Goal: Transaction & Acquisition: Purchase product/service

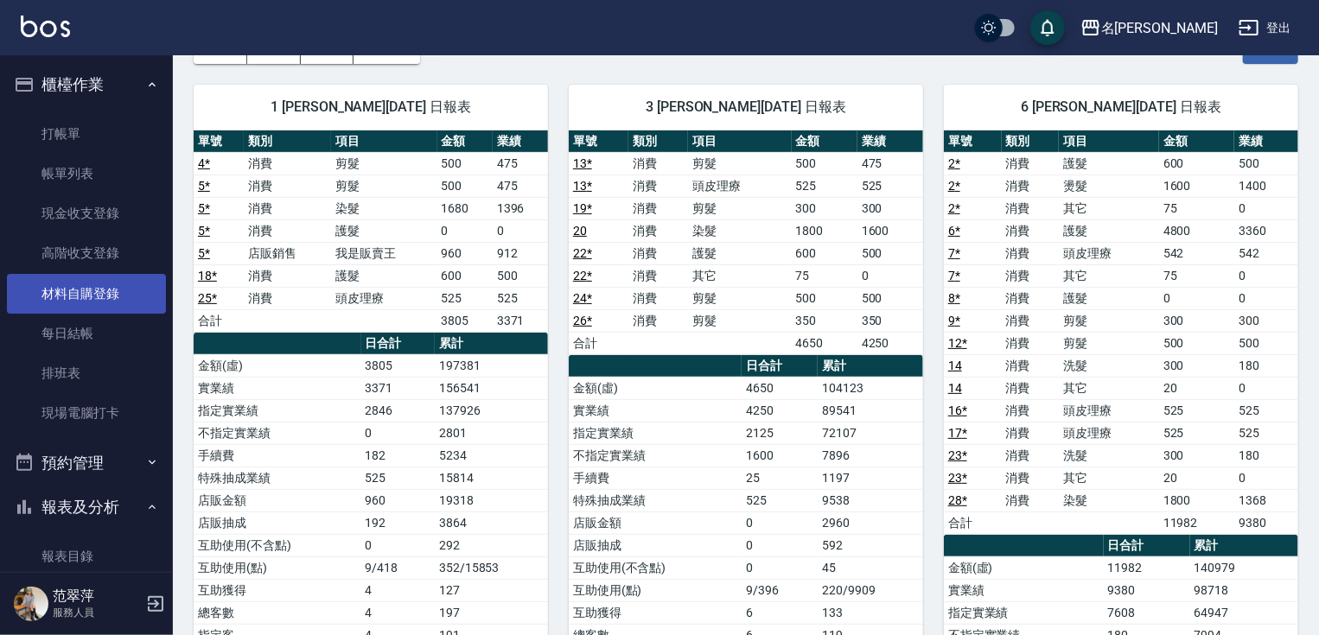
scroll to position [220, 0]
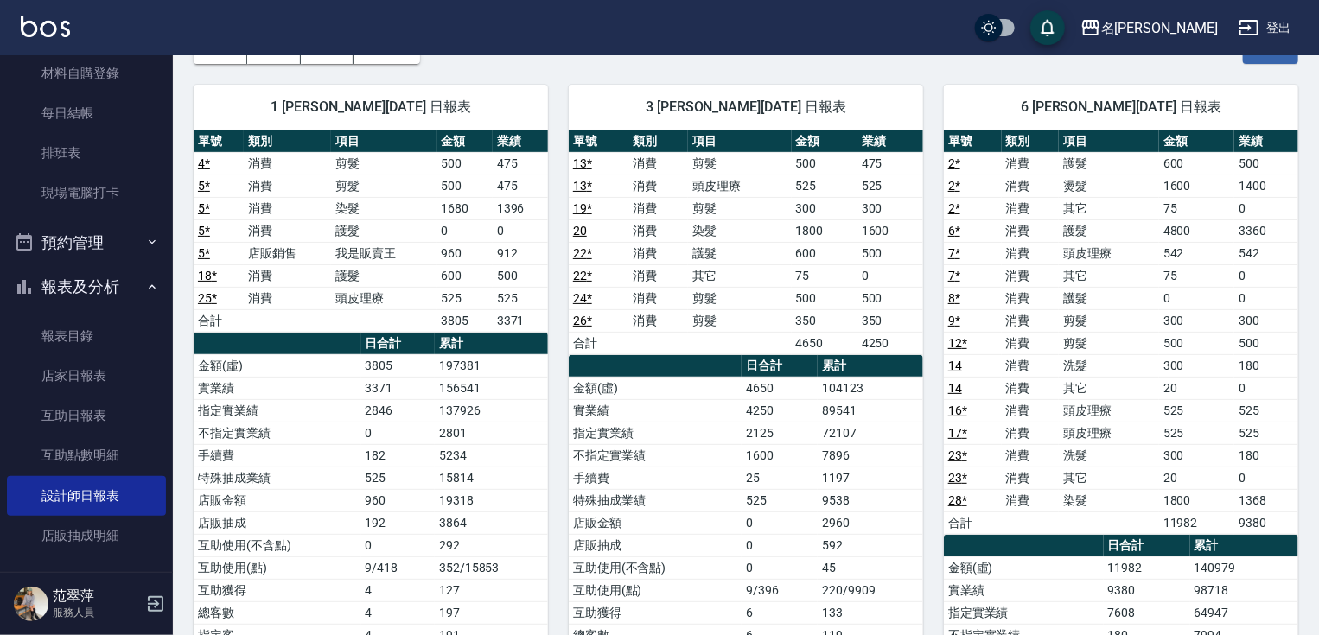
click at [173, 62] on div "櫃檯作業 打帳單 帳單列表 現金收支登錄 高階收支登錄 材料自購登錄 每日結帳 排班表 現場電腦打卡 預約管理 預約管理 單日預約紀錄 單週預約紀錄 報表及分…" at bounding box center [87, 345] width 174 height 580
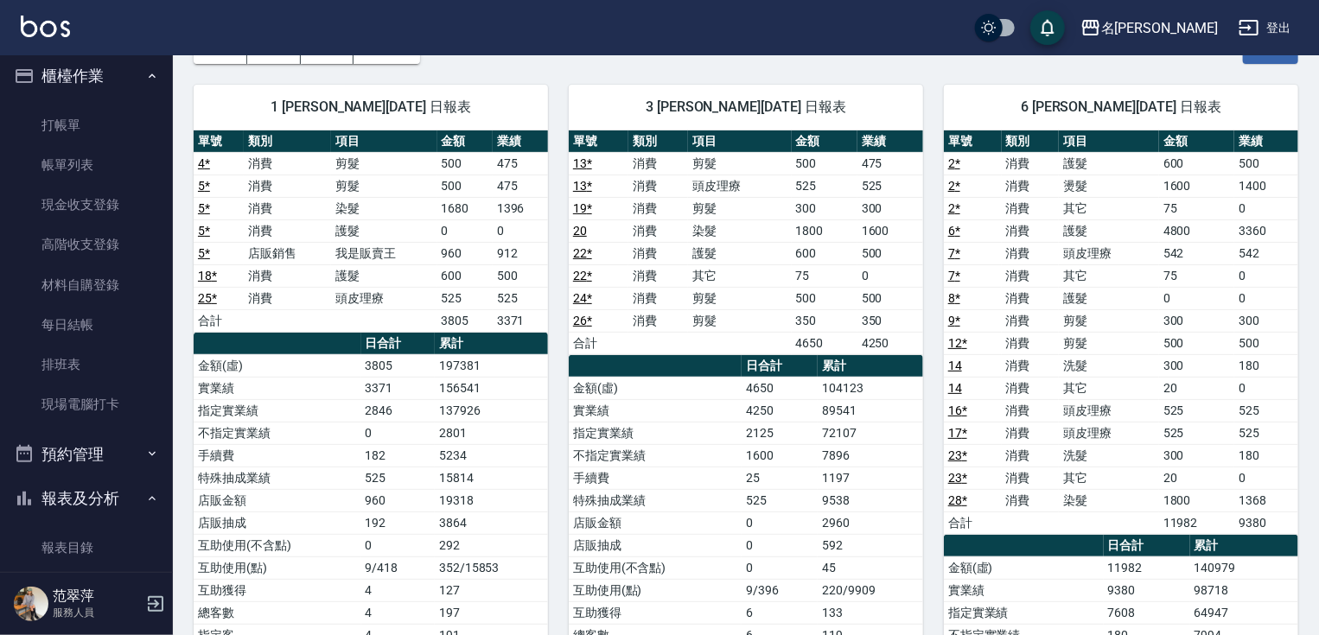
scroll to position [0, 0]
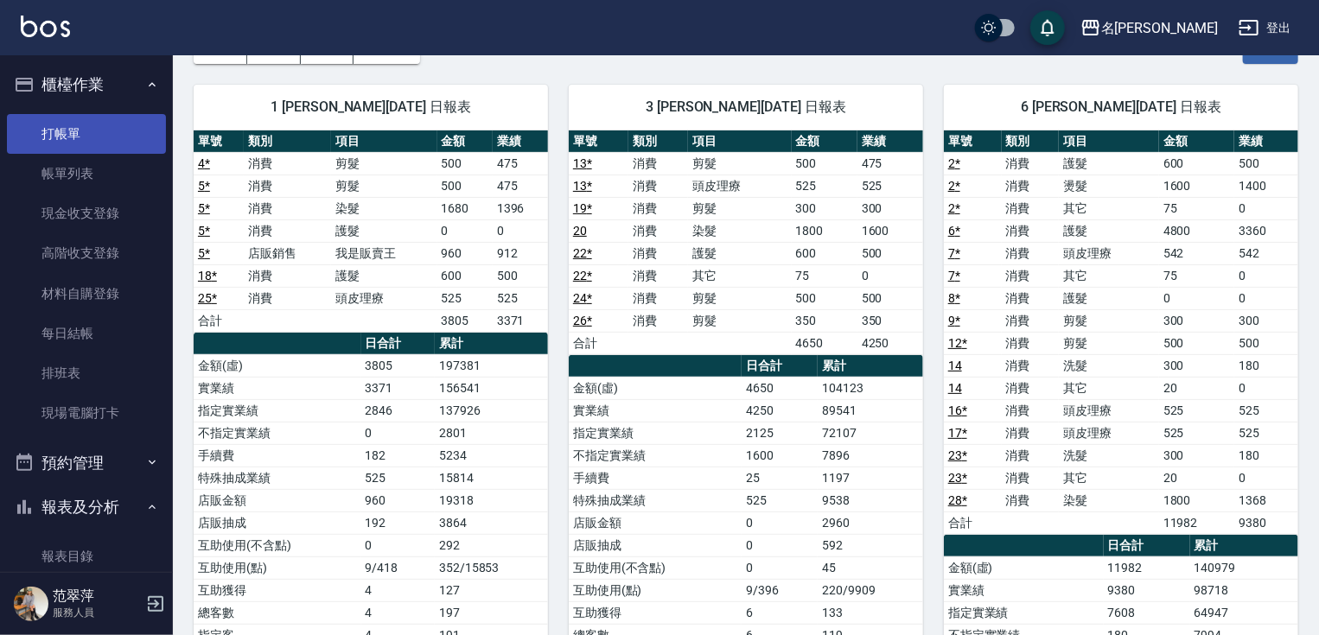
click at [63, 124] on link "打帳單" at bounding box center [86, 134] width 159 height 40
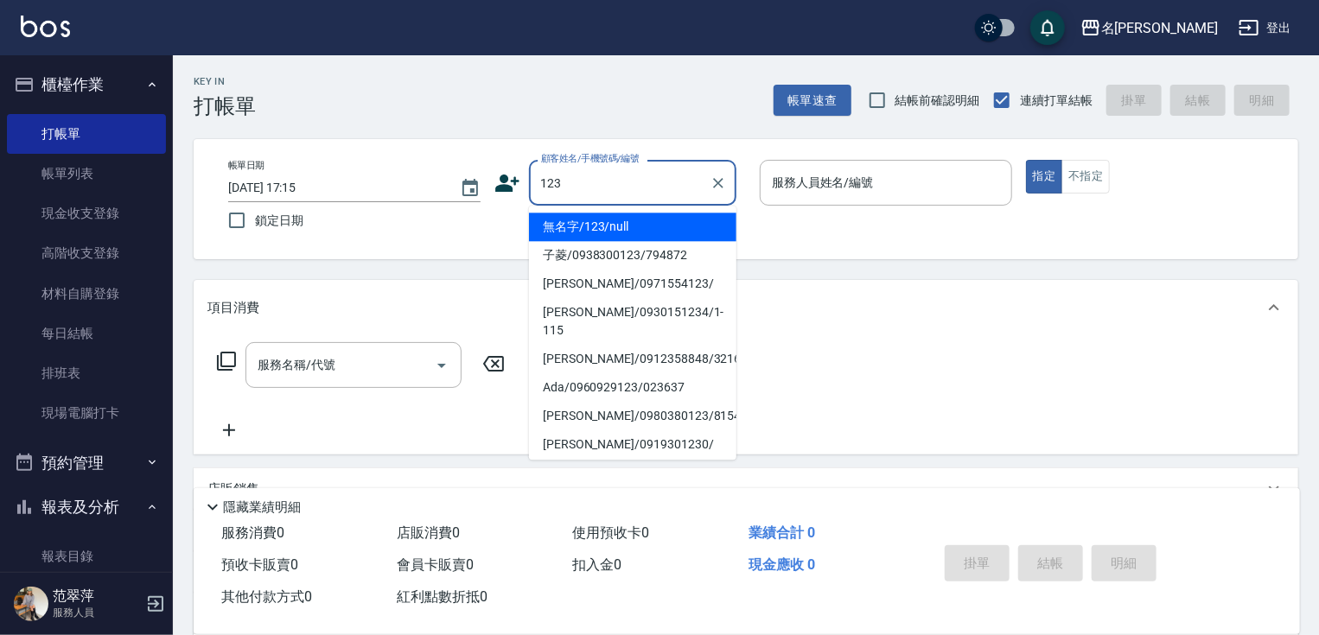
click at [615, 228] on li "無名字/123/null" at bounding box center [632, 227] width 207 height 29
type input "無名字/123/null"
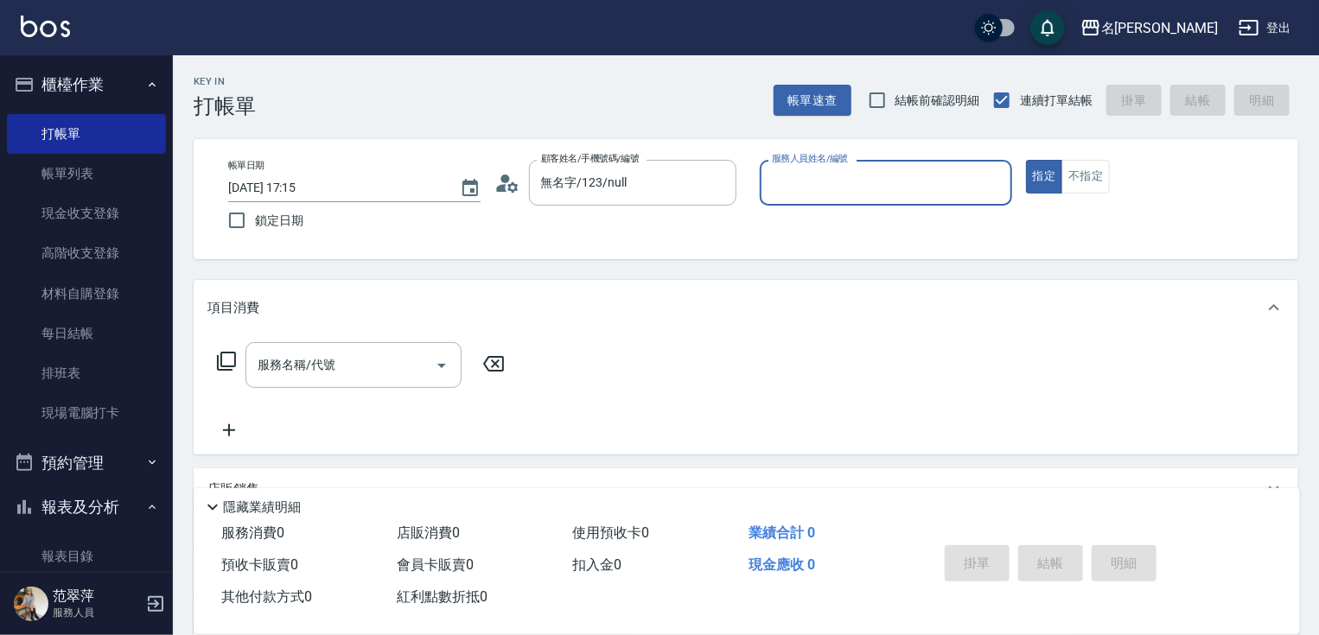
click at [831, 194] on input "服務人員姓名/編號" at bounding box center [886, 183] width 237 height 30
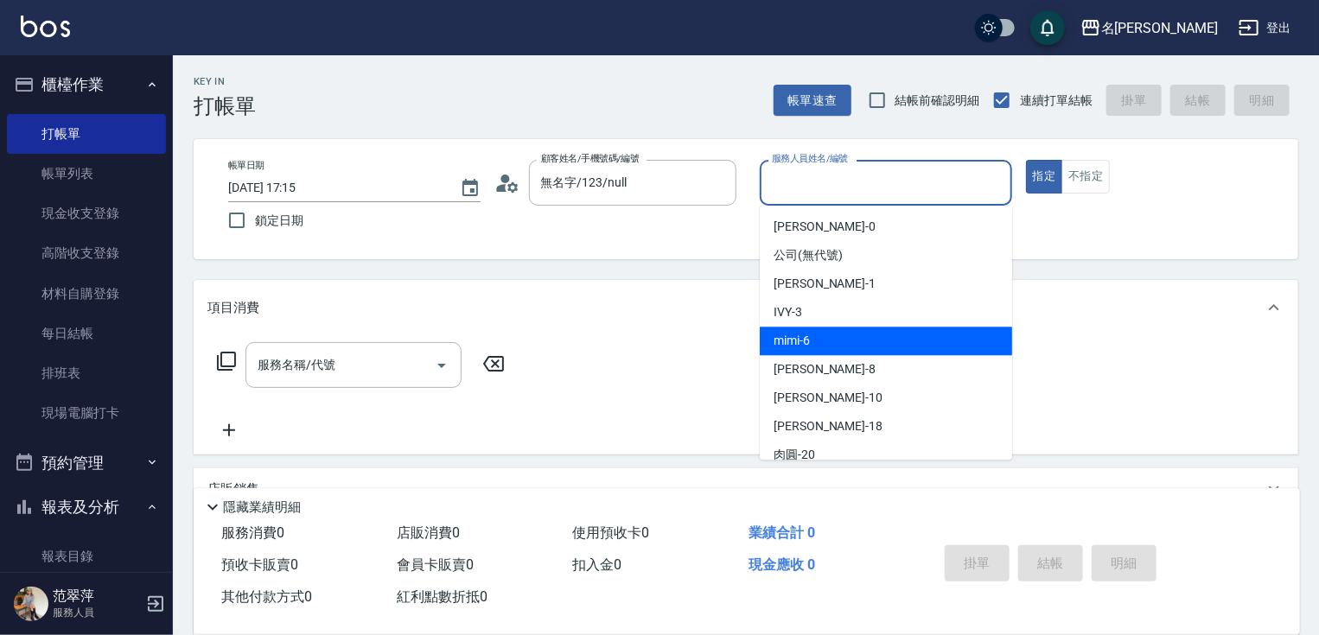
drag, startPoint x: 800, startPoint y: 345, endPoint x: 948, endPoint y: 264, distance: 169.4
click at [804, 341] on span "mimi -6" at bounding box center [792, 341] width 36 height 18
type input "mimi-6"
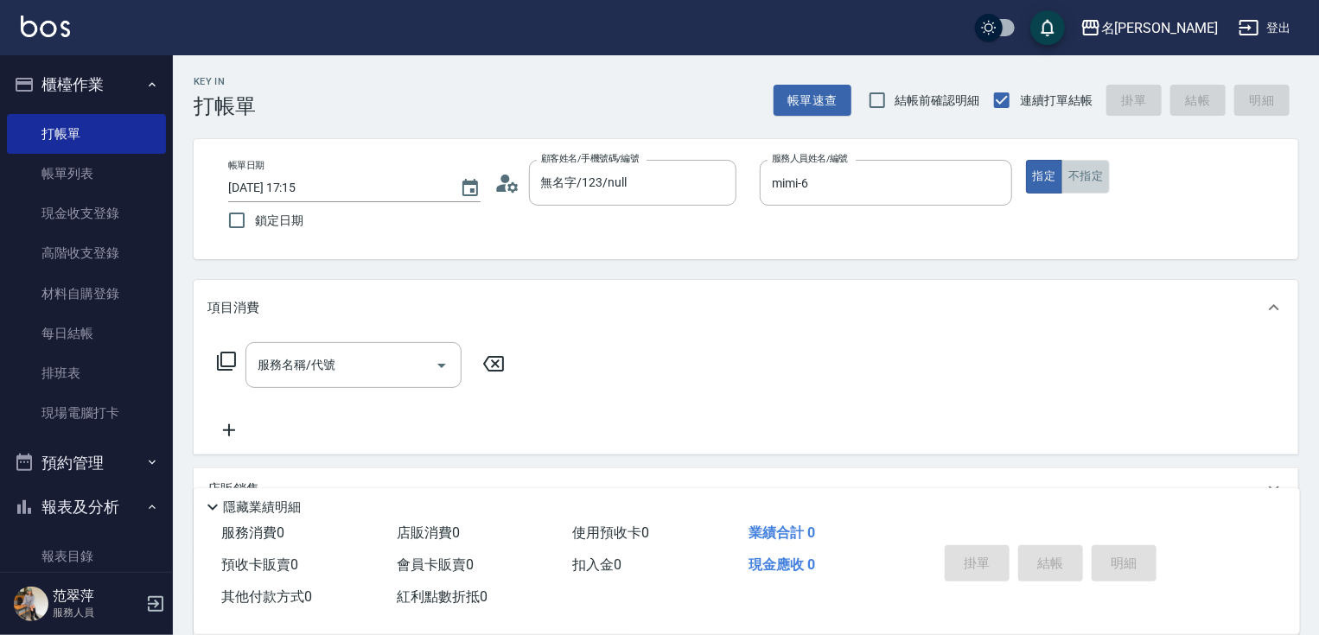
drag, startPoint x: 1082, startPoint y: 160, endPoint x: 940, endPoint y: 226, distance: 157.4
click at [1082, 161] on button "不指定" at bounding box center [1085, 177] width 48 height 34
click at [370, 354] on input "服務名稱/代號" at bounding box center [340, 365] width 175 height 30
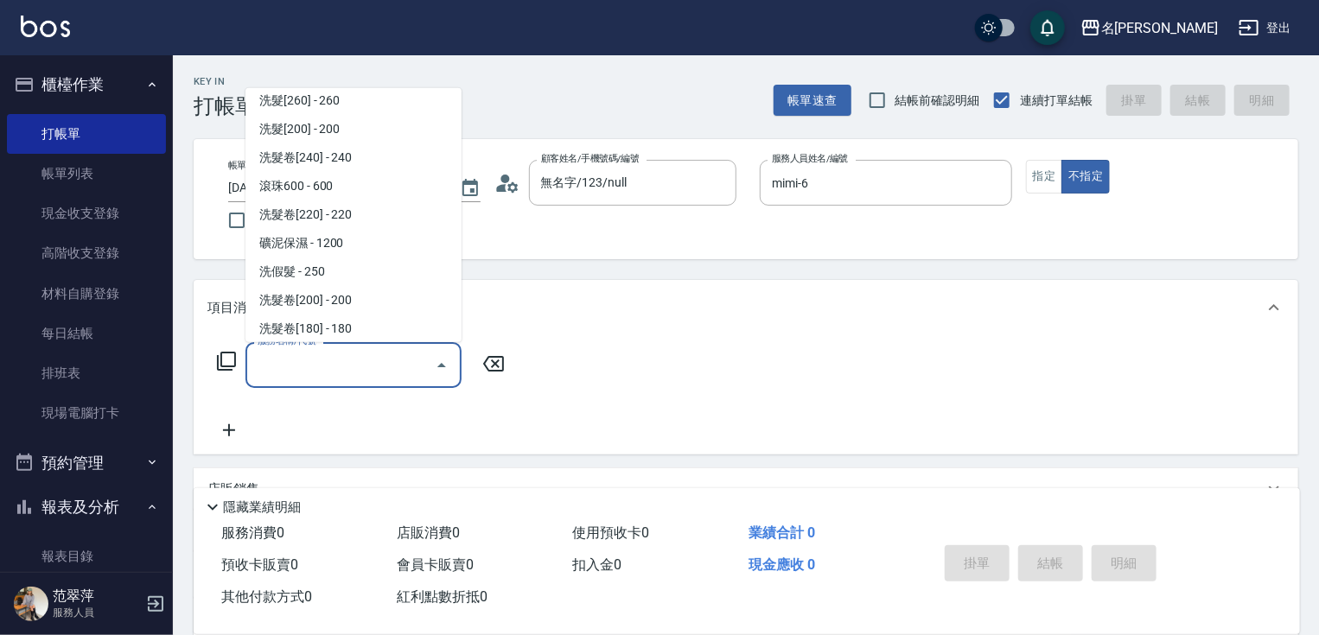
scroll to position [390, 0]
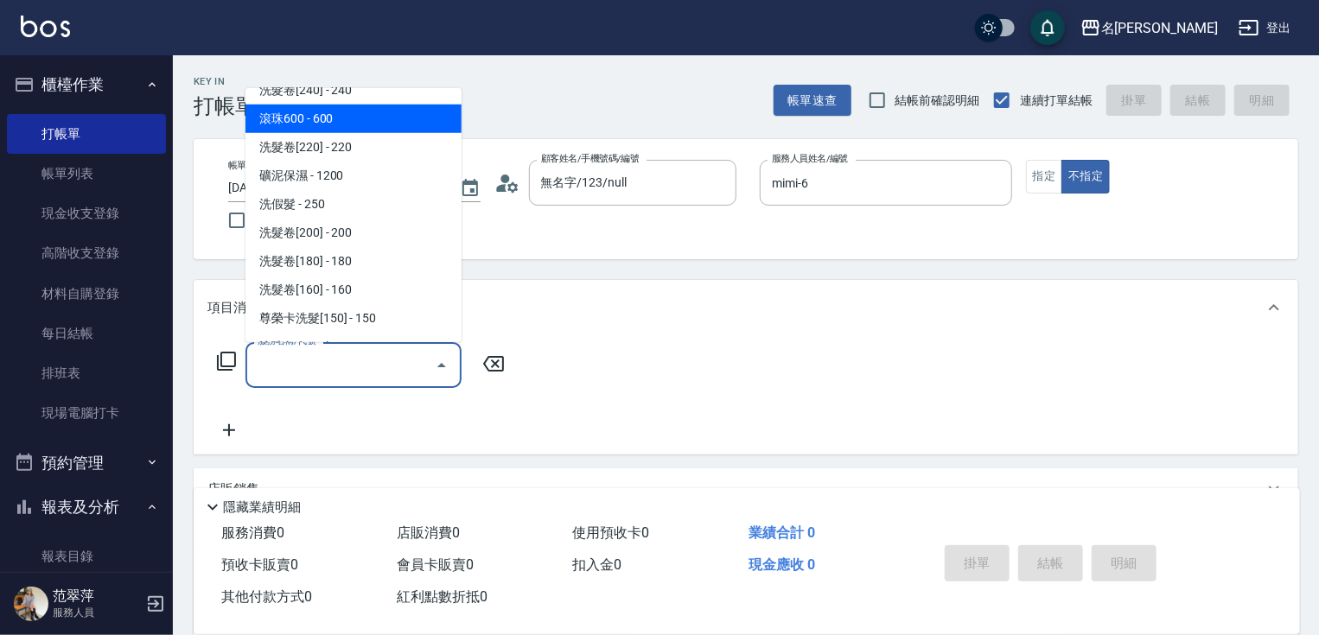
click at [308, 119] on span "滾珠600 - 600" at bounding box center [353, 119] width 216 height 29
type input "滾珠600(208)"
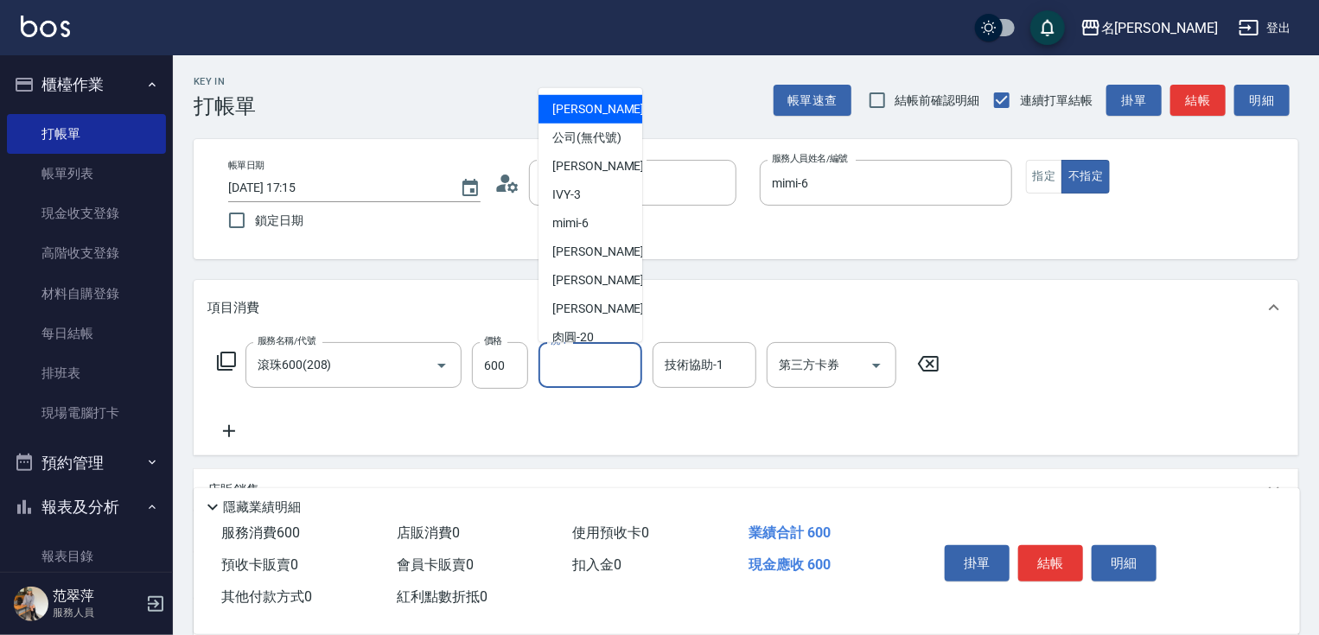
click at [572, 364] on input "洗-1" at bounding box center [590, 365] width 88 height 30
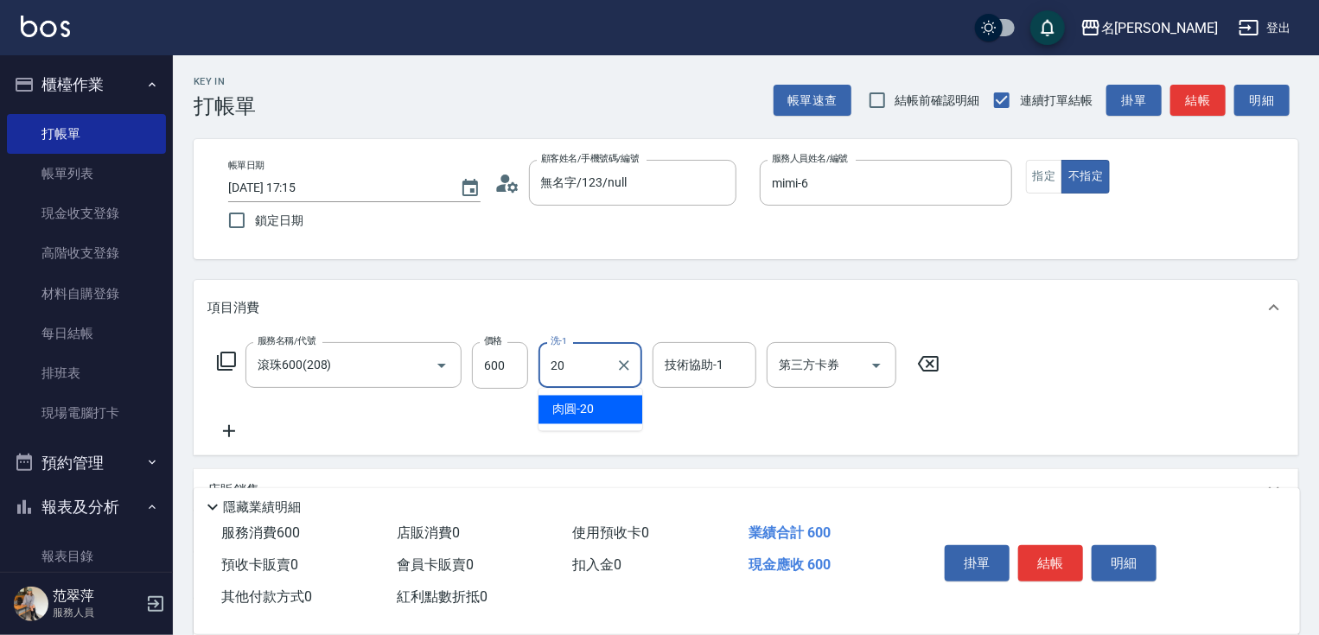
type input "肉圓-20"
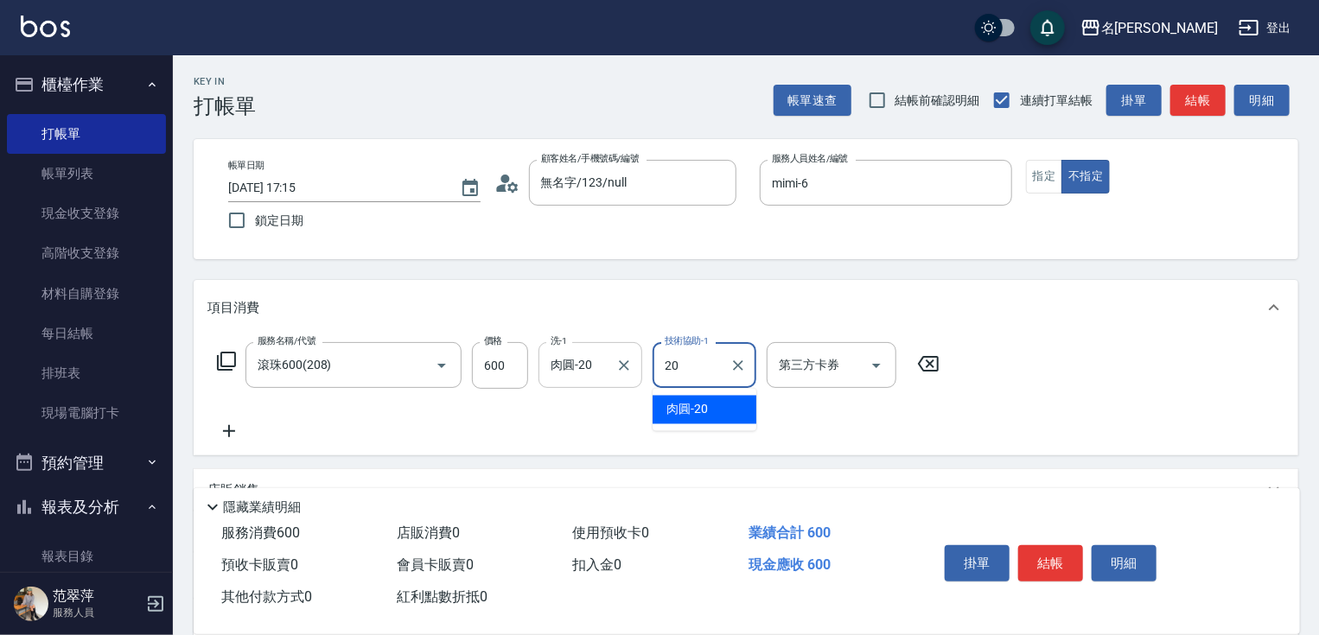
type input "肉圓-20"
drag, startPoint x: 220, startPoint y: 432, endPoint x: 240, endPoint y: 394, distance: 42.9
click at [222, 427] on icon at bounding box center [228, 431] width 43 height 21
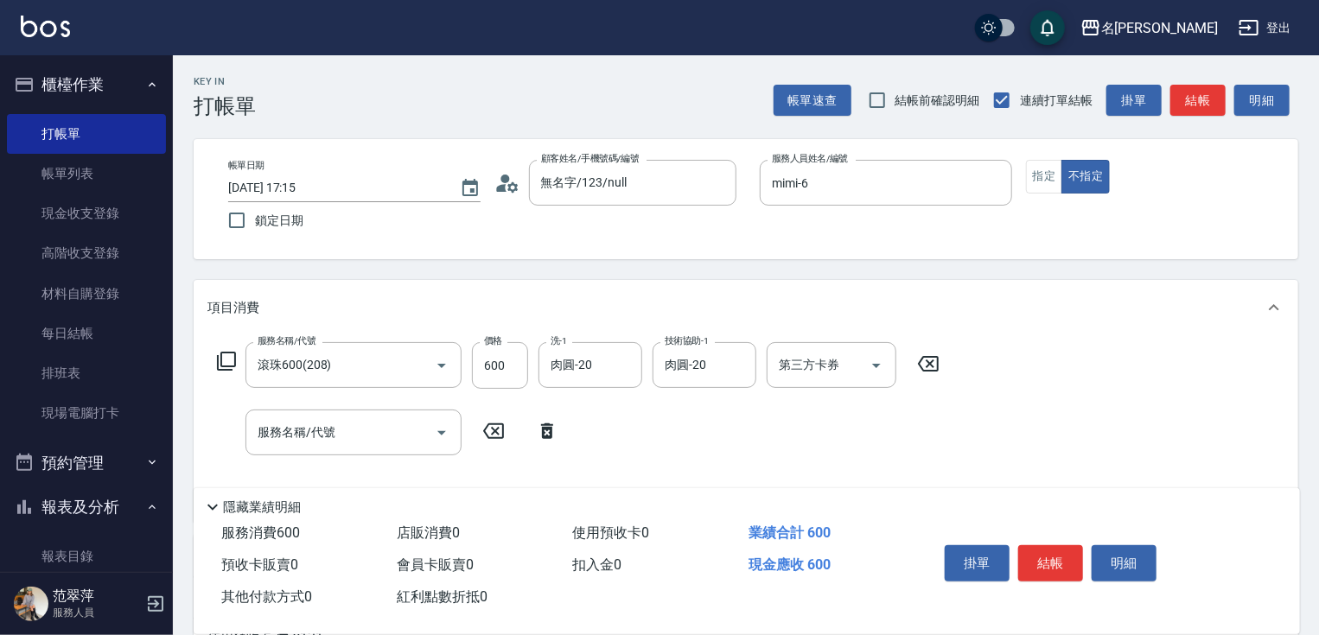
click at [232, 349] on div "服務名稱/代號 滾珠600(208) 服務名稱/代號 價格 600 價格 洗-1 肉圓-20 洗-1 技術協助-1 肉圓-20 技術協助-1 第三方卡券 第三…" at bounding box center [578, 365] width 742 height 47
click at [226, 364] on icon at bounding box center [226, 361] width 21 height 21
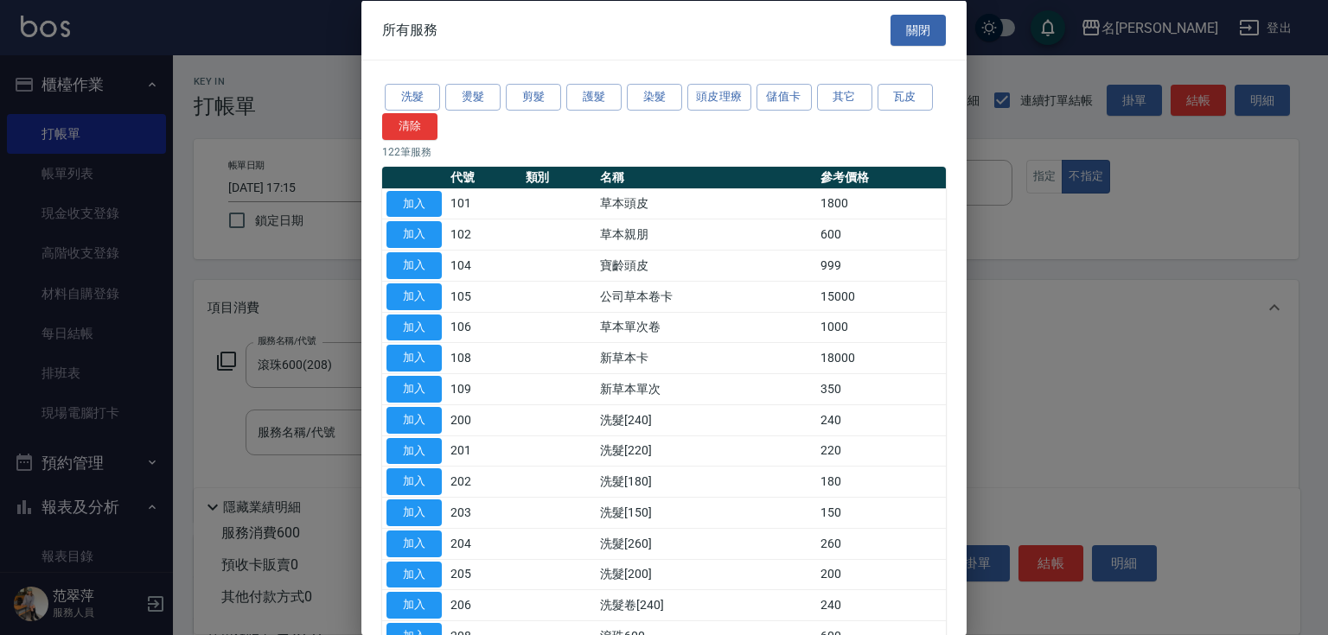
click at [835, 100] on button "其它" at bounding box center [844, 97] width 55 height 27
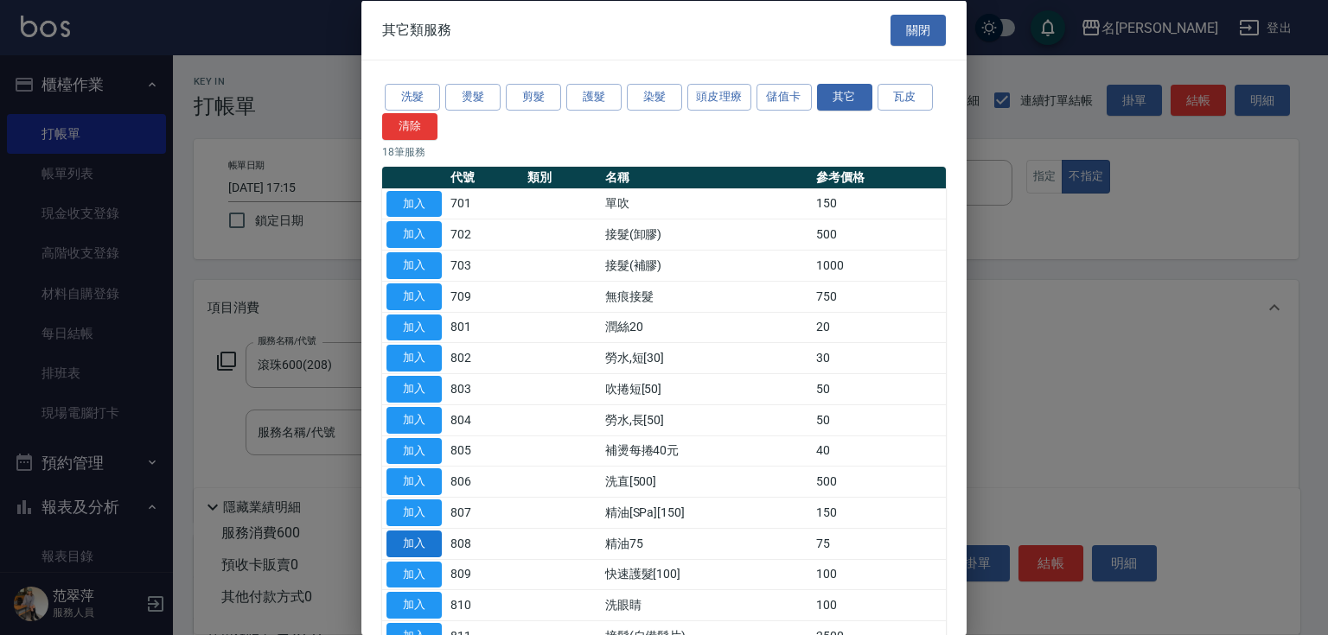
click at [425, 541] on button "加入" at bounding box center [413, 543] width 55 height 27
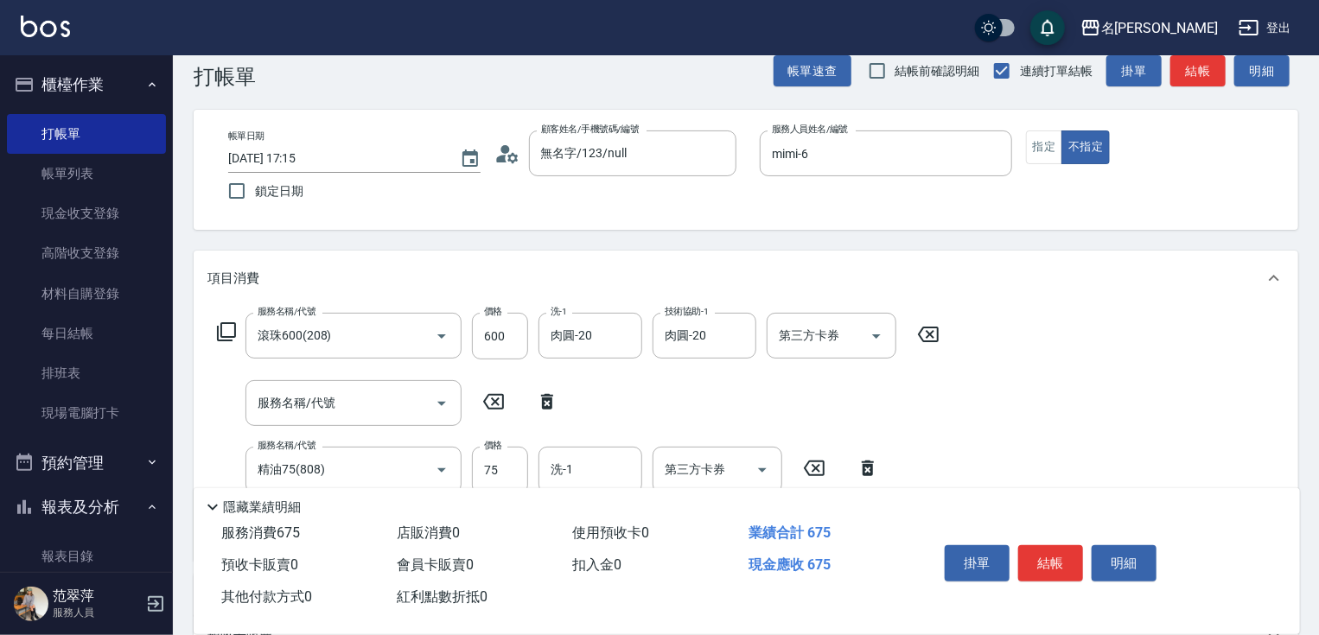
scroll to position [69, 0]
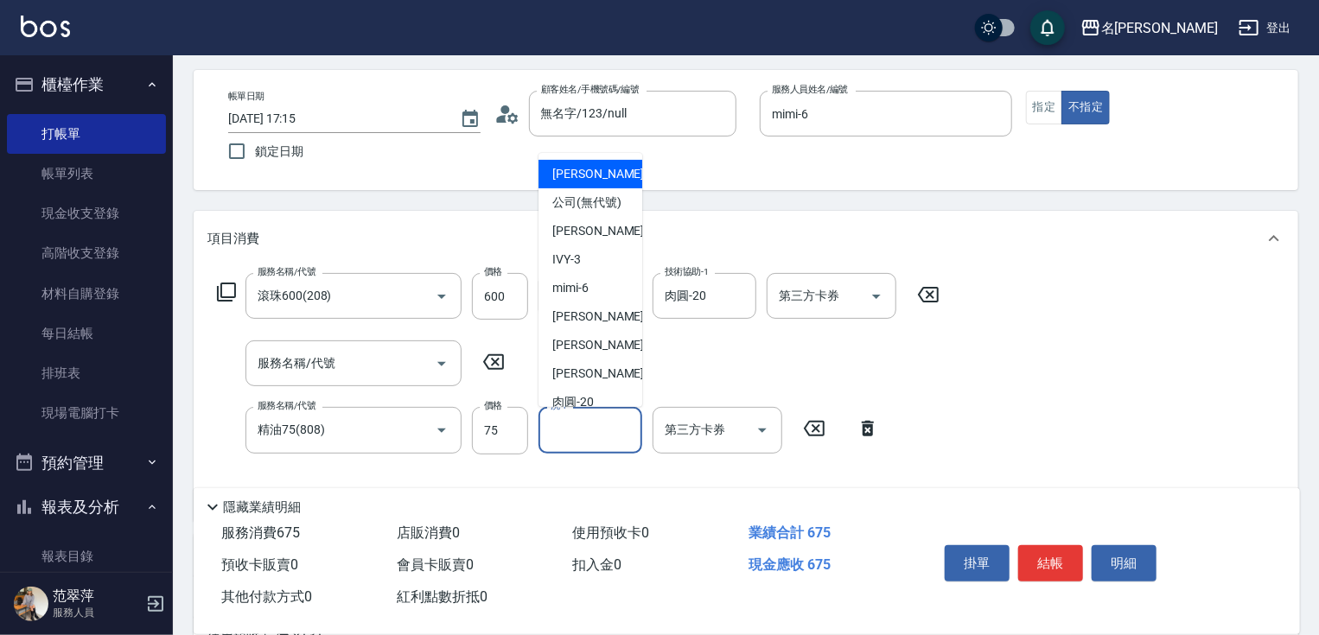
click at [561, 443] on input "洗-1" at bounding box center [590, 430] width 88 height 30
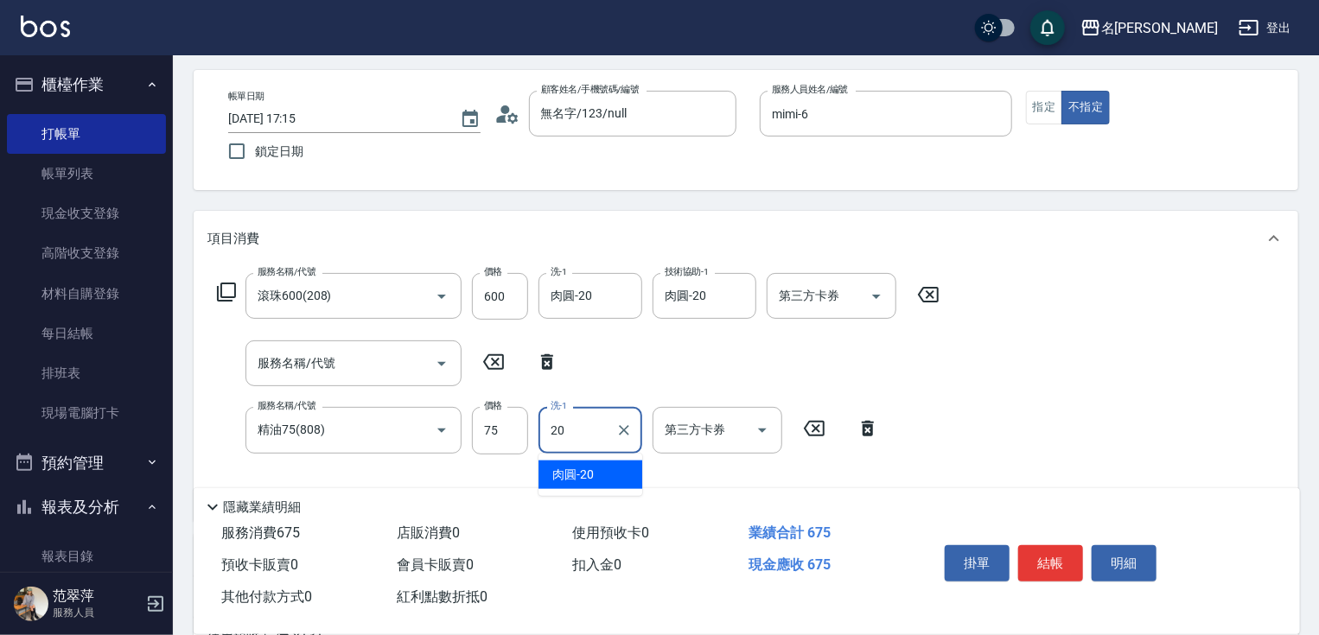
type input "肉圓-20"
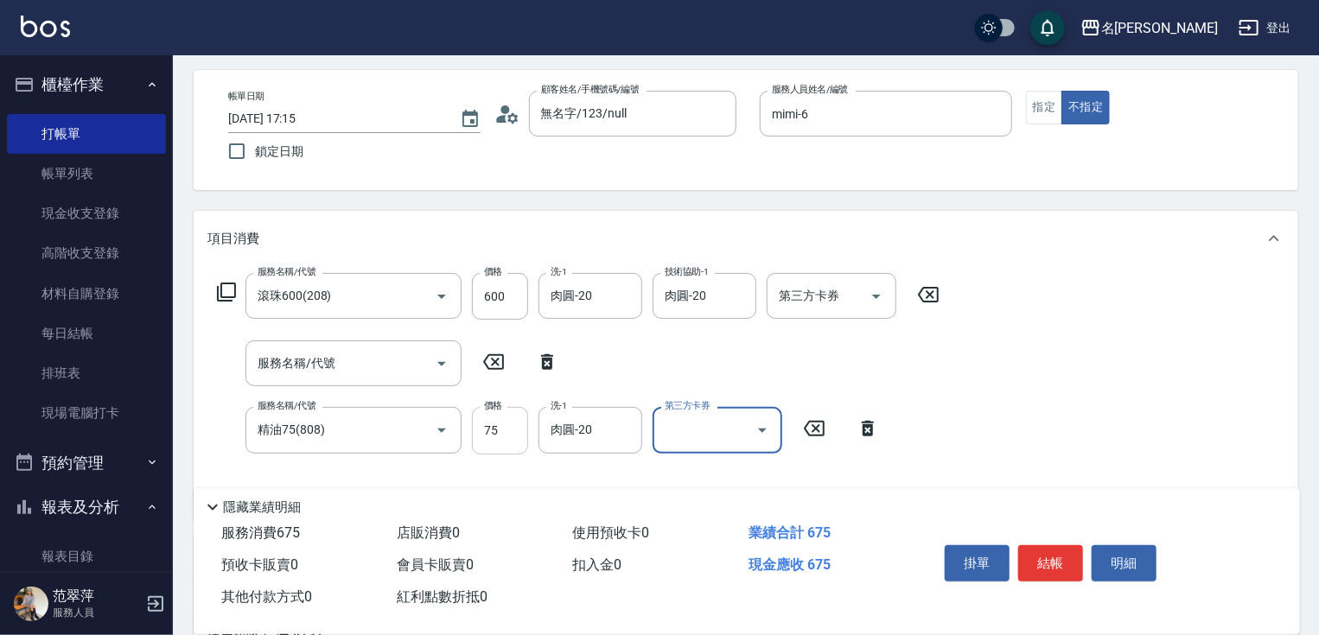
click at [488, 436] on input "75" at bounding box center [500, 430] width 56 height 47
click at [628, 430] on icon "Clear" at bounding box center [623, 430] width 17 height 17
type input "750"
click at [1044, 553] on button "結帳" at bounding box center [1050, 563] width 65 height 36
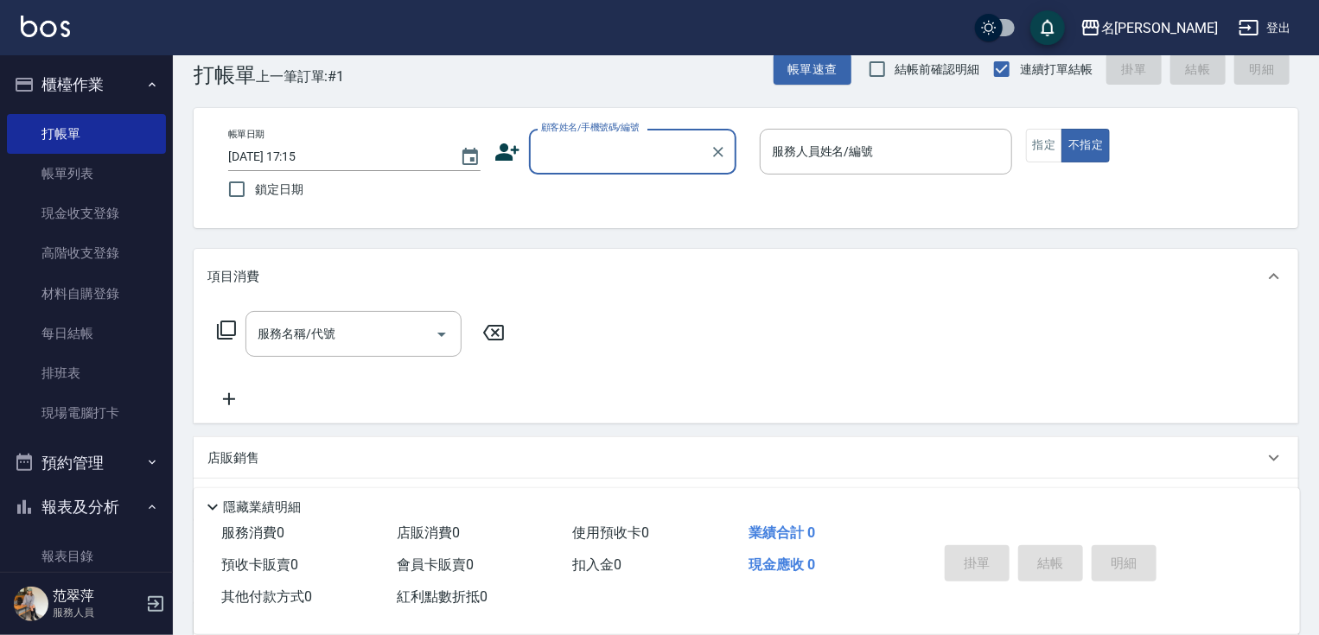
scroll to position [0, 0]
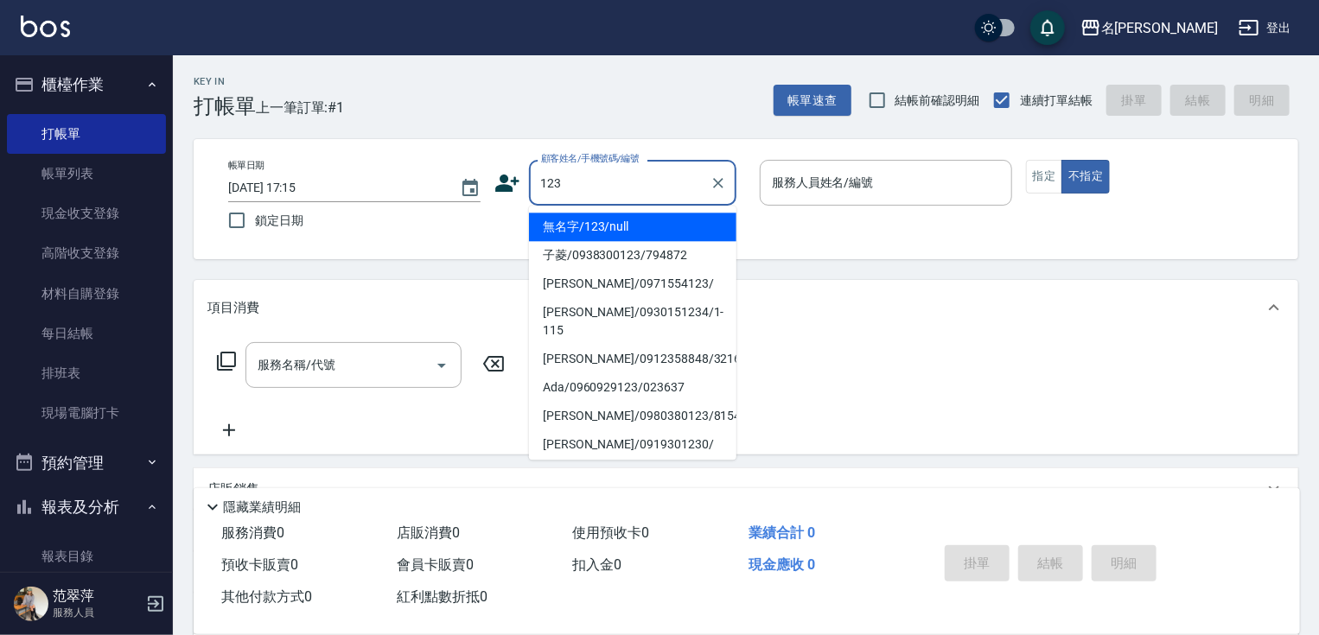
click at [647, 233] on li "無名字/123/null" at bounding box center [632, 227] width 207 height 29
type input "無名字/123/null"
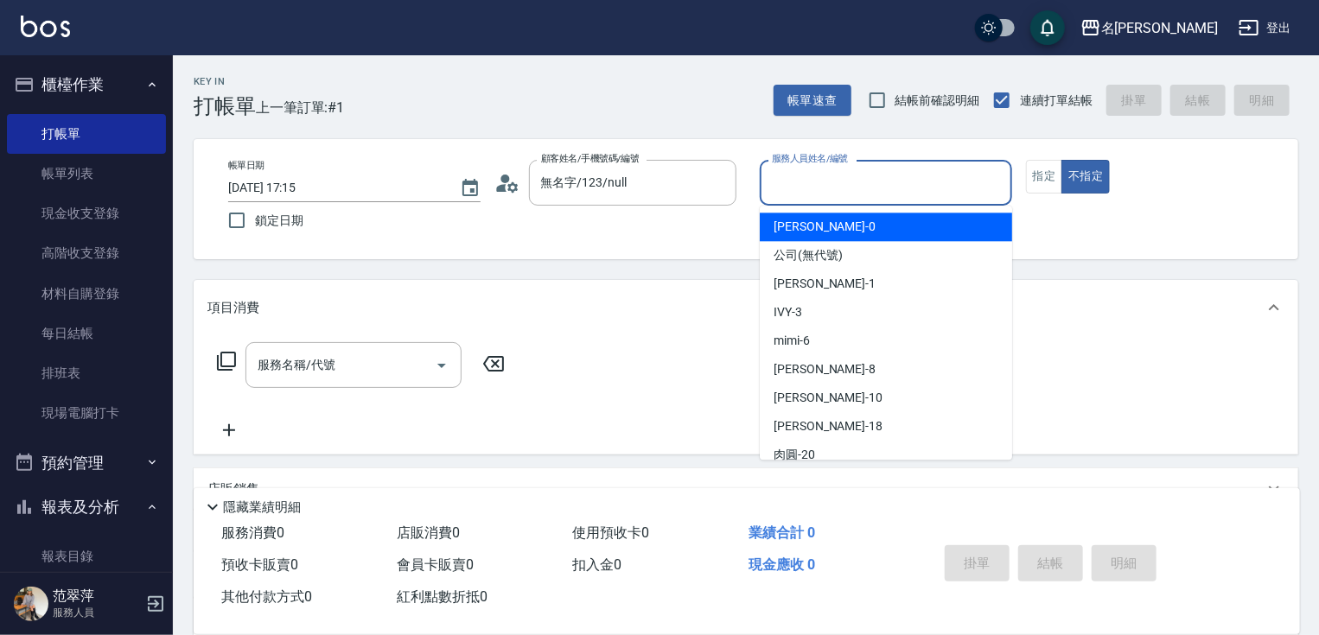
click at [819, 191] on input "服務人員姓名/編號" at bounding box center [886, 183] width 237 height 30
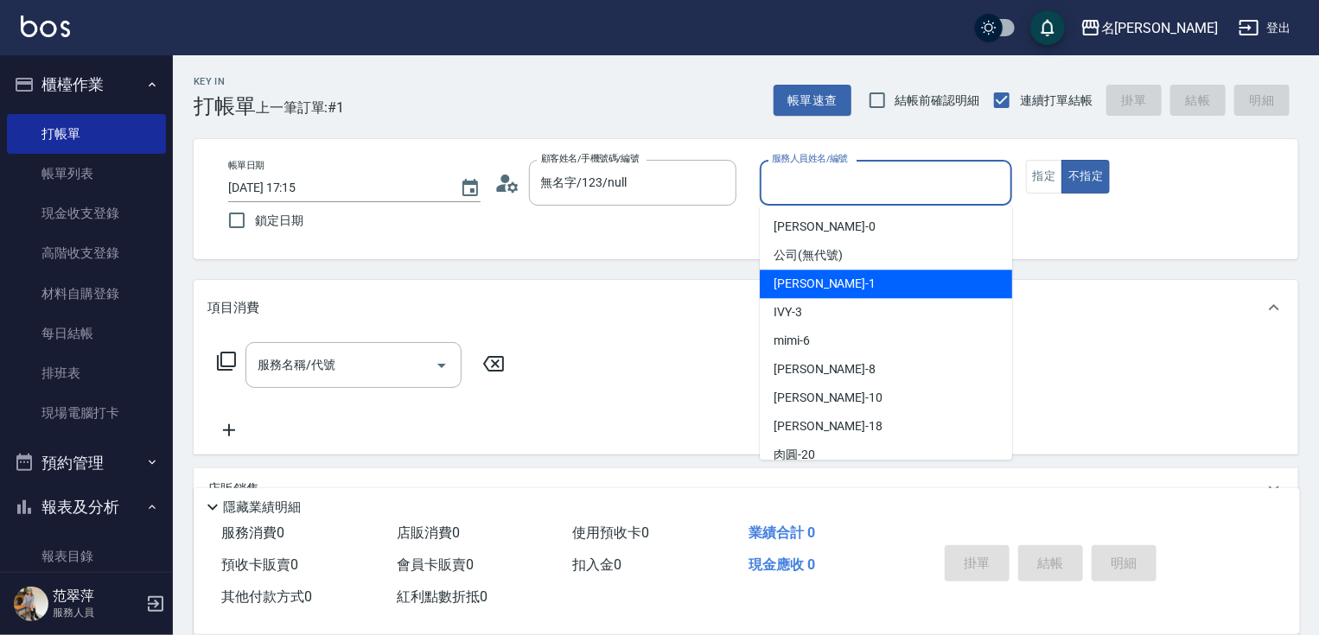
click at [804, 277] on span "[PERSON_NAME] -1" at bounding box center [825, 284] width 102 height 18
type input "Joanne-1"
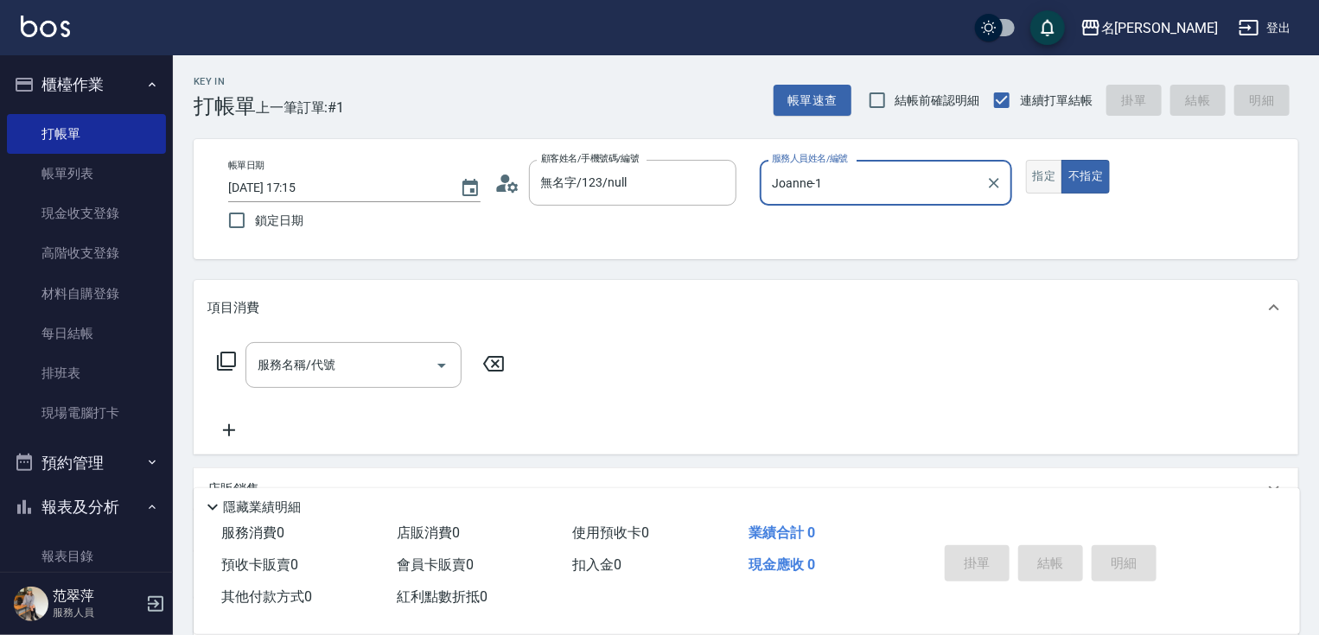
click at [1044, 177] on button "指定" at bounding box center [1044, 177] width 37 height 34
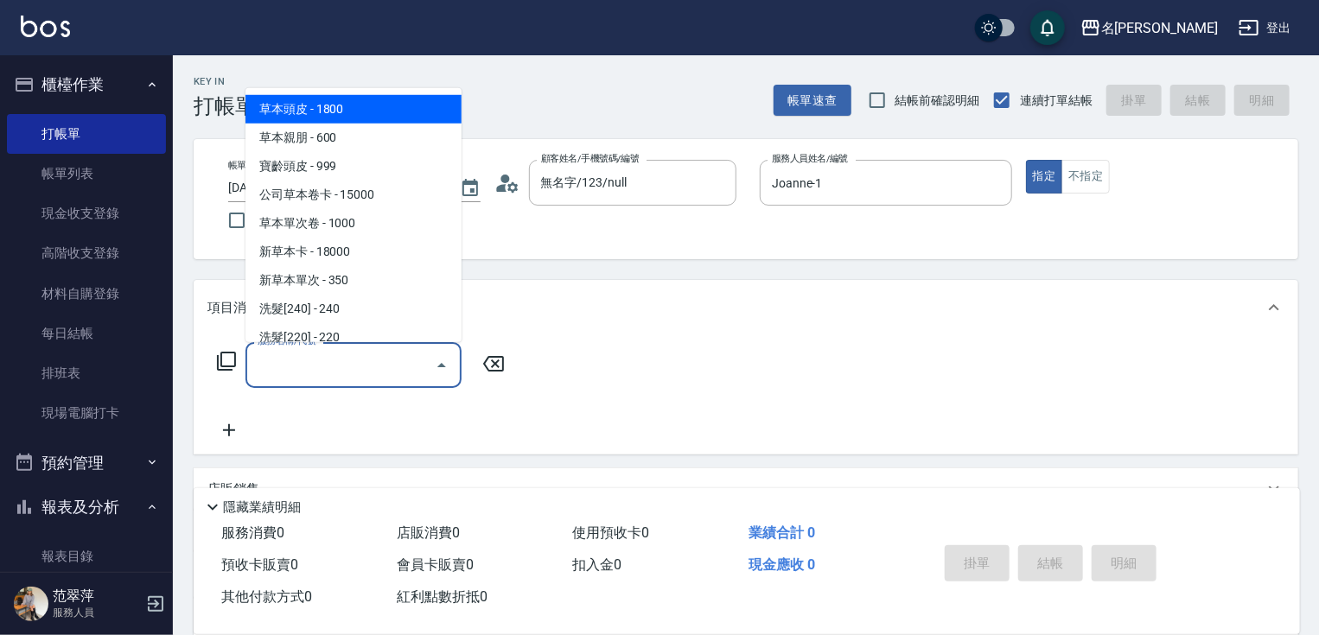
click at [373, 373] on input "服務名稱/代號" at bounding box center [340, 365] width 175 height 30
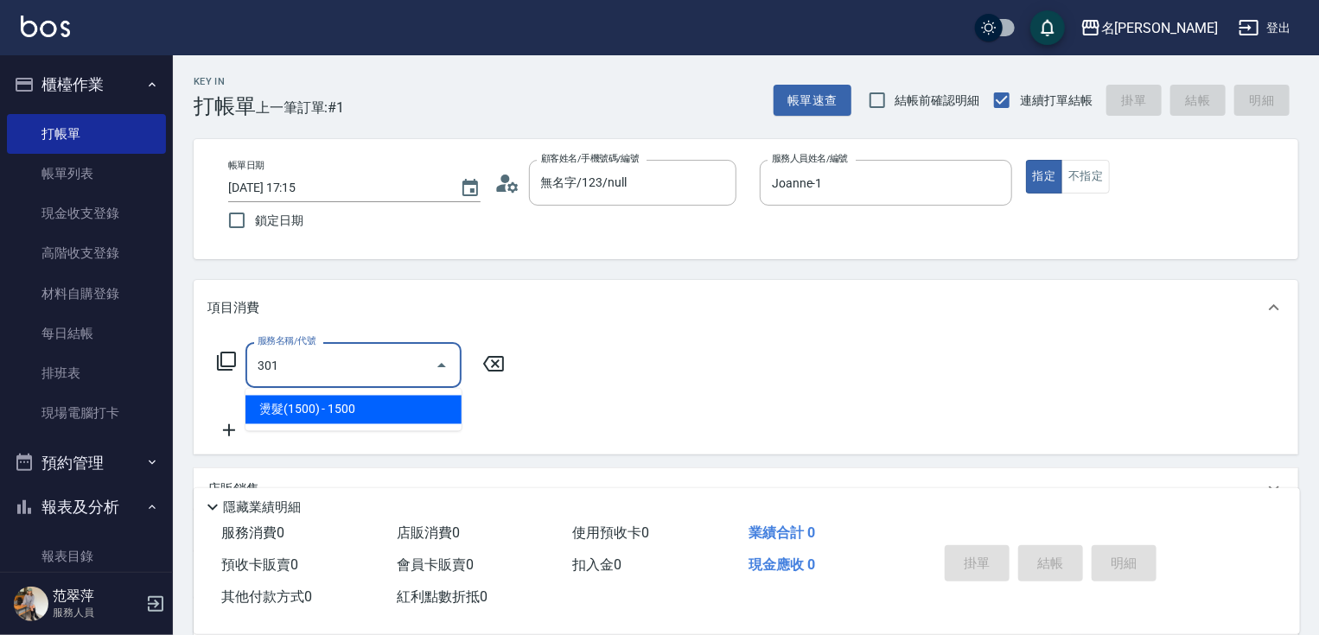
type input "燙髮(1500)(301)"
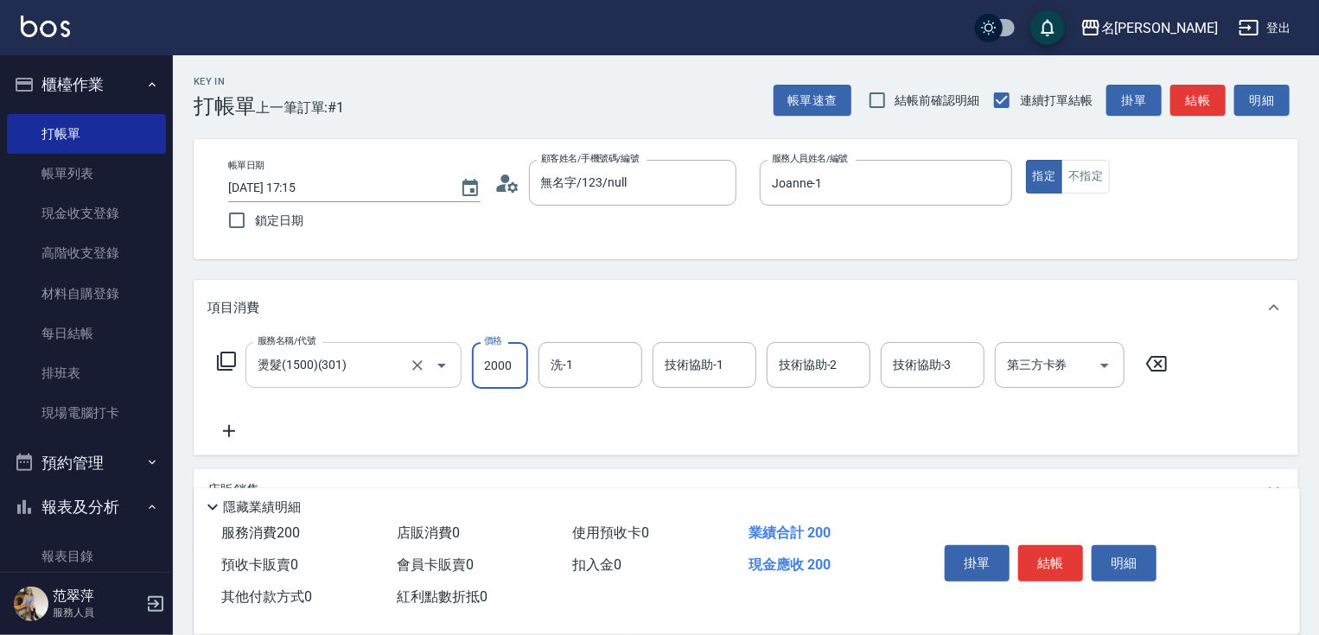
type input "2000"
type input "肉圓-20"
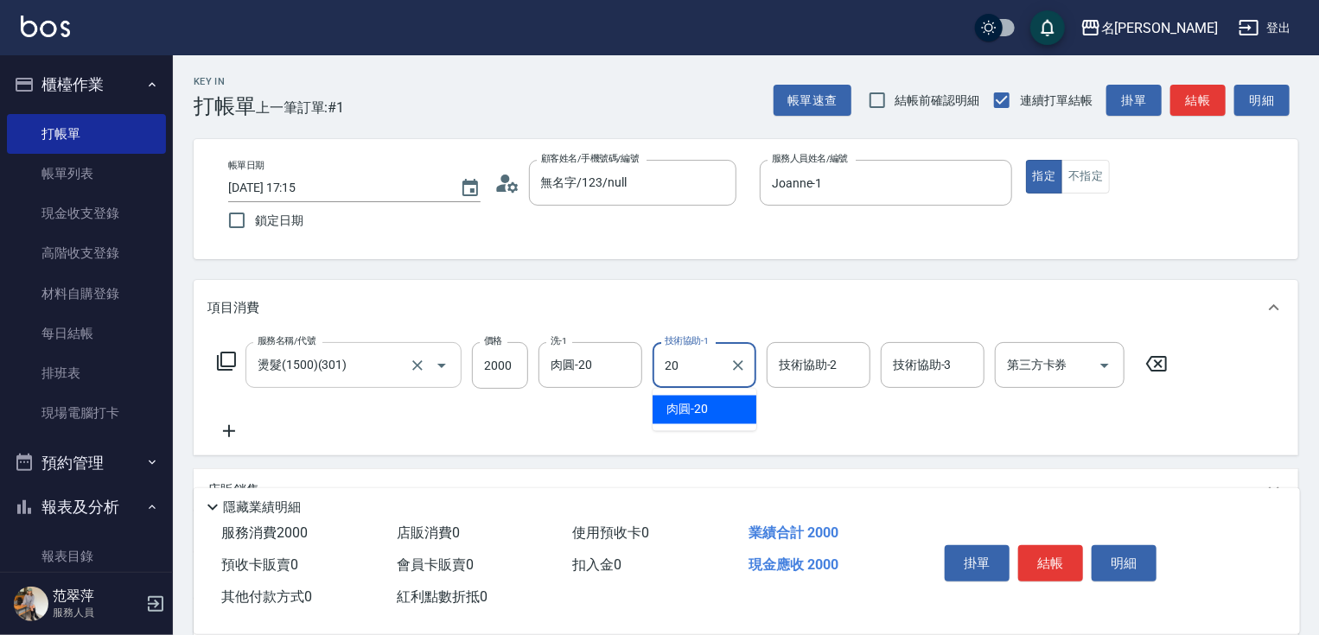
type input "肉圓-20"
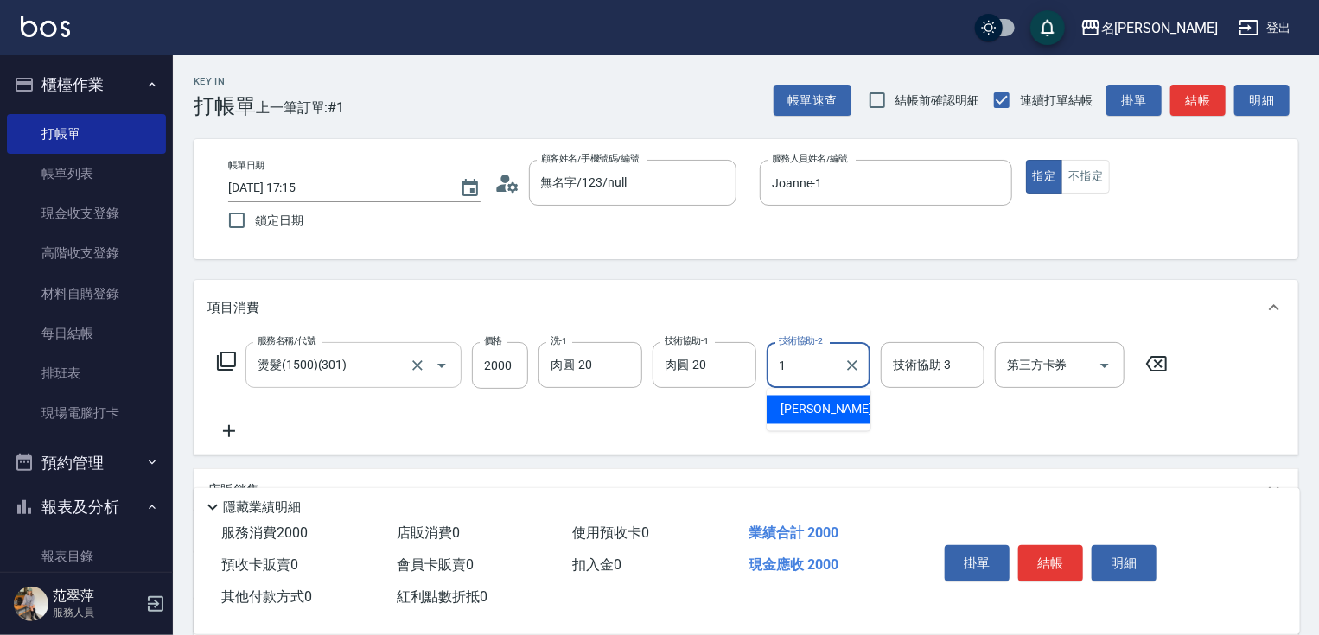
type input "Joanne-1"
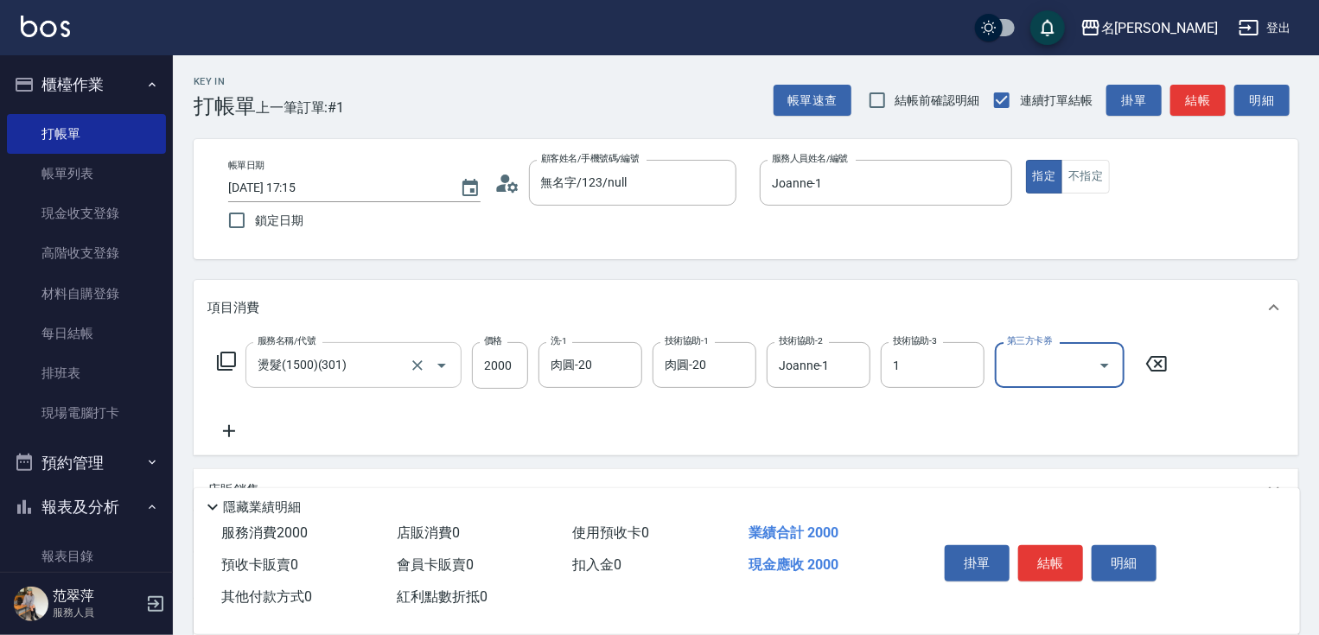
type input "Joanne-1"
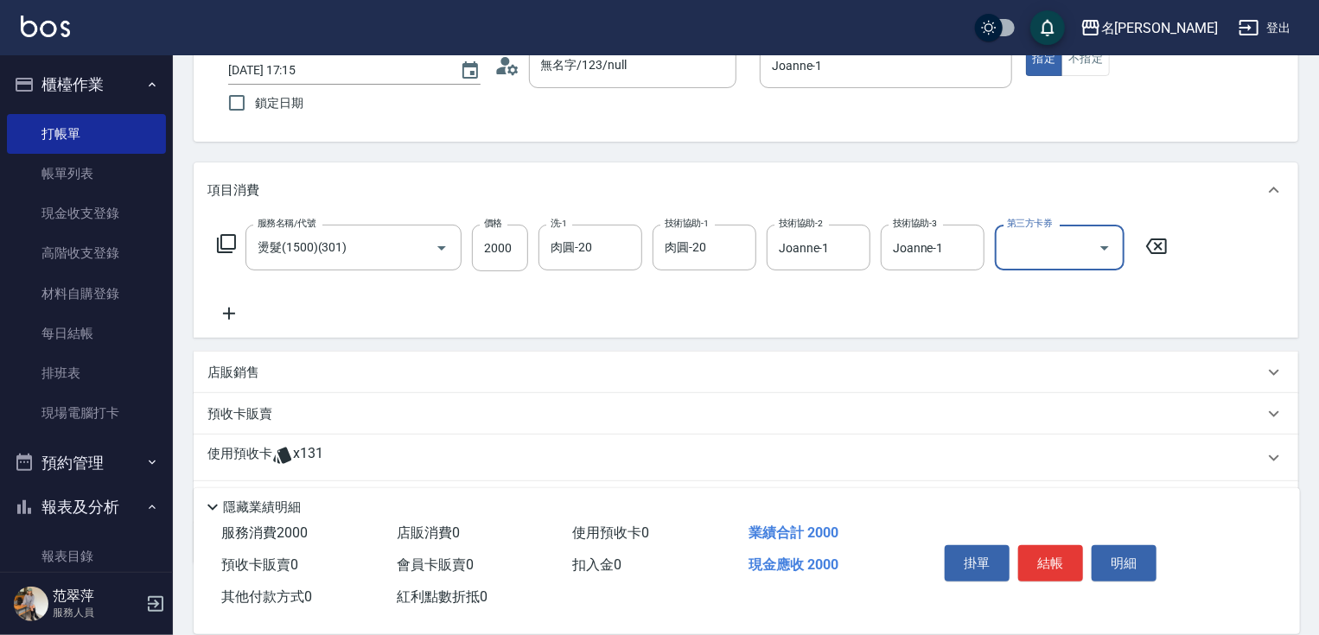
scroll to position [211, 0]
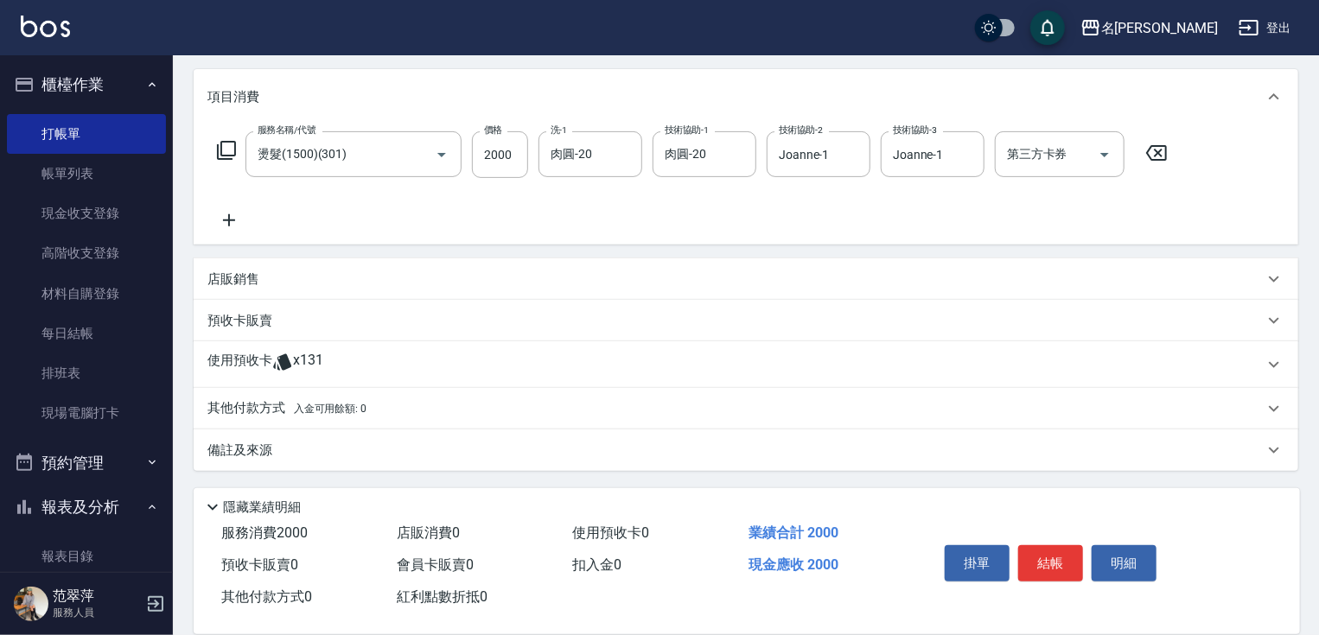
click at [270, 408] on p "其他付款方式 入金可用餘額: 0" at bounding box center [286, 408] width 159 height 19
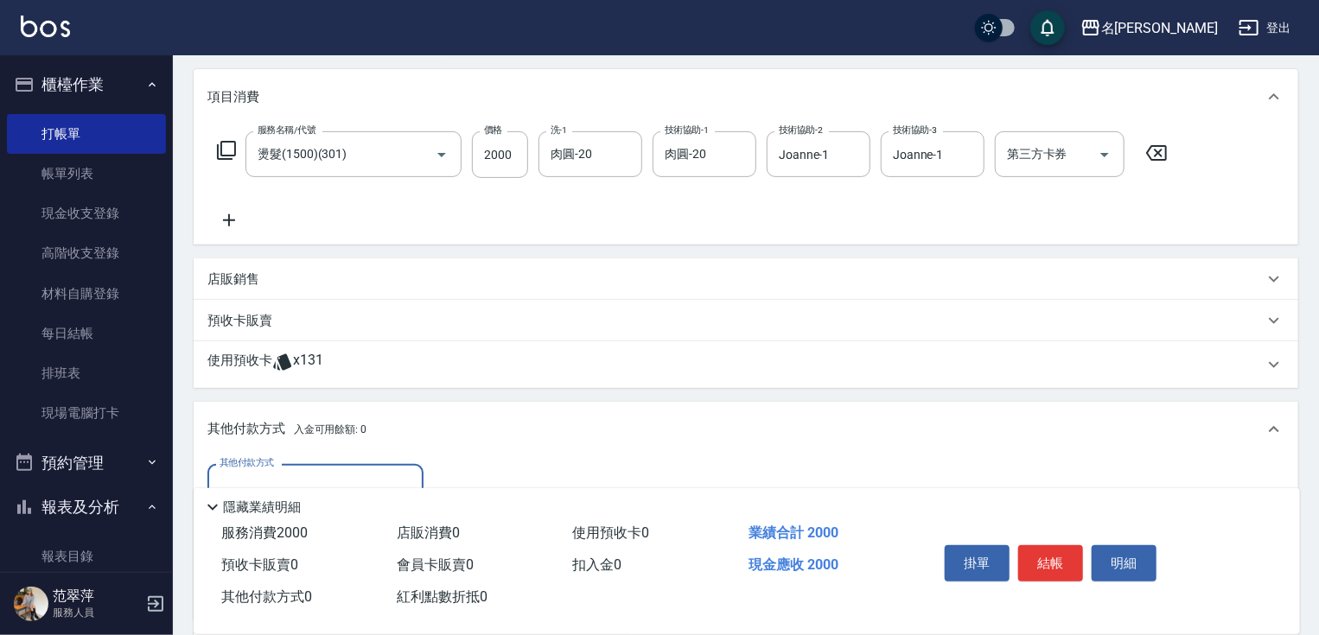
scroll to position [0, 0]
drag, startPoint x: 337, startPoint y: 463, endPoint x: 354, endPoint y: 509, distance: 48.7
click at [340, 472] on div "其他付款方式" at bounding box center [315, 487] width 216 height 46
click at [331, 555] on span "信用卡" at bounding box center [315, 559] width 216 height 29
type input "信用卡"
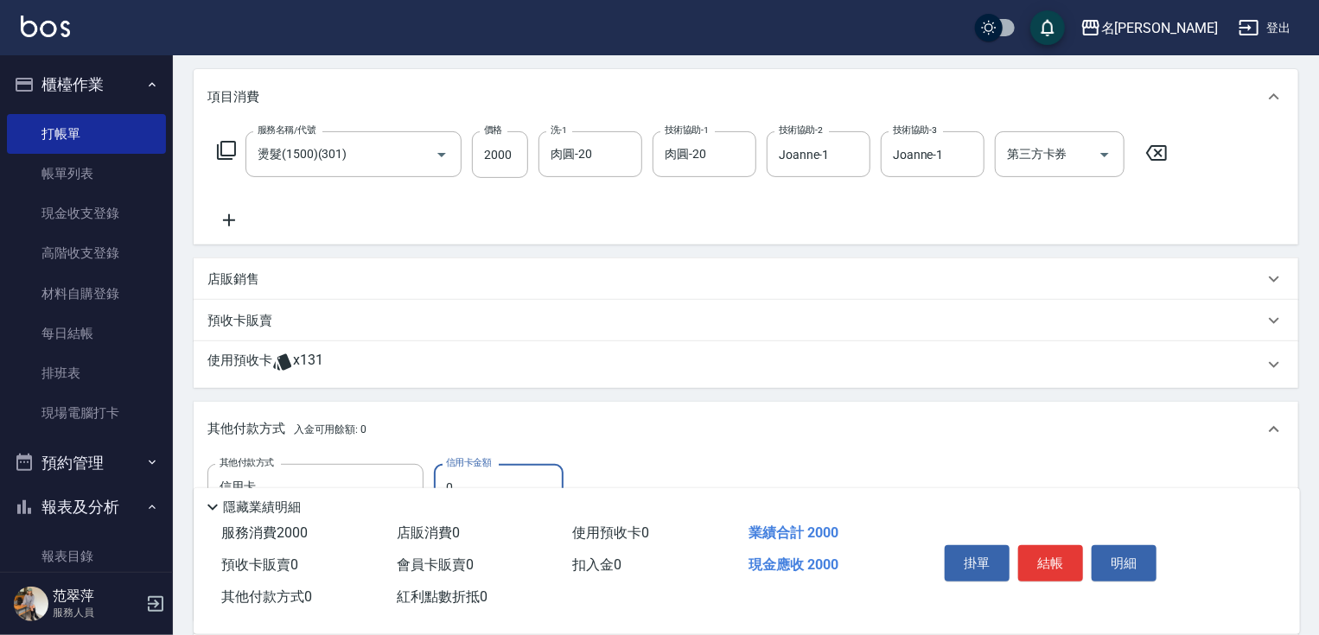
click at [452, 466] on label "信用卡金額" at bounding box center [468, 462] width 45 height 13
click at [452, 466] on input "0" at bounding box center [499, 487] width 130 height 47
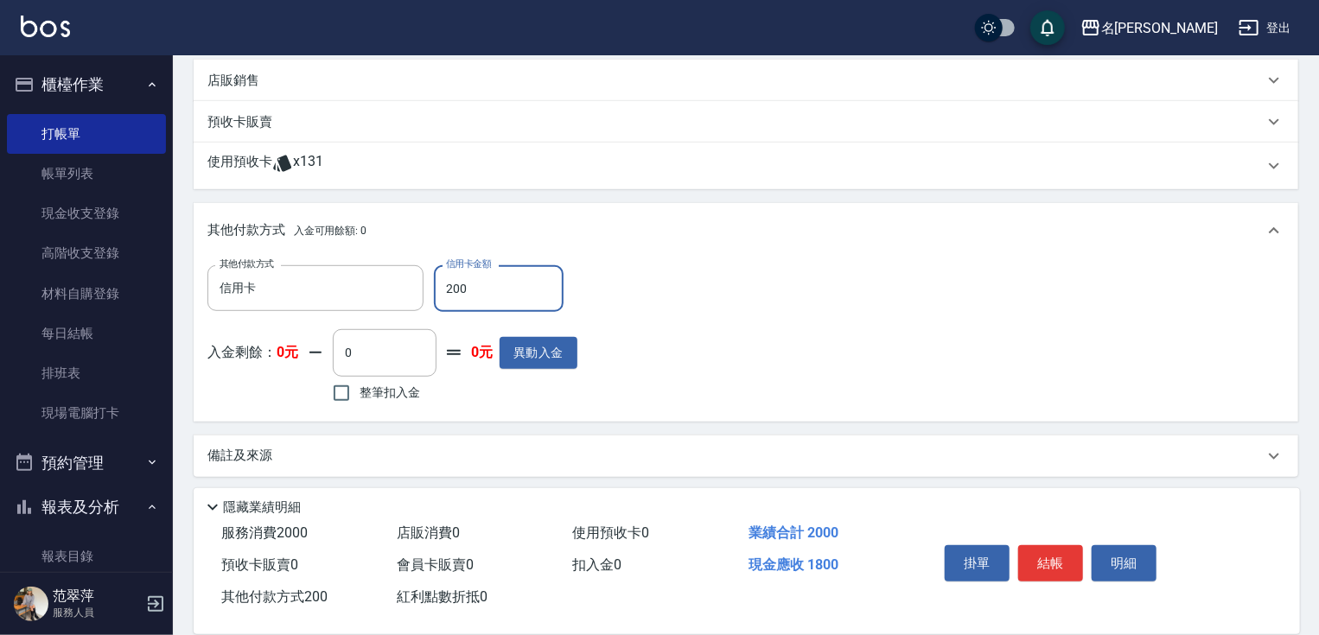
scroll to position [415, 0]
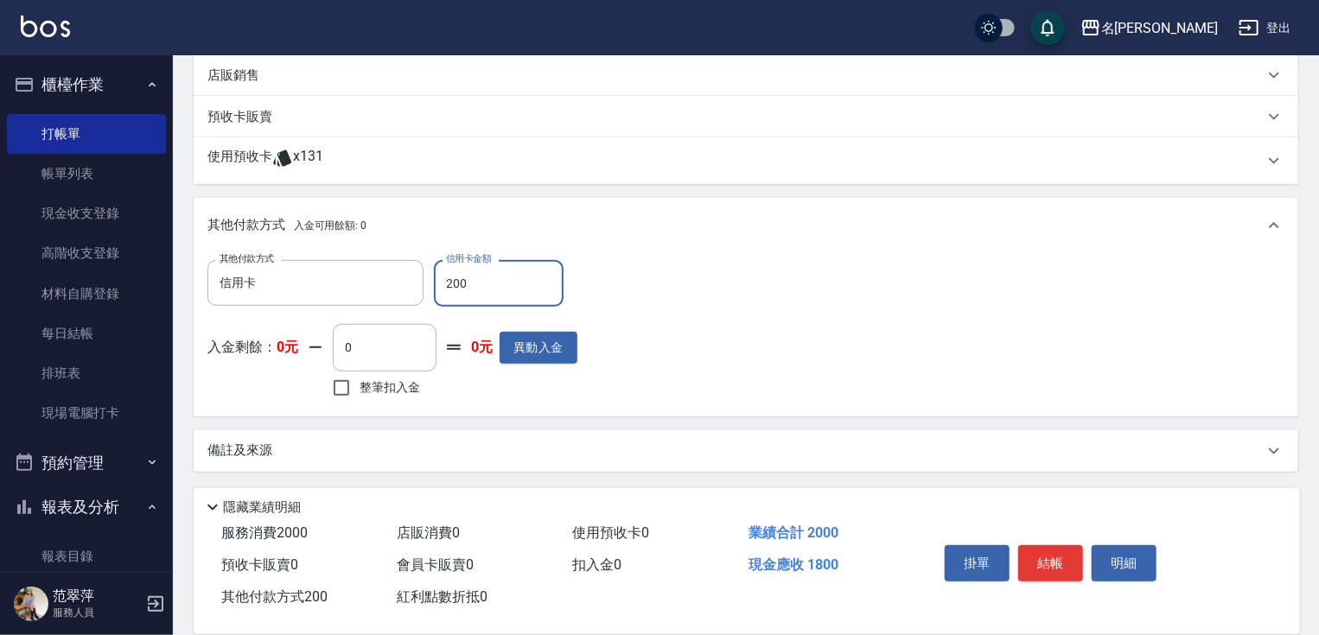
click at [477, 281] on input "200" at bounding box center [499, 283] width 130 height 47
type input "2000"
click at [1054, 551] on button "結帳" at bounding box center [1050, 563] width 65 height 36
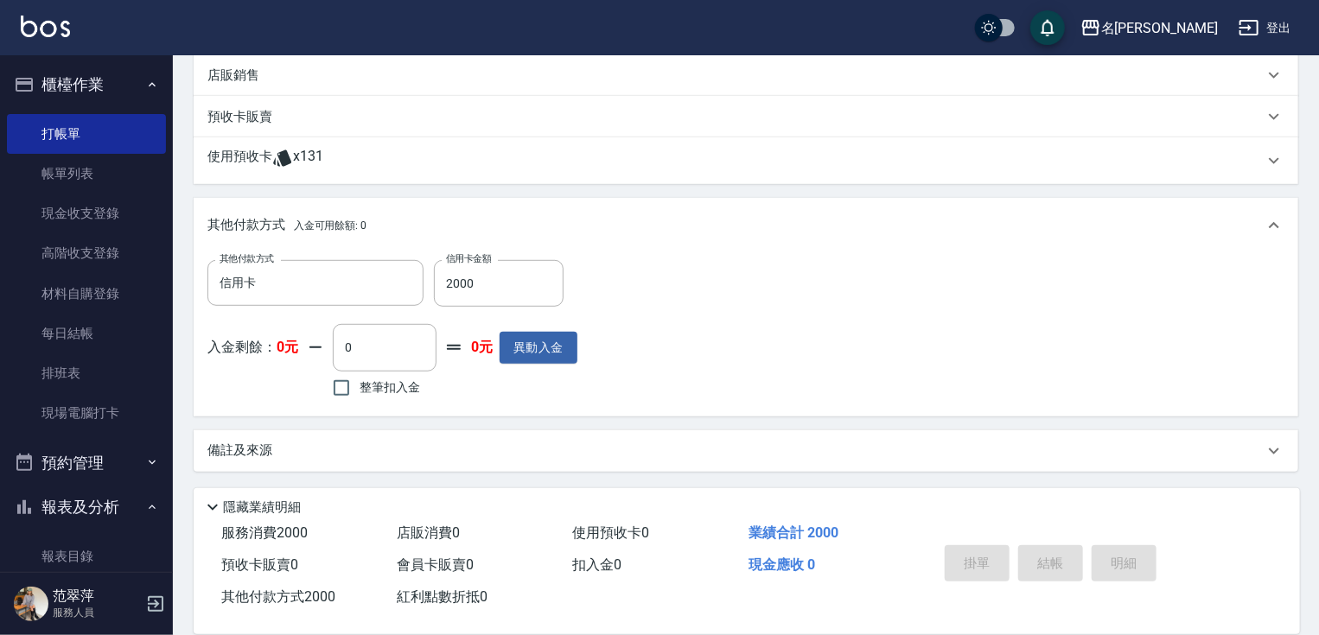
type input "[DATE] 17:16"
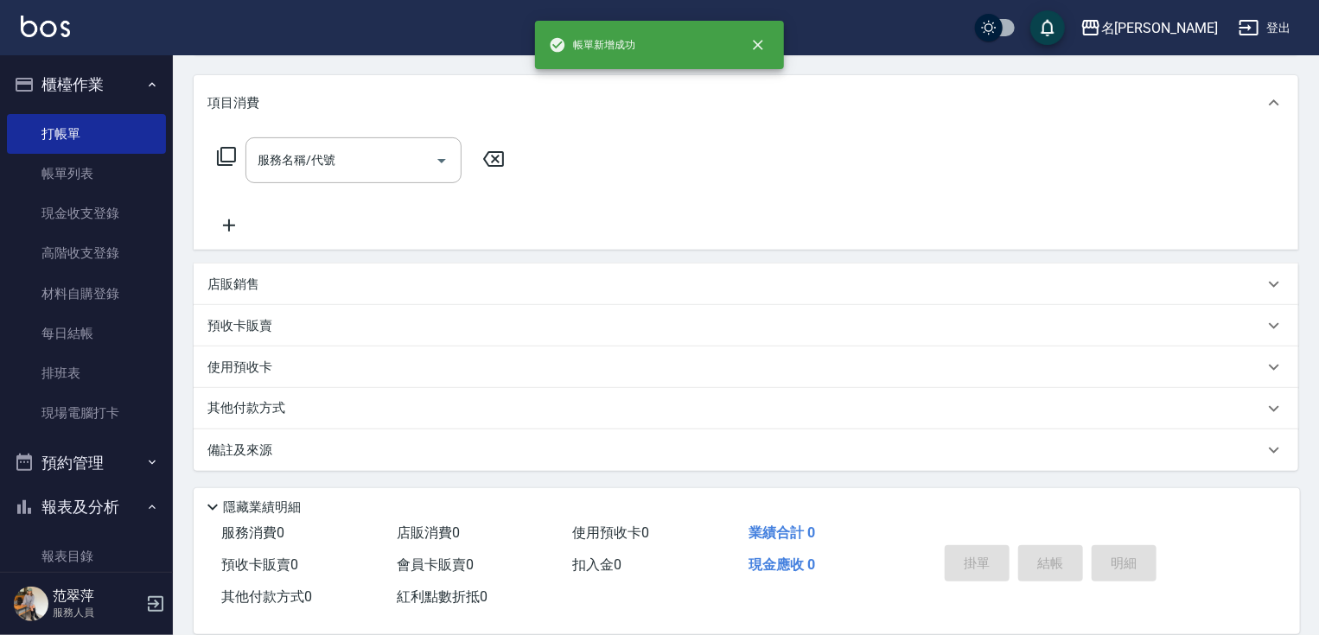
scroll to position [0, 0]
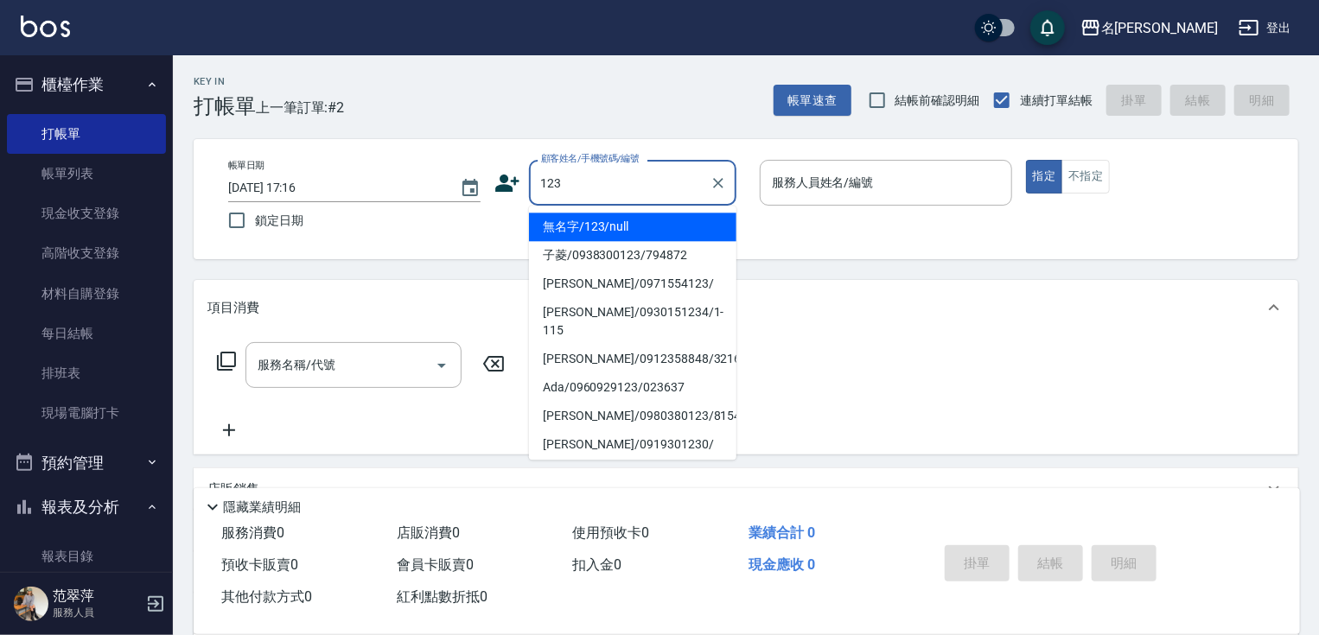
click at [657, 221] on li "無名字/123/null" at bounding box center [632, 227] width 207 height 29
type input "無名字/123/null"
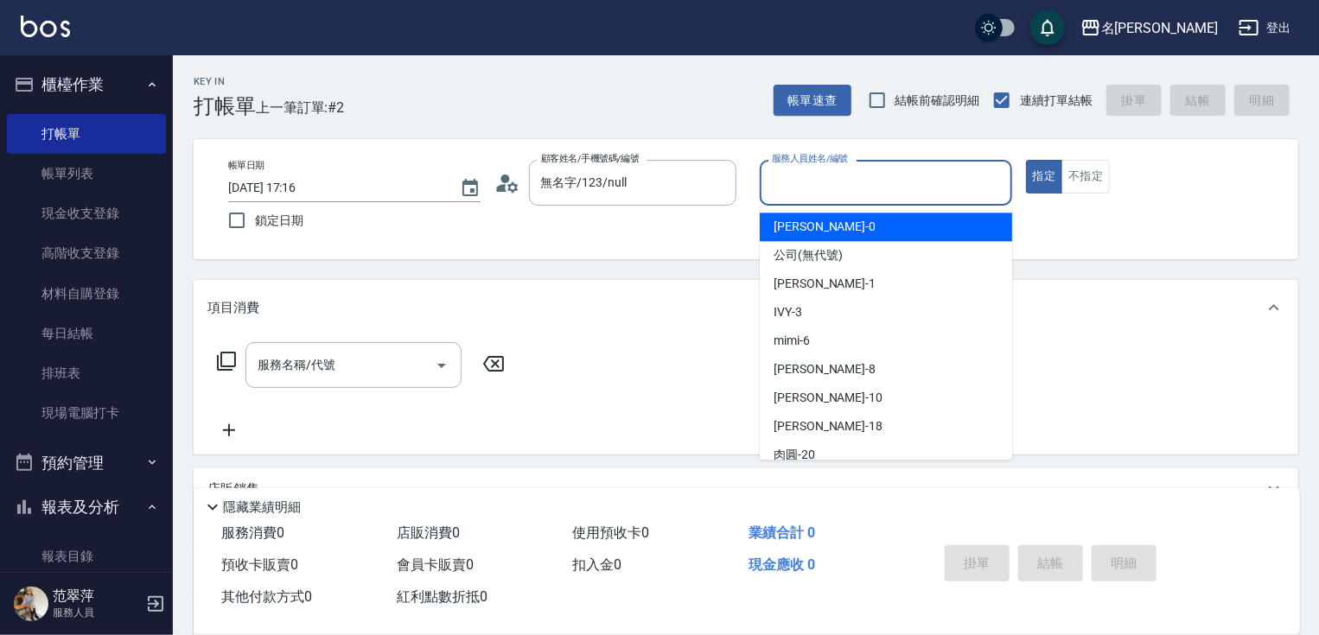
click at [817, 183] on input "服務人員姓名/編號" at bounding box center [886, 183] width 237 height 30
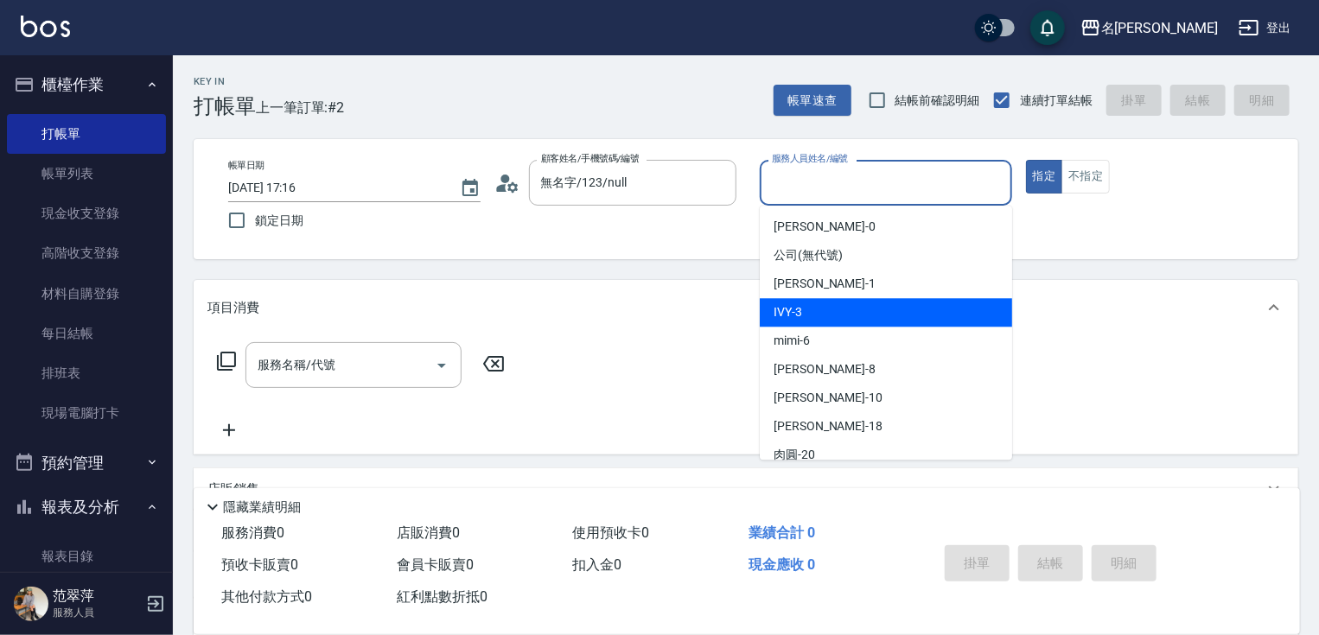
click at [819, 315] on div "IVY -3" at bounding box center [886, 312] width 252 height 29
type input "IVY-3"
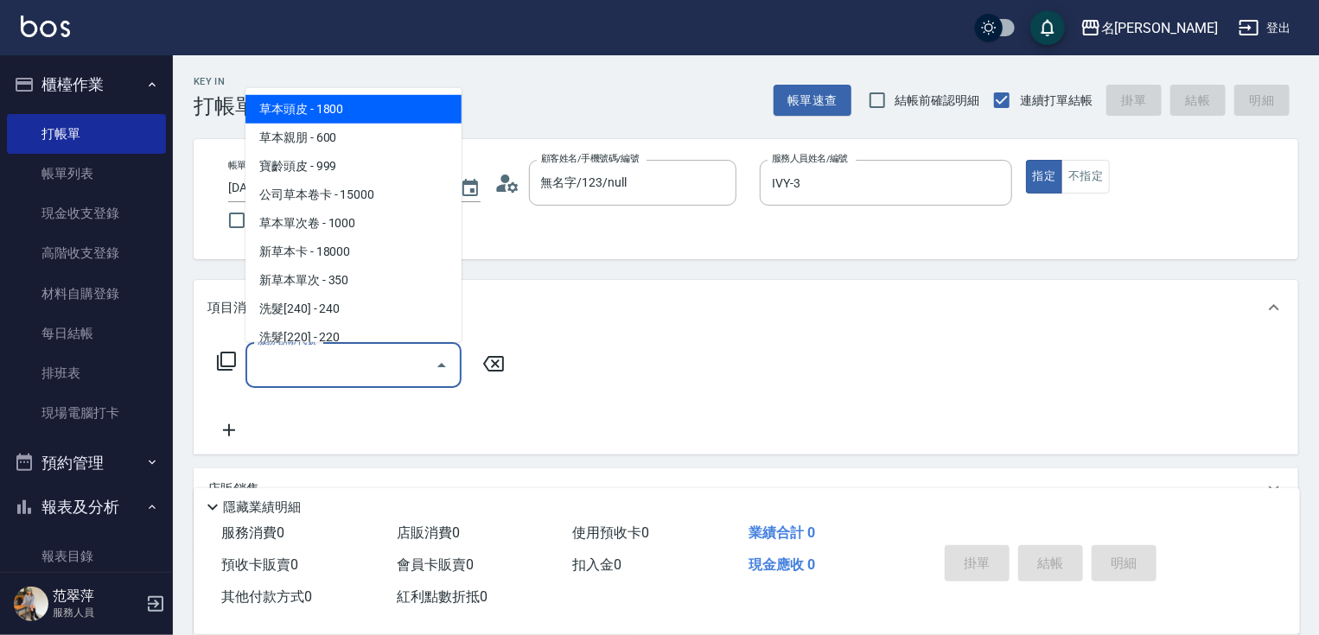
click at [349, 360] on input "服務名稱/代號" at bounding box center [340, 365] width 175 height 30
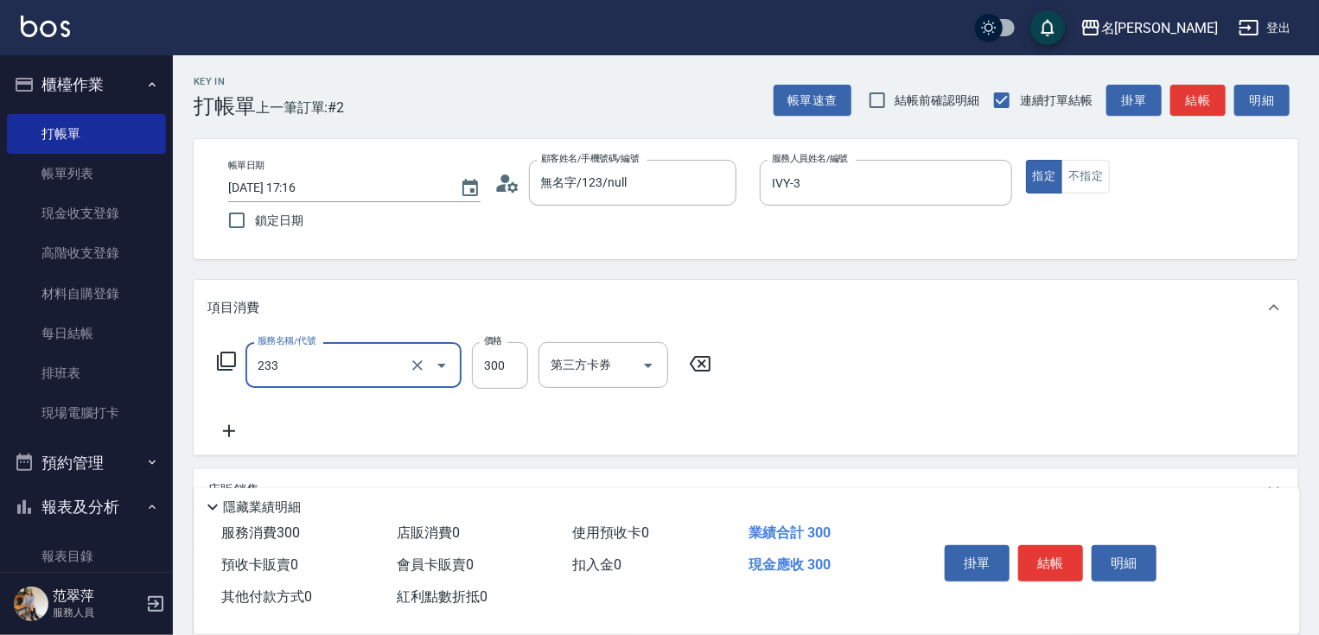
type input "洗髮300(233)"
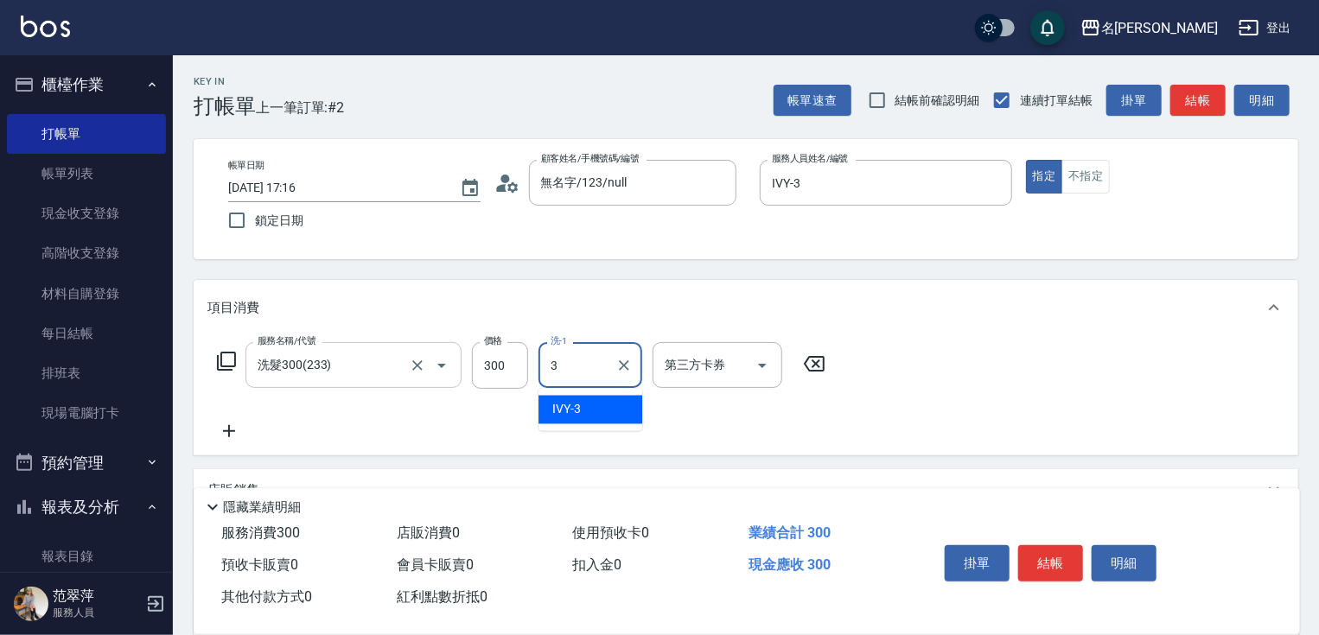
type input "IVY-3"
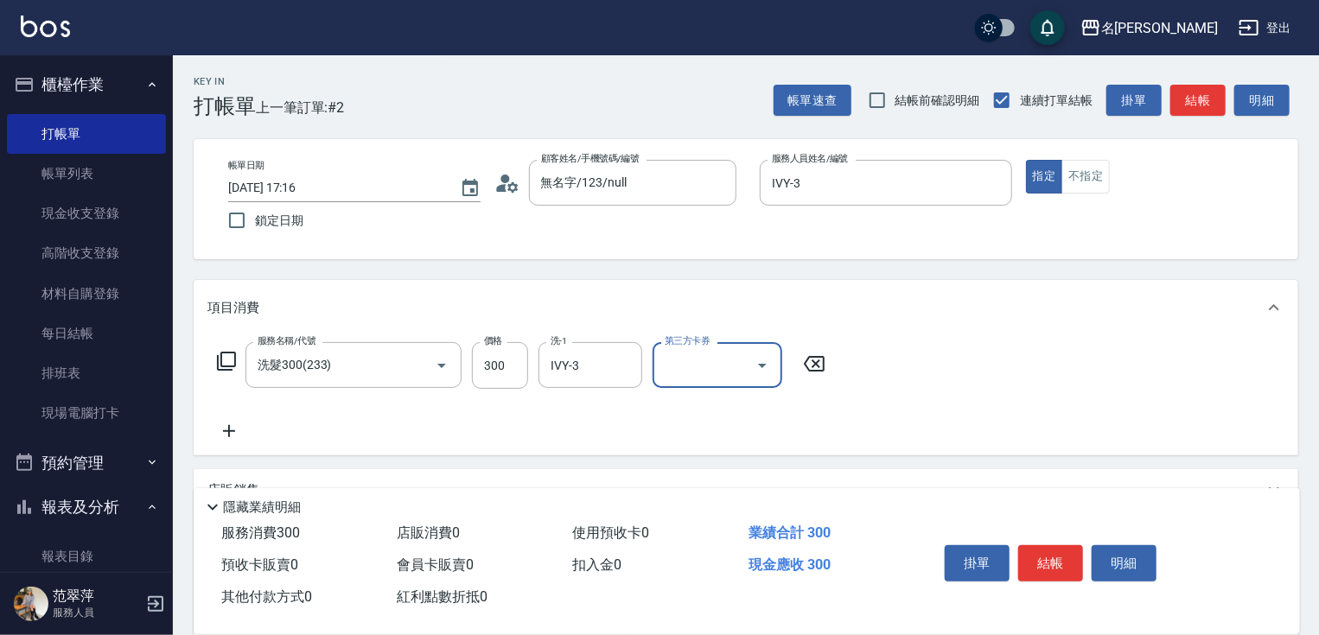
click at [230, 429] on icon at bounding box center [228, 431] width 43 height 21
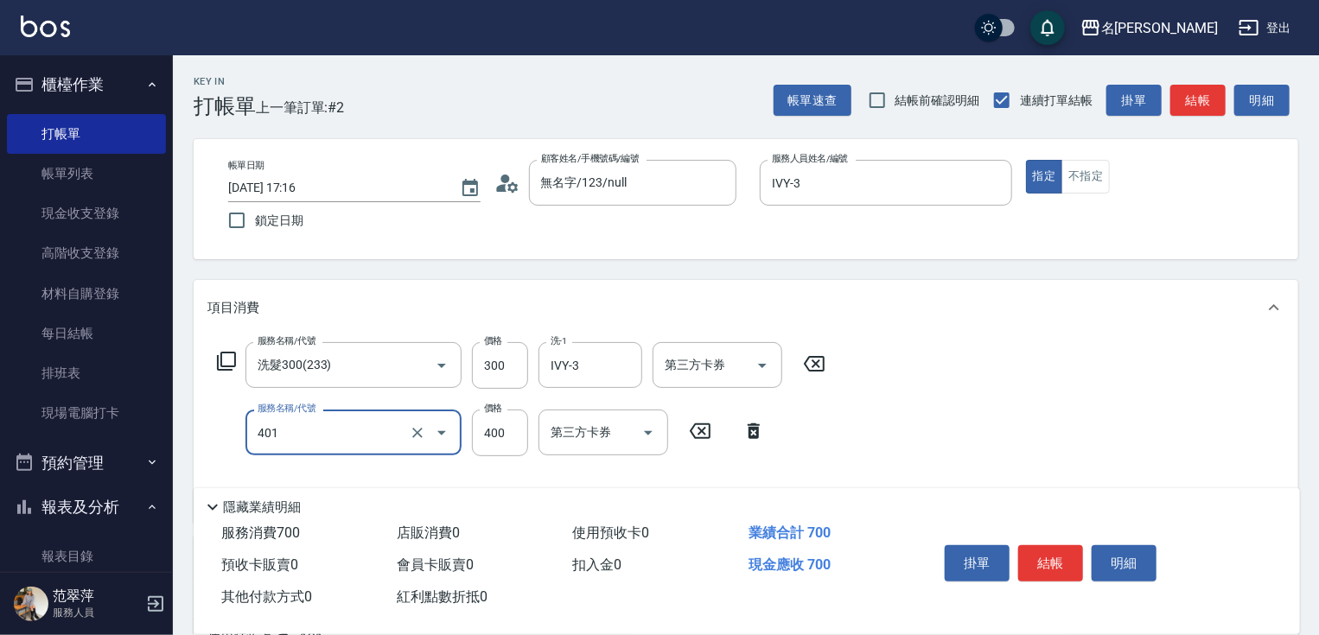
type input "剪髮(400)(401)"
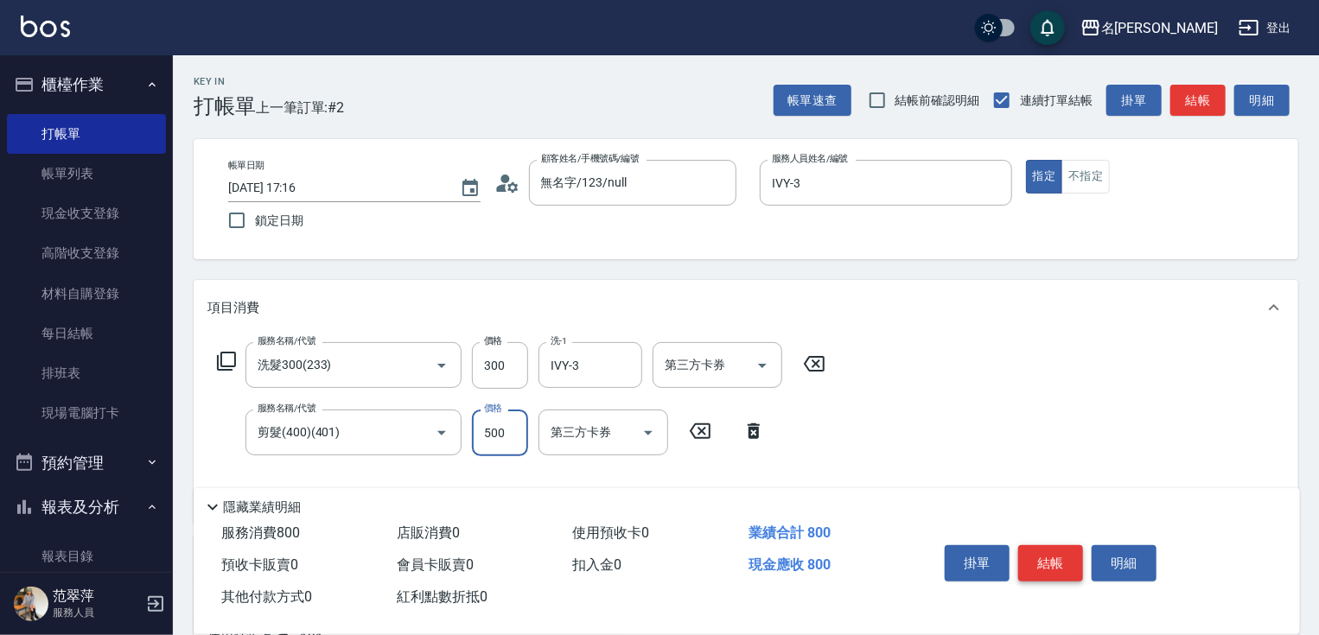
type input "500"
click at [1048, 560] on button "結帳" at bounding box center [1050, 563] width 65 height 36
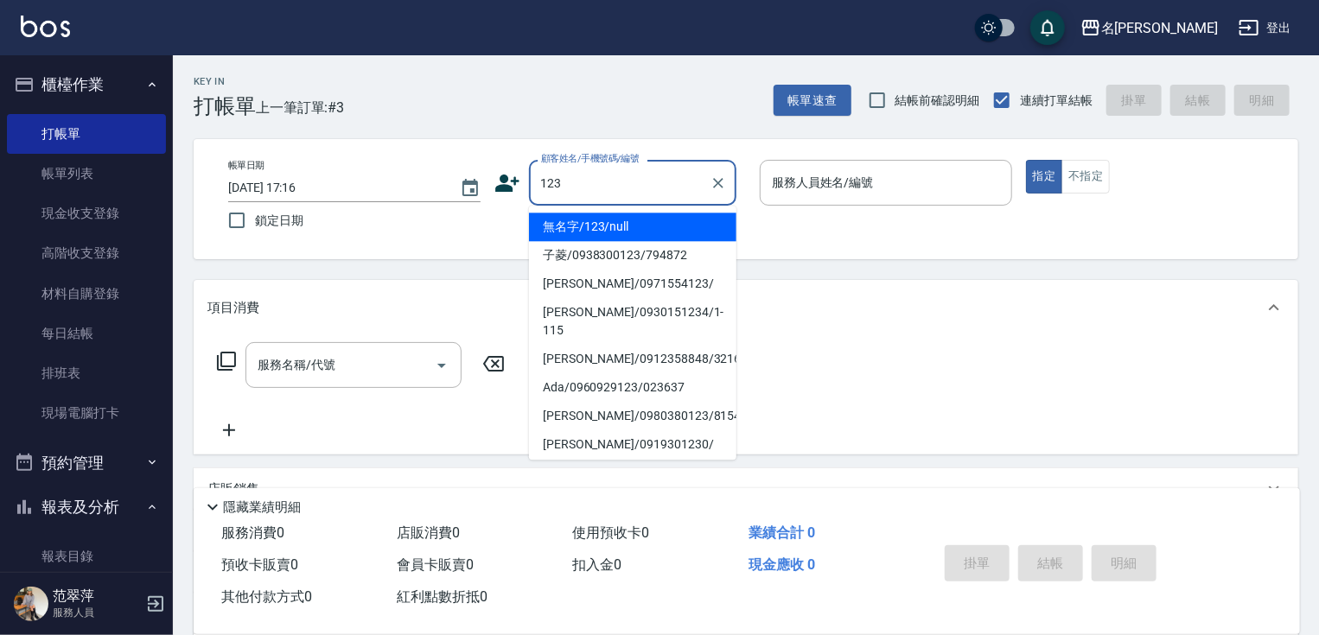
click at [687, 218] on li "無名字/123/null" at bounding box center [632, 227] width 207 height 29
type input "無名字/123/null"
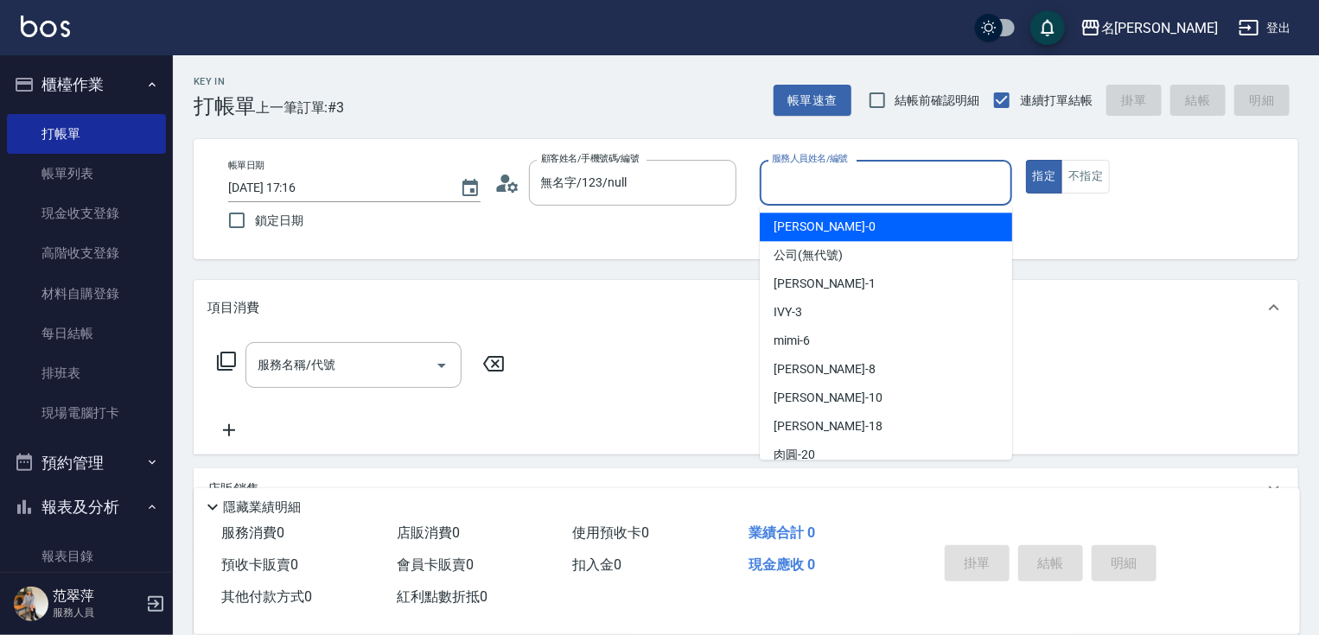
click at [854, 190] on input "服務人員姓名/編號" at bounding box center [886, 183] width 237 height 30
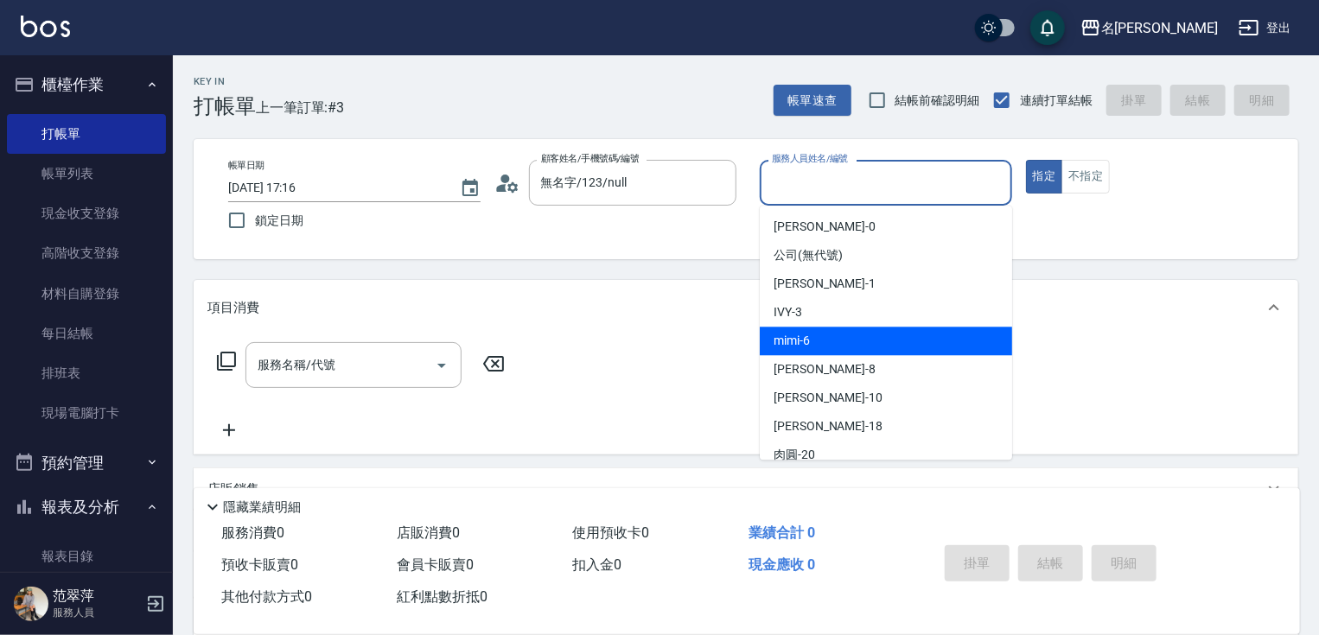
click at [804, 339] on span "mimi -6" at bounding box center [792, 341] width 36 height 18
type input "mimi-6"
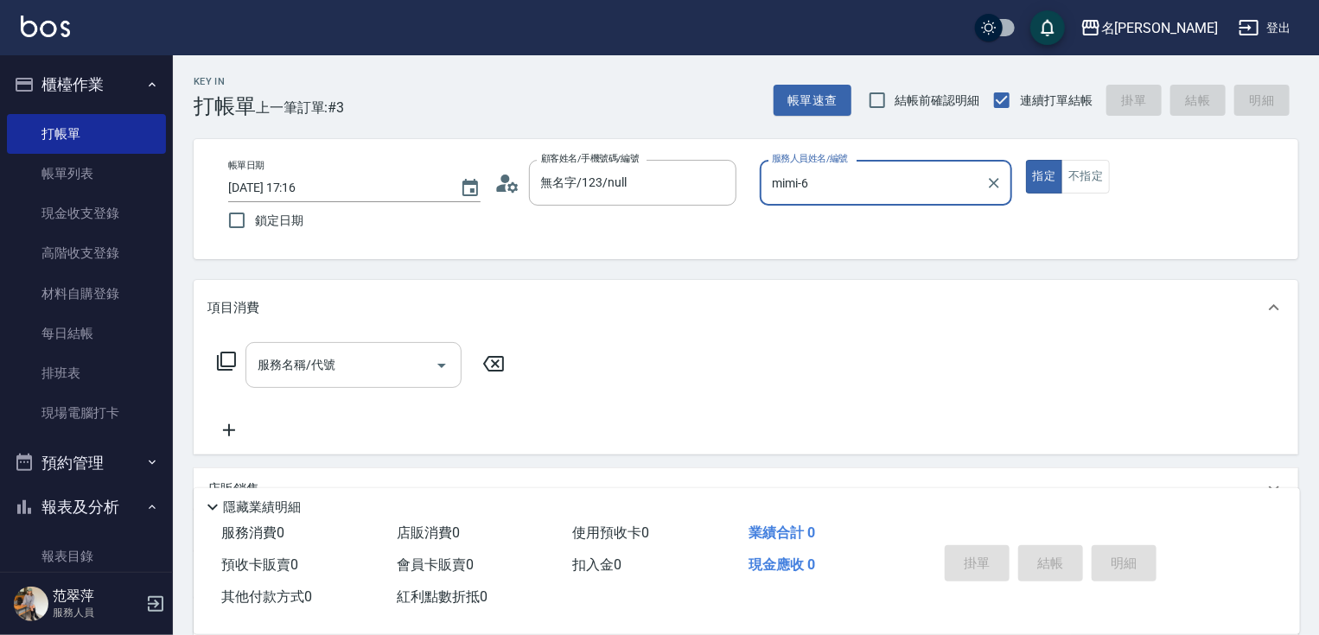
click at [348, 363] on input "服務名稱/代號" at bounding box center [340, 365] width 175 height 30
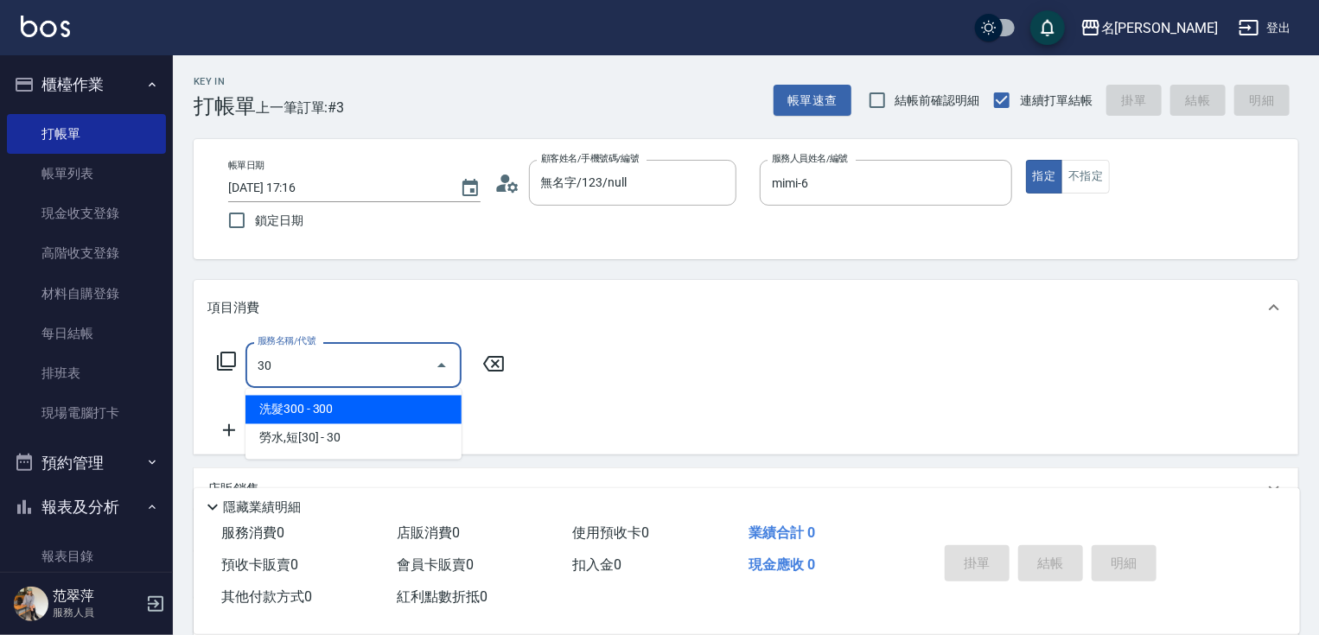
type input "301"
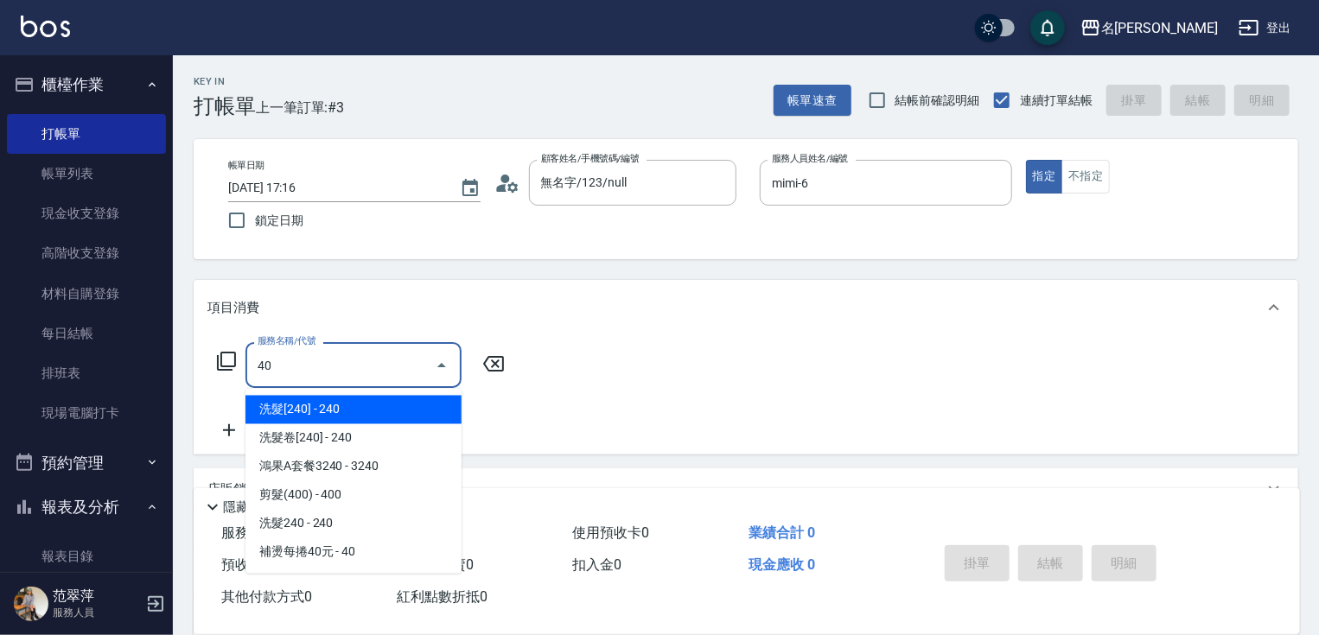
type input "4"
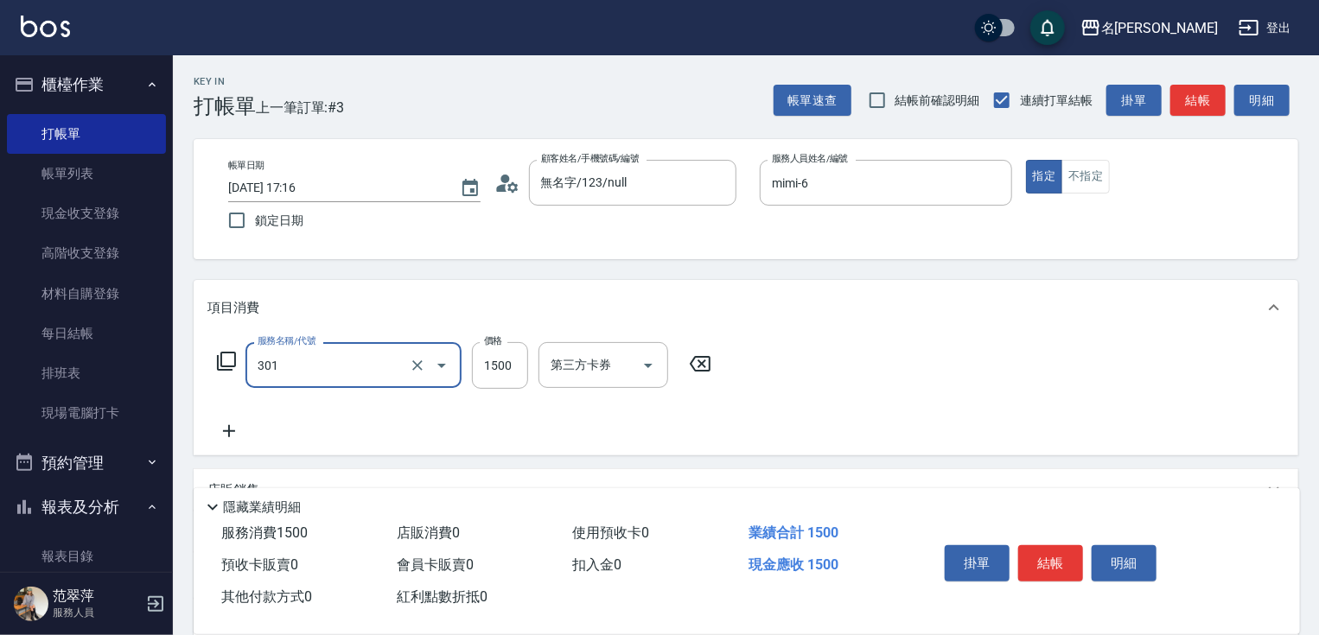
type input "燙髮(1500)(301)"
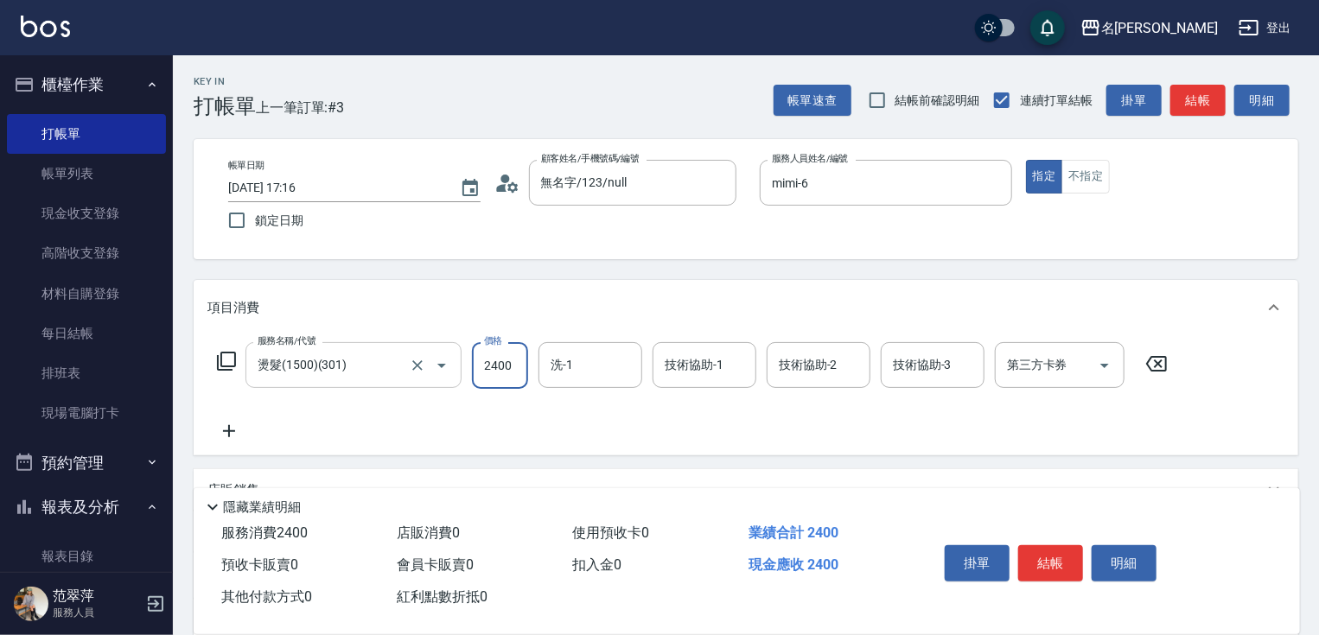
type input "2400"
type input "肉圓-20"
type input "mimi-6"
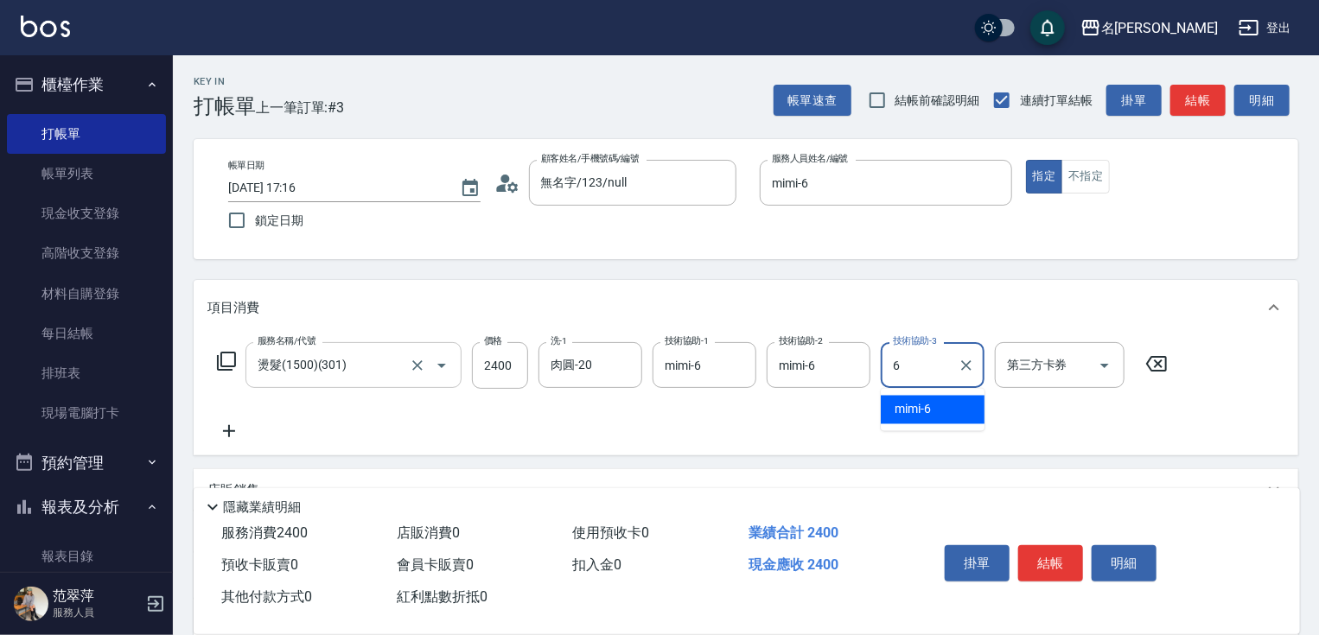
type input "mimi-6"
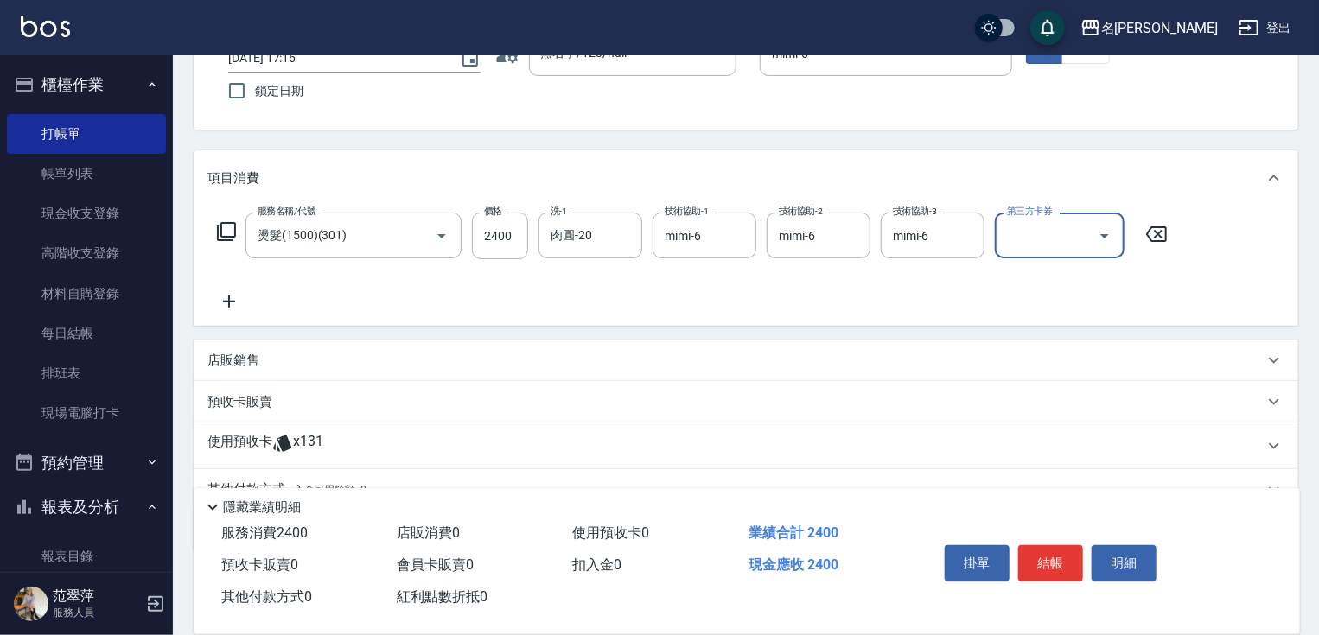
scroll to position [211, 0]
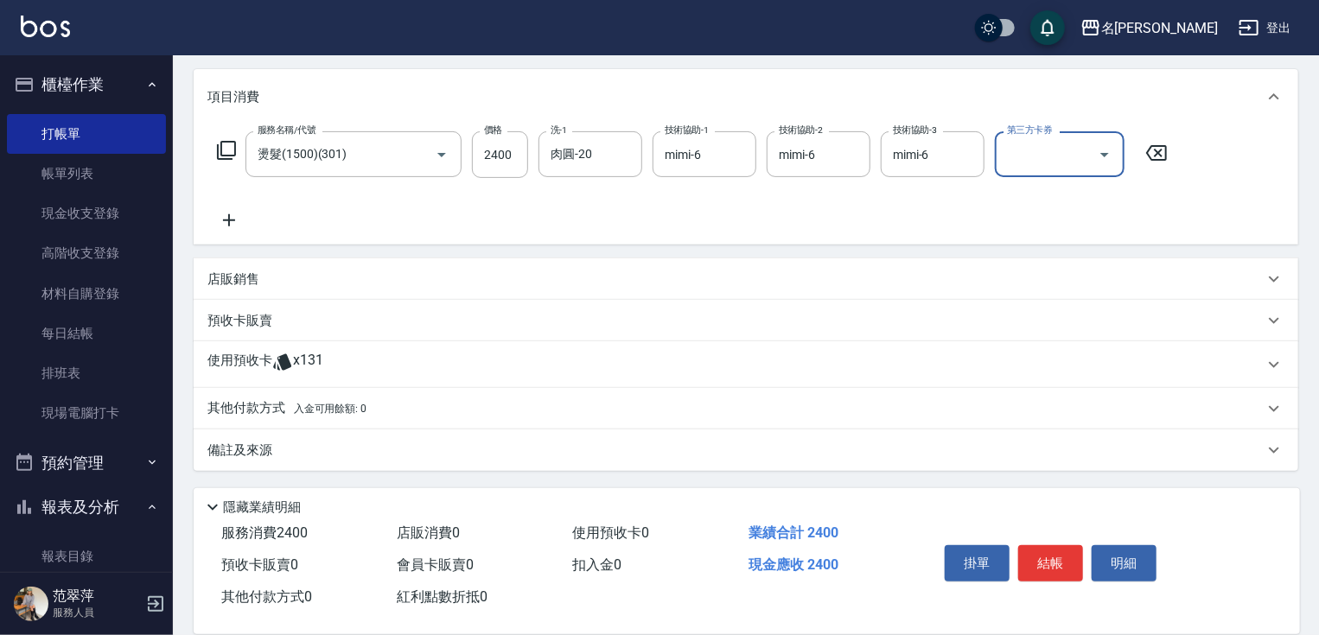
click at [236, 408] on p "其他付款方式 入金可用餘額: 0" at bounding box center [286, 408] width 159 height 19
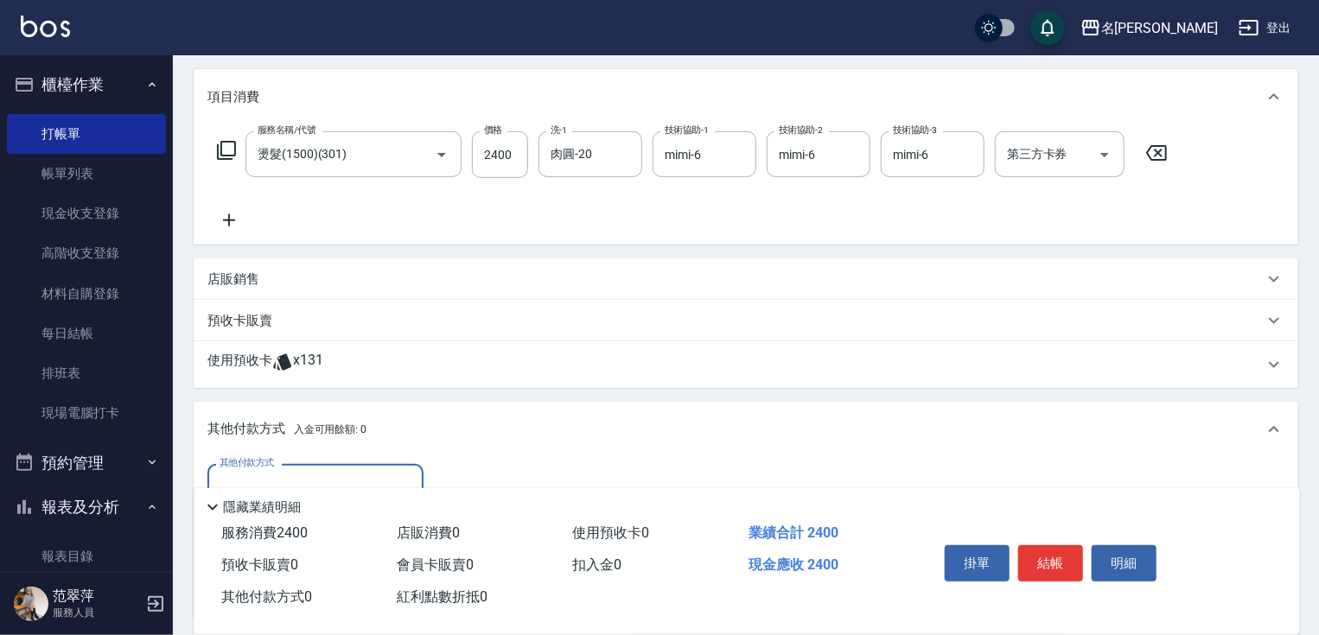
scroll to position [0, 0]
click at [345, 473] on input "其他付款方式" at bounding box center [315, 487] width 201 height 30
click at [359, 560] on span "信用卡" at bounding box center [315, 559] width 216 height 29
type input "信用卡"
click at [449, 468] on label "信用卡金額" at bounding box center [468, 462] width 45 height 13
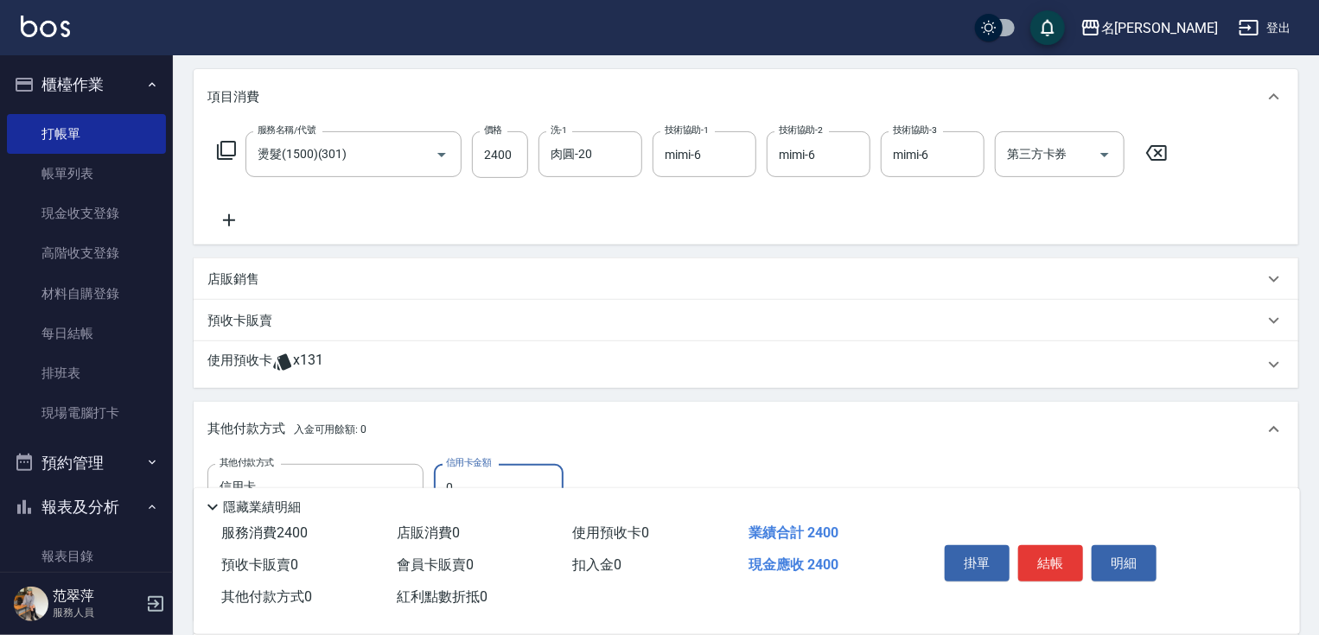
click at [449, 468] on input "0" at bounding box center [499, 487] width 130 height 47
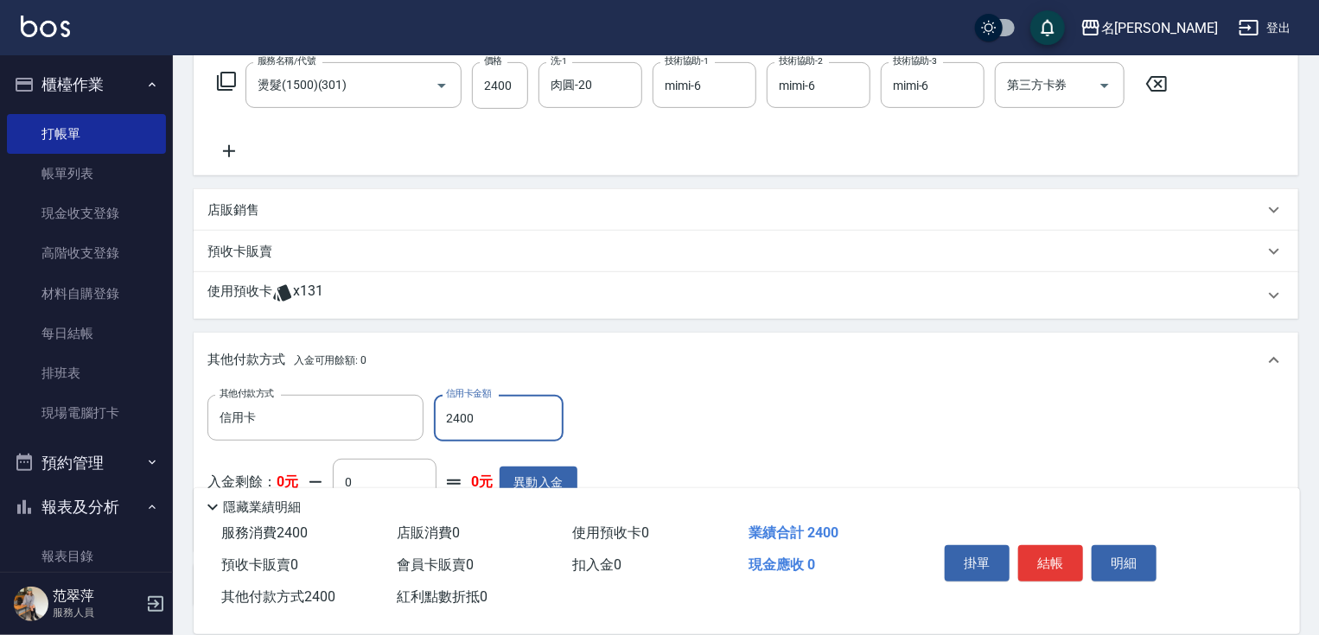
scroll to position [349, 0]
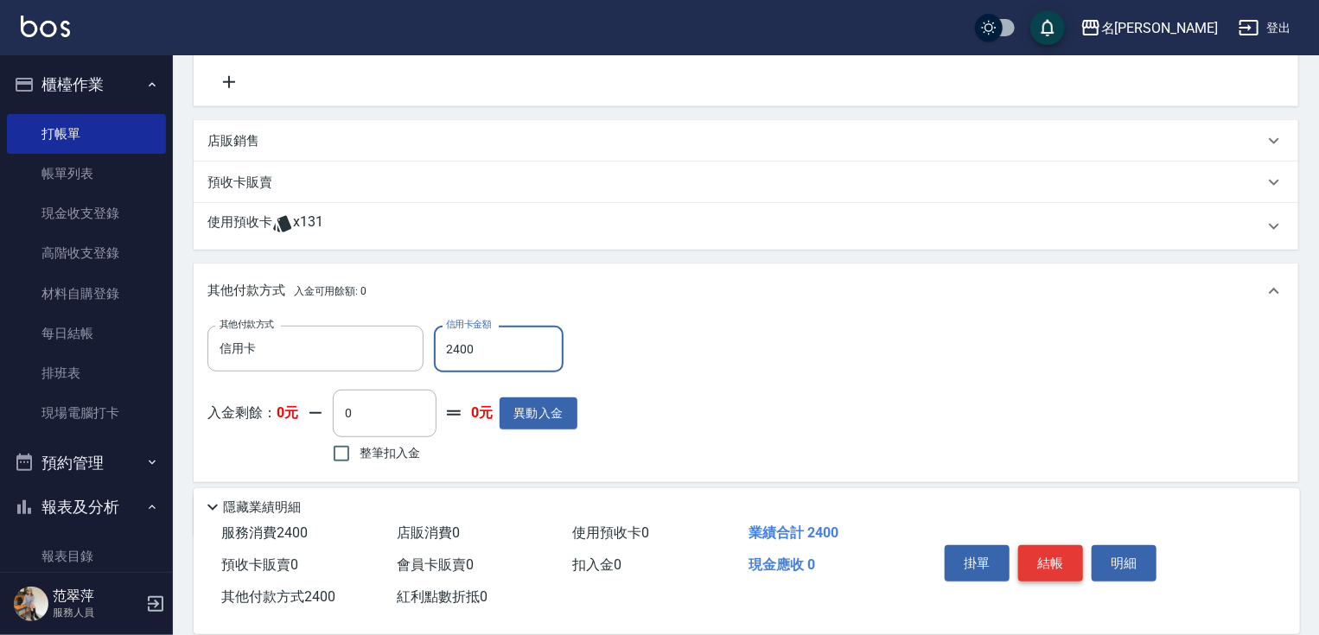
type input "2400"
click at [1055, 560] on button "結帳" at bounding box center [1050, 563] width 65 height 36
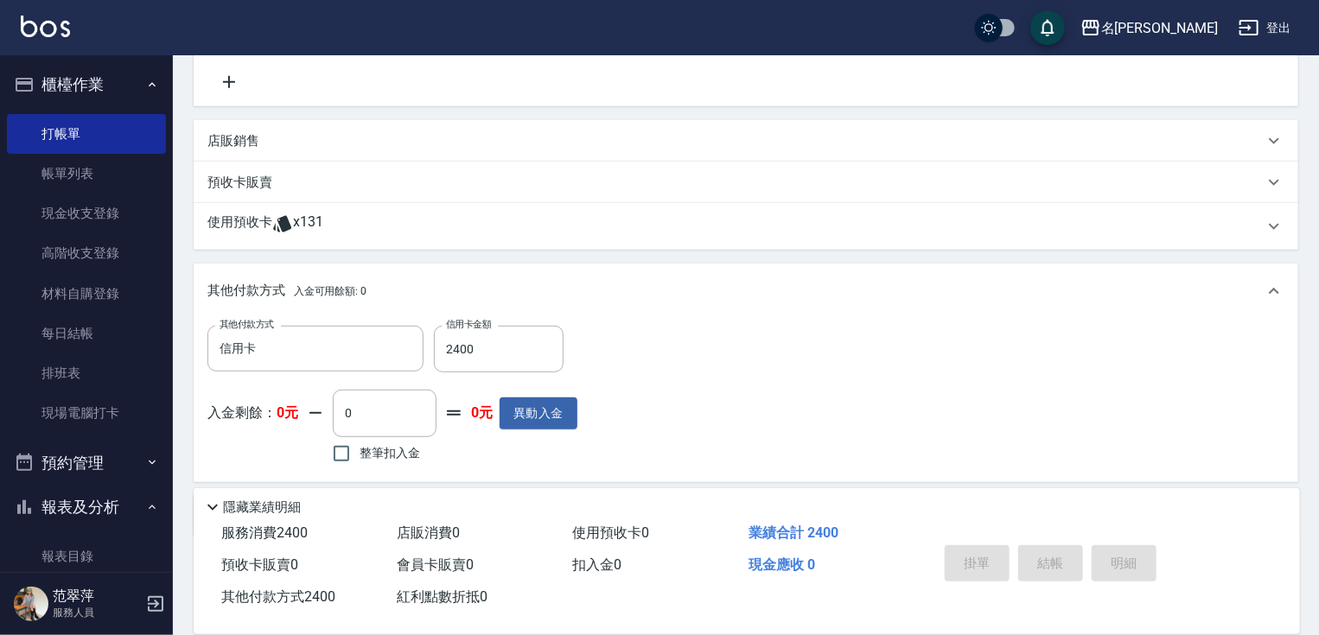
type input "[DATE] 17:17"
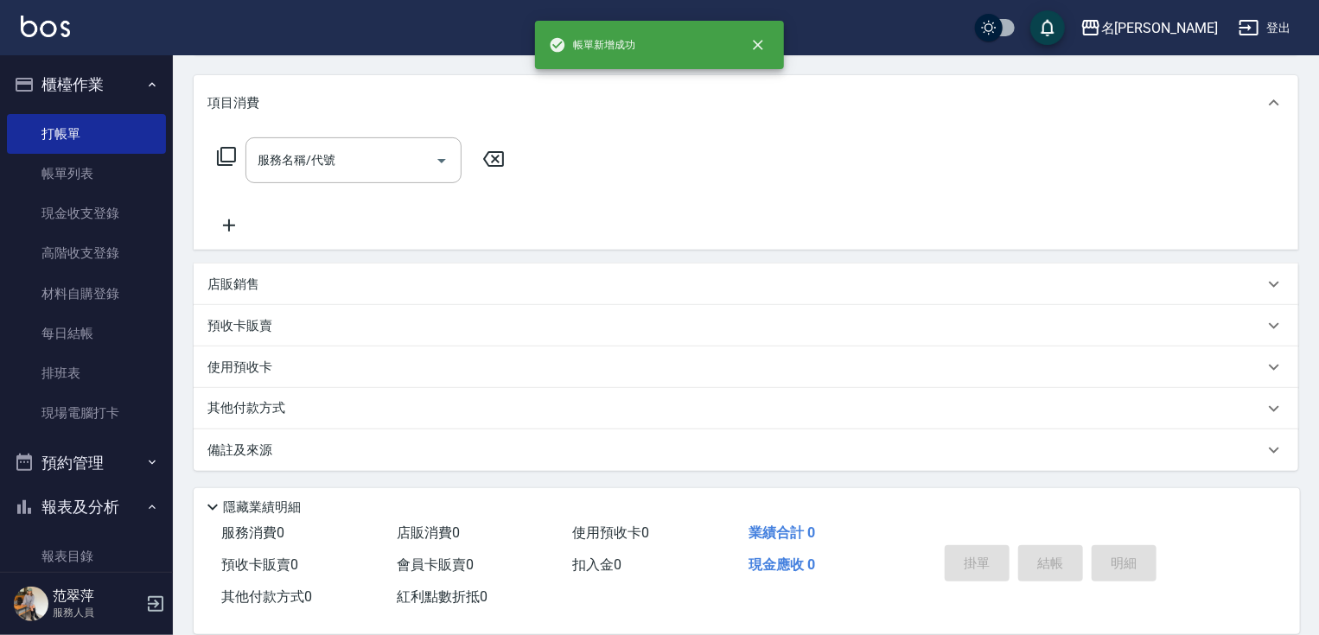
scroll to position [0, 0]
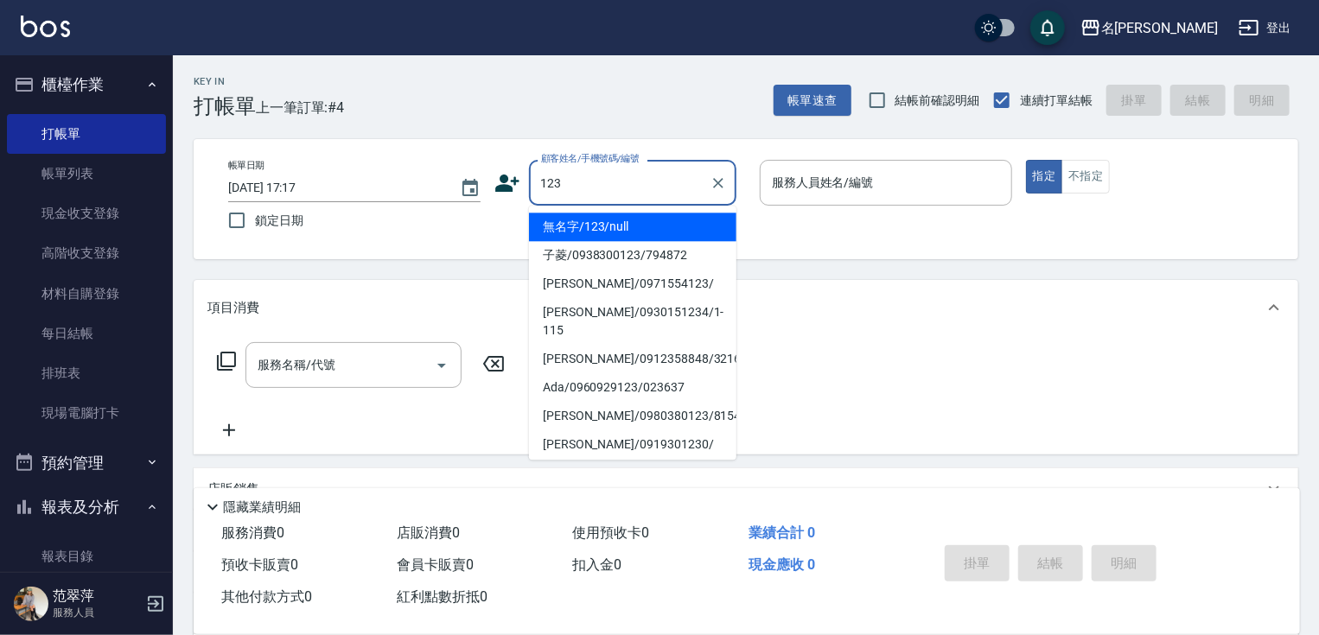
click at [638, 230] on li "無名字/123/null" at bounding box center [632, 227] width 207 height 29
type input "無名字/123/null"
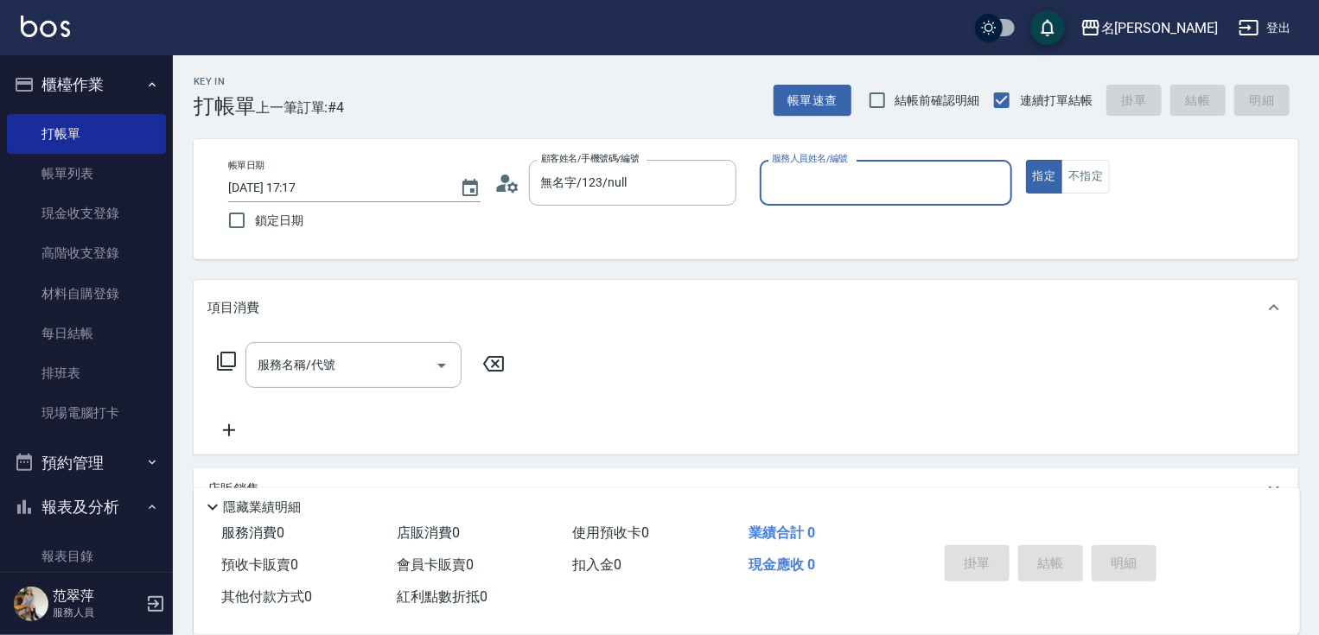
click at [806, 180] on input "服務人員姓名/編號" at bounding box center [886, 183] width 237 height 30
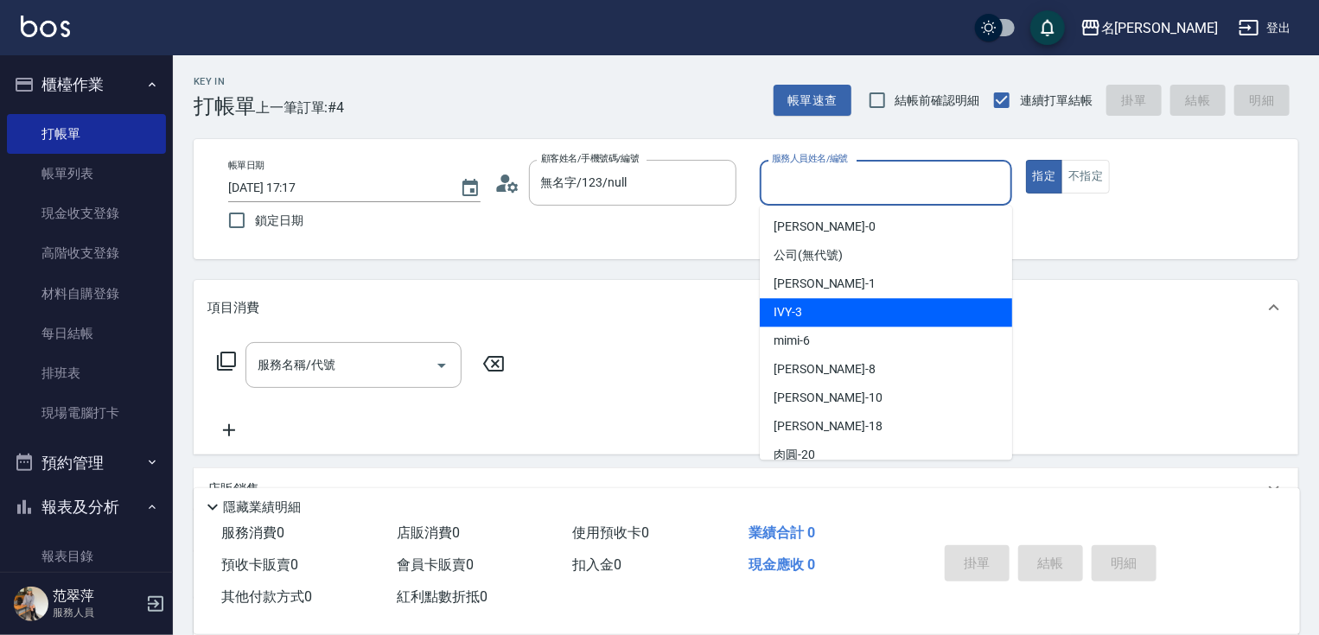
click at [829, 315] on div "IVY -3" at bounding box center [886, 312] width 252 height 29
type input "IVY-3"
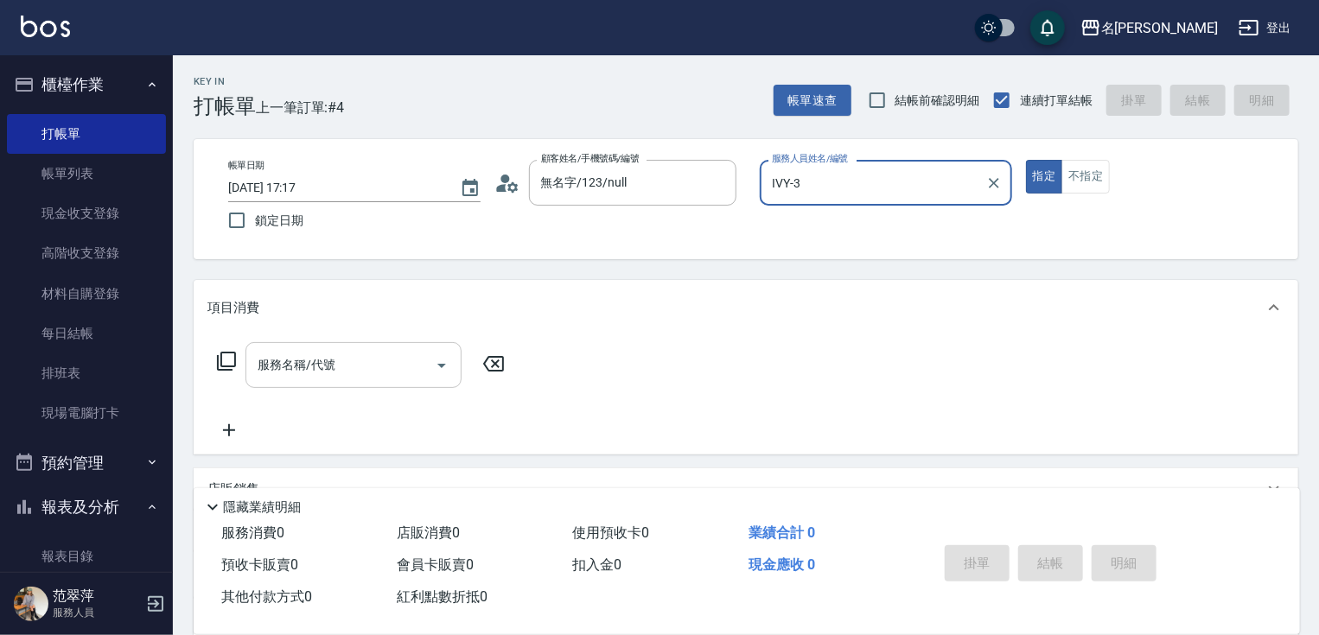
click at [330, 361] on input "服務名稱/代號" at bounding box center [340, 365] width 175 height 30
click at [222, 363] on icon at bounding box center [226, 361] width 21 height 21
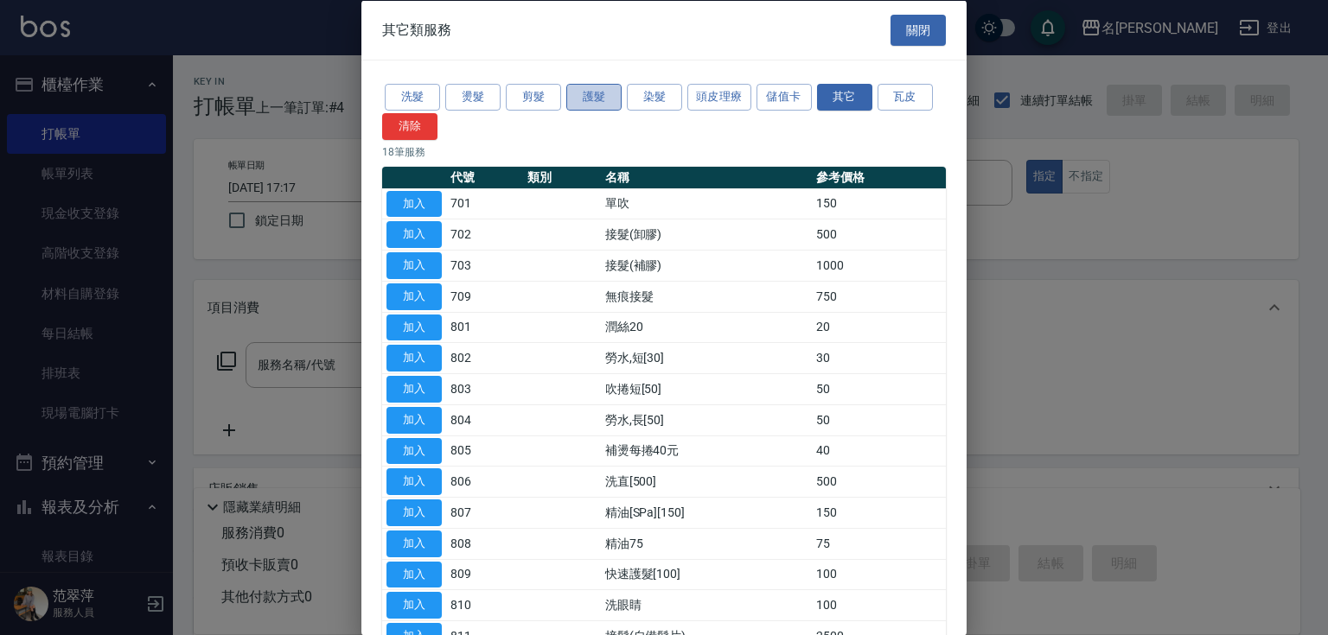
click at [610, 95] on button "護髮" at bounding box center [593, 97] width 55 height 27
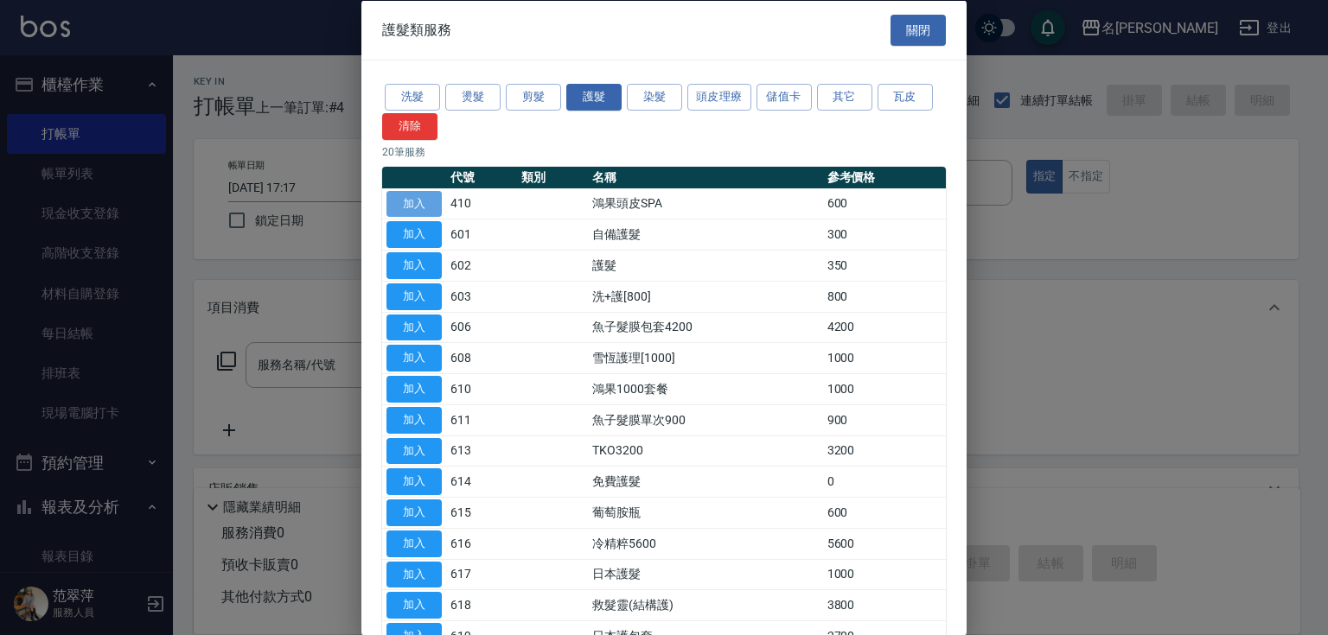
click at [415, 209] on button "加入" at bounding box center [413, 203] width 55 height 27
type input "鴻果頭皮SPA(410)"
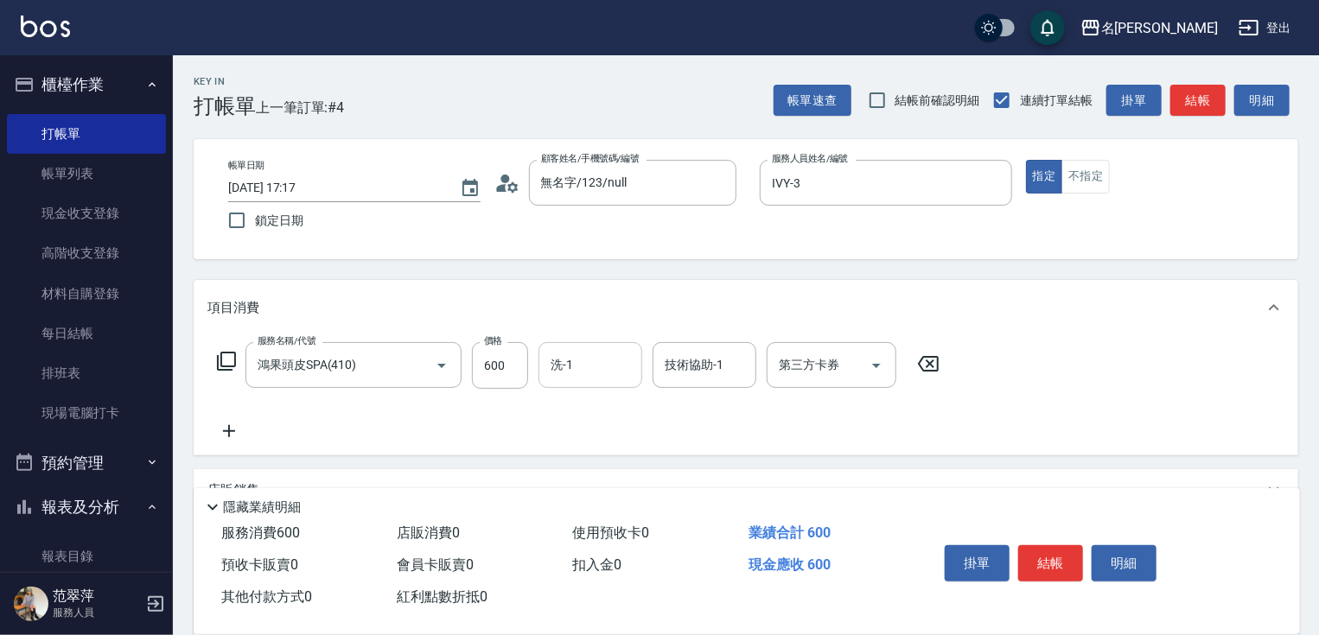
click at [588, 363] on input "洗-1" at bounding box center [590, 365] width 88 height 30
type input "[PERSON_NAME]-18"
click at [1064, 557] on button "結帳" at bounding box center [1050, 563] width 65 height 36
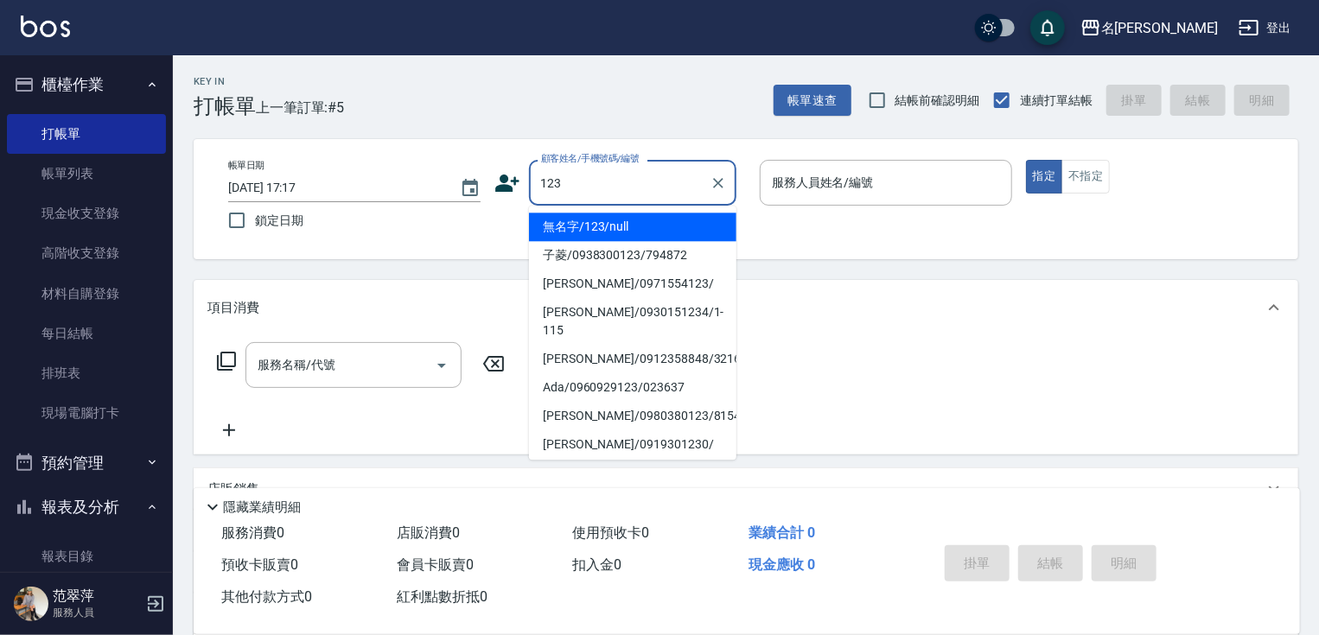
click at [660, 226] on li "無名字/123/null" at bounding box center [632, 227] width 207 height 29
type input "無名字/123/null"
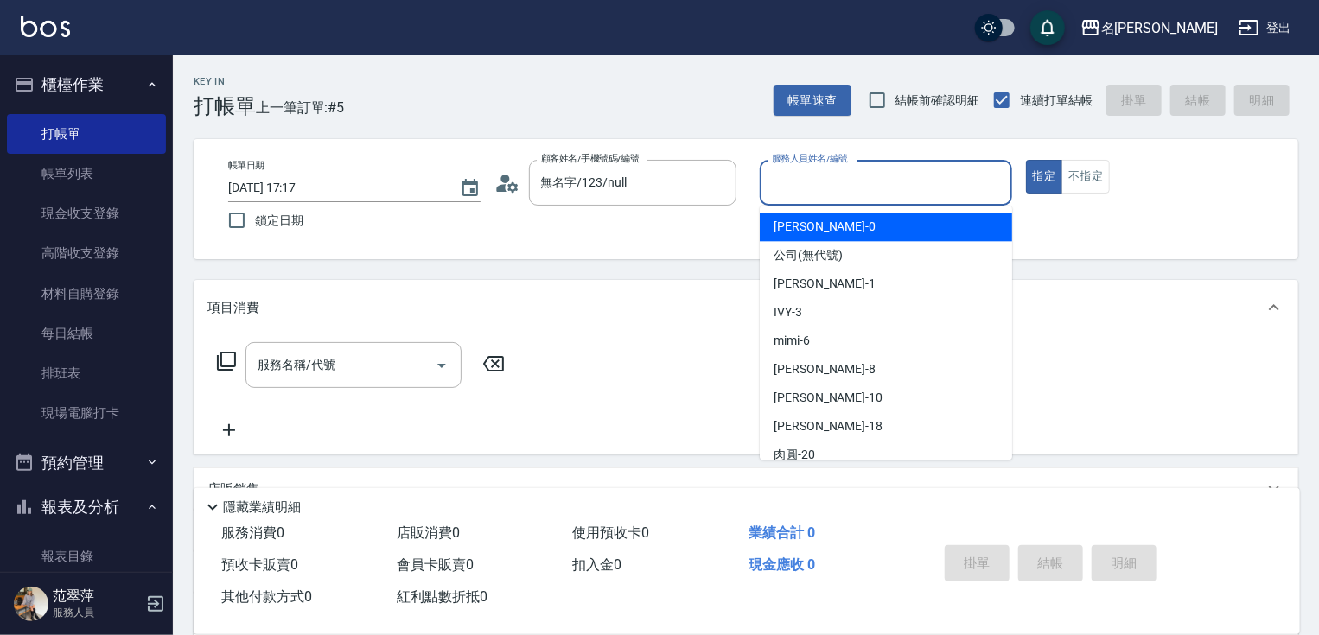
drag, startPoint x: 810, startPoint y: 193, endPoint x: 817, endPoint y: 310, distance: 117.8
click at [811, 193] on input "服務人員姓名/編號" at bounding box center [886, 183] width 237 height 30
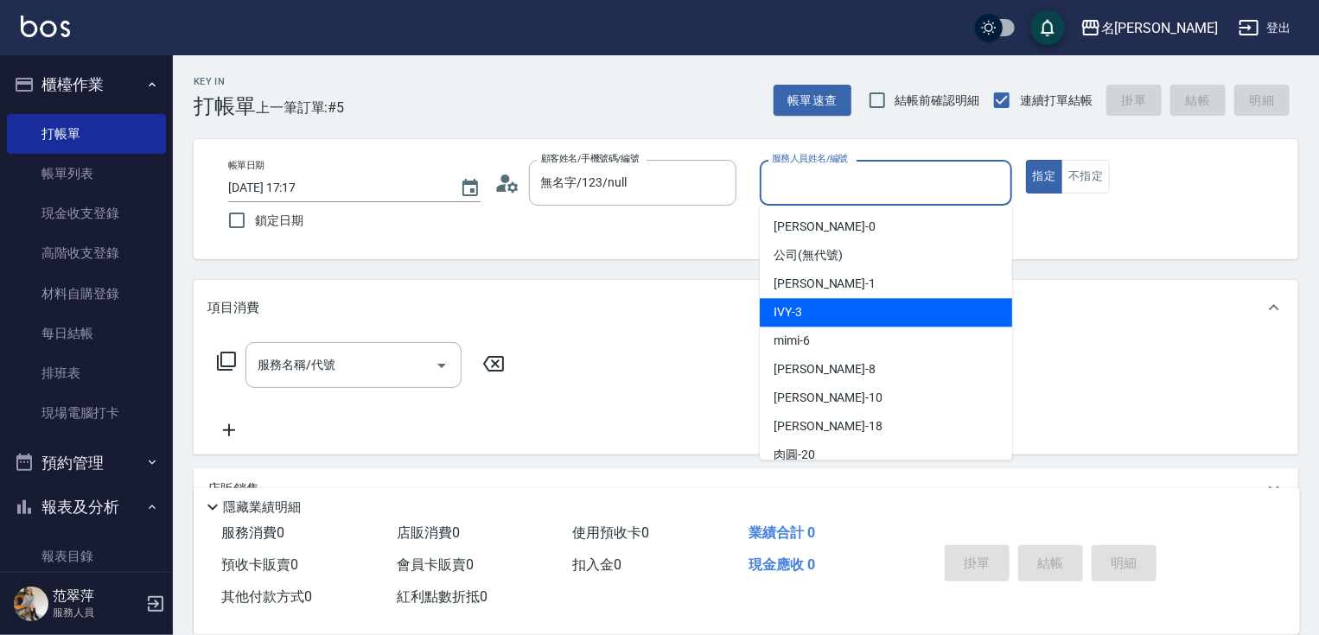
click at [813, 308] on div "IVY -3" at bounding box center [886, 312] width 252 height 29
type input "IVY-3"
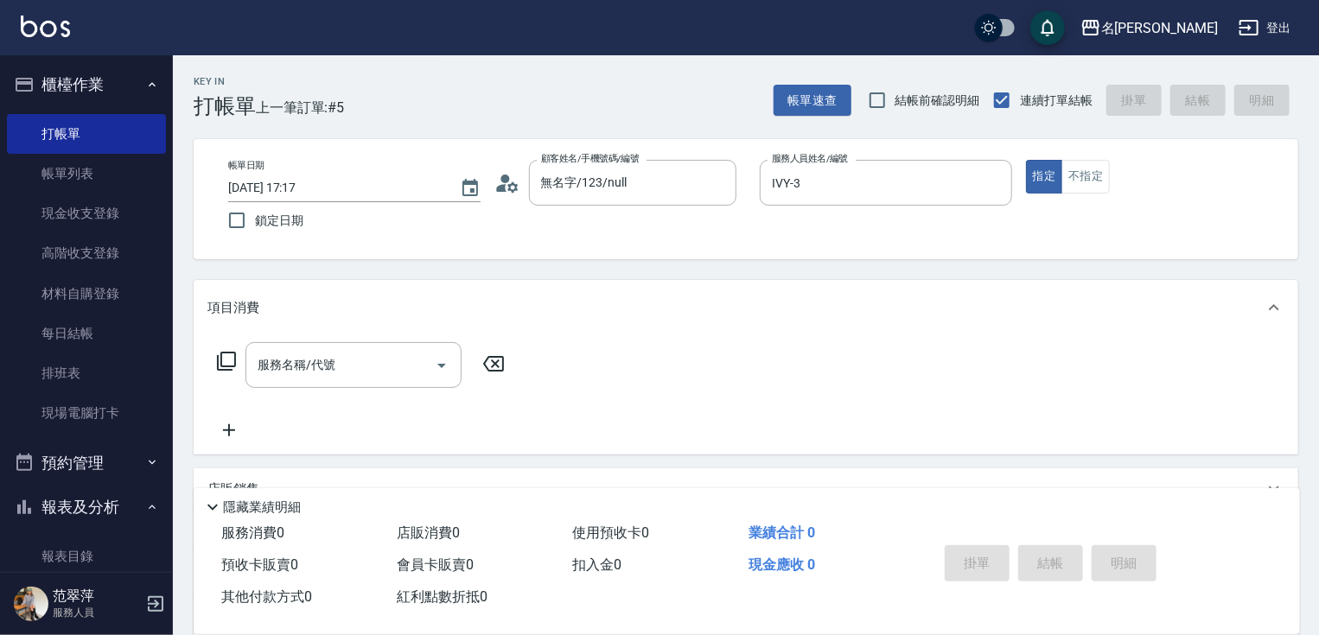
click at [217, 353] on icon at bounding box center [226, 361] width 21 height 21
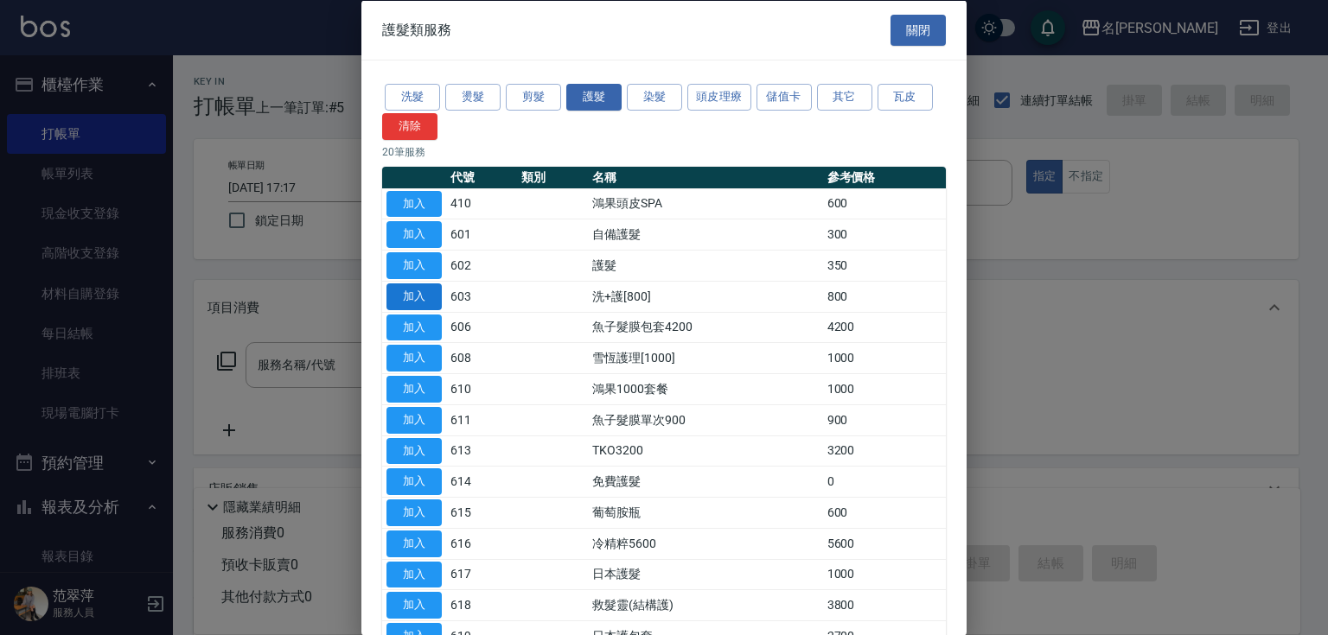
click at [418, 294] on button "加入" at bounding box center [413, 296] width 55 height 27
type input "洗+護[800](603)"
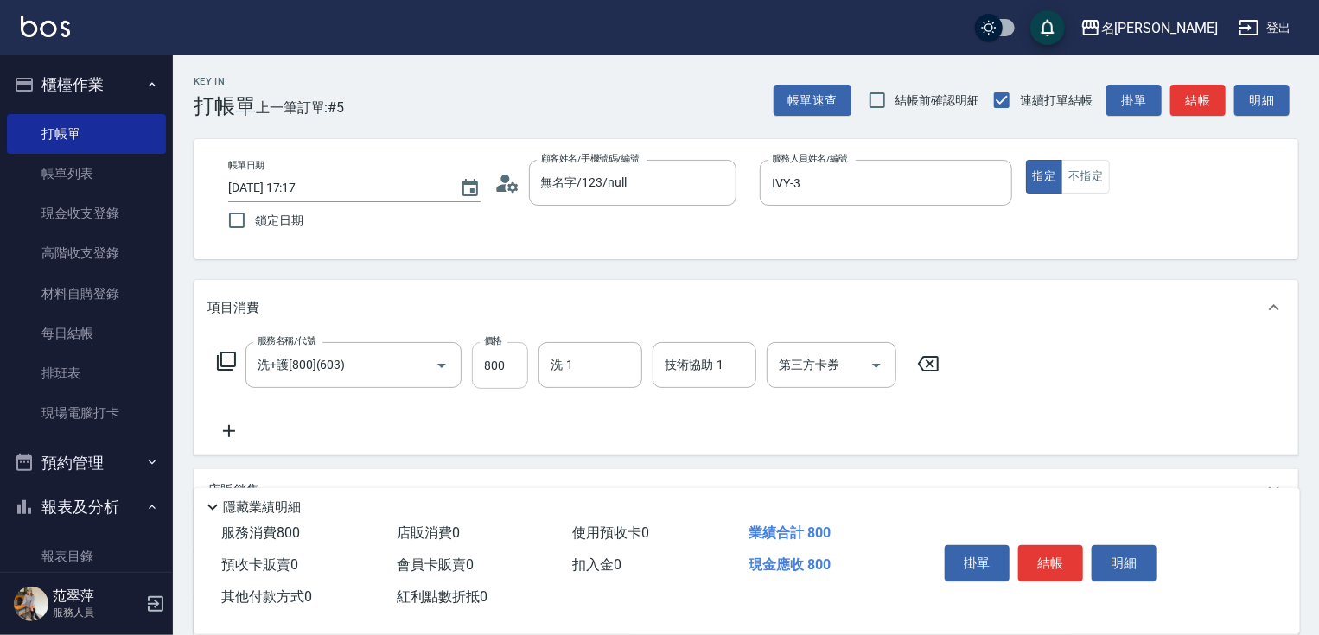
click at [496, 355] on input "800" at bounding box center [500, 365] width 56 height 47
type input "0"
type input "曉容-8"
type input "[PERSON_NAME]-18"
click at [232, 429] on icon at bounding box center [228, 431] width 43 height 21
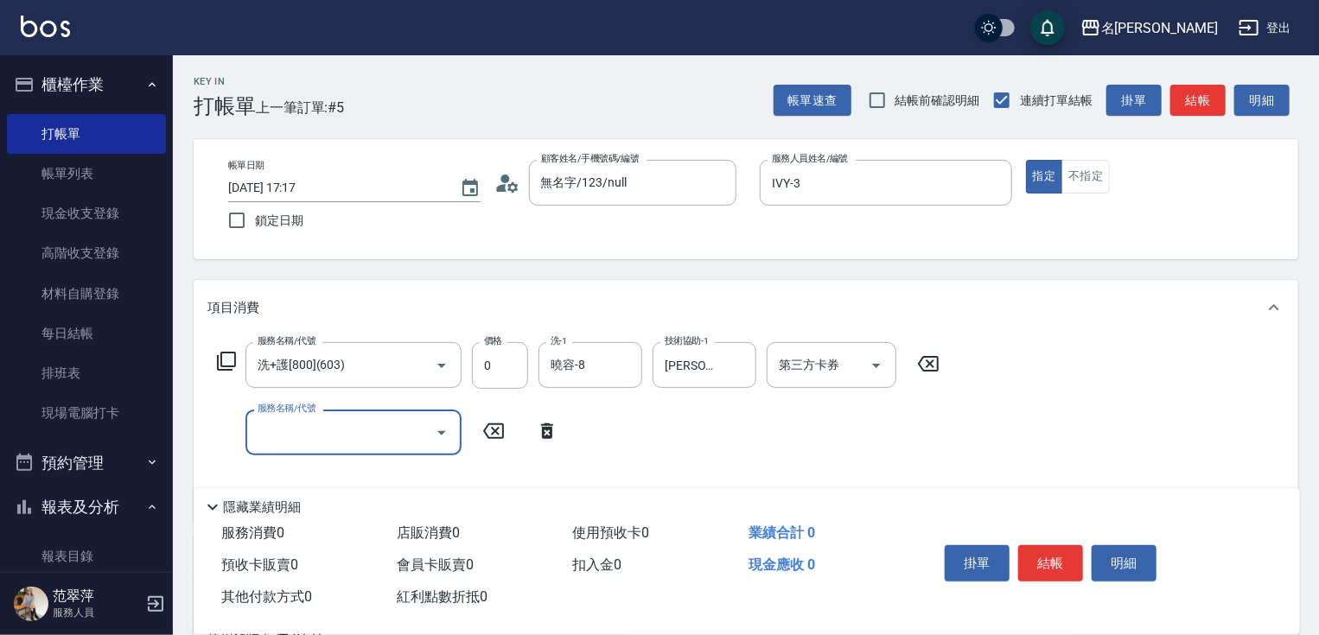
click at [230, 351] on icon at bounding box center [226, 361] width 21 height 21
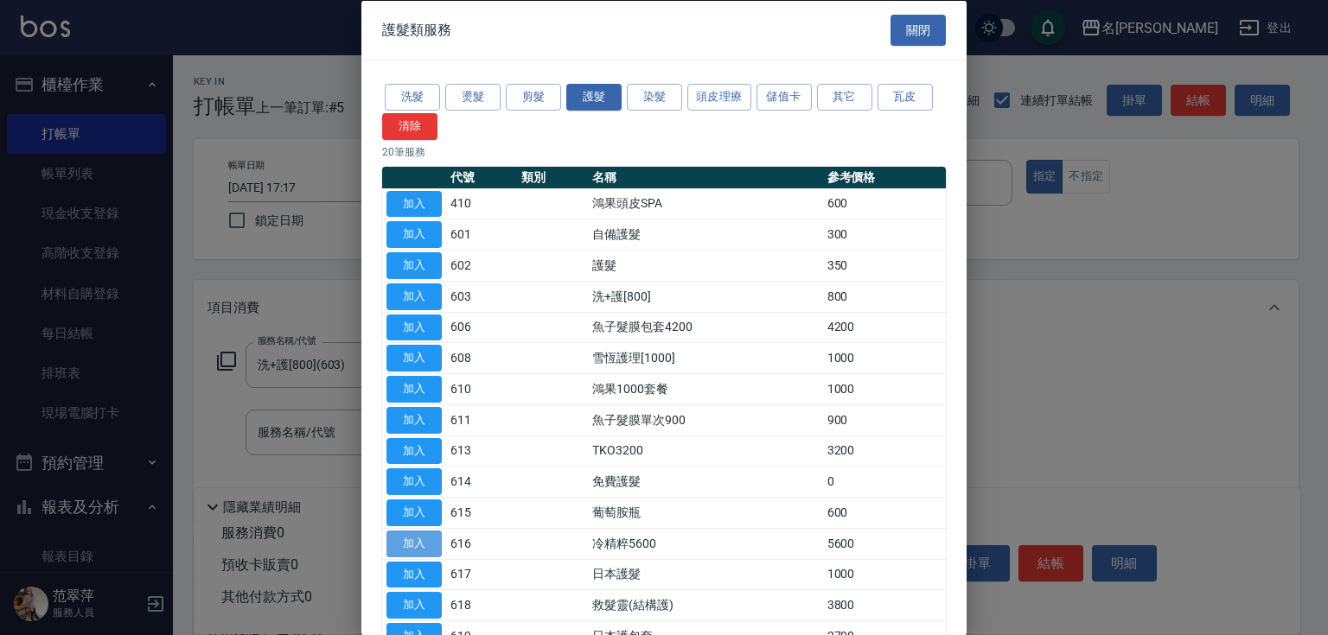
click at [411, 546] on button "加入" at bounding box center [413, 543] width 55 height 27
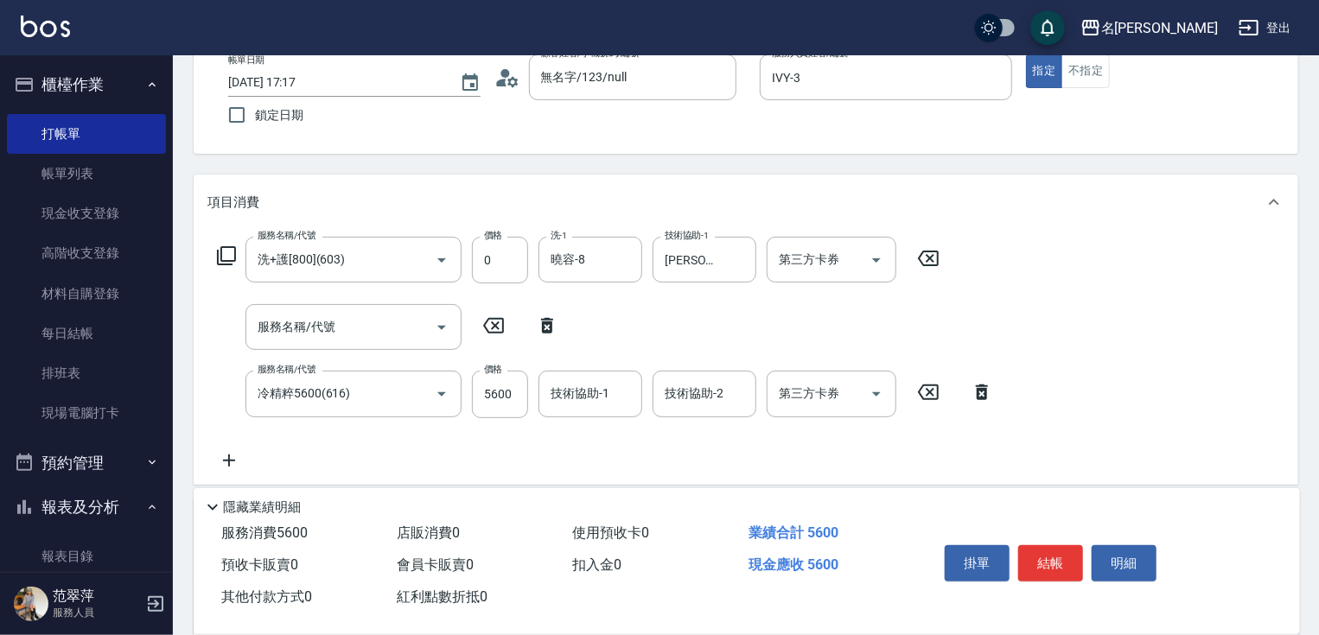
scroll to position [142, 0]
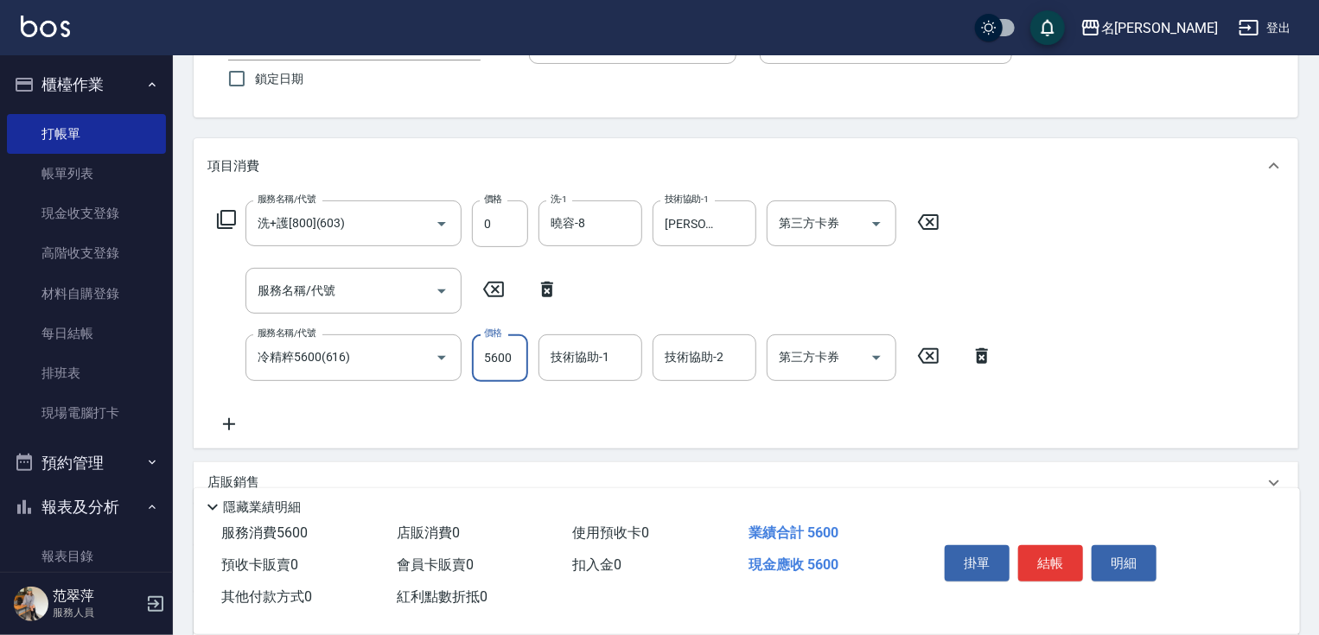
click at [504, 360] on input "5600" at bounding box center [500, 358] width 56 height 47
type input "4200"
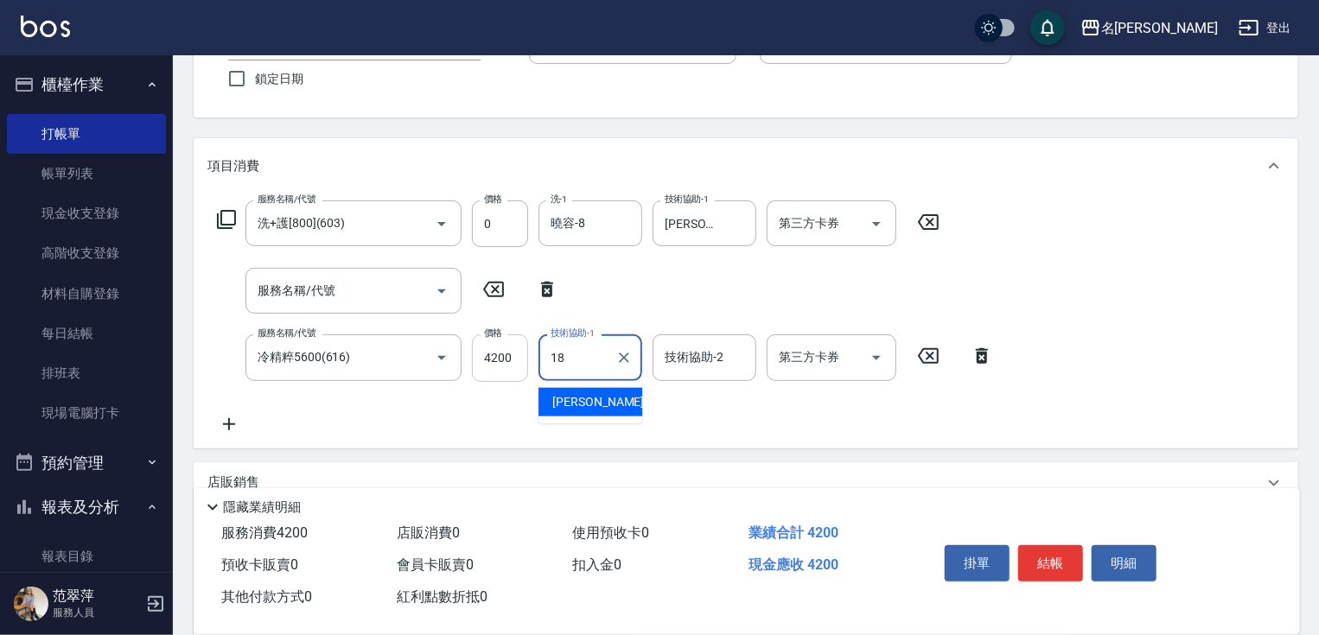
type input "[PERSON_NAME]-18"
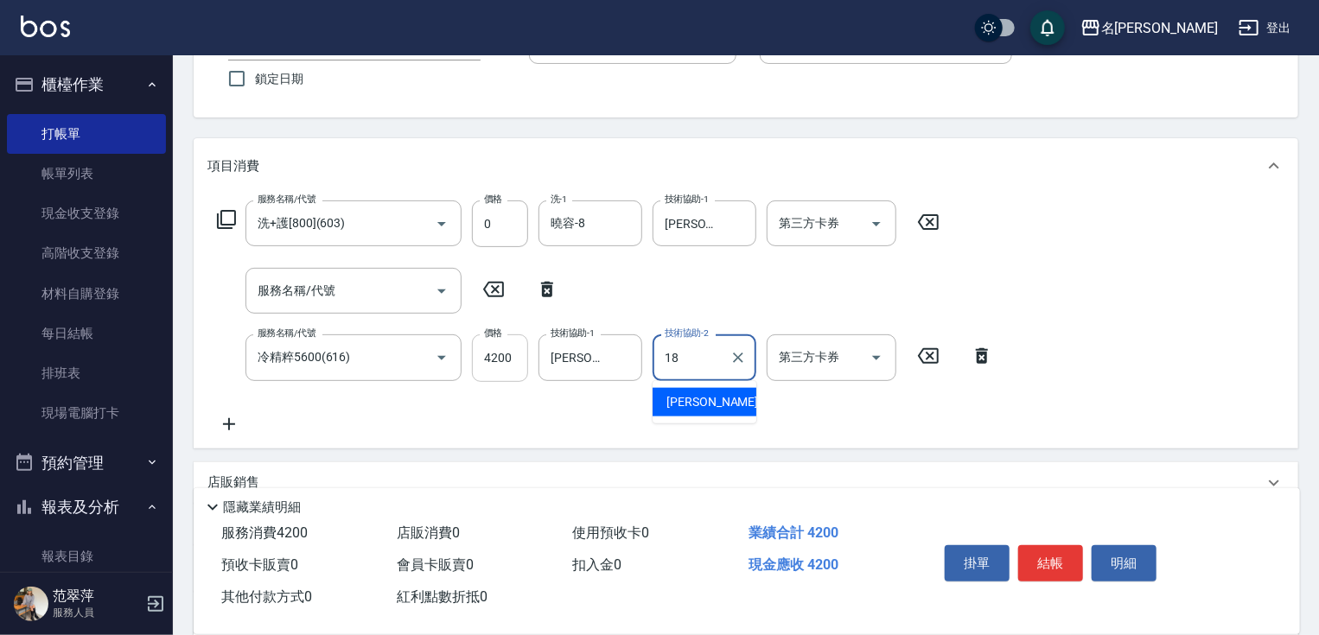
type input "[PERSON_NAME]-18"
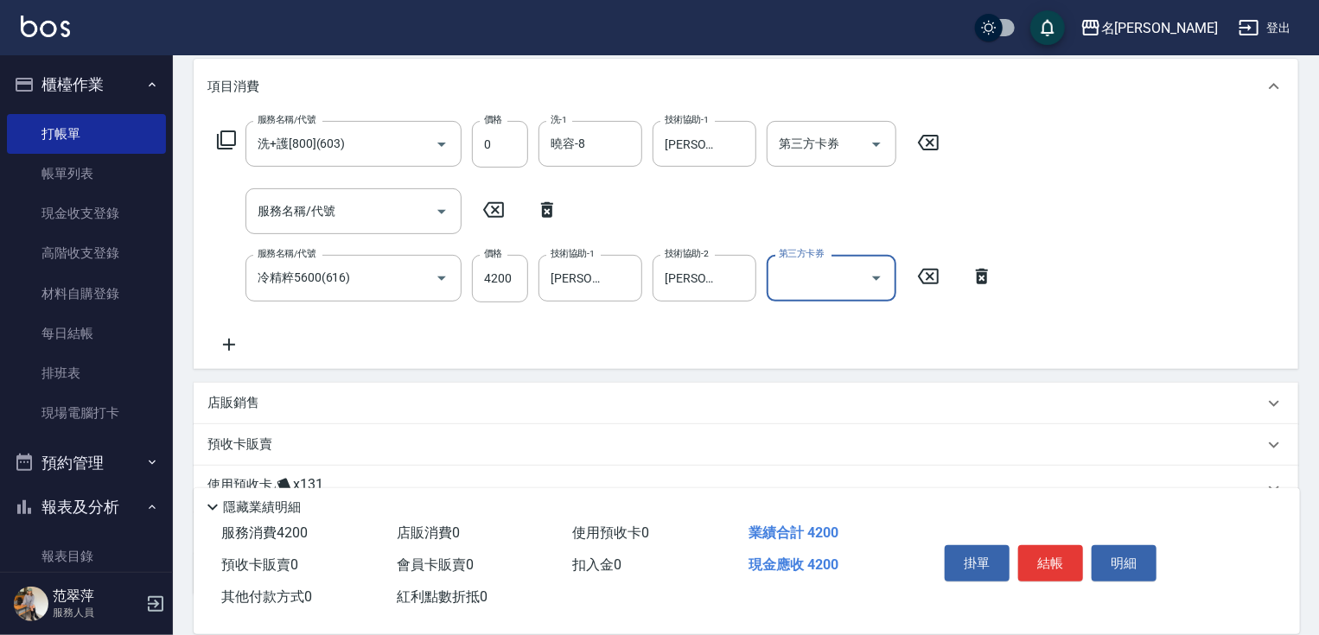
scroll to position [345, 0]
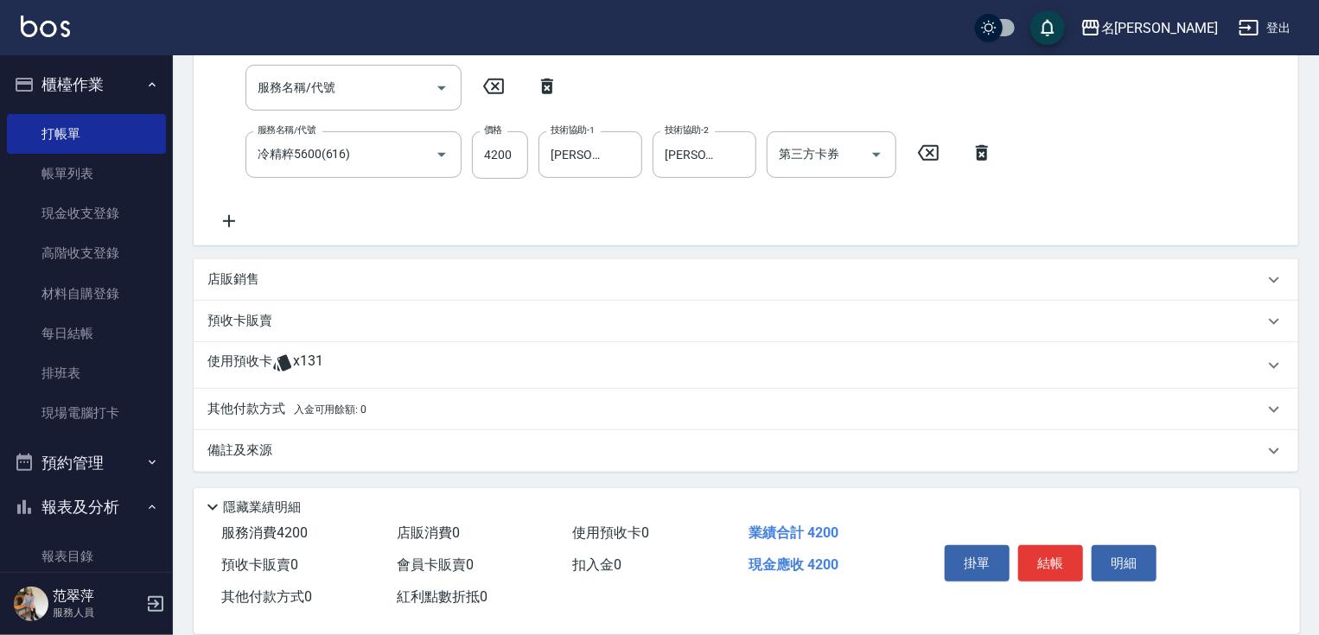
click at [256, 402] on p "其他付款方式 入金可用餘額: 0" at bounding box center [286, 409] width 159 height 19
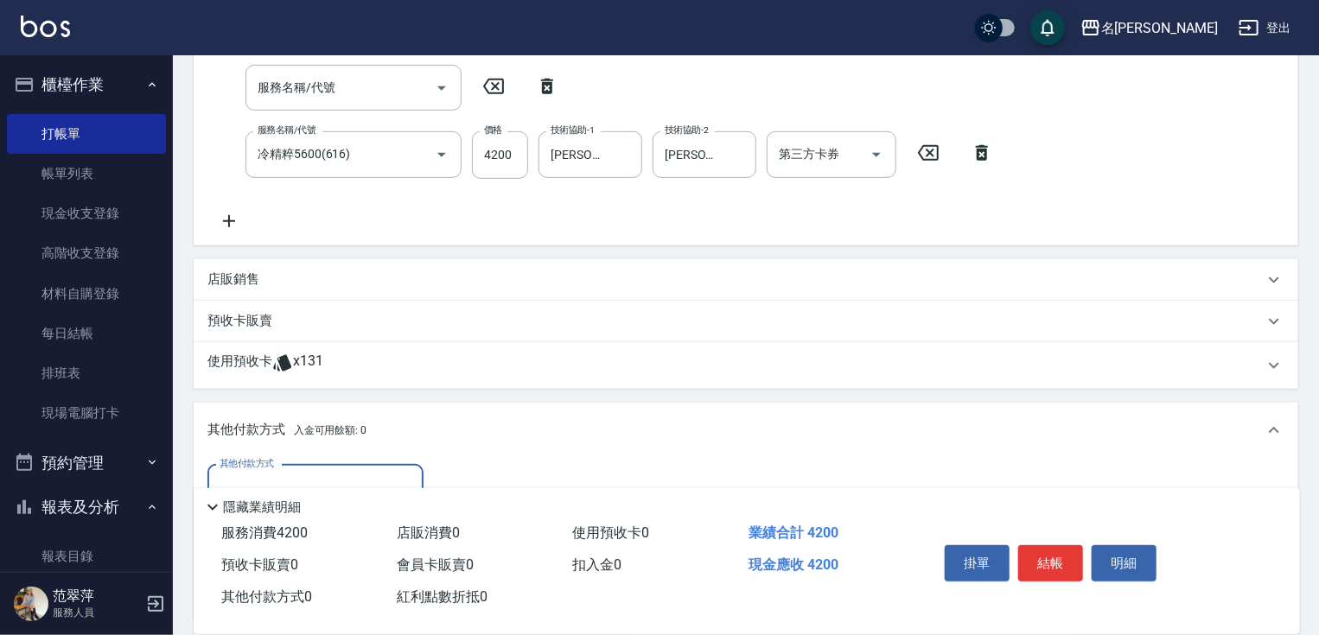
scroll to position [0, 0]
click at [322, 473] on input "其他付款方式" at bounding box center [315, 488] width 201 height 30
click at [315, 557] on span "信用卡" at bounding box center [315, 560] width 216 height 29
type input "信用卡"
click at [444, 476] on input "0" at bounding box center [499, 488] width 130 height 47
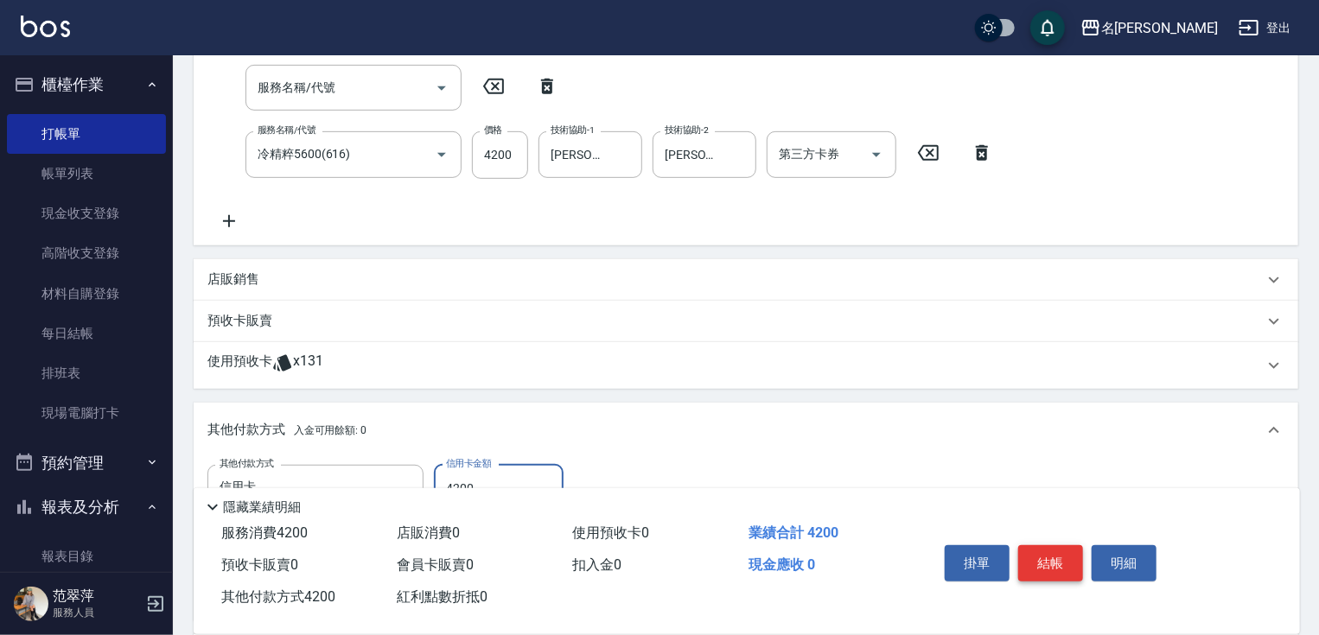
type input "4200"
click at [1075, 560] on button "結帳" at bounding box center [1050, 563] width 65 height 36
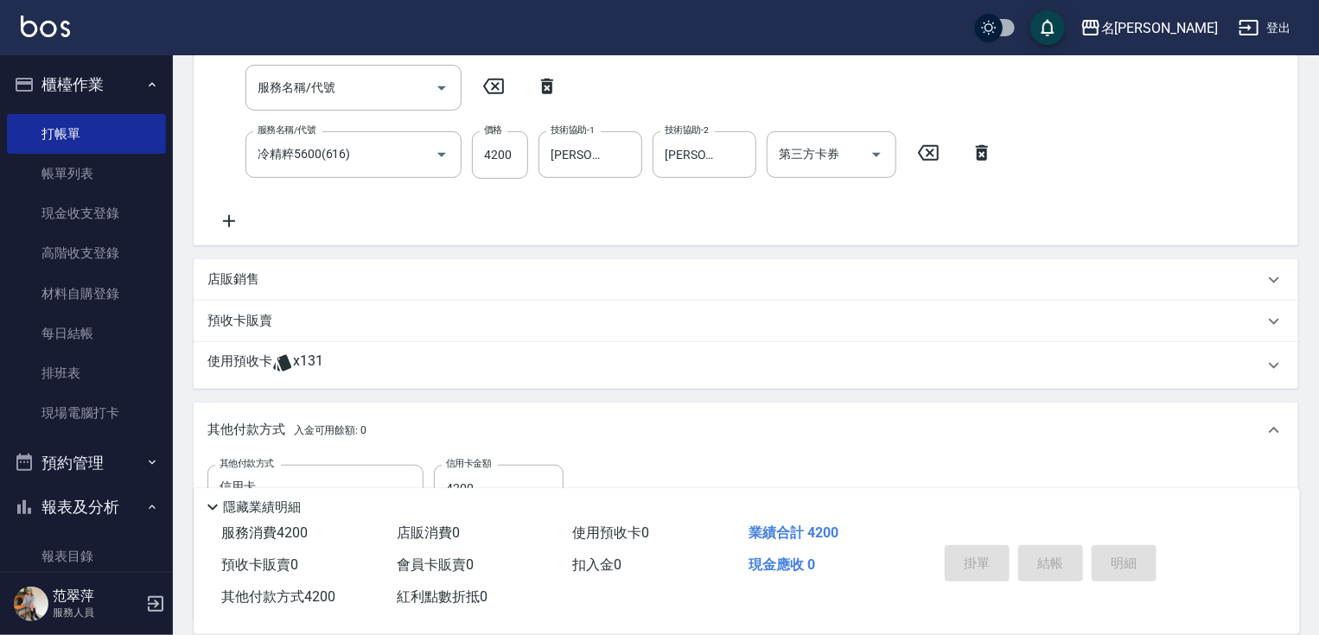
type input "[DATE] 17:20"
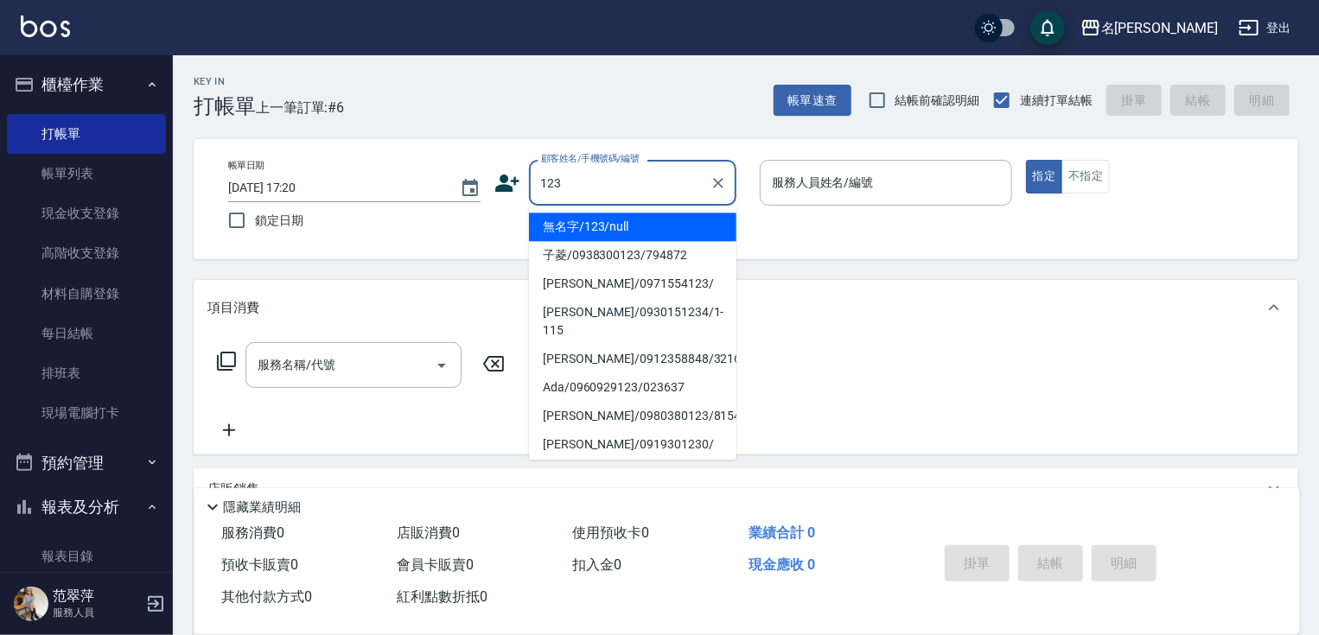
click at [629, 223] on li "無名字/123/null" at bounding box center [632, 227] width 207 height 29
type input "無名字/123/null"
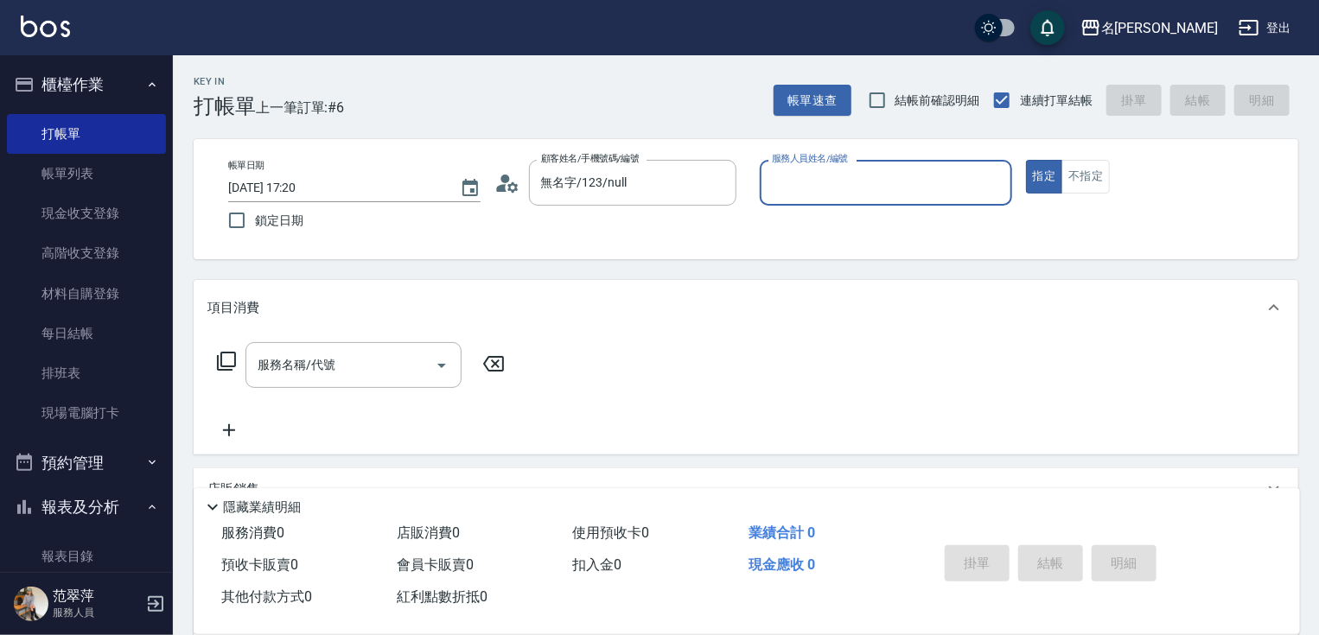
click at [794, 183] on input "服務人員姓名/編號" at bounding box center [886, 183] width 237 height 30
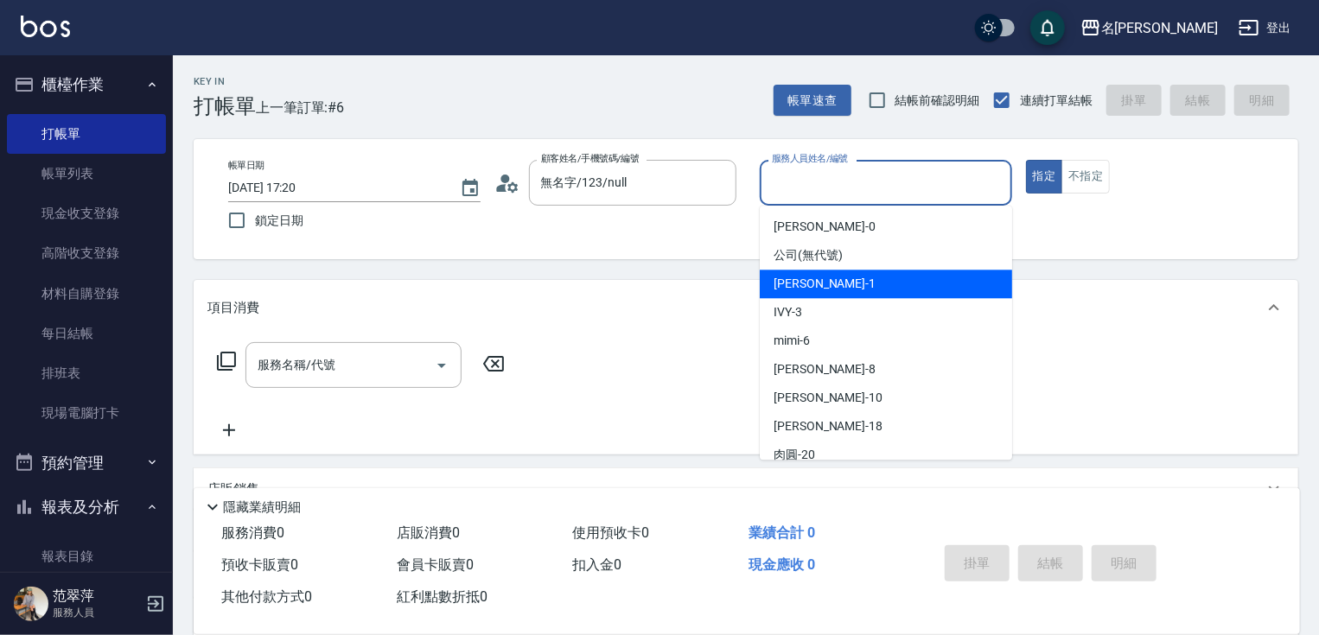
click at [832, 282] on div "[PERSON_NAME] -1" at bounding box center [886, 284] width 252 height 29
type input "Joanne-1"
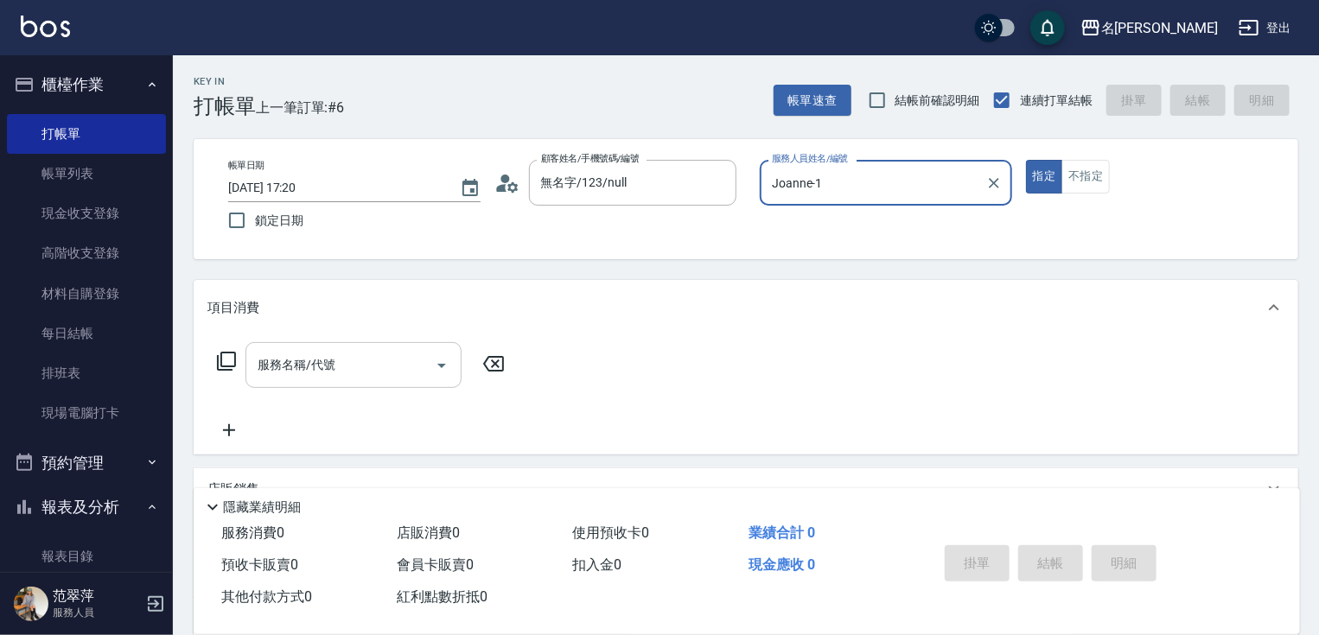
click at [372, 371] on input "服務名稱/代號" at bounding box center [340, 365] width 175 height 30
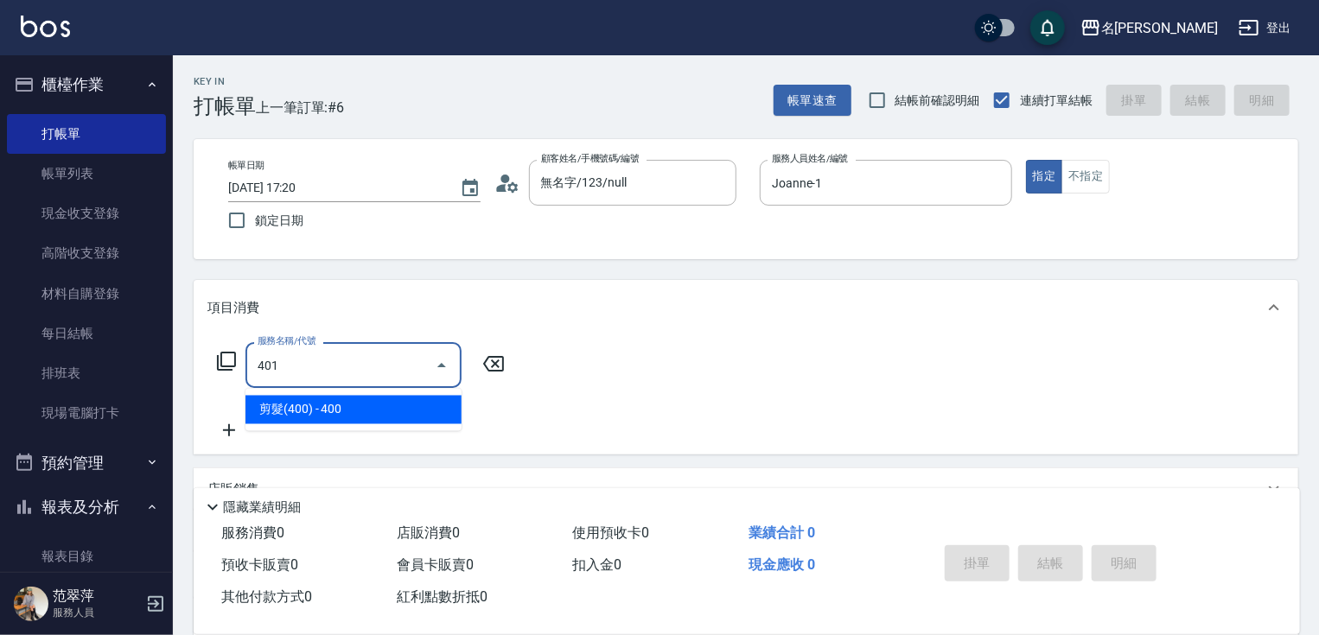
type input "剪髮(400)(401)"
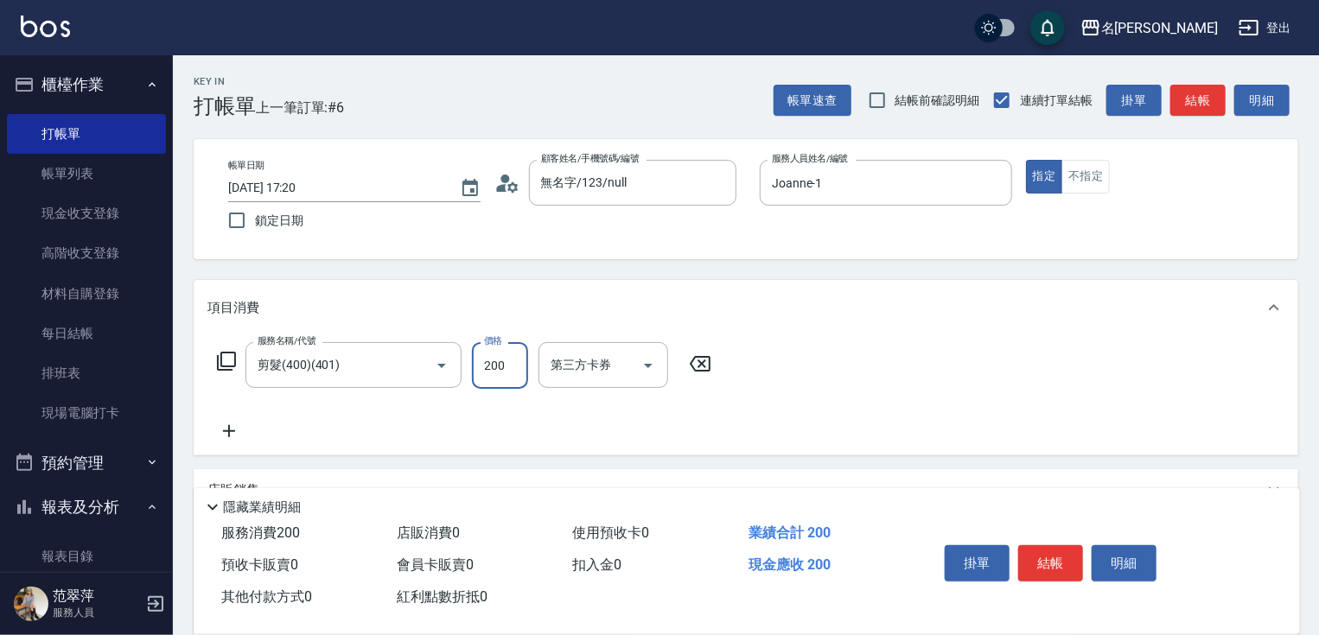
type input "200"
click at [1086, 554] on div "掛單 結帳 明細" at bounding box center [1051, 566] width 226 height 54
click at [1055, 564] on button "結帳" at bounding box center [1050, 563] width 65 height 36
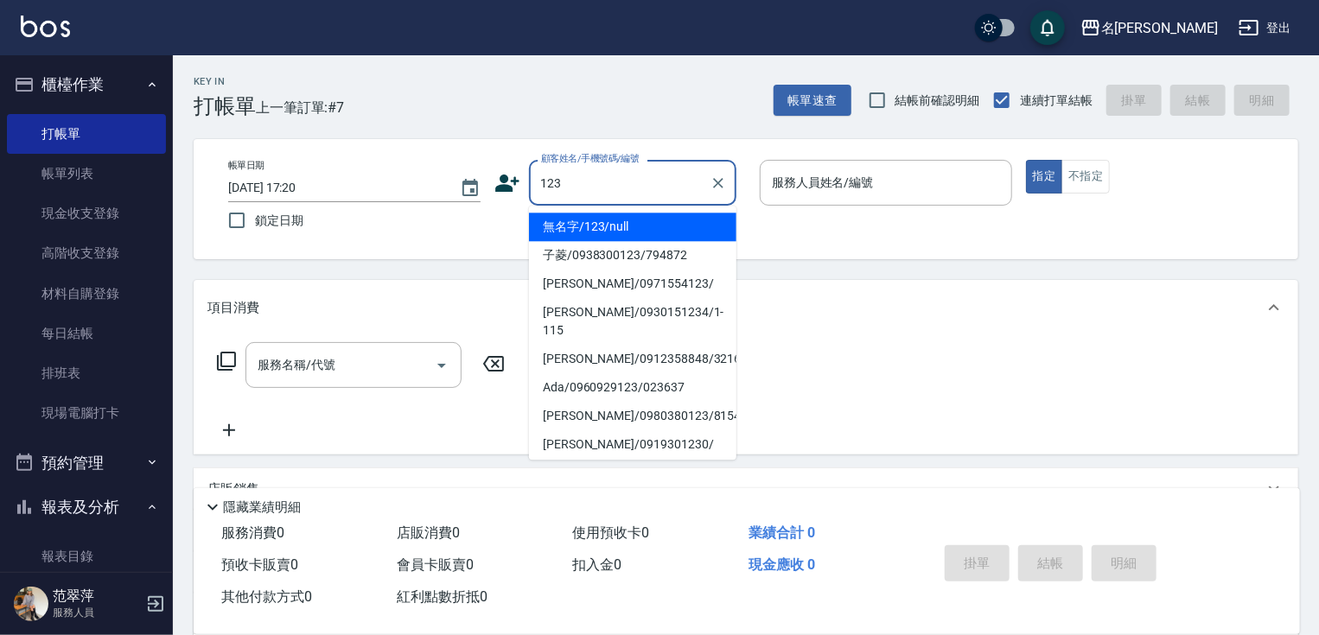
click at [640, 226] on li "無名字/123/null" at bounding box center [632, 227] width 207 height 29
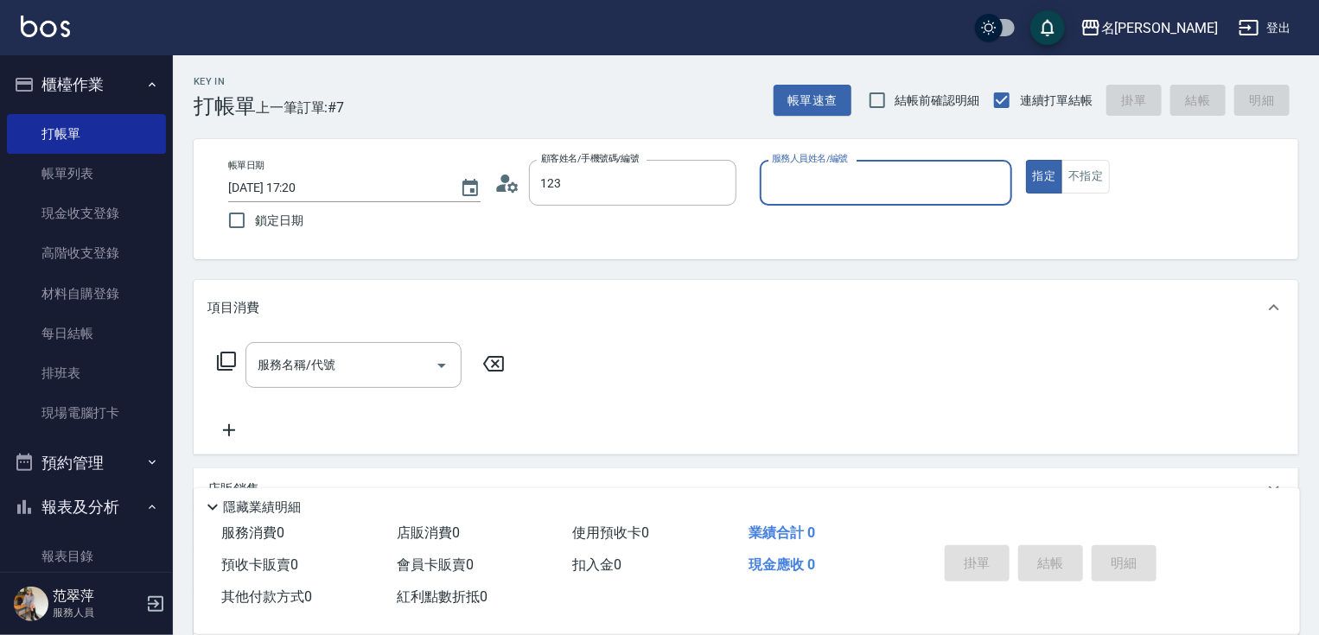
type input "無名字/123/null"
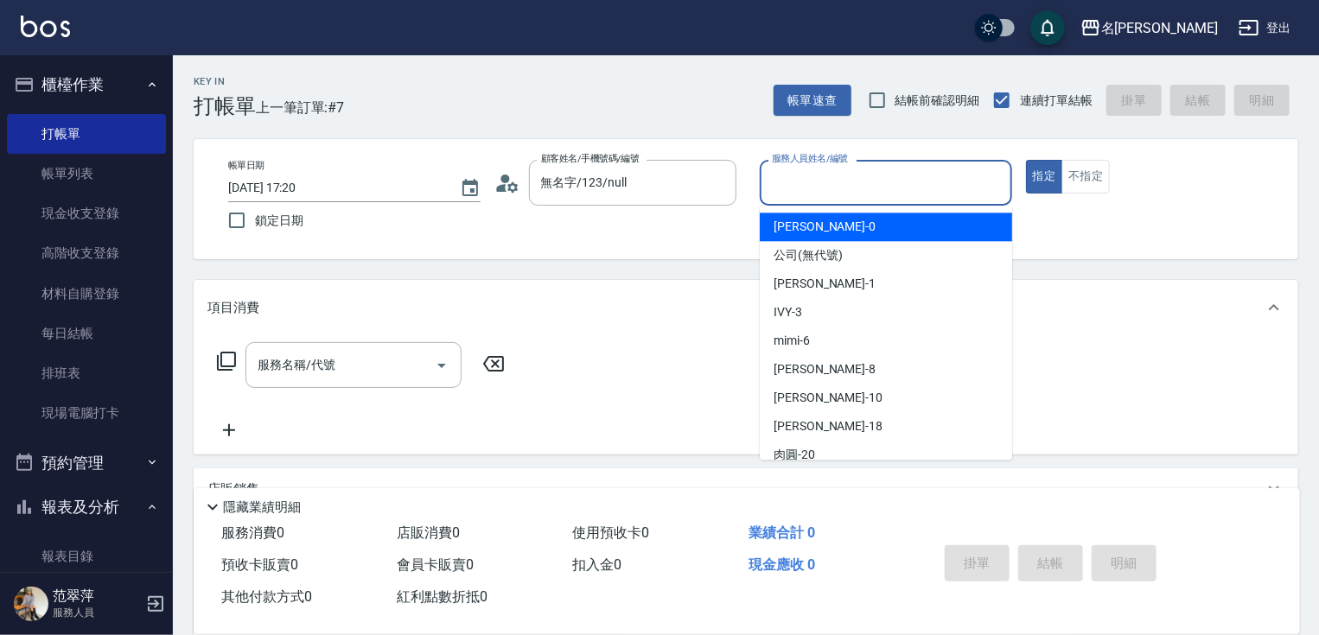
click at [805, 182] on input "服務人員姓名/編號" at bounding box center [886, 183] width 237 height 30
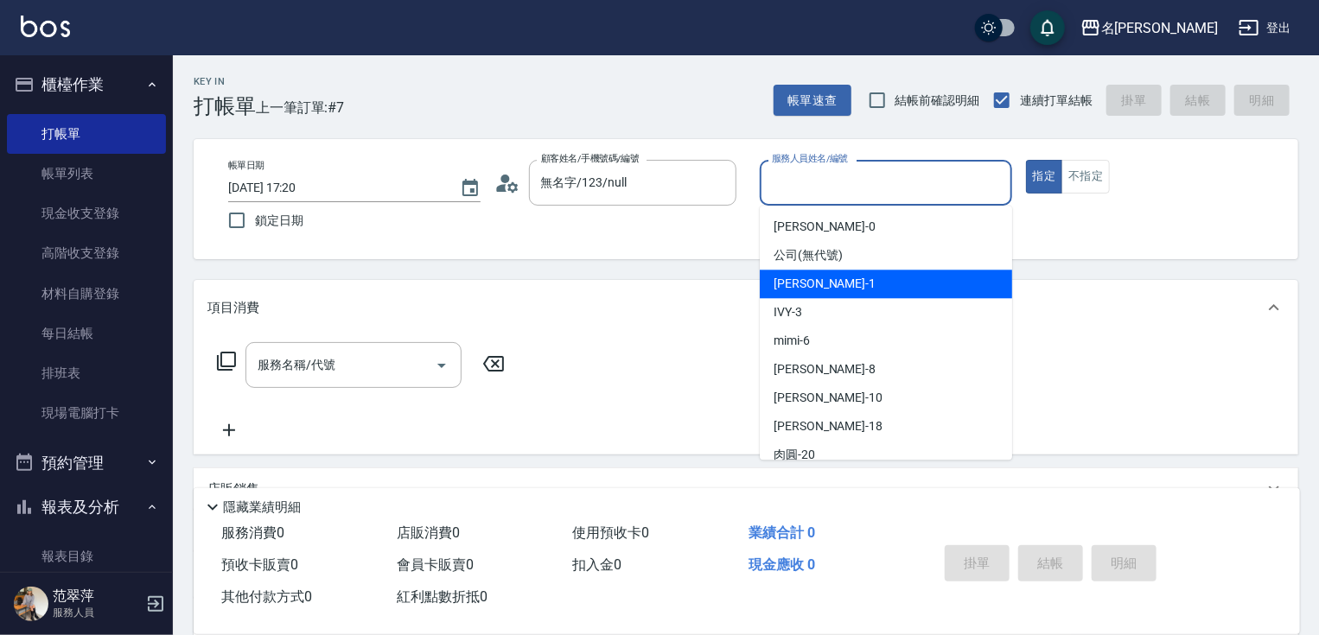
click at [815, 275] on span "[PERSON_NAME] -1" at bounding box center [825, 284] width 102 height 18
type input "Joanne-1"
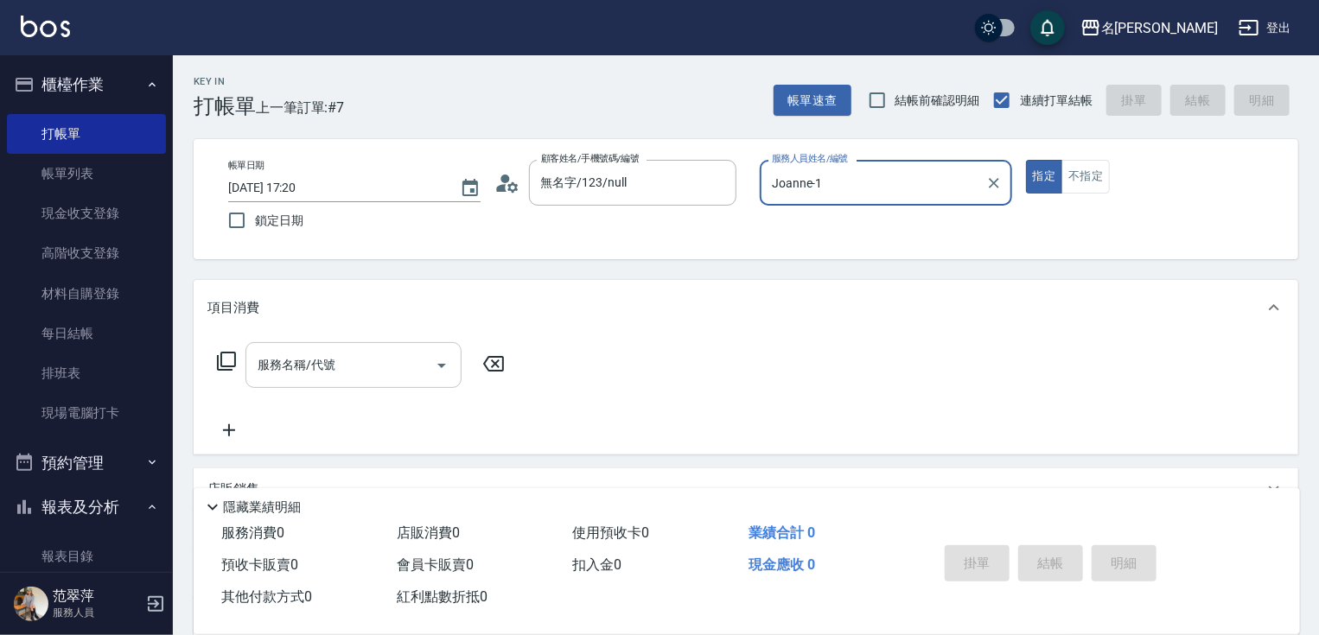
click at [328, 366] on div "服務名稱/代號 服務名稱/代號" at bounding box center [353, 365] width 216 height 46
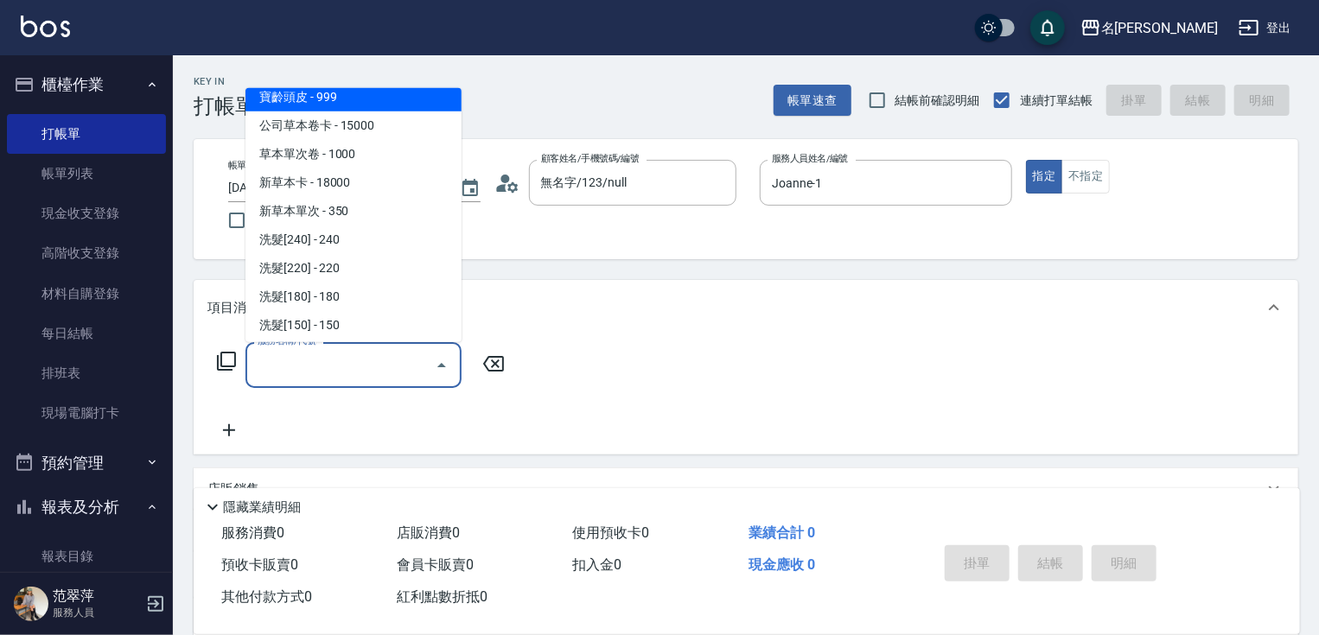
scroll to position [190, 0]
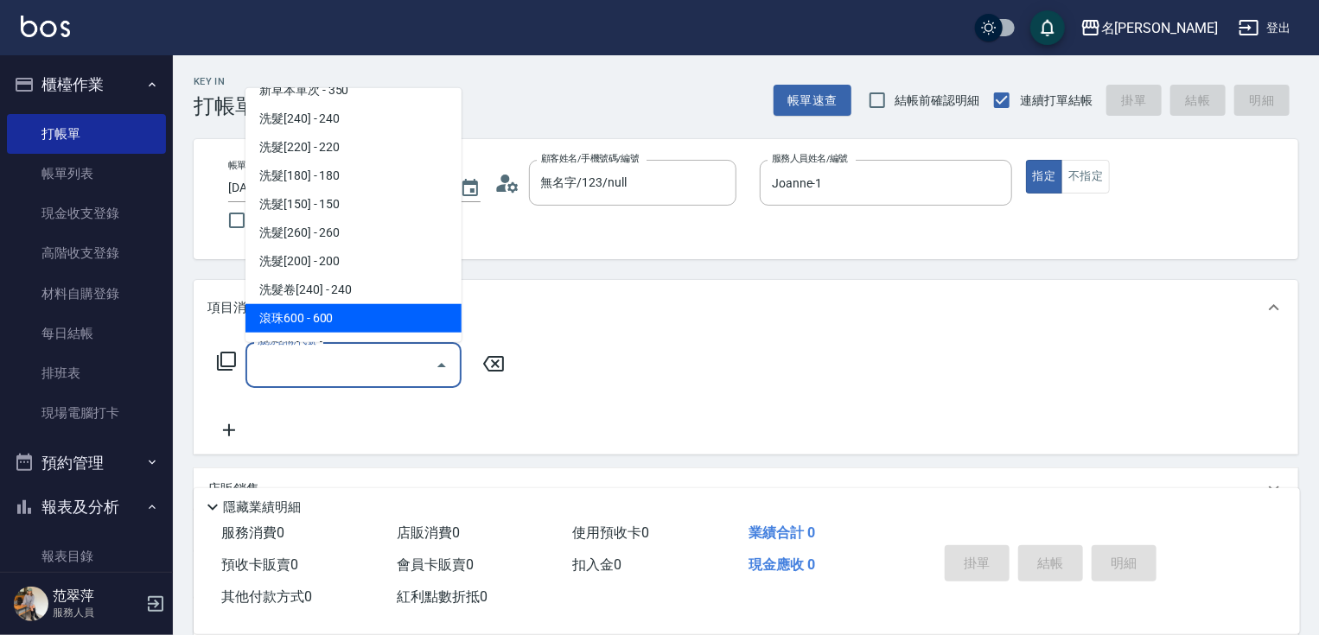
click at [357, 323] on span "滾珠600 - 600" at bounding box center [353, 318] width 216 height 29
type input "滾珠600(208)"
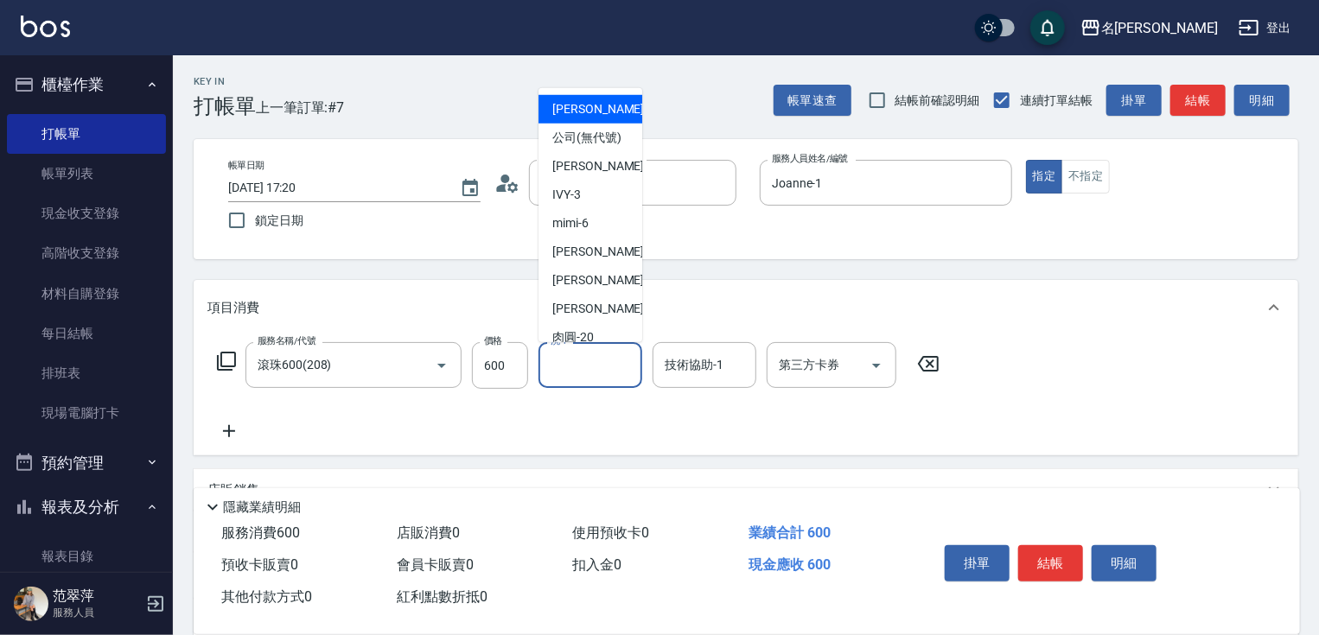
click at [581, 354] on input "洗-1" at bounding box center [590, 365] width 88 height 30
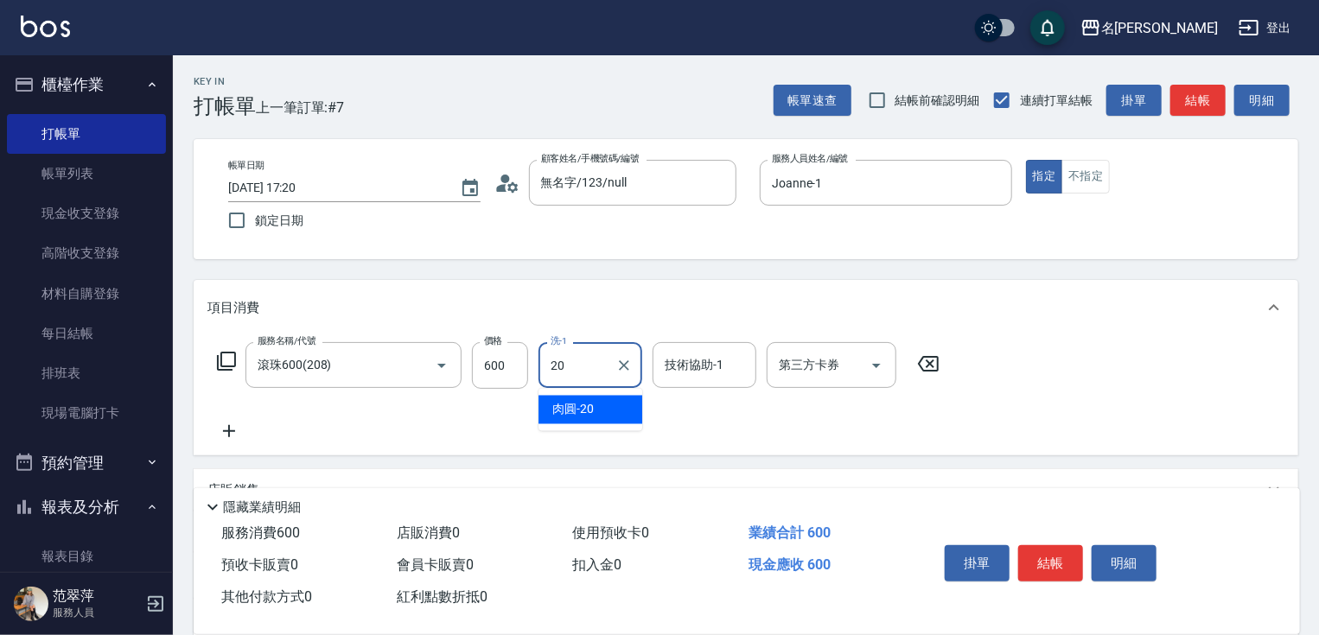
type input "肉圓-20"
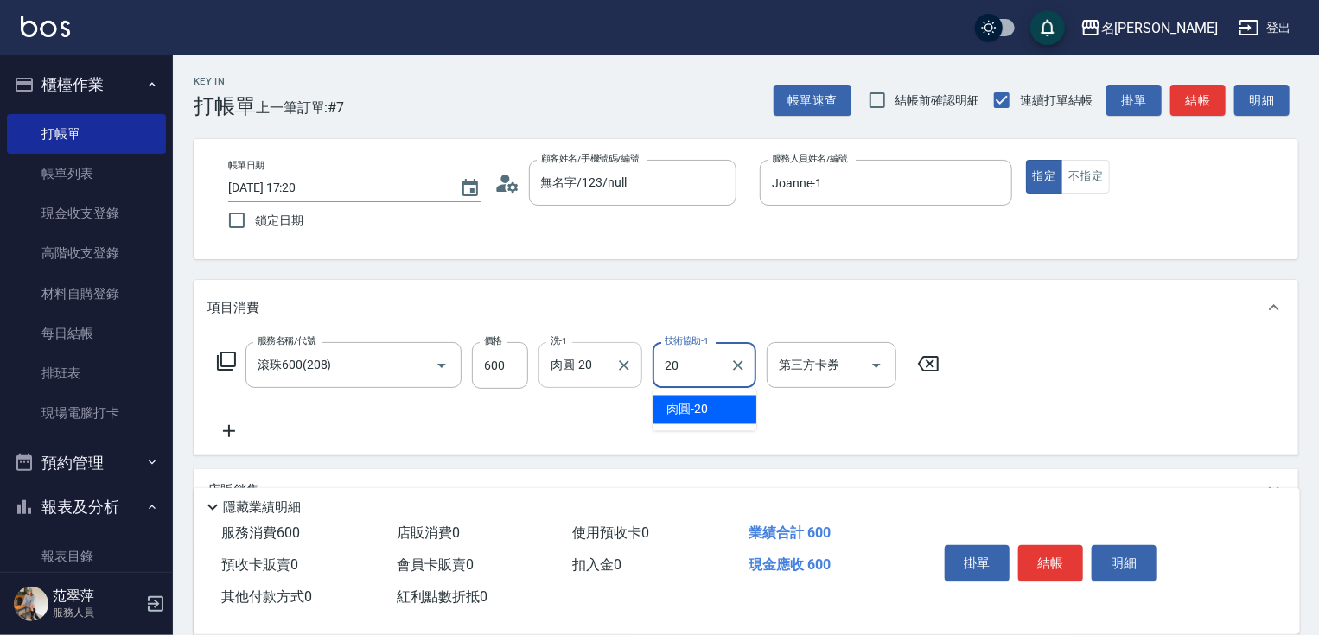
type input "肉圓-20"
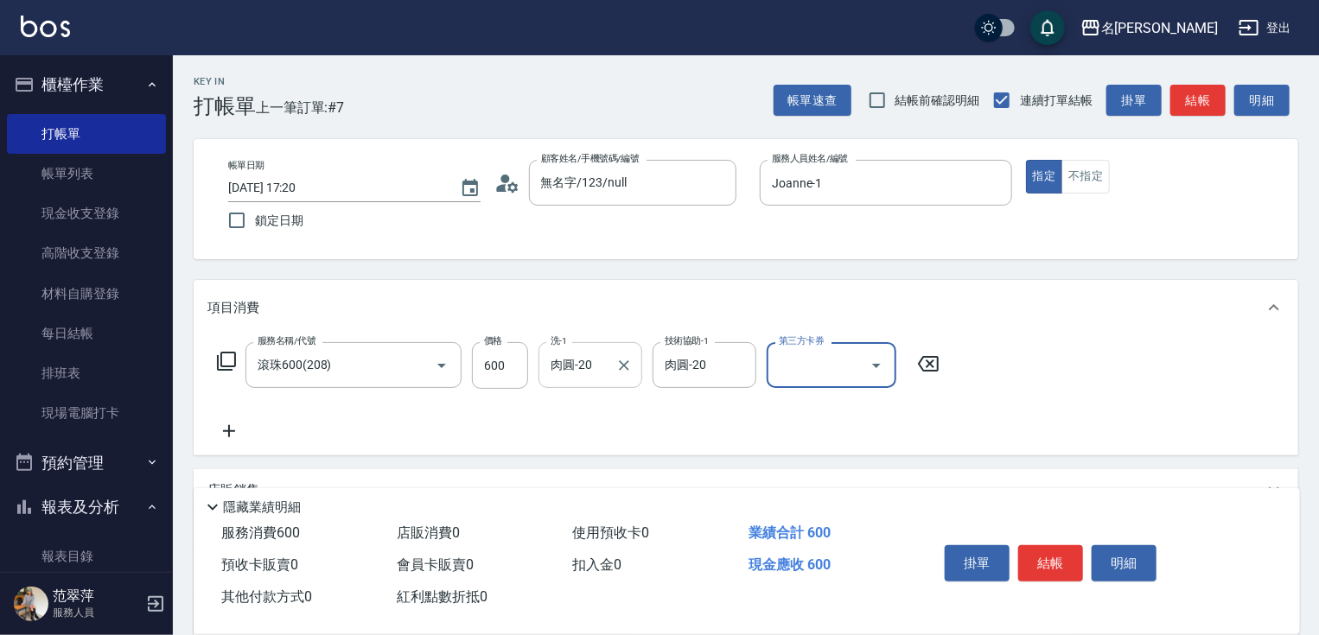
scroll to position [207, 0]
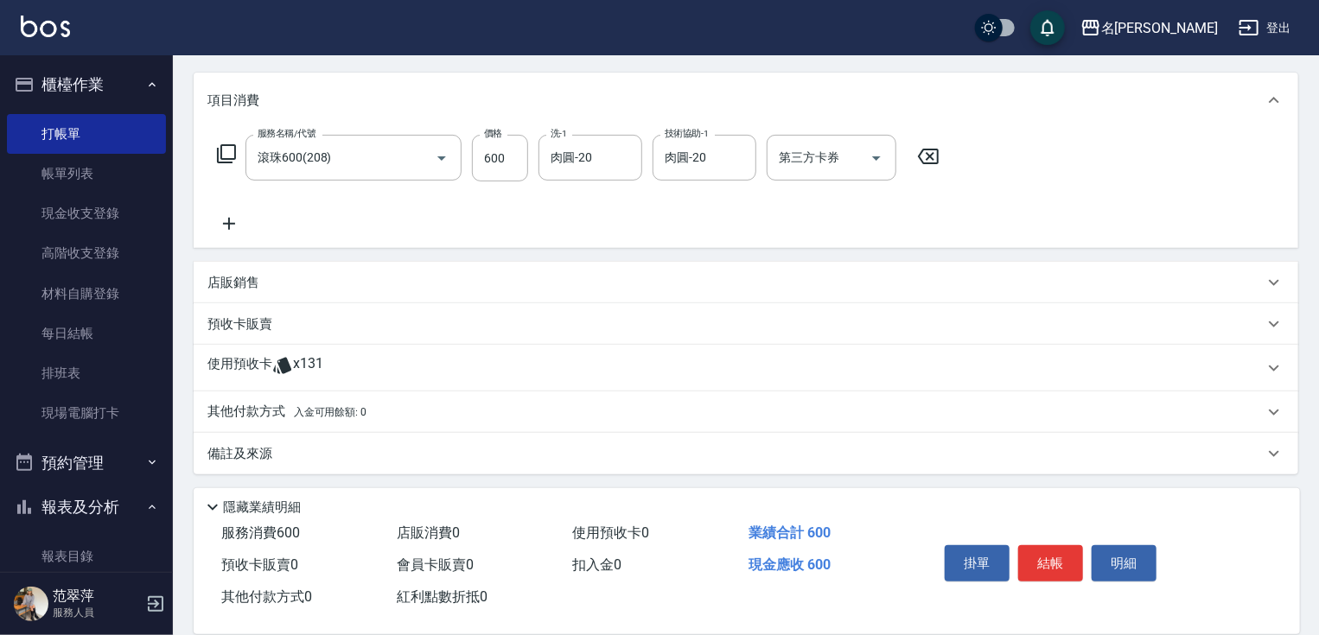
click at [229, 227] on icon at bounding box center [229, 224] width 12 height 12
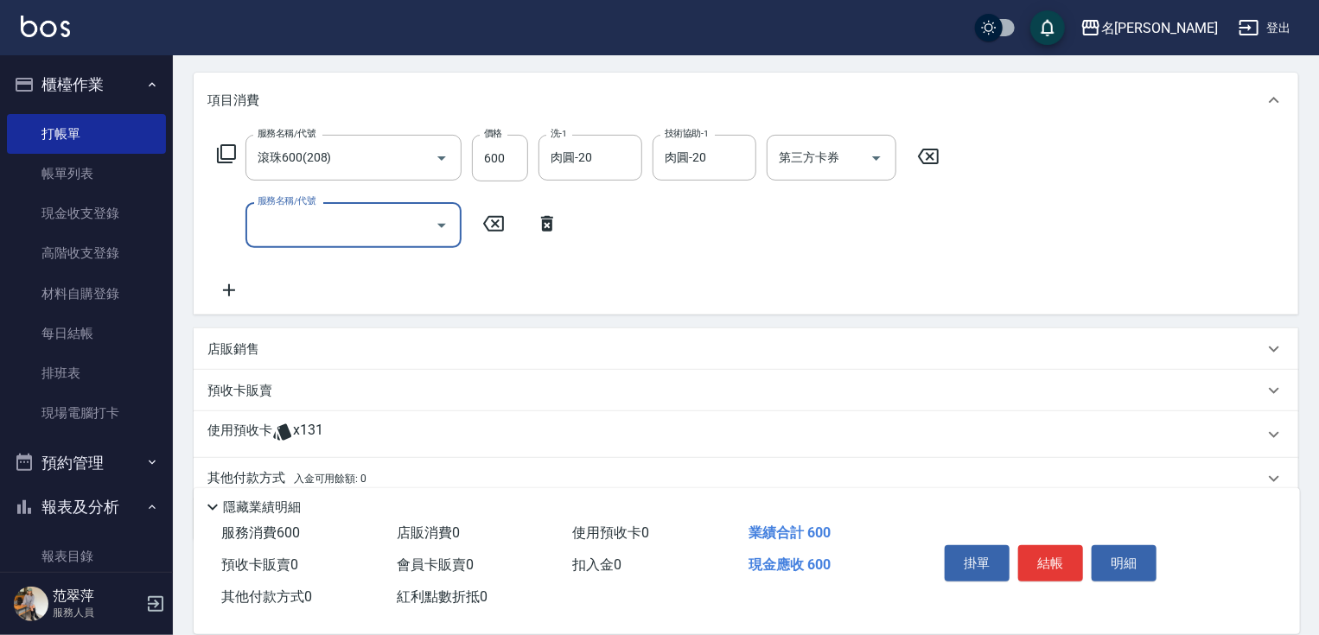
click at [235, 150] on icon at bounding box center [226, 153] width 19 height 19
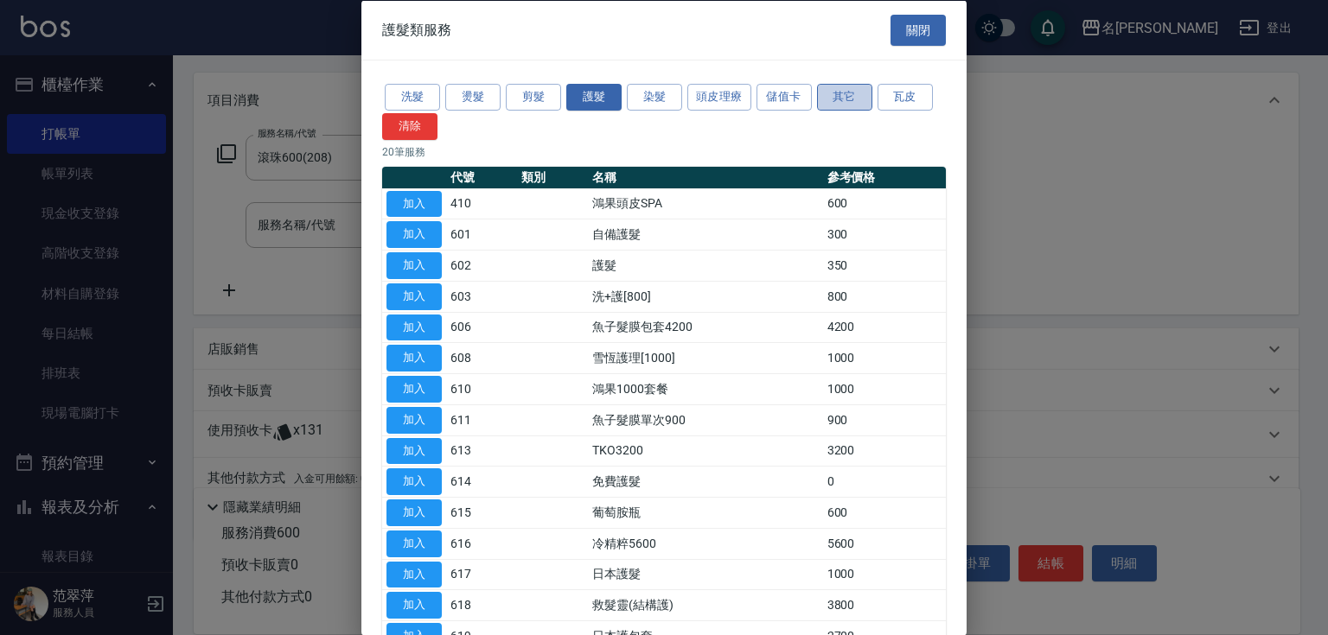
click at [845, 97] on button "其它" at bounding box center [844, 97] width 55 height 27
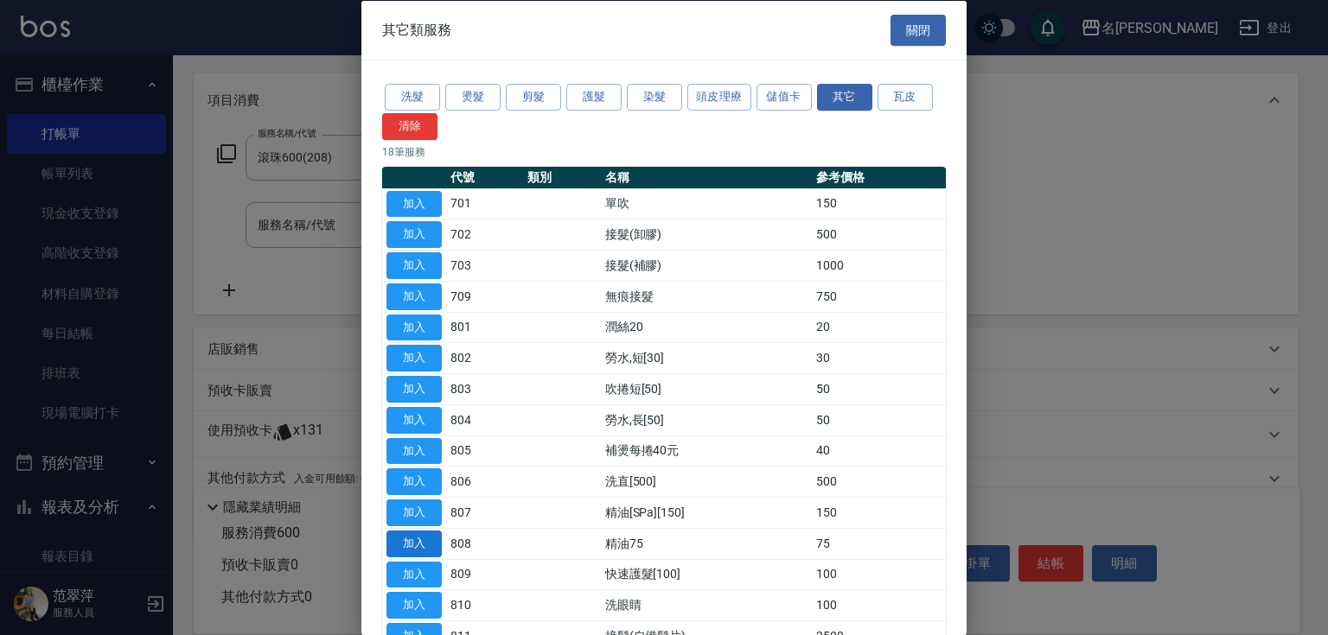
click at [415, 543] on button "加入" at bounding box center [413, 543] width 55 height 27
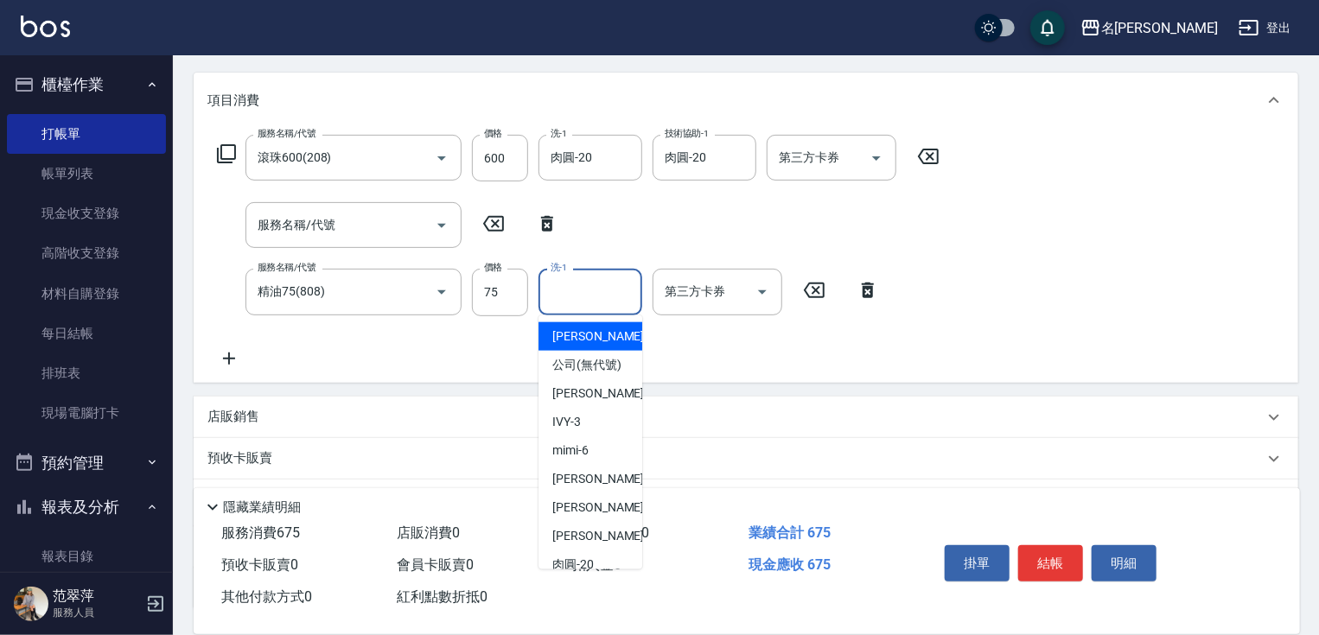
click at [594, 294] on input "洗-1" at bounding box center [590, 292] width 88 height 30
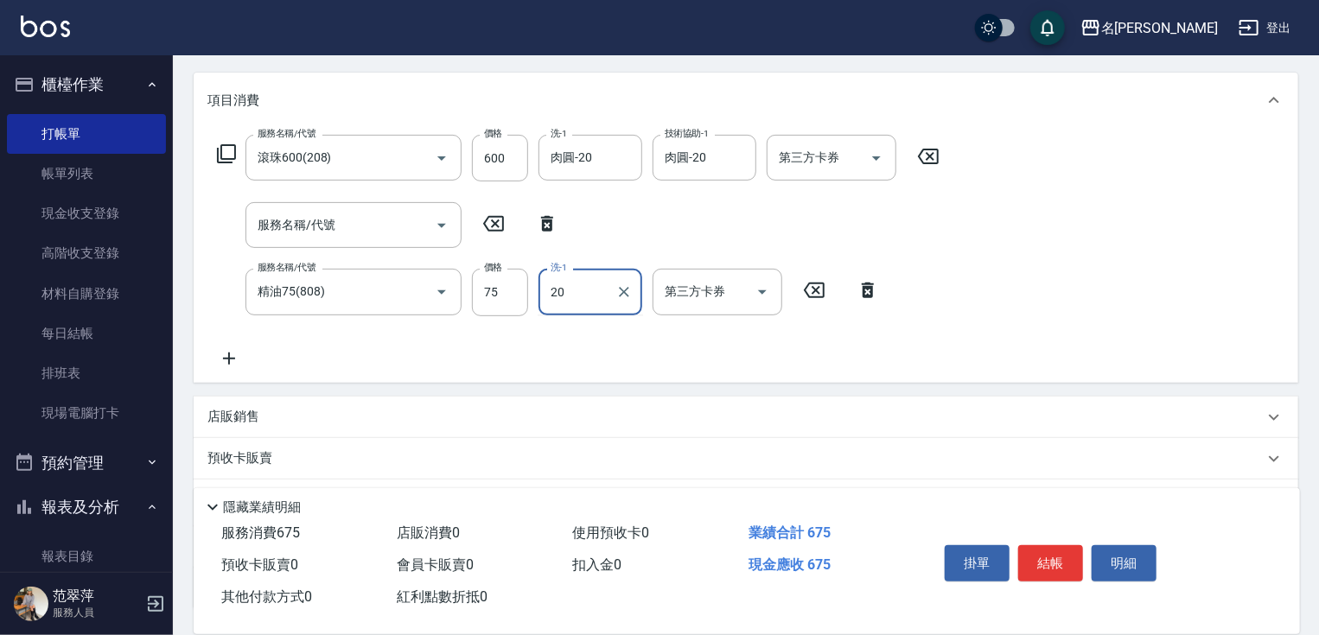
type input "肉圓-20"
click at [1041, 564] on button "結帳" at bounding box center [1050, 563] width 65 height 36
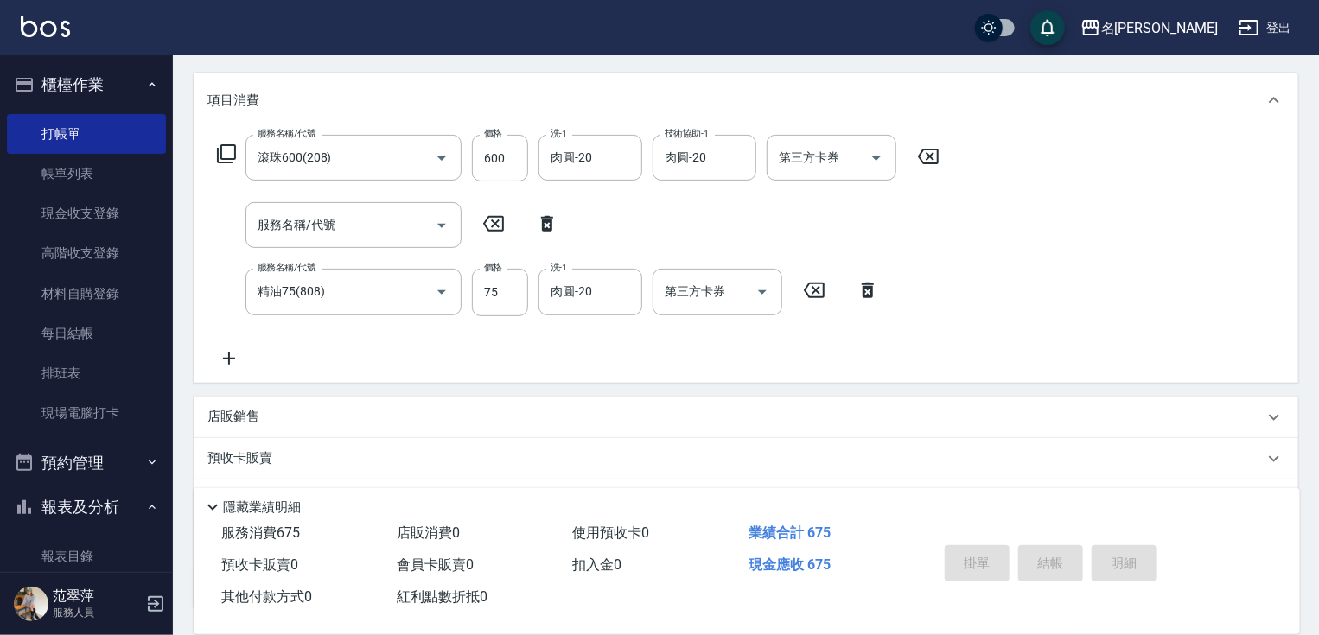
type input "[DATE] 17:21"
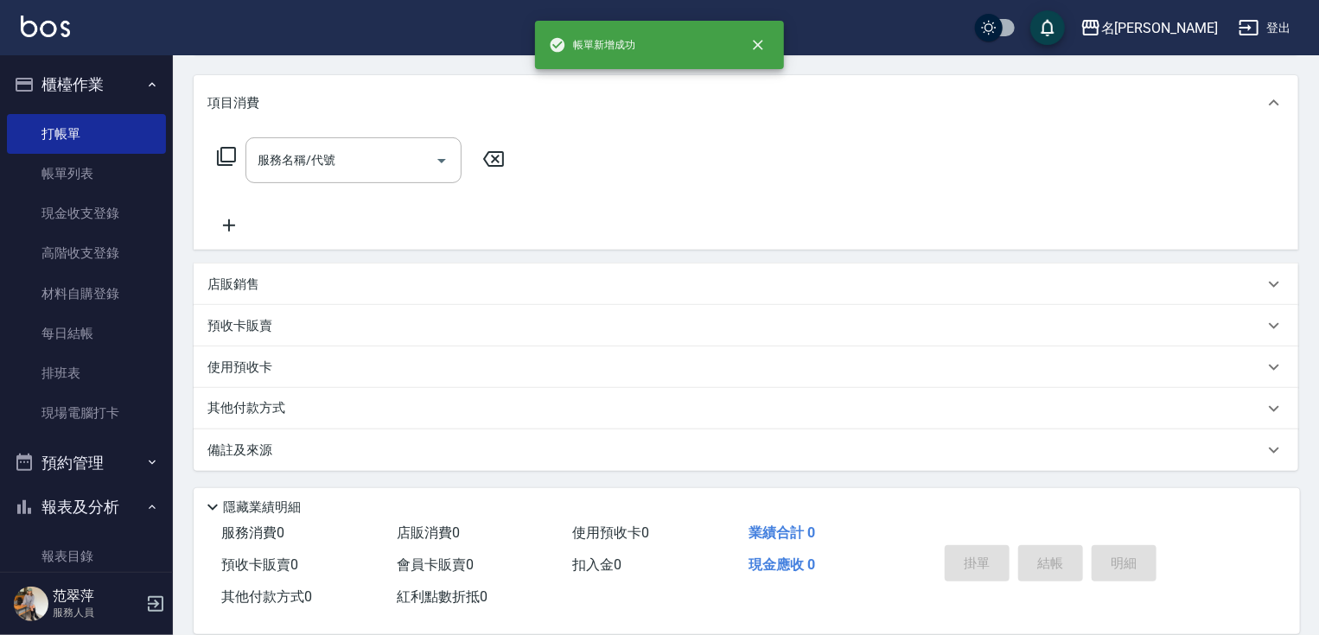
scroll to position [0, 0]
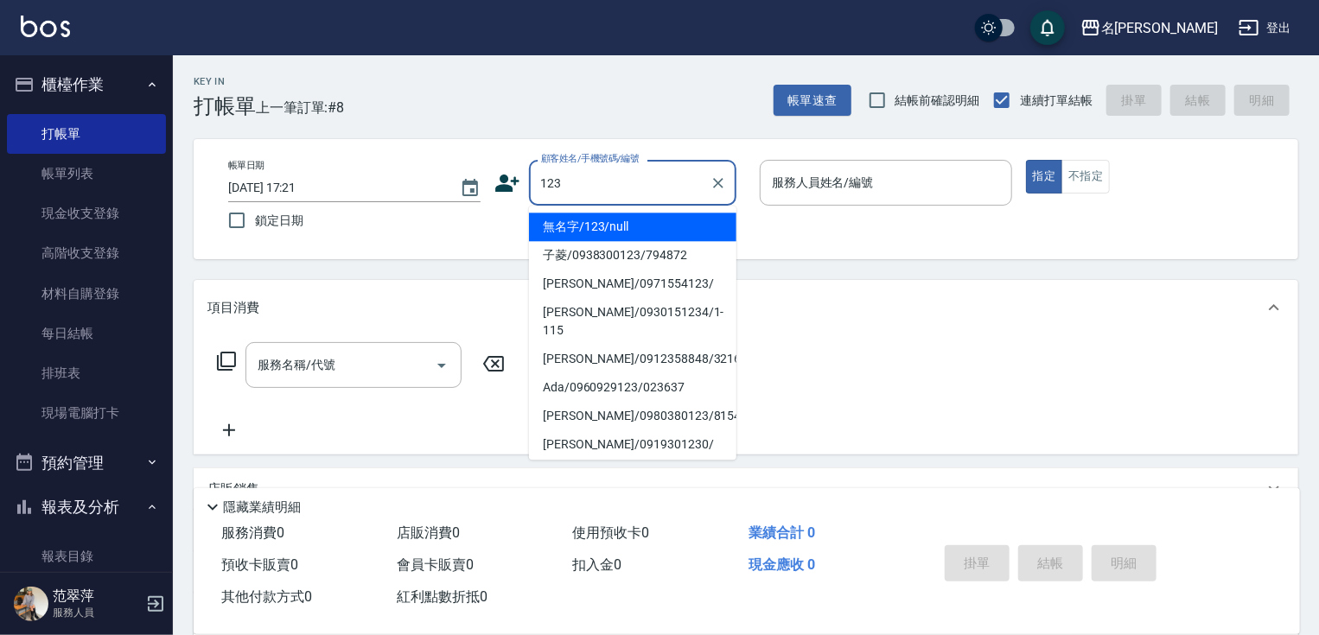
click at [630, 221] on li "無名字/123/null" at bounding box center [632, 227] width 207 height 29
type input "無名字/123/null"
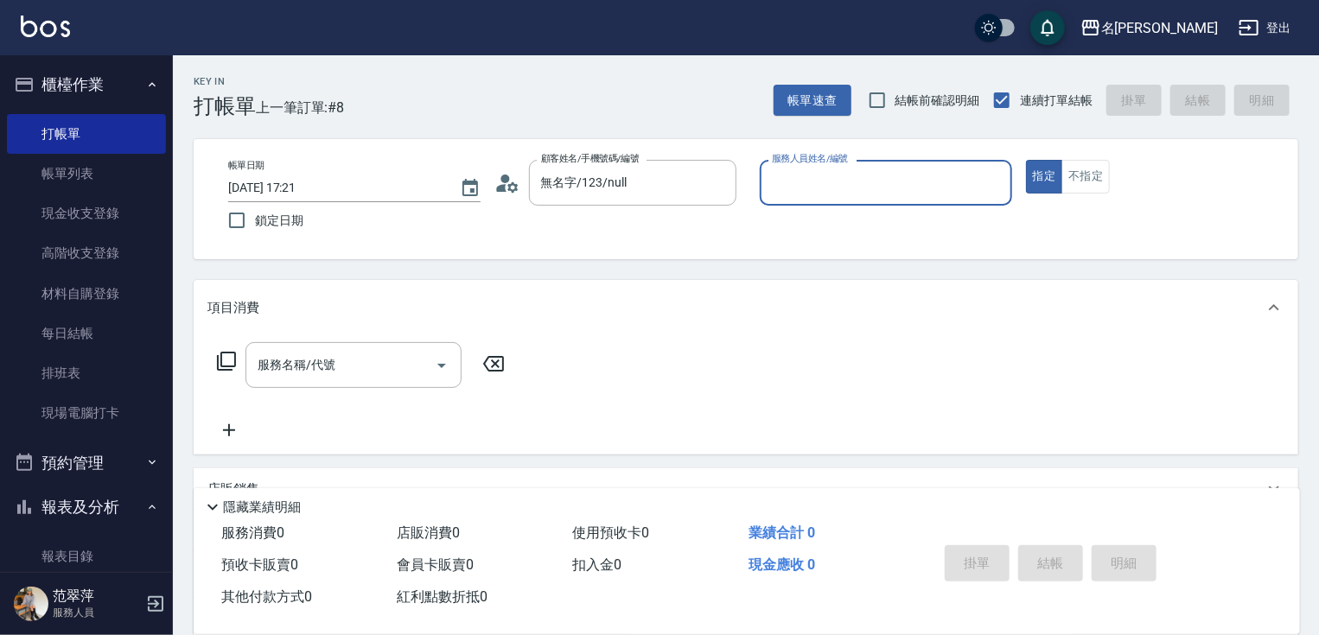
click at [806, 185] on input "服務人員姓名/編號" at bounding box center [886, 183] width 237 height 30
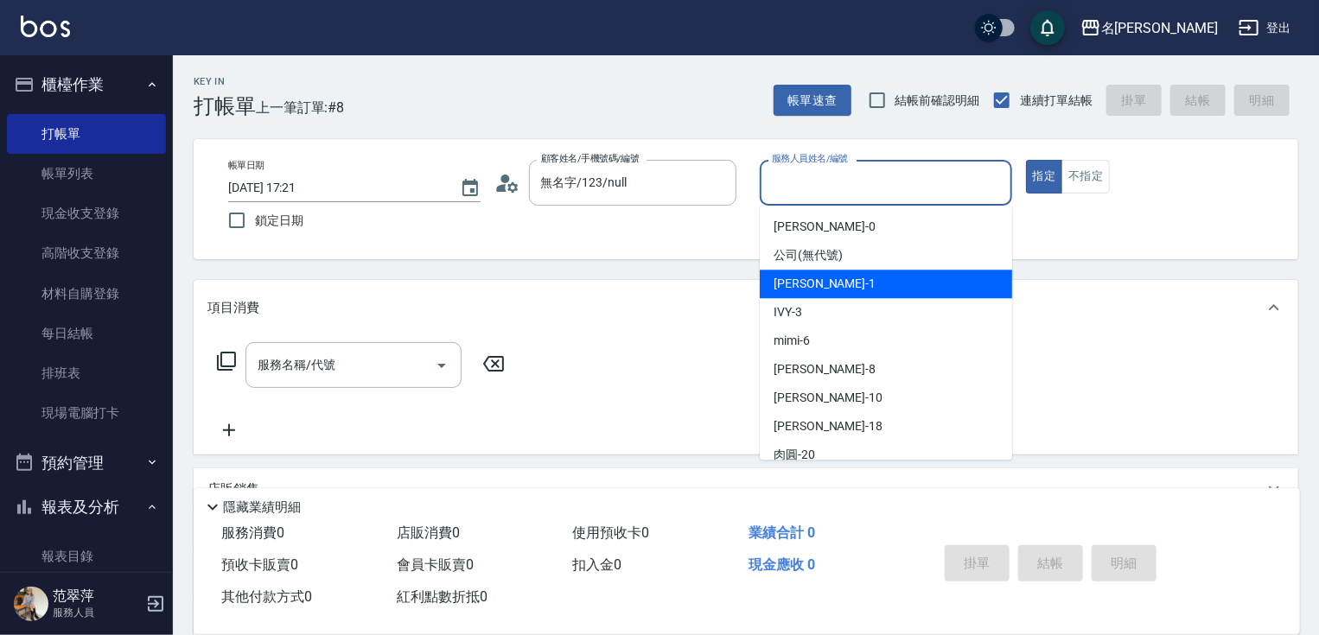
click at [803, 280] on span "[PERSON_NAME] -1" at bounding box center [825, 284] width 102 height 18
type input "Joanne-1"
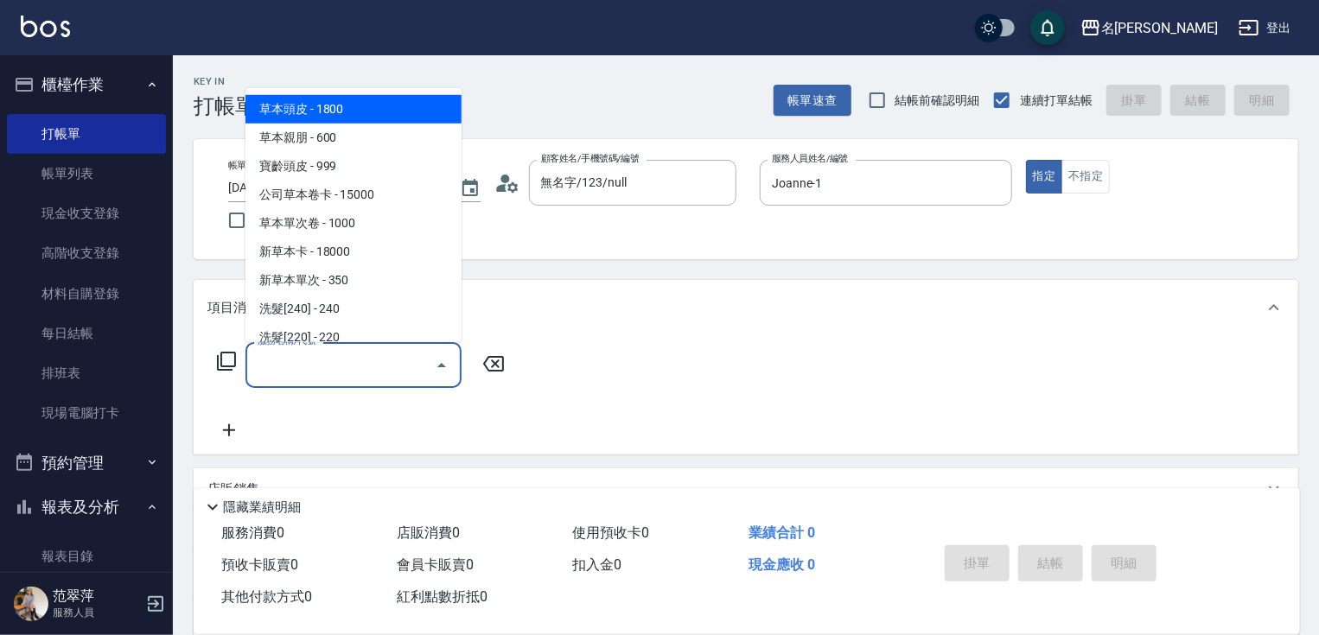
click at [366, 367] on input "服務名稱/代號" at bounding box center [340, 365] width 175 height 30
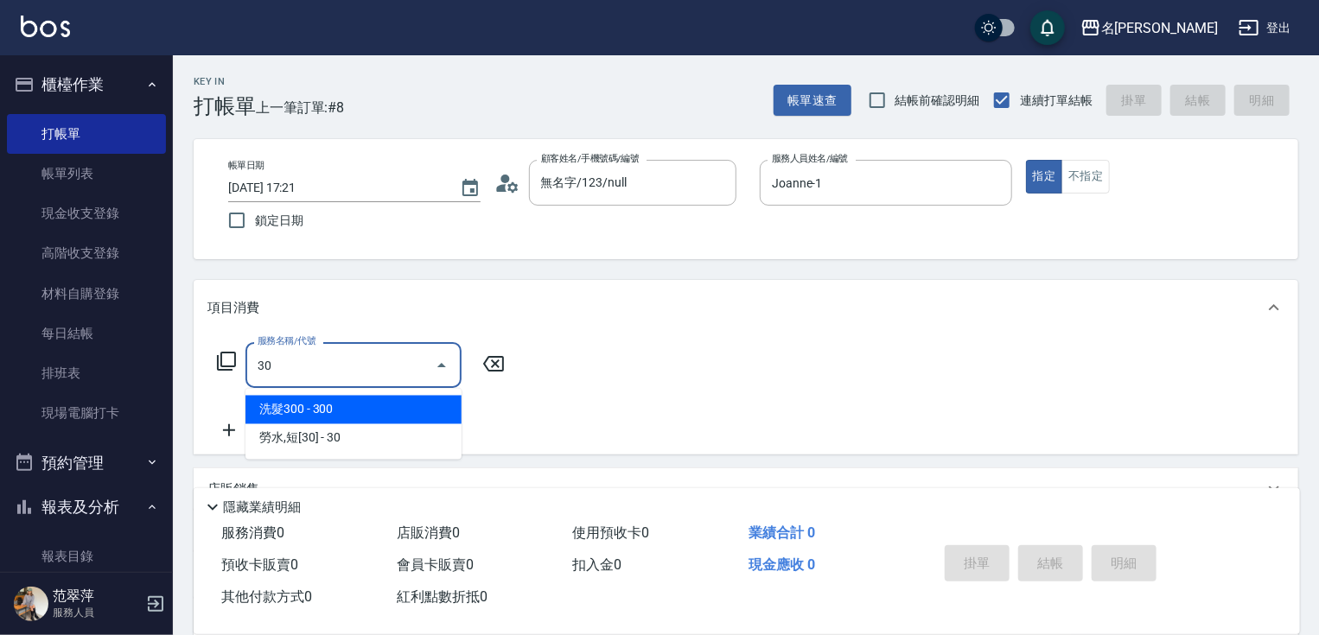
type input "301"
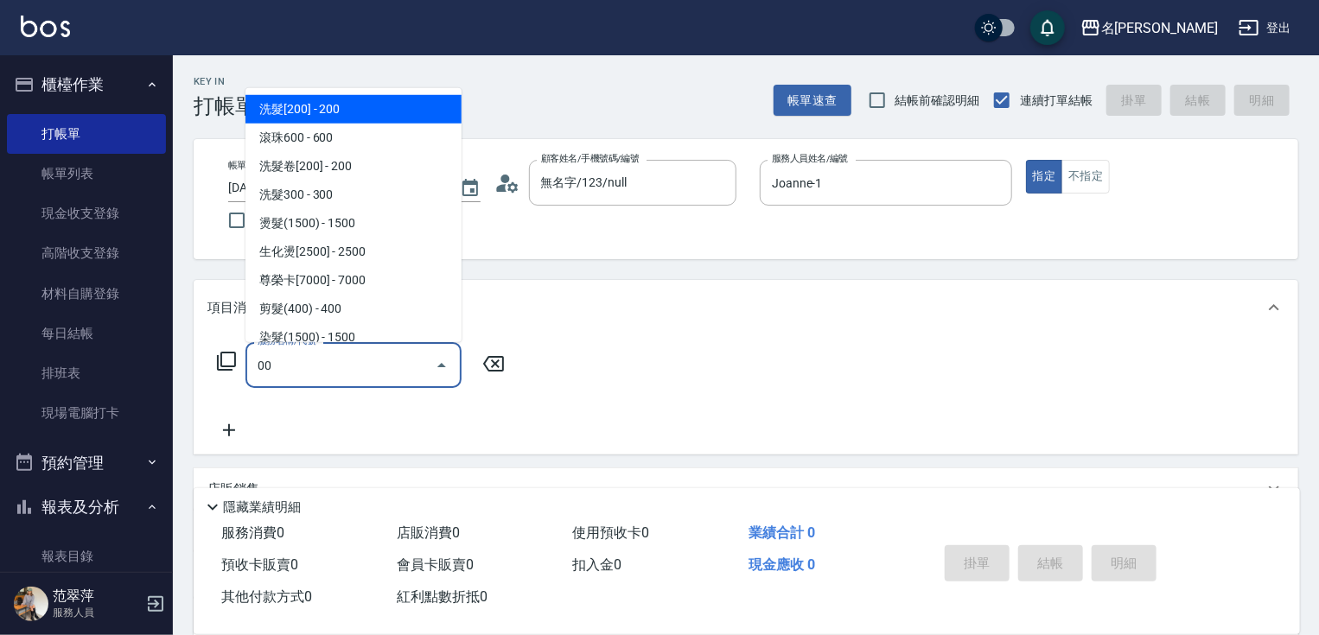
type input "0"
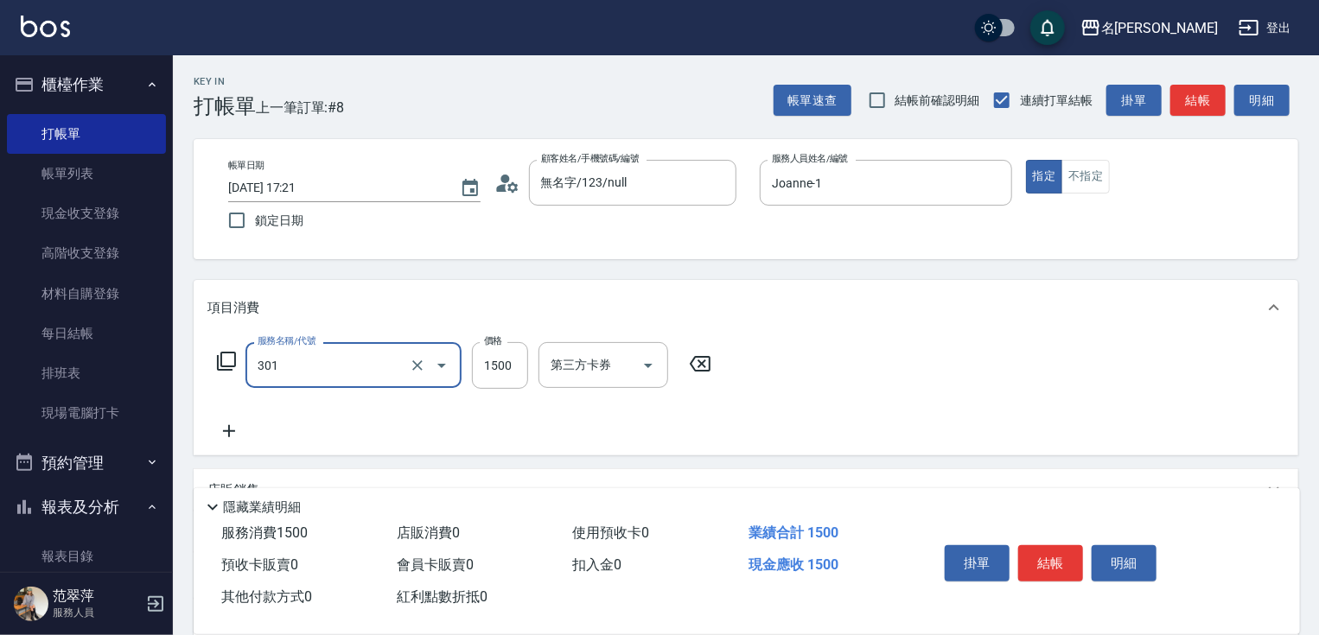
type input "燙髮(1500)(301)"
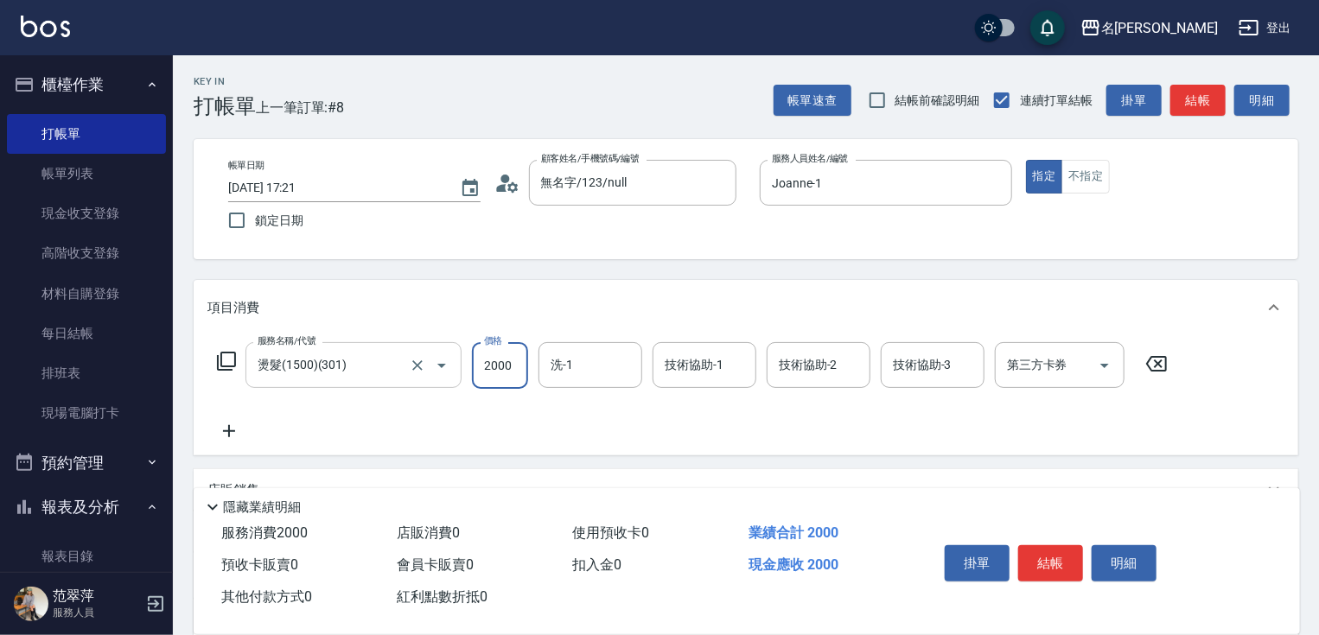
type input "2000"
type input "[PERSON_NAME]-18"
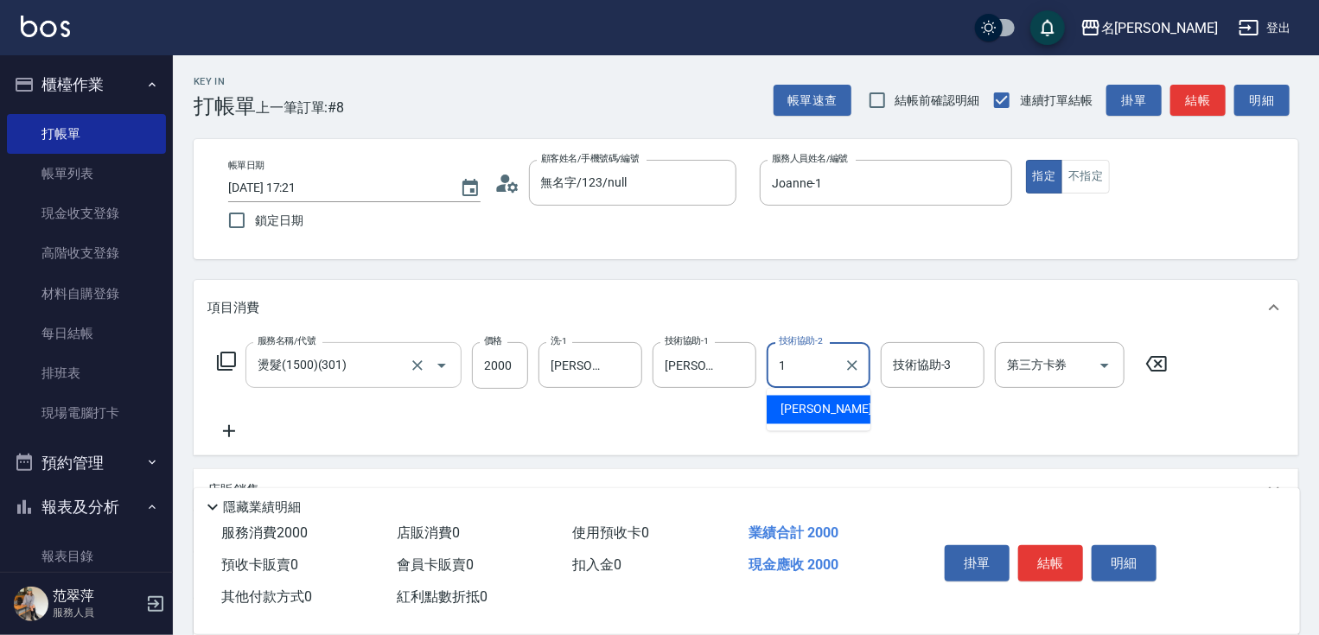
type input "Joanne-1"
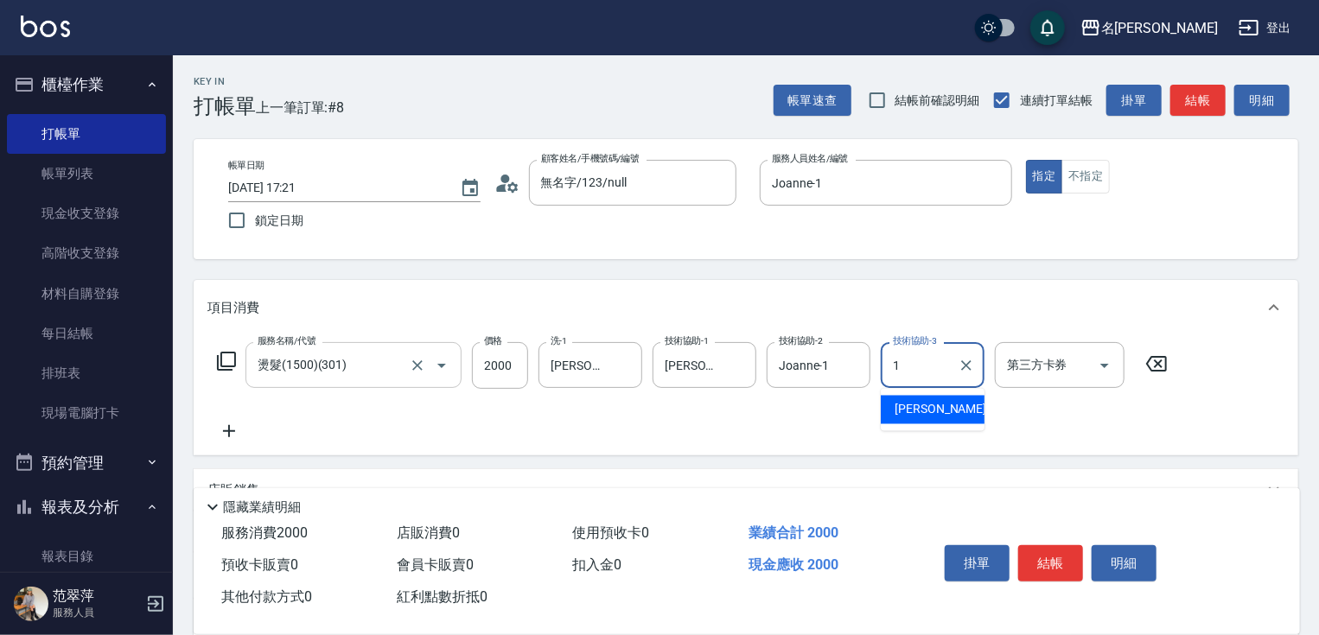
type input "Joanne-1"
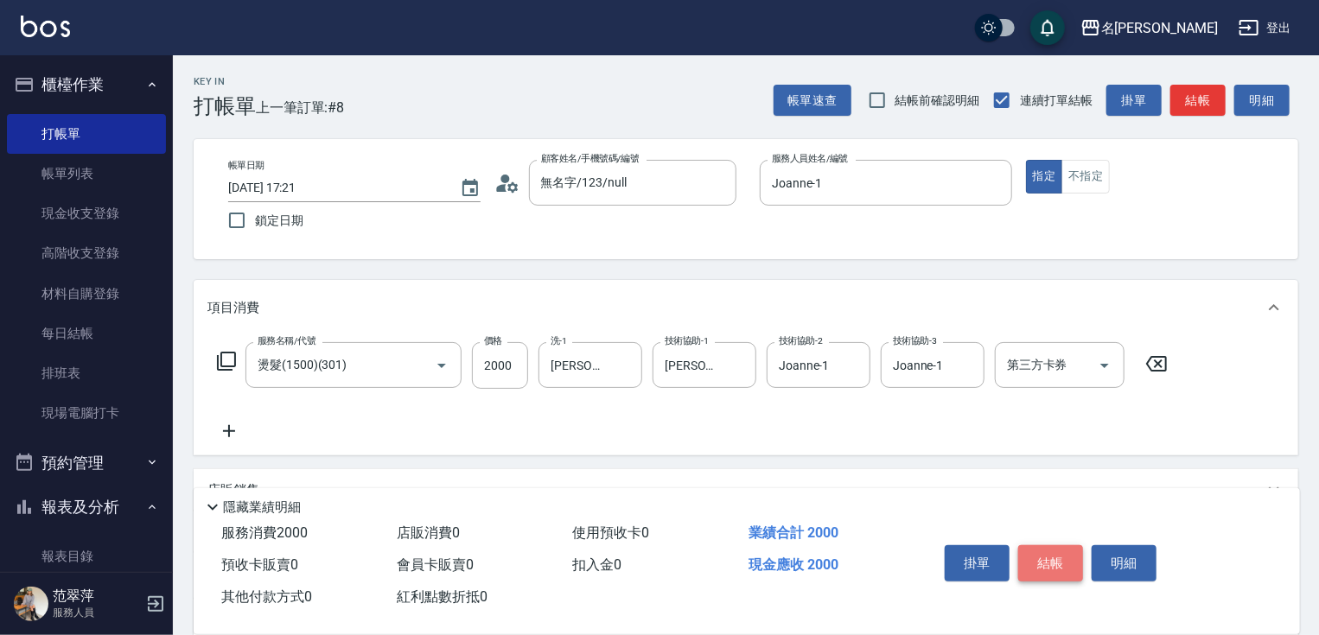
click at [1049, 564] on button "結帳" at bounding box center [1050, 563] width 65 height 36
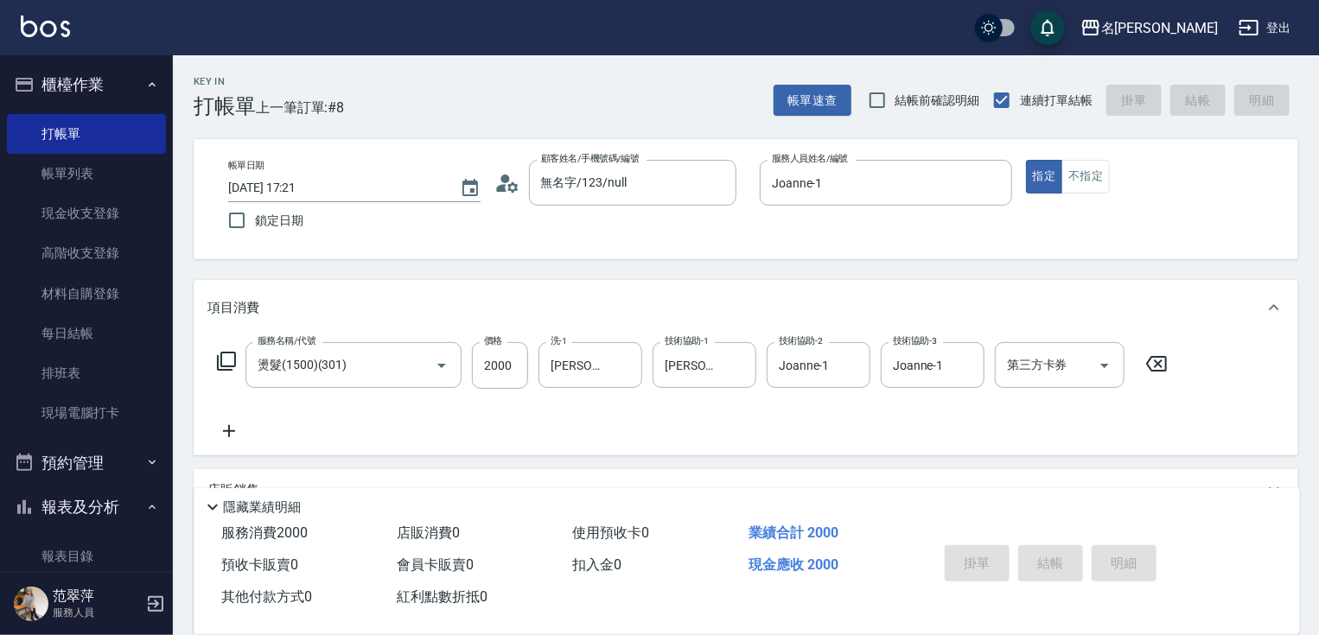
type input "[DATE] 17:22"
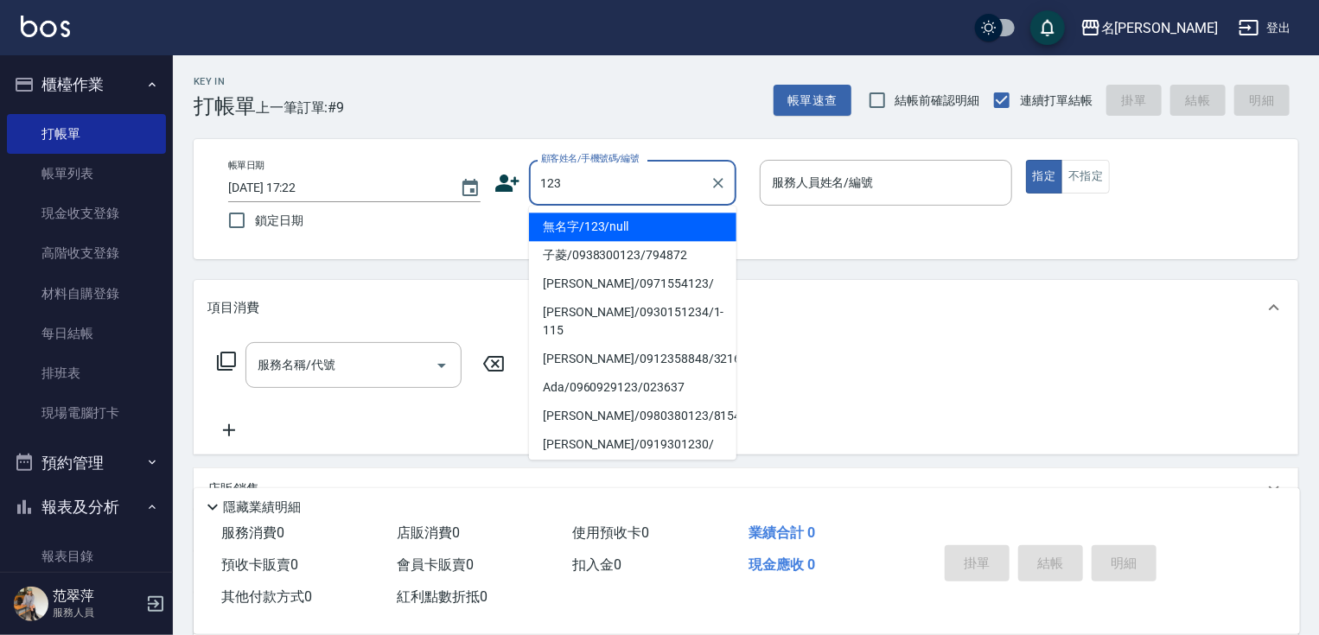
click at [653, 226] on li "無名字/123/null" at bounding box center [632, 227] width 207 height 29
type input "無名字/123/null"
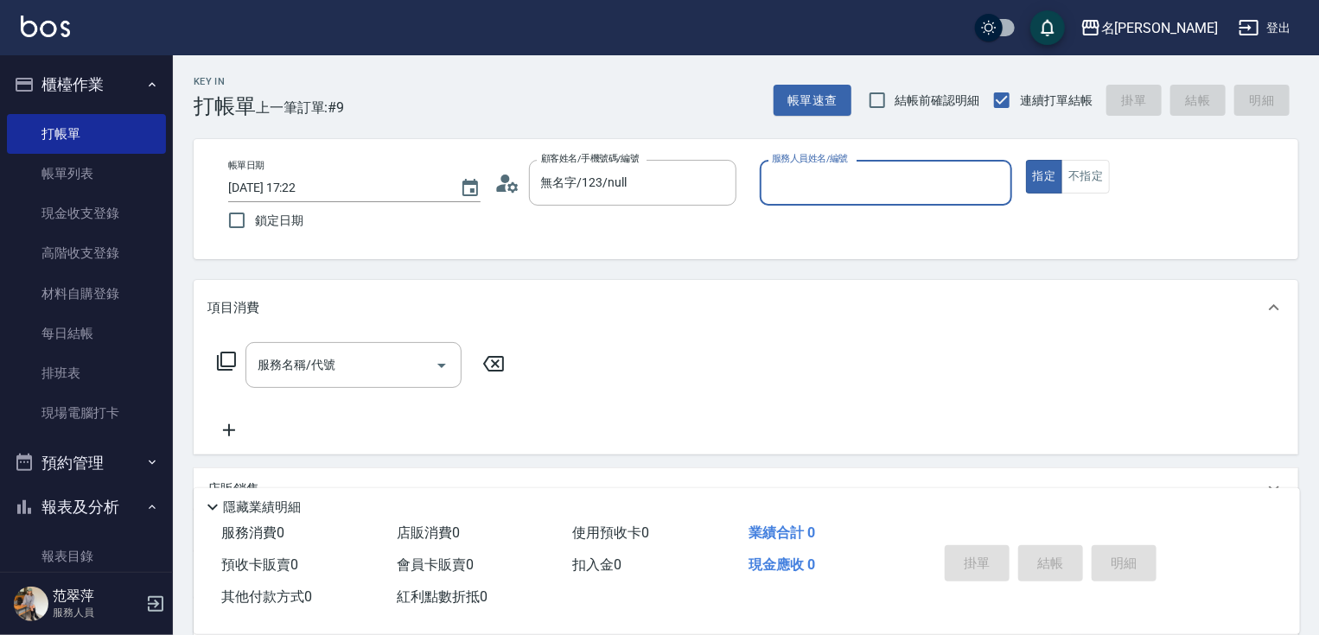
click at [837, 176] on input "服務人員姓名/編號" at bounding box center [886, 183] width 237 height 30
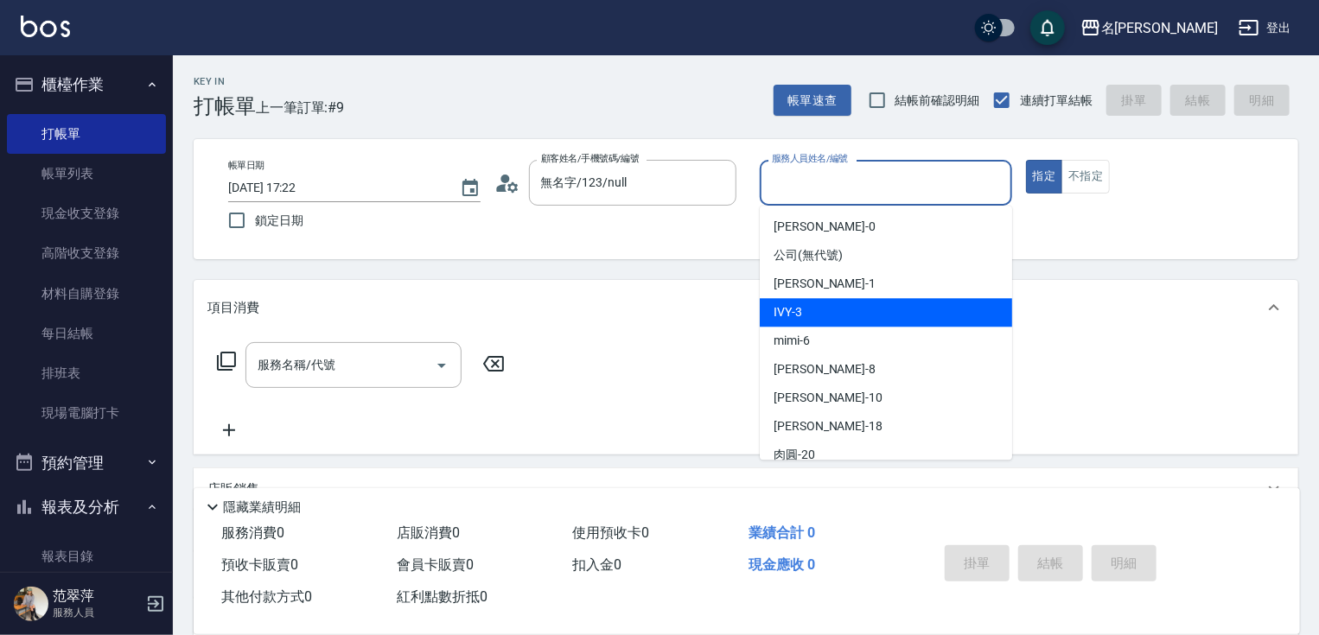
click at [814, 308] on div "IVY -3" at bounding box center [886, 312] width 252 height 29
type input "IVY-3"
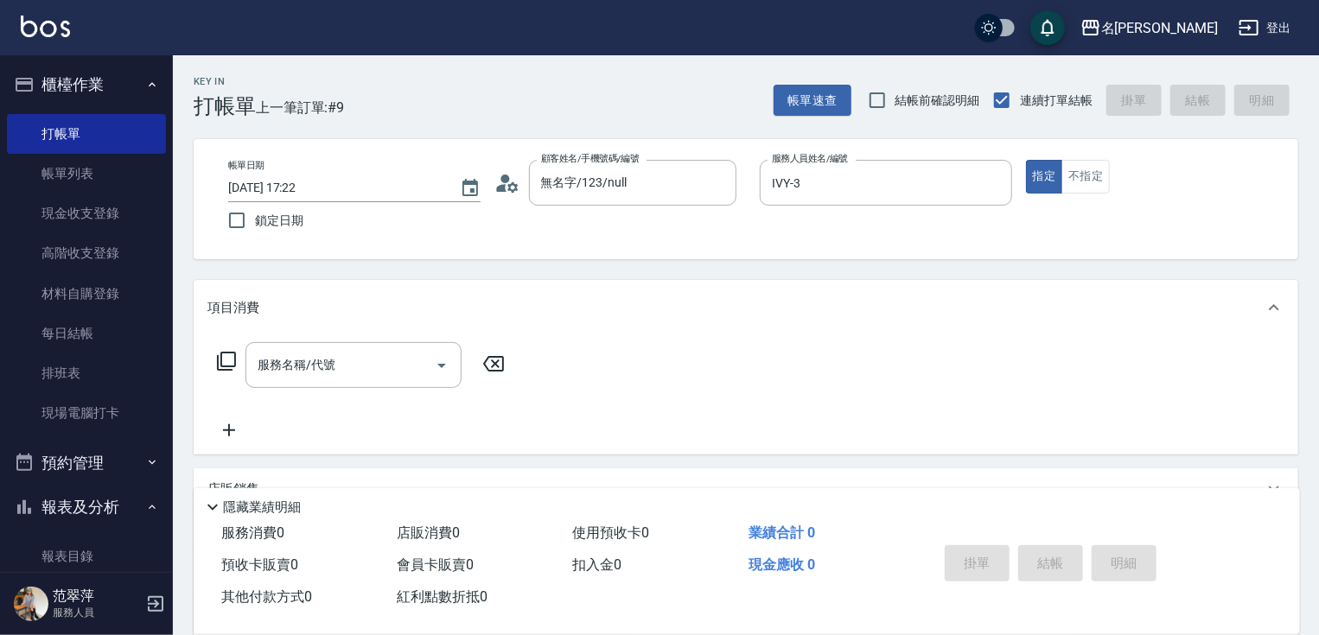
click at [225, 363] on icon at bounding box center [226, 361] width 21 height 21
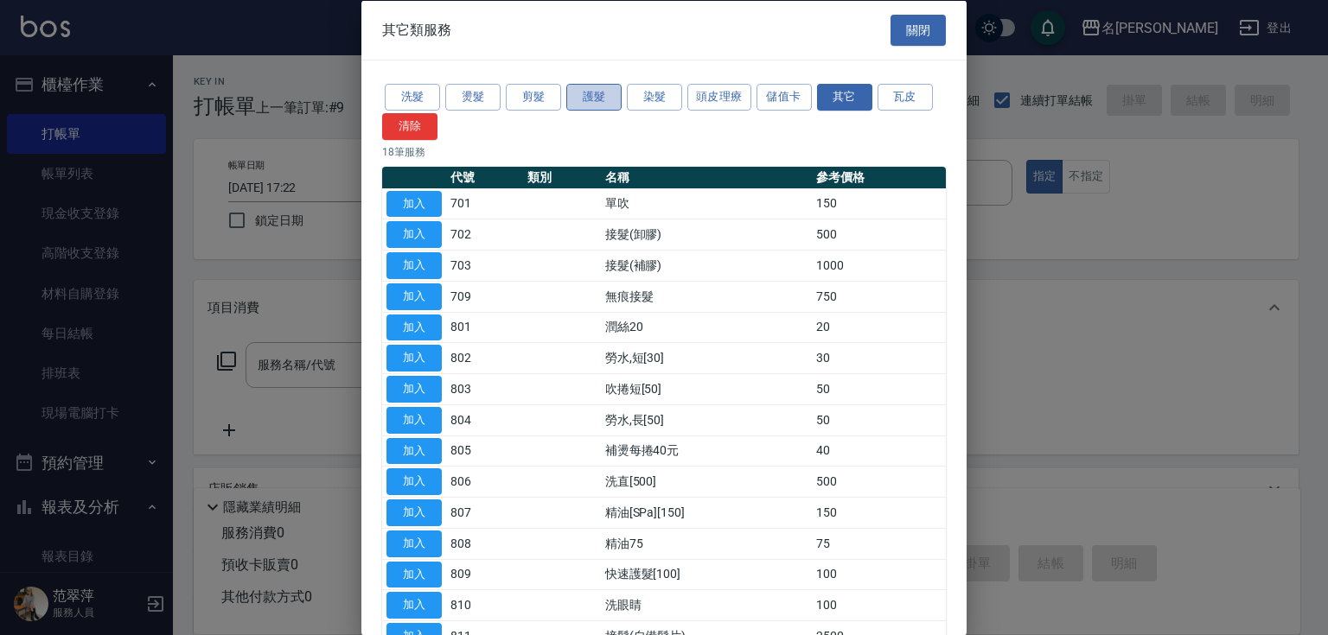
click at [579, 88] on button "護髮" at bounding box center [593, 97] width 55 height 27
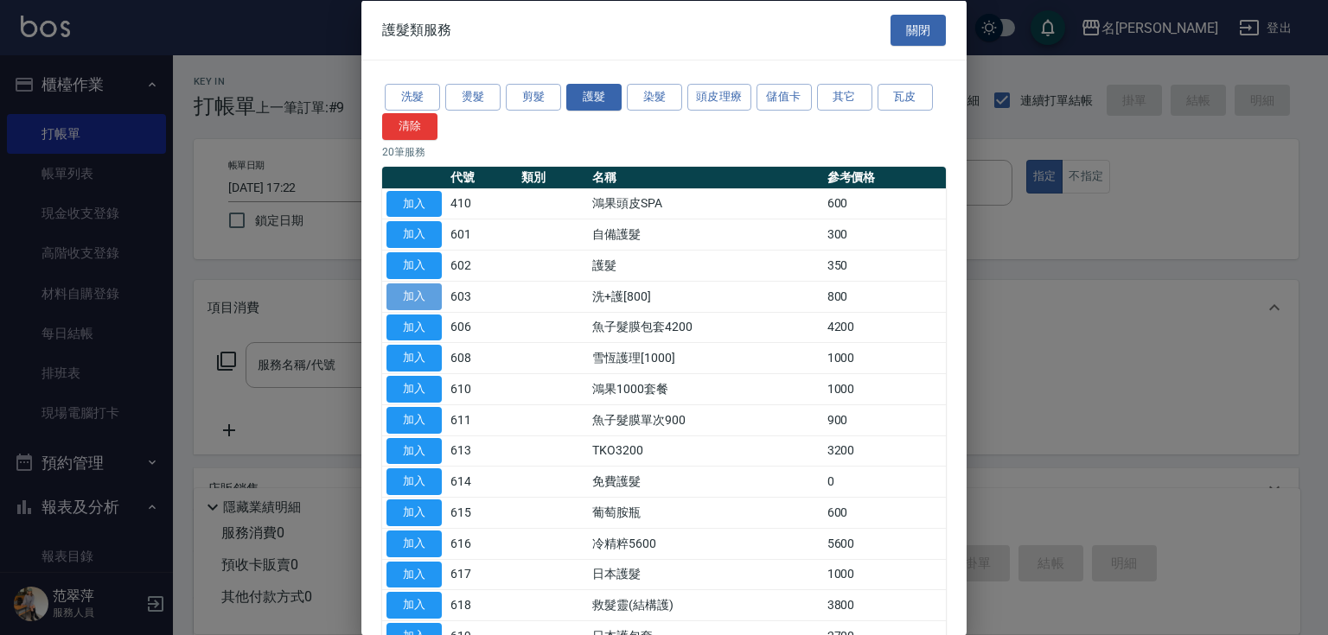
click at [411, 301] on button "加入" at bounding box center [413, 296] width 55 height 27
type input "洗+護[800](603)"
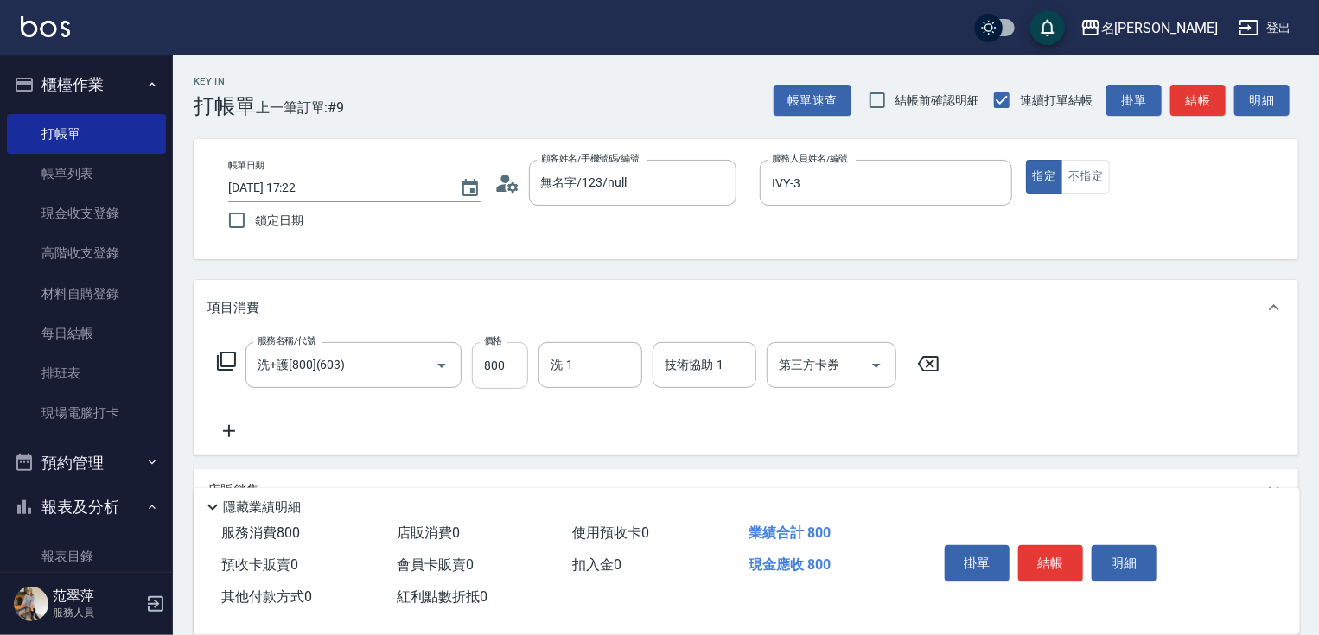
click at [498, 371] on input "800" at bounding box center [500, 365] width 56 height 47
type input "1200"
type input "[PERSON_NAME]-18"
click at [1043, 546] on button "結帳" at bounding box center [1050, 563] width 65 height 36
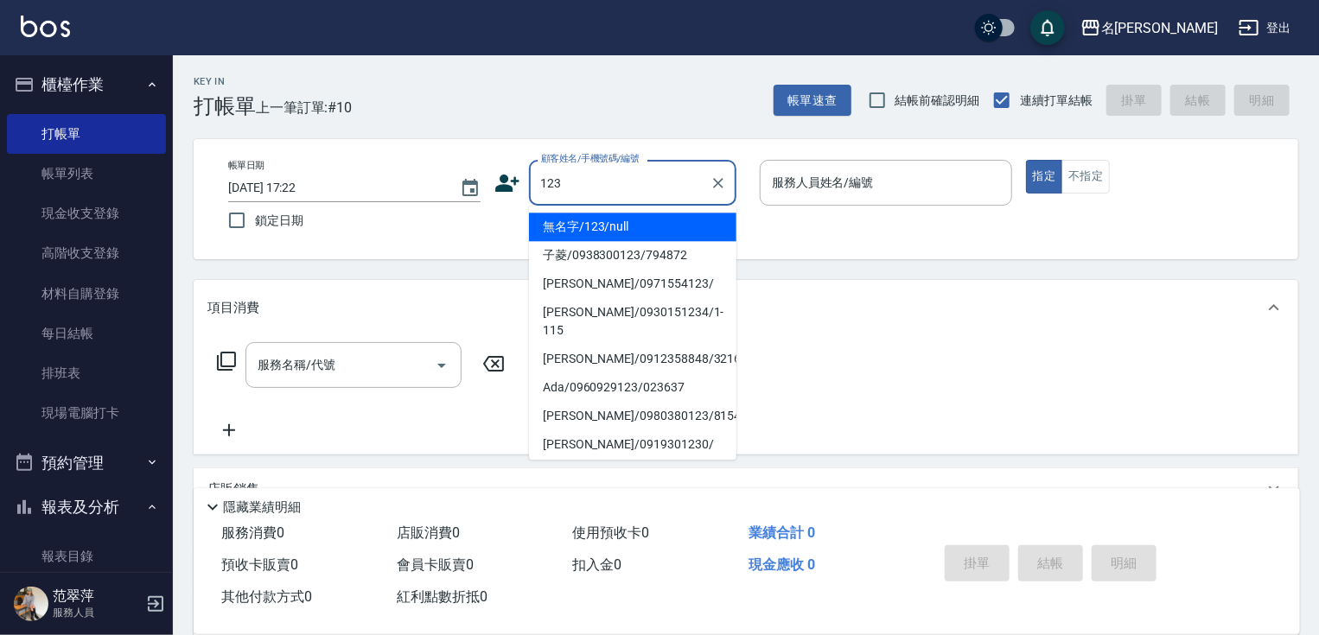
click at [654, 233] on li "無名字/123/null" at bounding box center [632, 227] width 207 height 29
type input "無名字/123/null"
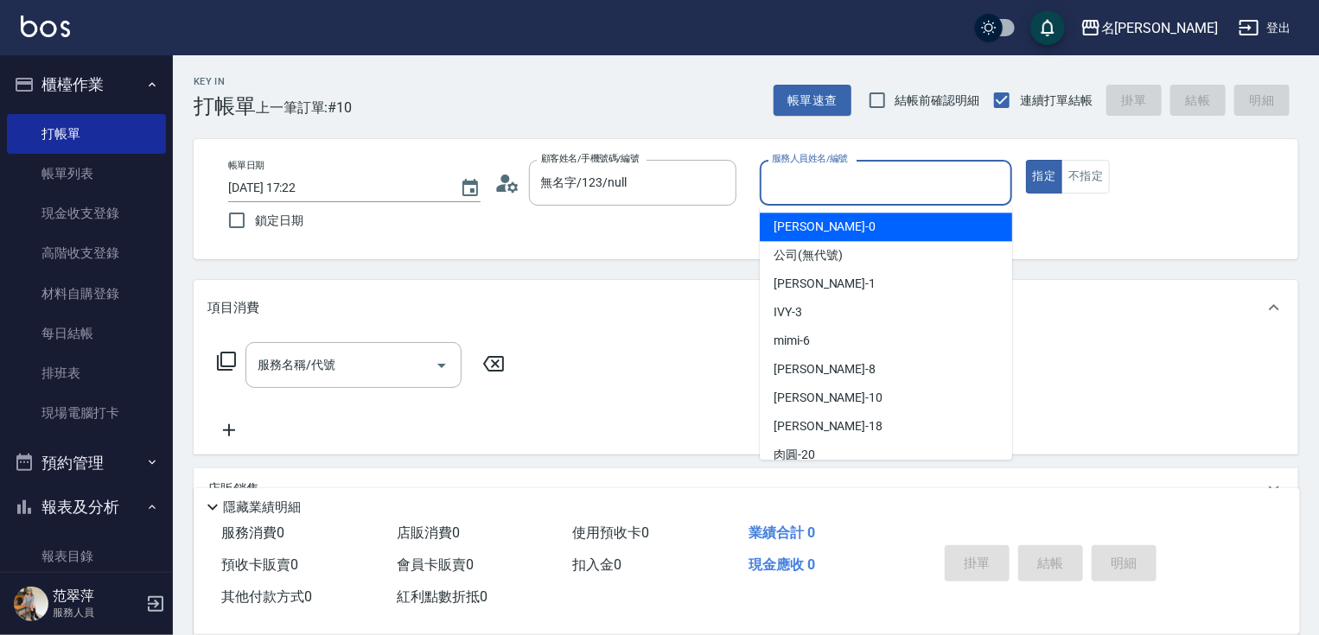
click at [813, 187] on input "服務人員姓名/編號" at bounding box center [886, 183] width 237 height 30
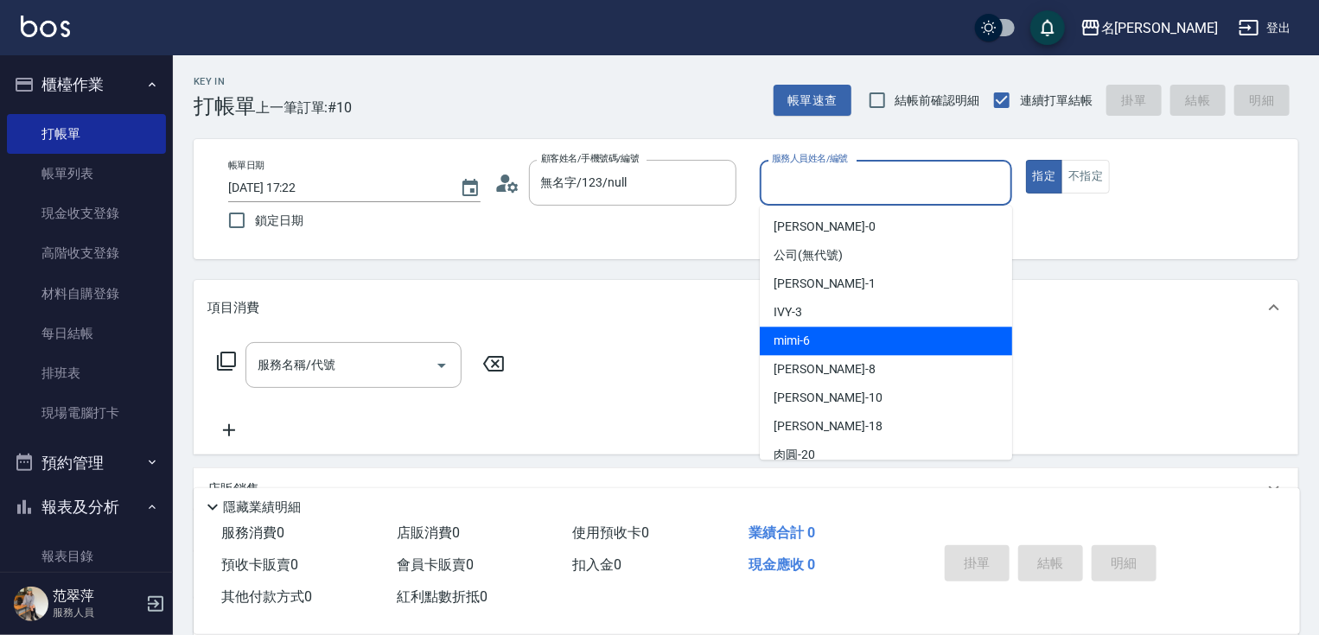
click at [809, 335] on span "mimi -6" at bounding box center [792, 341] width 36 height 18
type input "mimi-6"
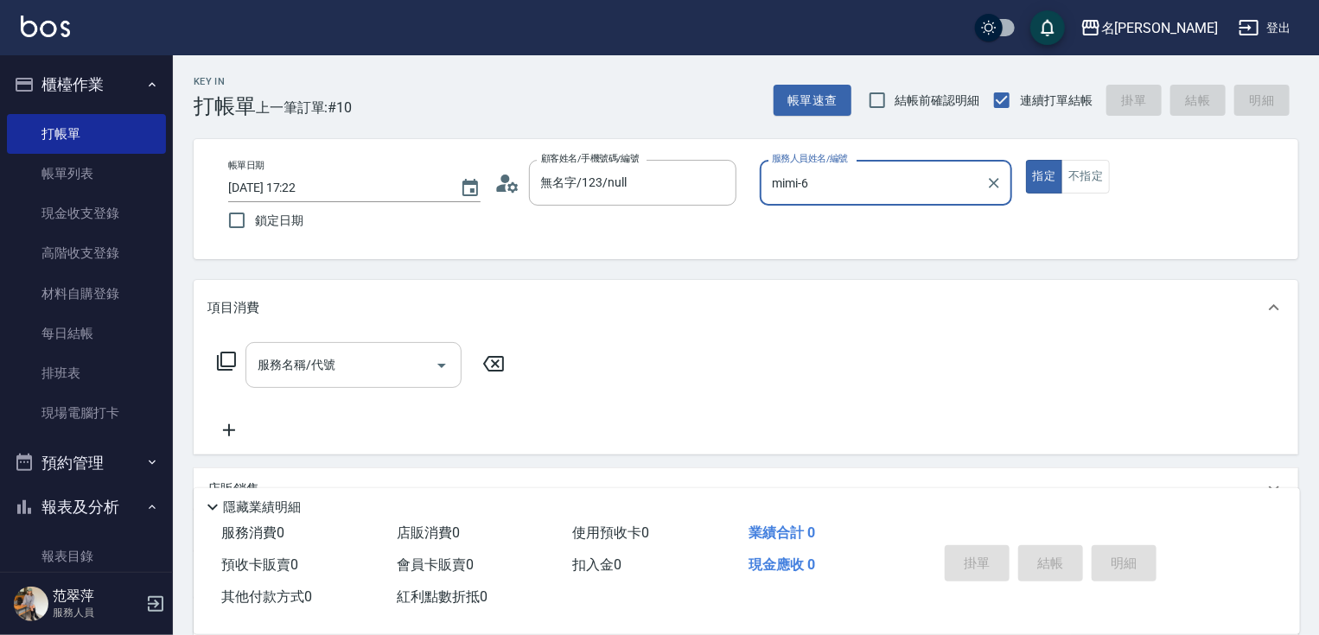
click at [369, 372] on input "服務名稱/代號" at bounding box center [340, 365] width 175 height 30
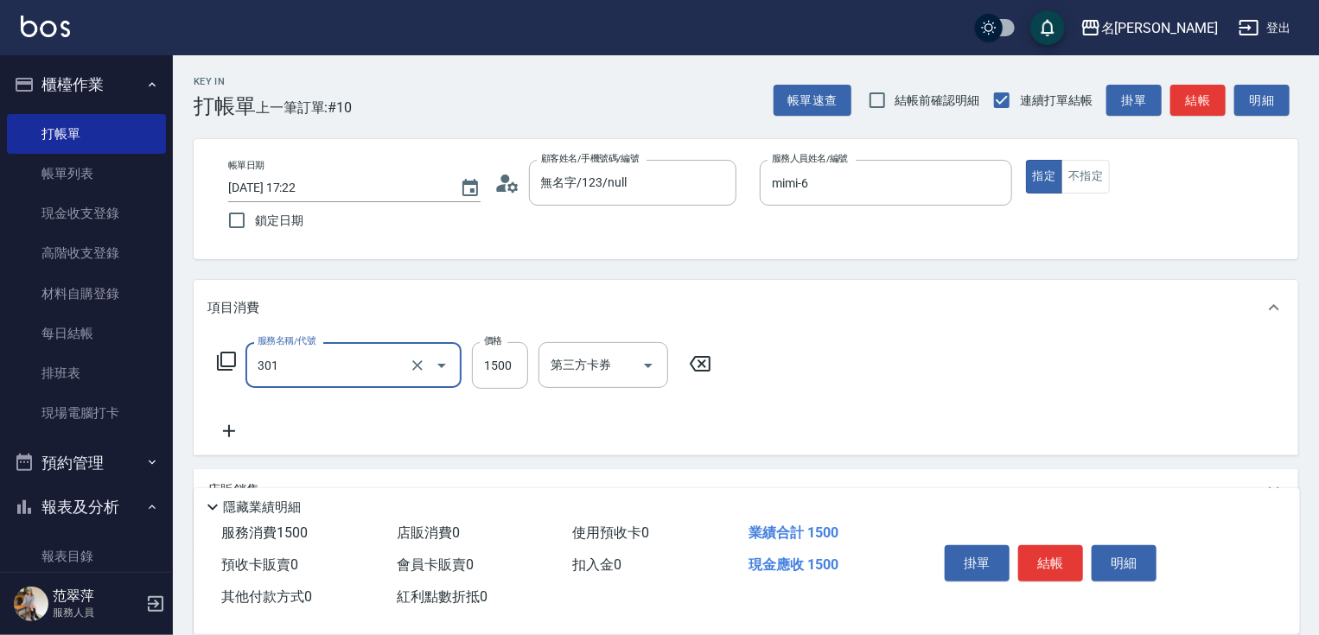
type input "燙髮(1500)(301)"
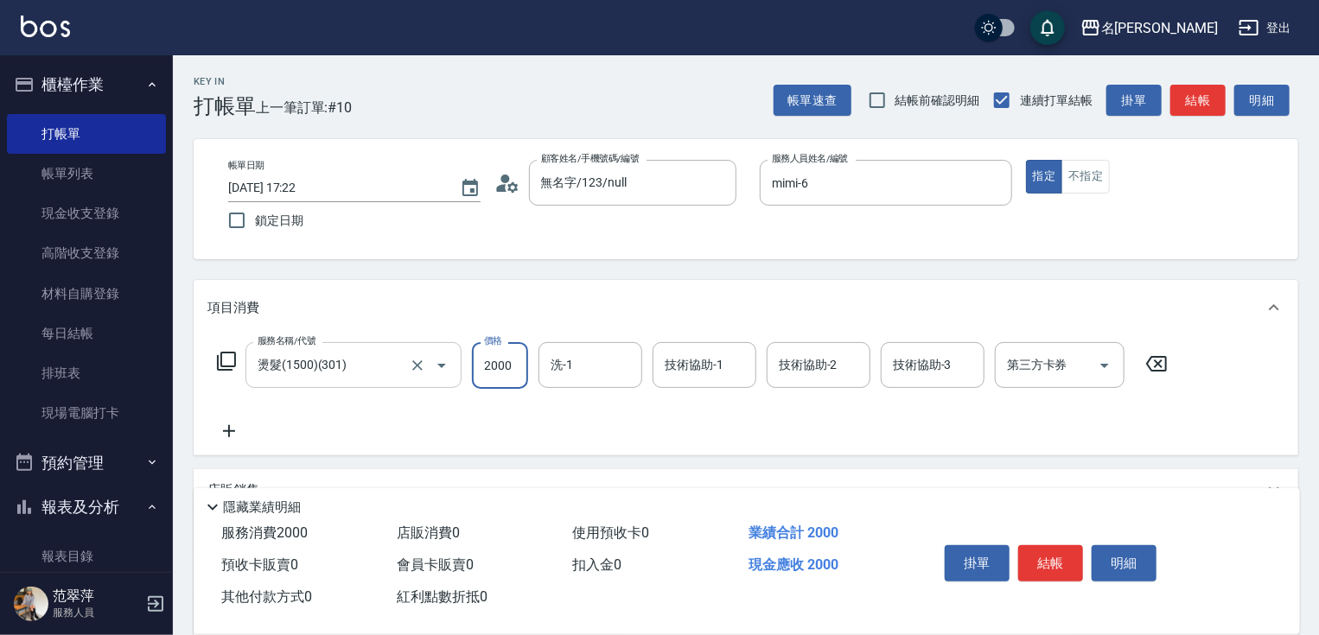
type input "2000"
type input "[PERSON_NAME]-18"
type input "mimi-6"
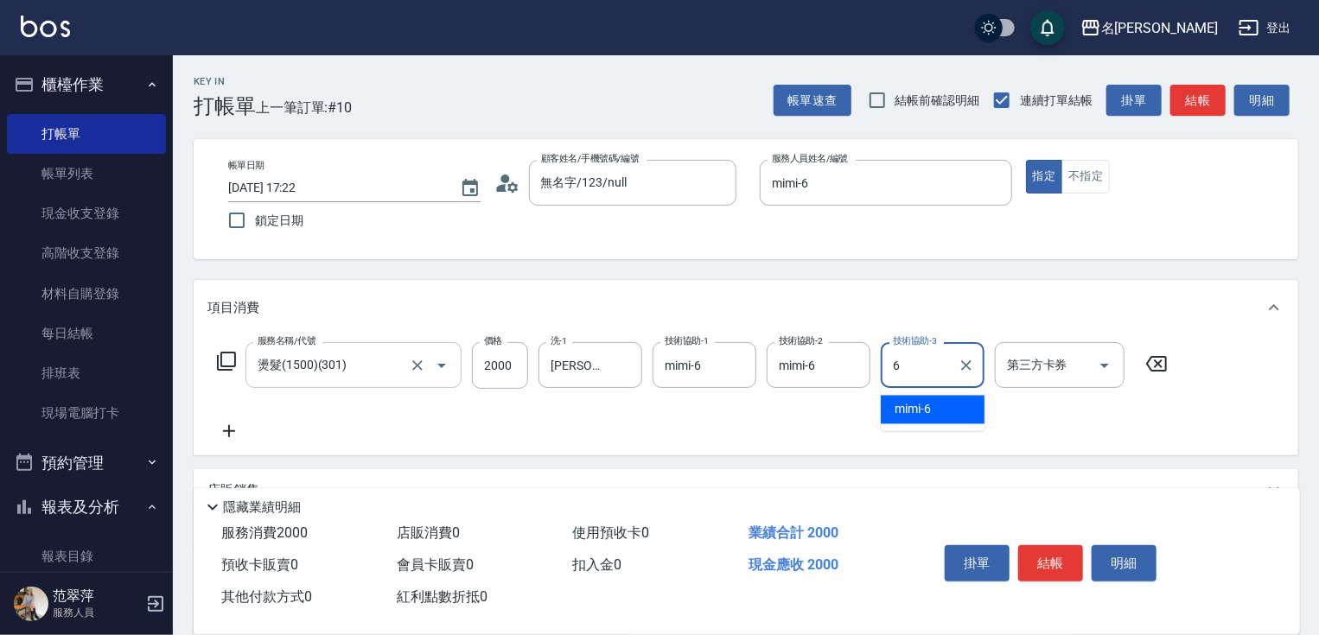
type input "mimi-6"
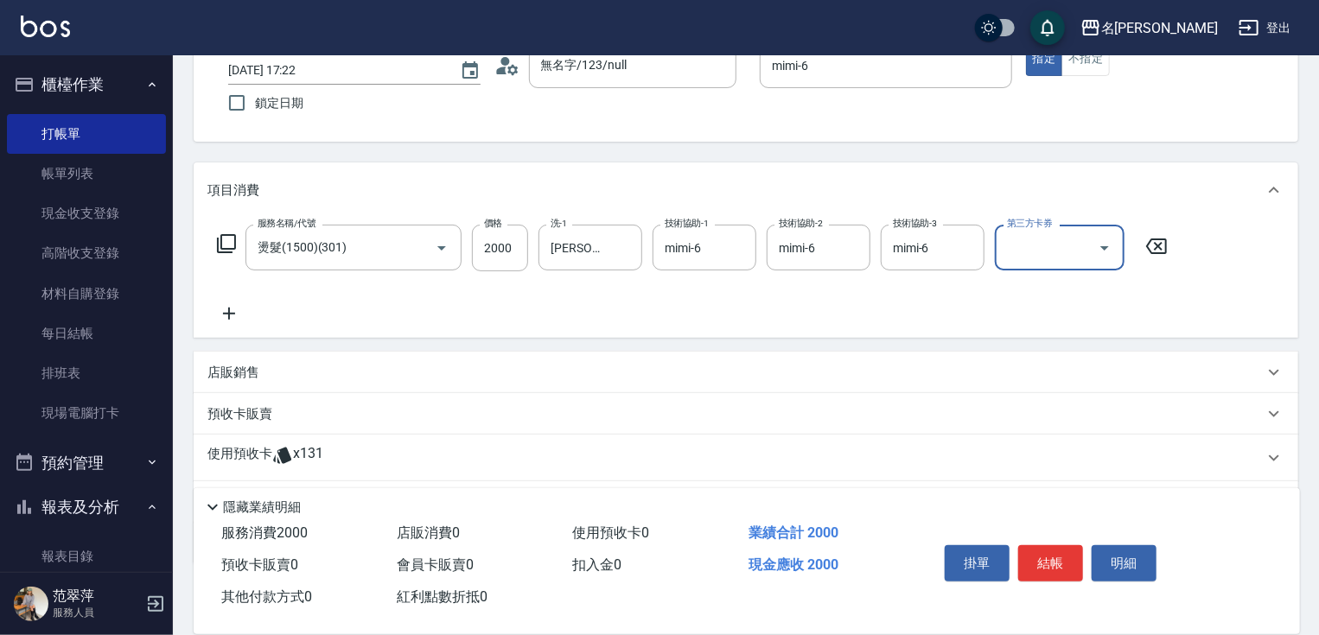
scroll to position [211, 0]
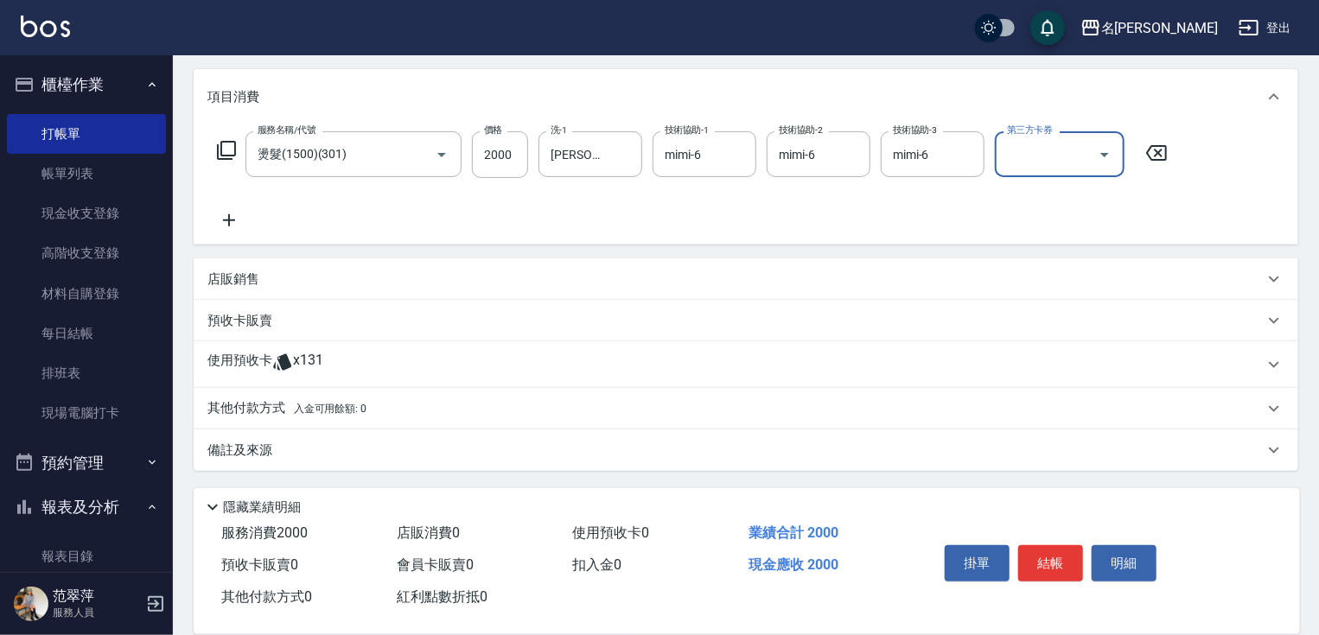
click at [261, 411] on p "其他付款方式 入金可用餘額: 0" at bounding box center [286, 408] width 159 height 19
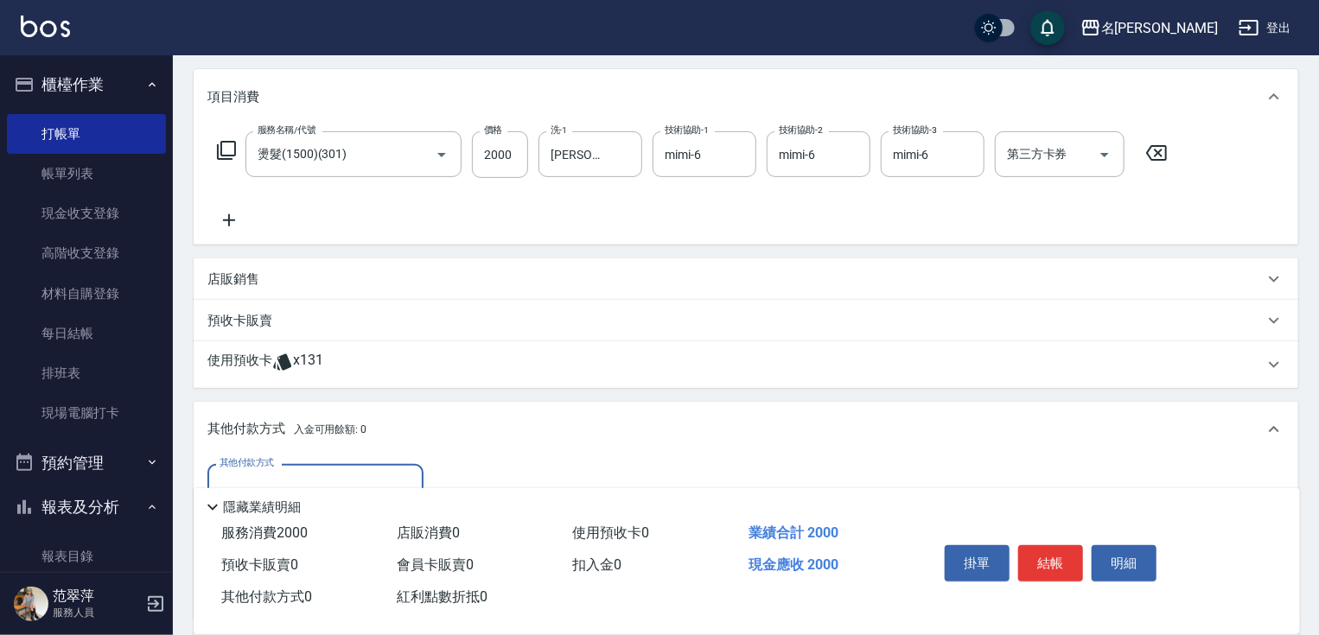
scroll to position [0, 0]
click at [304, 472] on input "其他付款方式" at bounding box center [315, 487] width 201 height 30
click at [309, 561] on span "信用卡" at bounding box center [315, 559] width 216 height 29
type input "信用卡"
click at [441, 468] on input "0" at bounding box center [499, 487] width 130 height 47
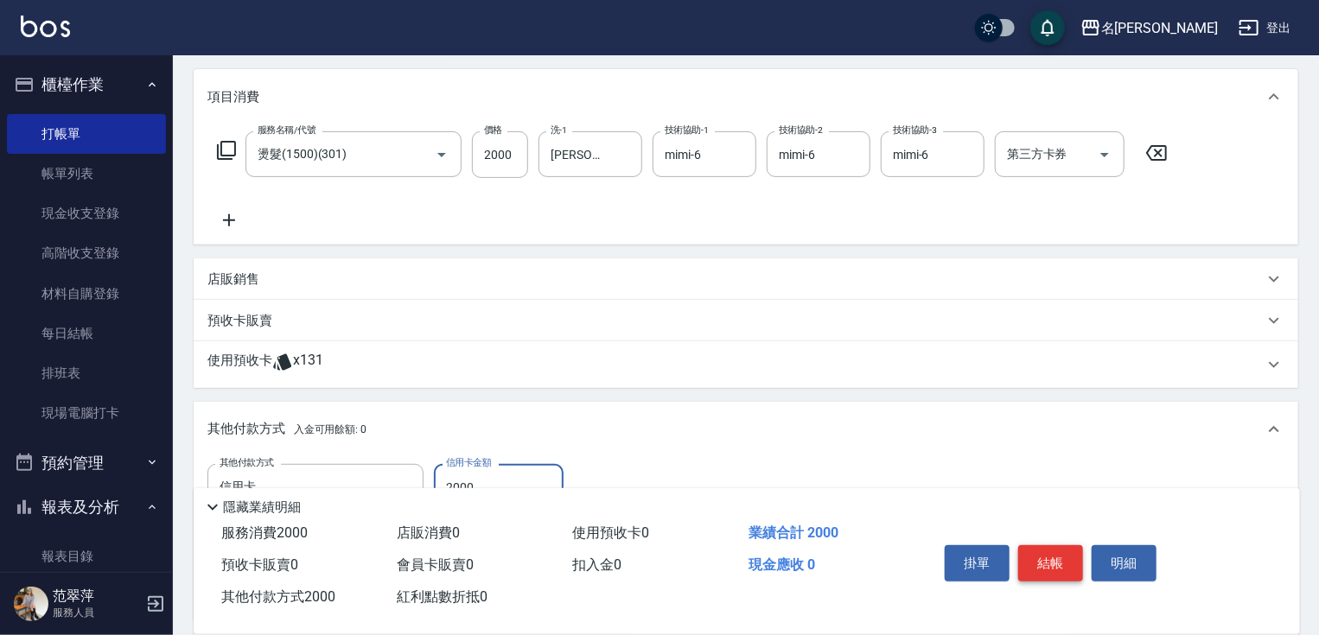
type input "2000"
click at [1036, 545] on button "結帳" at bounding box center [1050, 563] width 65 height 36
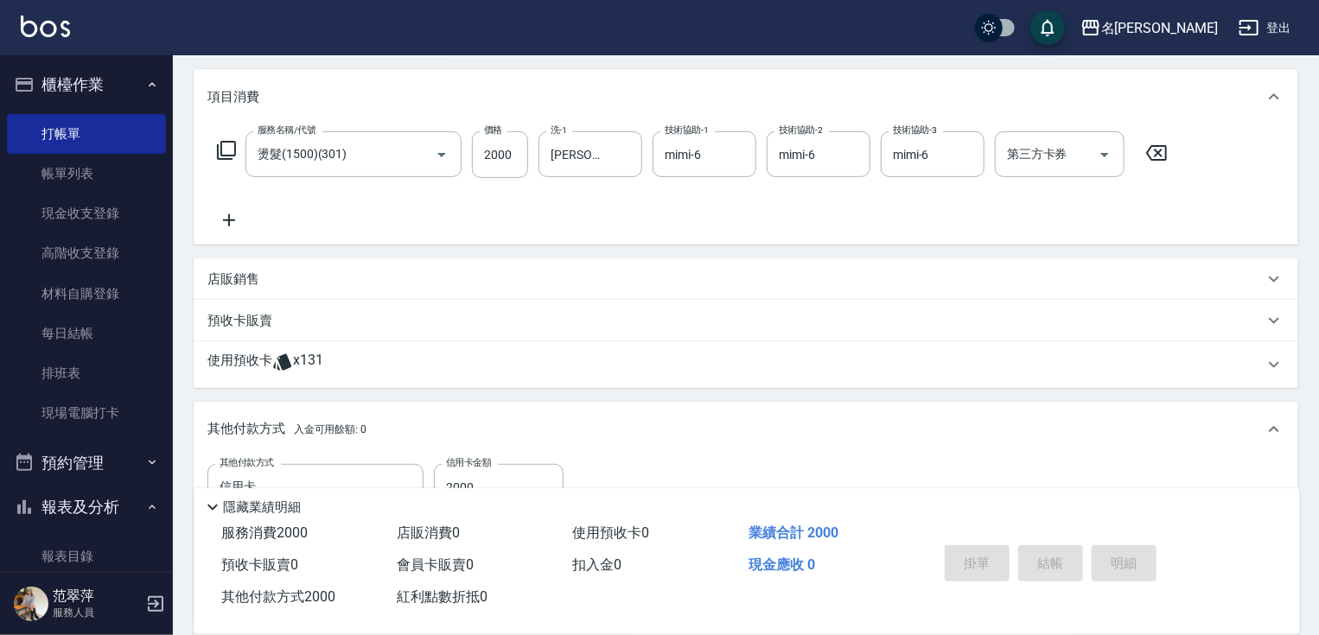
type input "[DATE] 17:23"
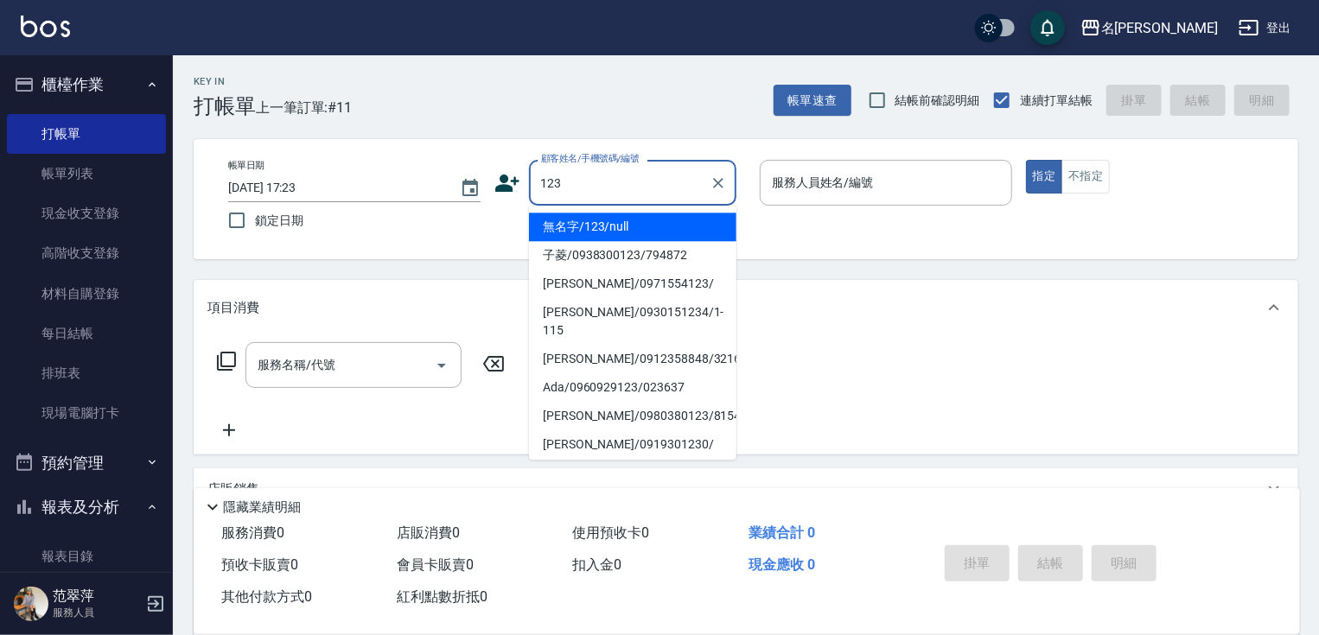
click at [612, 224] on li "無名字/123/null" at bounding box center [632, 227] width 207 height 29
type input "無名字/123/null"
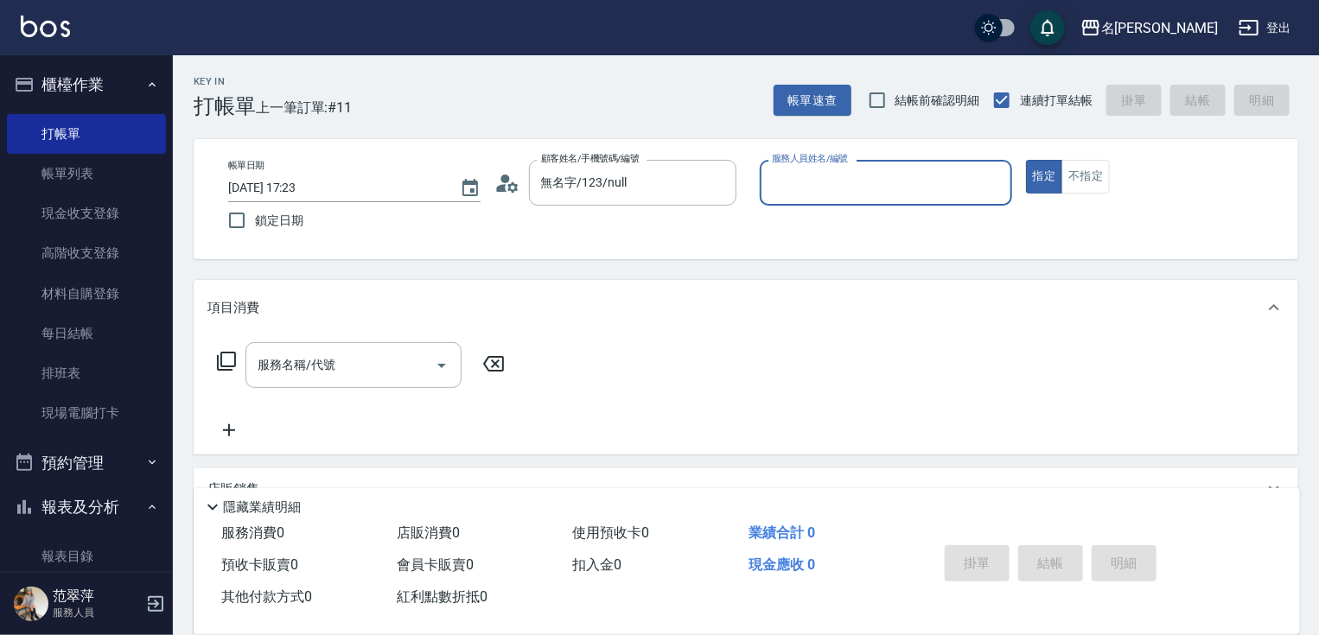
click at [810, 178] on input "服務人員姓名/編號" at bounding box center [886, 183] width 237 height 30
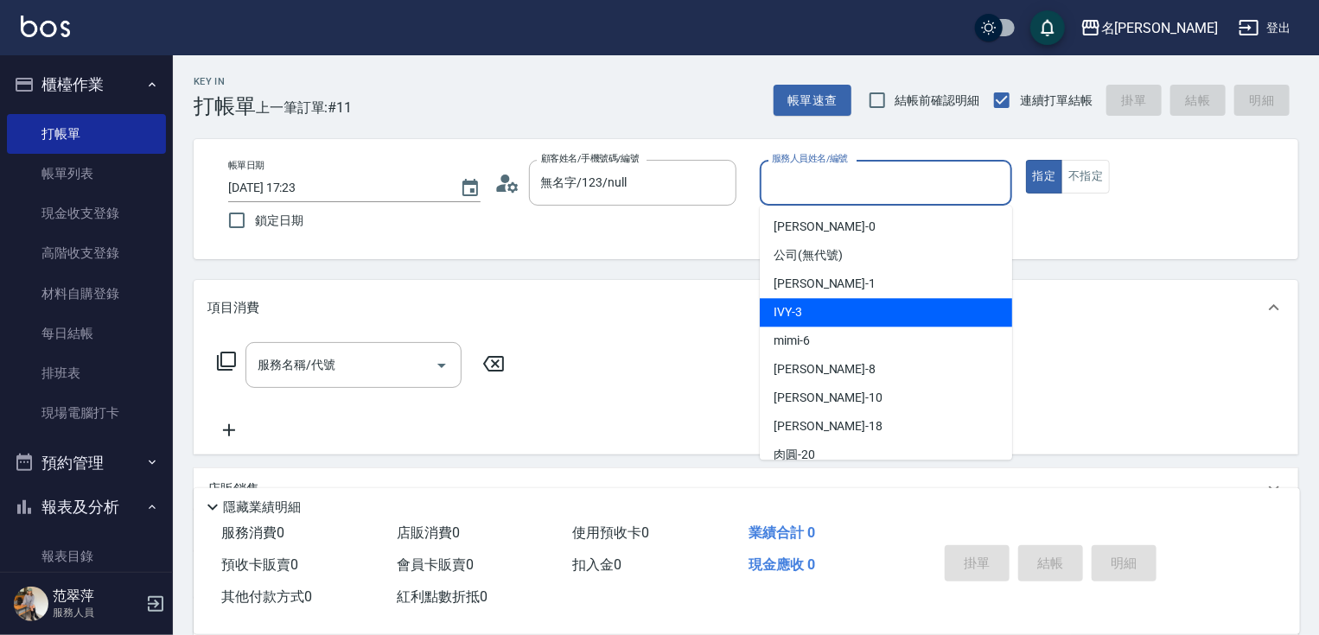
click at [819, 308] on div "IVY -3" at bounding box center [886, 312] width 252 height 29
type input "IVY-3"
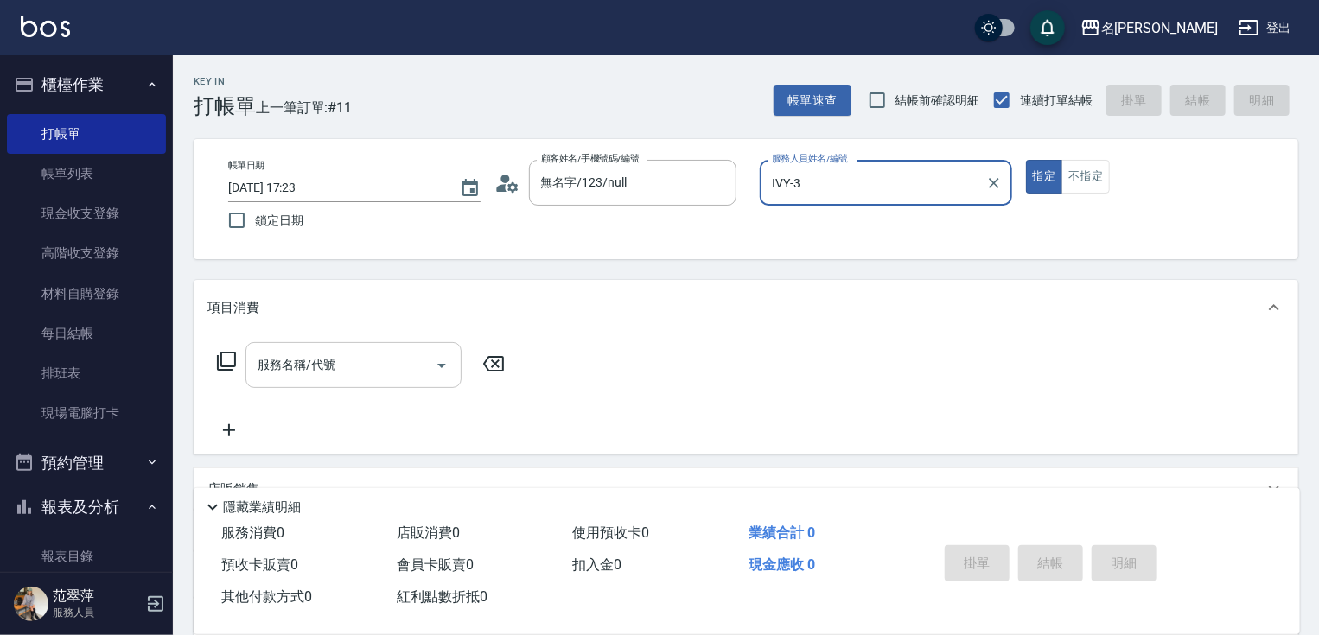
click at [345, 355] on input "服務名稱/代號" at bounding box center [340, 365] width 175 height 30
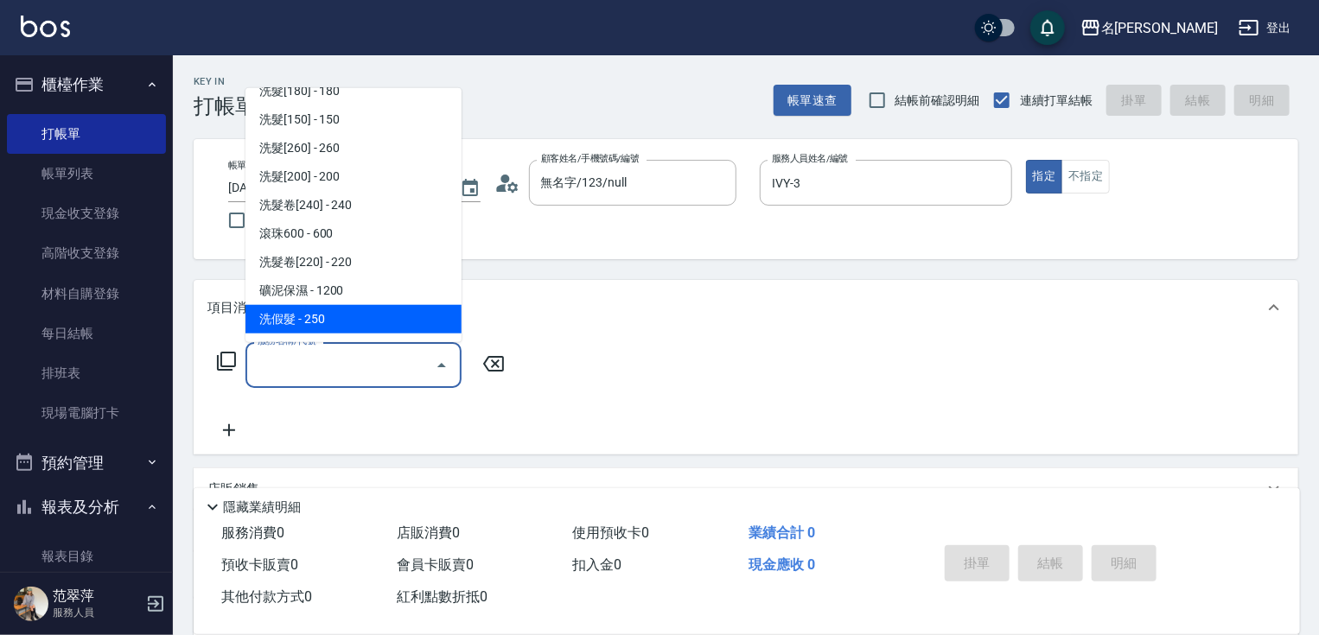
scroll to position [256, 0]
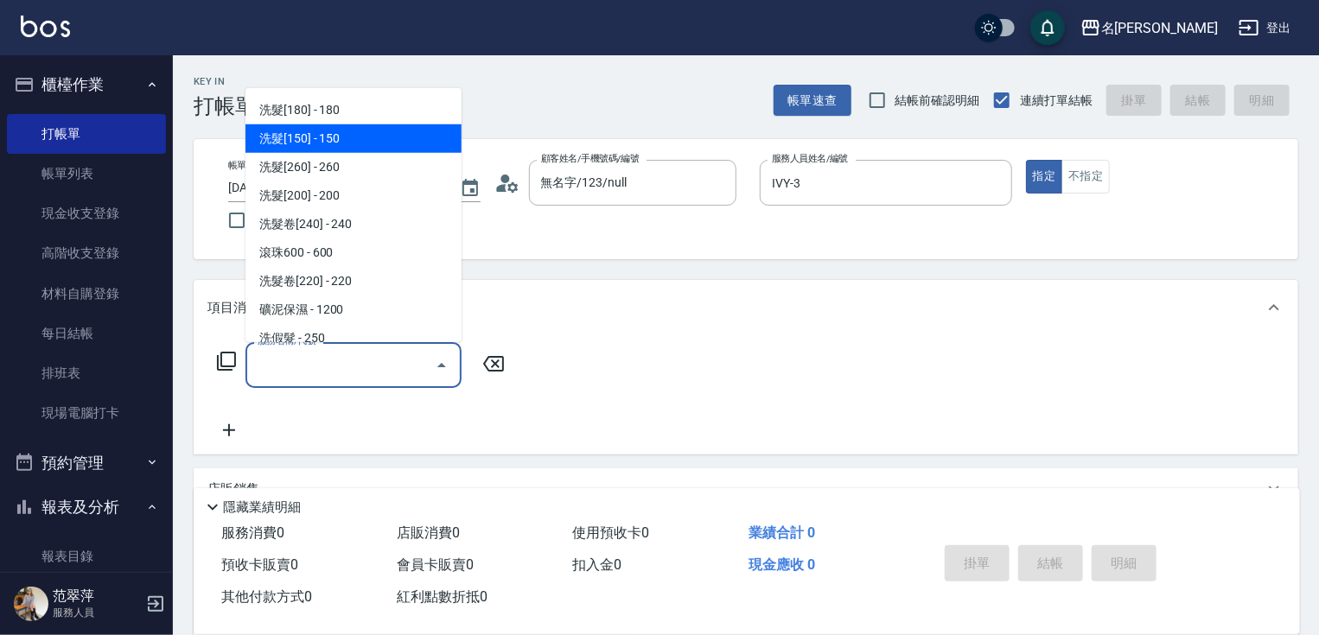
click at [346, 141] on span "洗髮[150] - 150" at bounding box center [353, 138] width 216 height 29
type input "洗髮[150](203)"
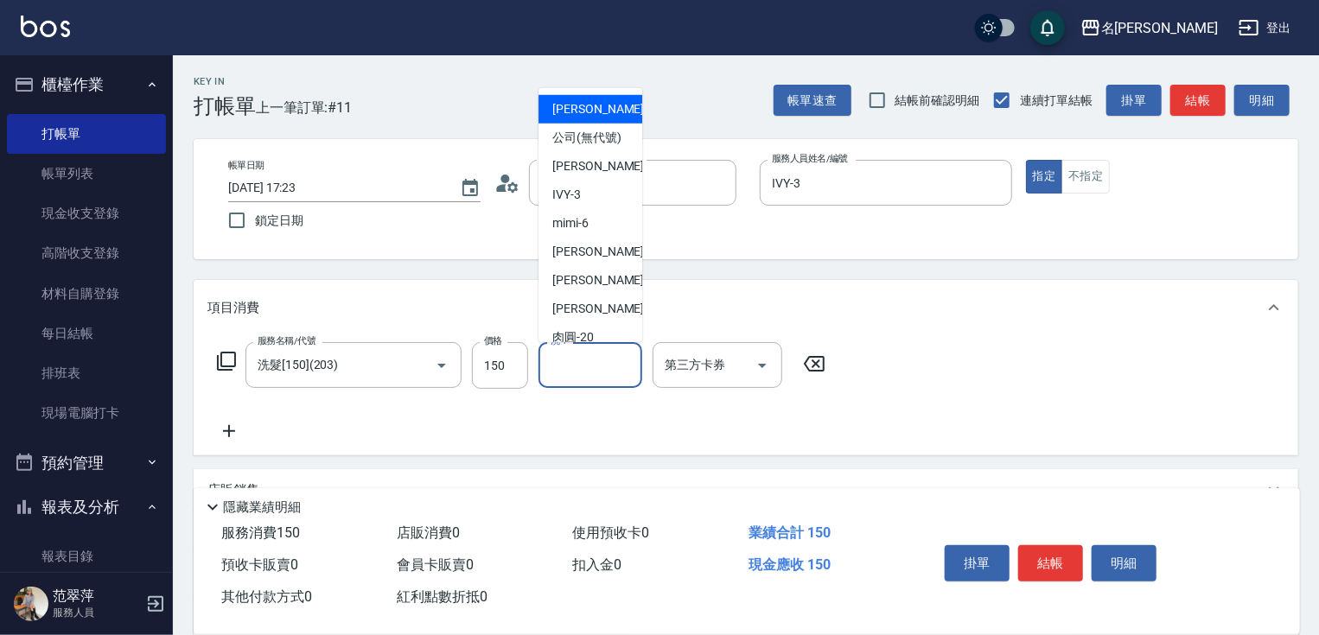
click at [570, 360] on input "洗-1" at bounding box center [590, 365] width 88 height 30
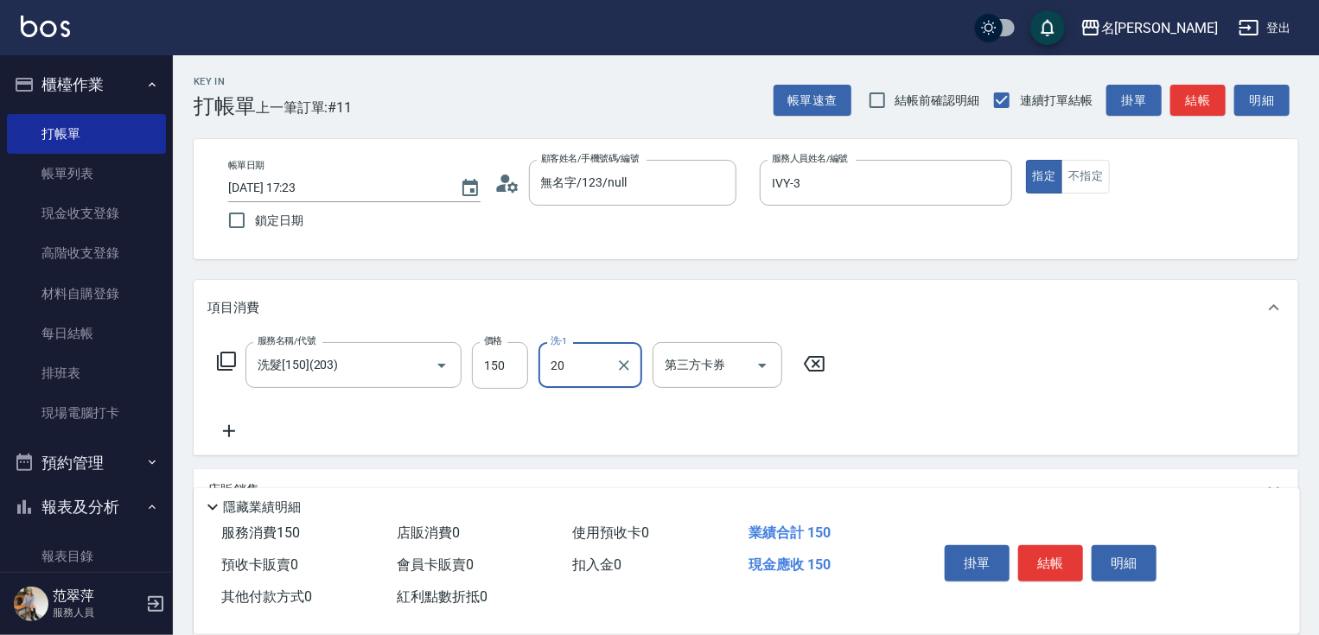
type input "肉圓-20"
click at [225, 428] on icon at bounding box center [228, 431] width 43 height 21
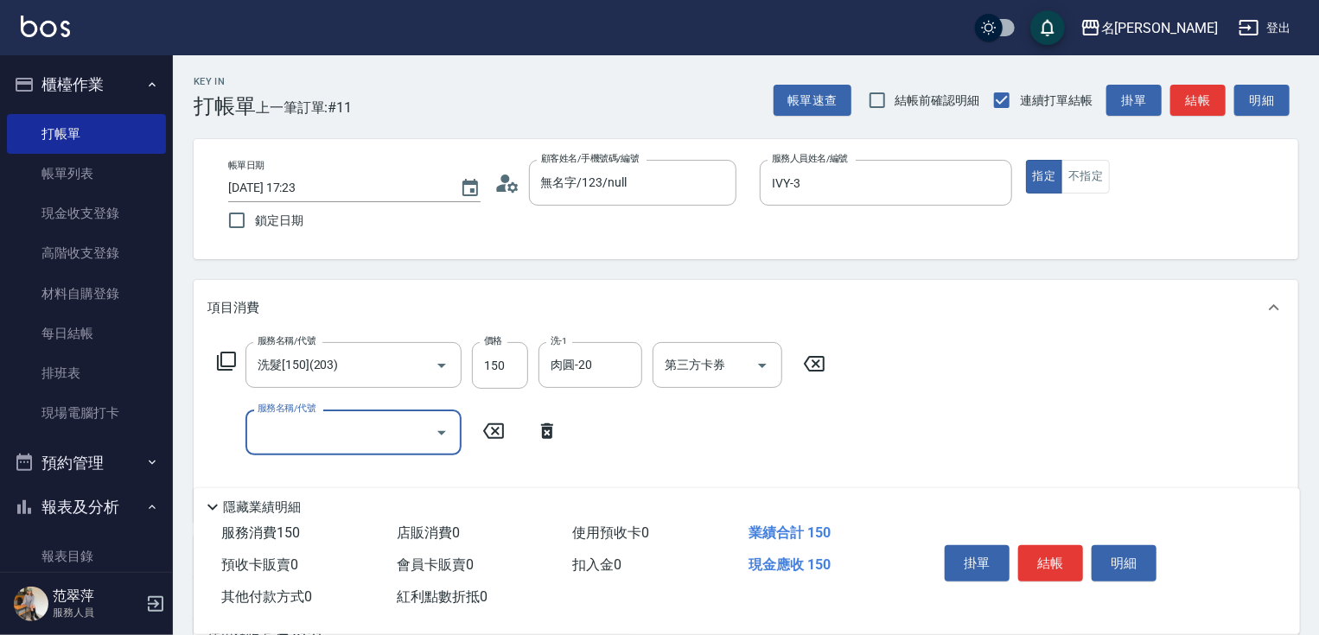
click at [226, 360] on icon at bounding box center [226, 361] width 21 height 21
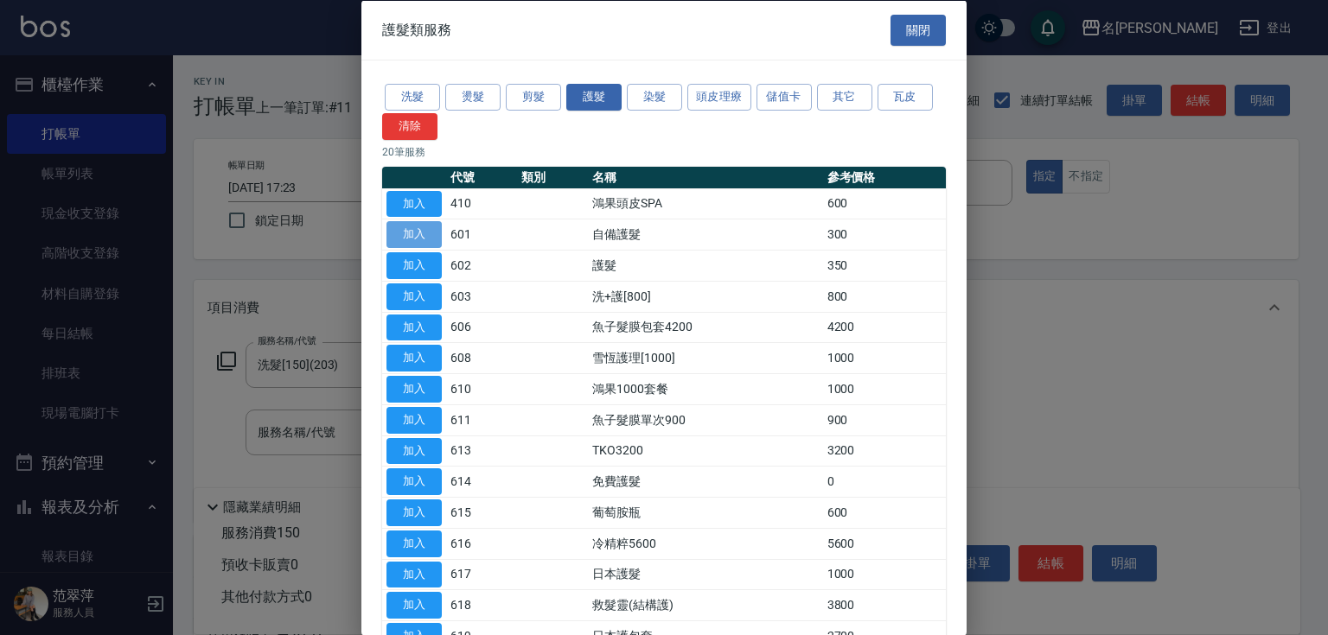
click at [419, 229] on button "加入" at bounding box center [413, 234] width 55 height 27
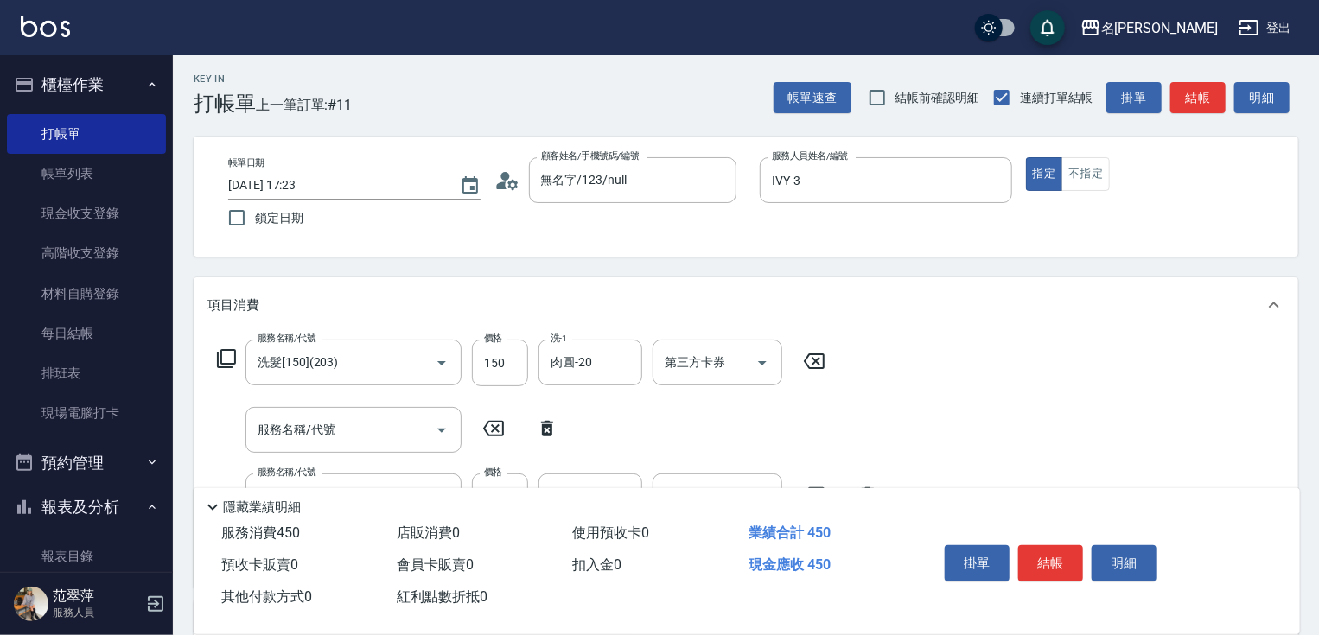
scroll to position [0, 0]
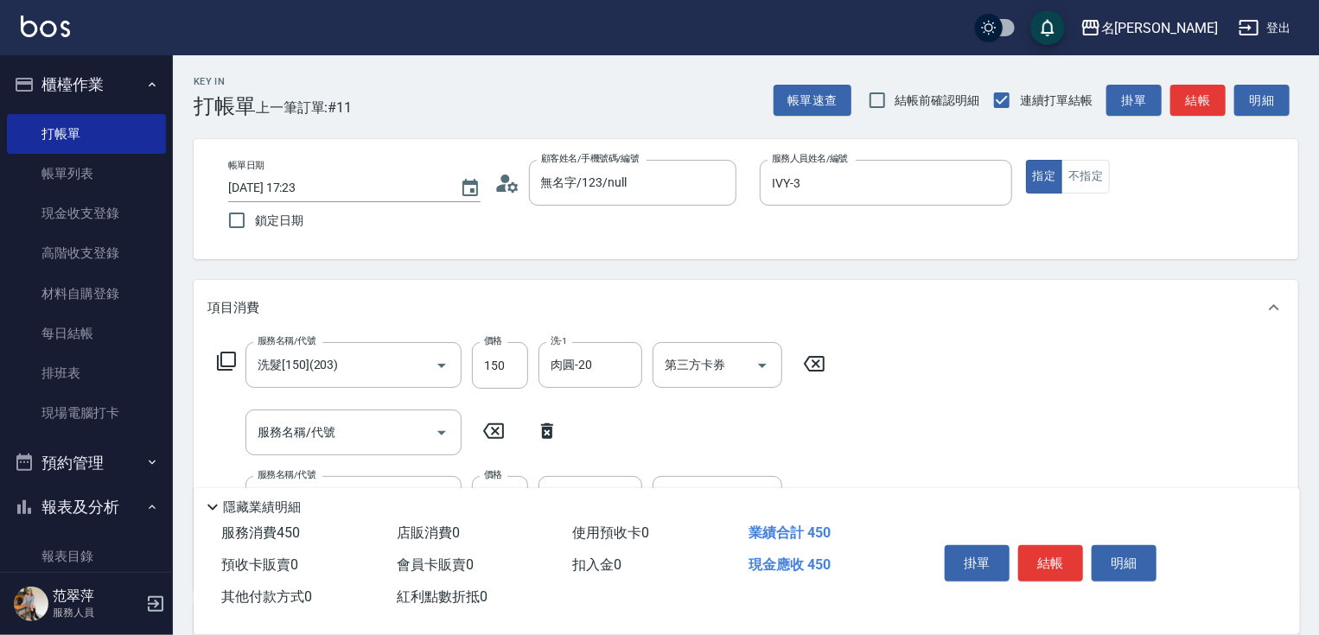
drag, startPoint x: 1317, startPoint y: 228, endPoint x: 1327, endPoint y: 331, distance: 103.3
click at [1318, 331] on html "名留竹林 登出 櫃檯作業 打帳單 帳單列表 現金收支登錄 高階收支登錄 材料自購登錄 每日結帳 排班表 現場電腦打卡 預約管理 預約管理 單日預約紀錄 單週預…" at bounding box center [659, 490] width 1319 height 981
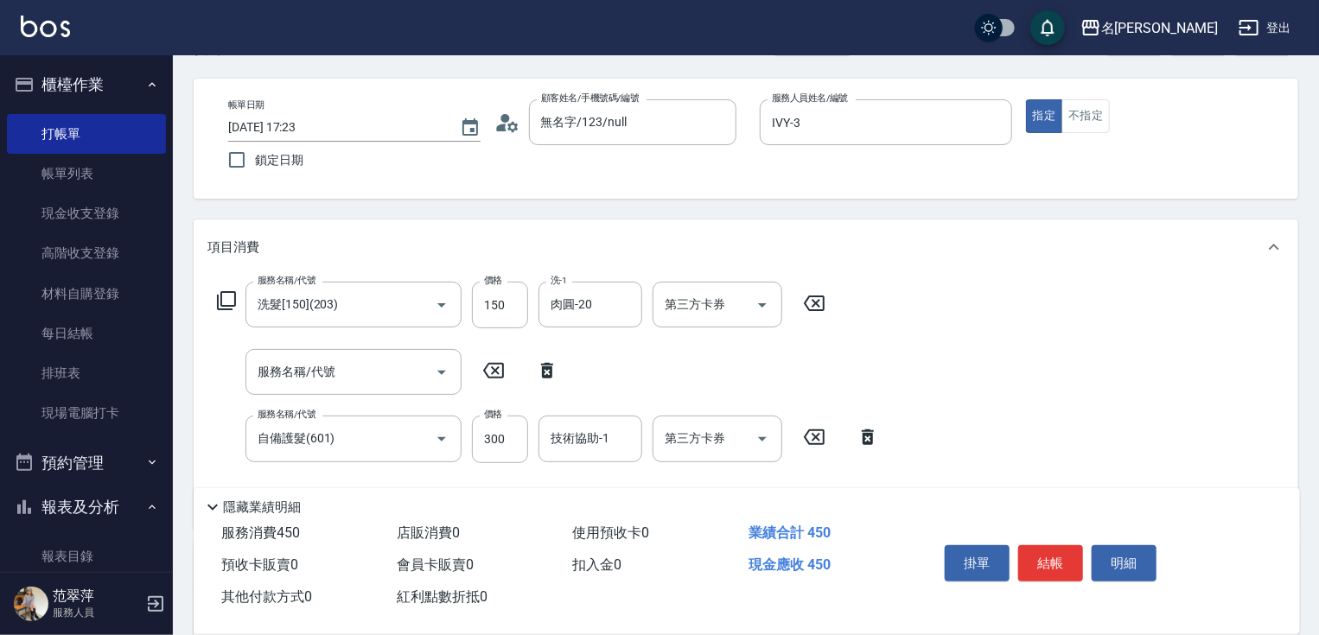
scroll to position [137, 0]
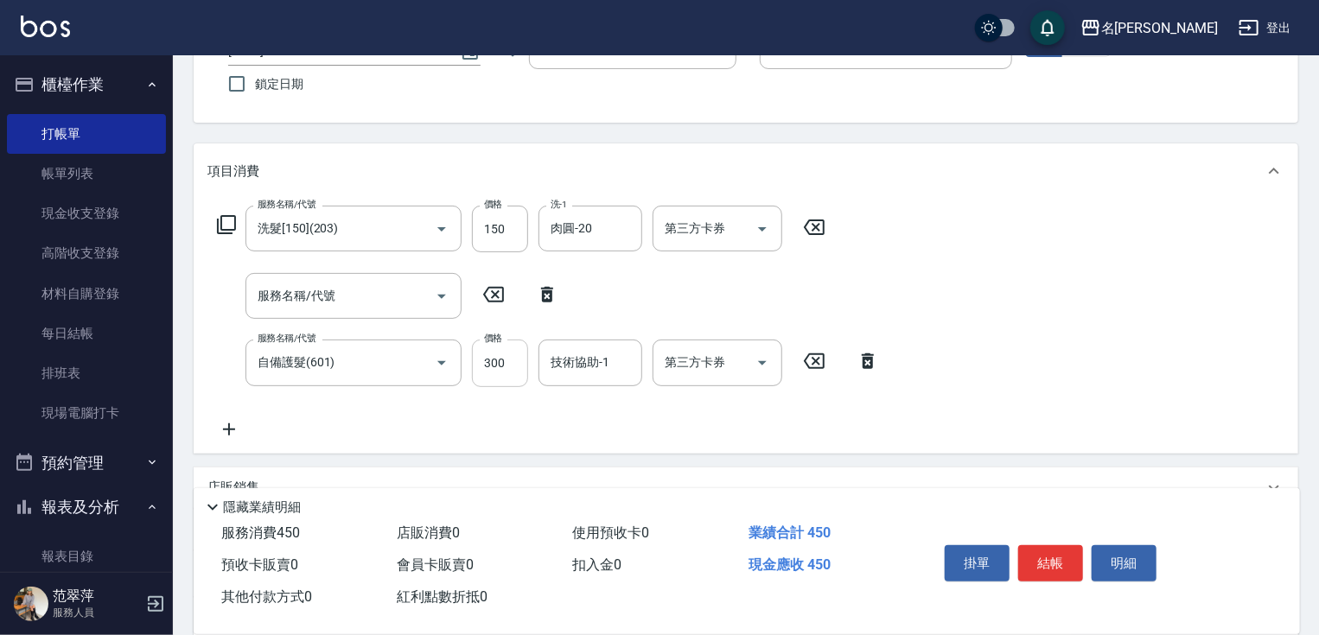
click at [479, 370] on input "300" at bounding box center [500, 363] width 56 height 47
type input "200"
type input "肉圓-20"
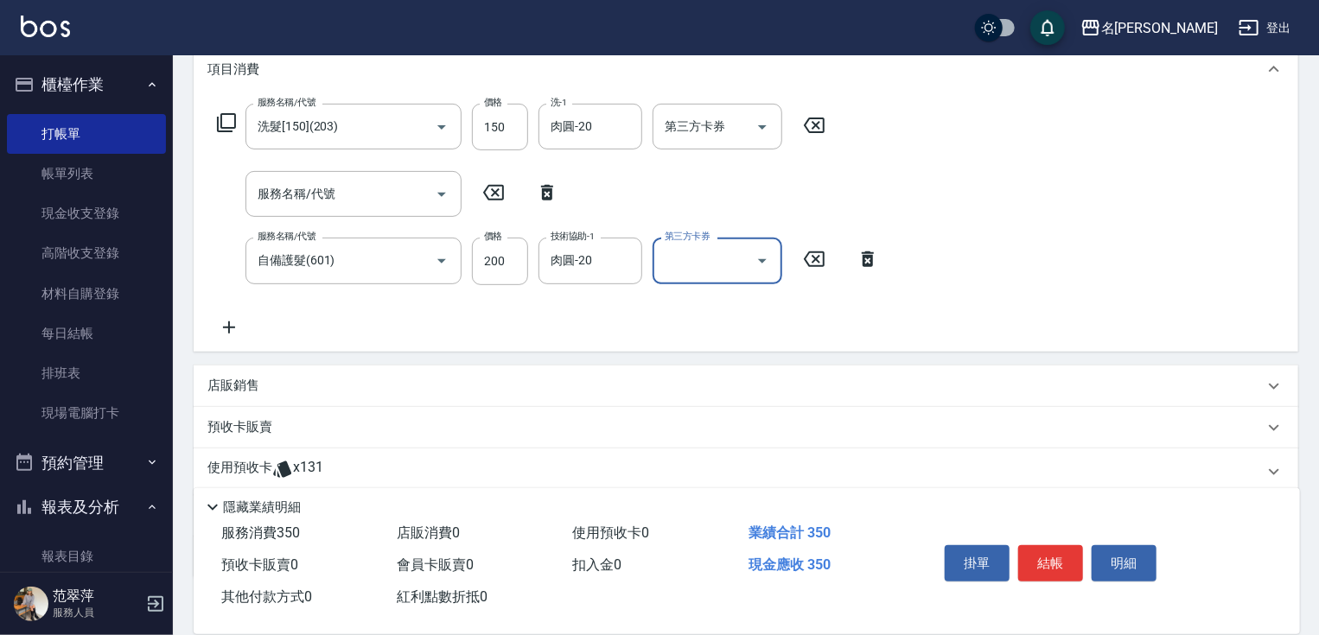
scroll to position [275, 0]
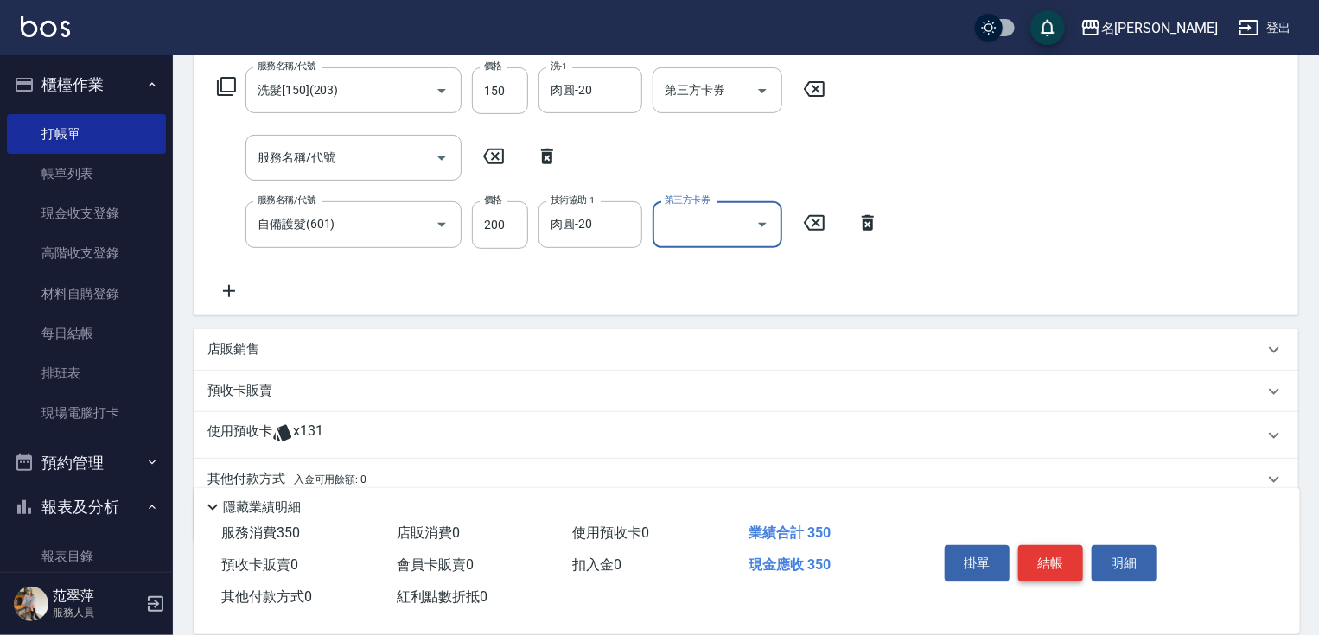
click at [1052, 555] on button "結帳" at bounding box center [1050, 563] width 65 height 36
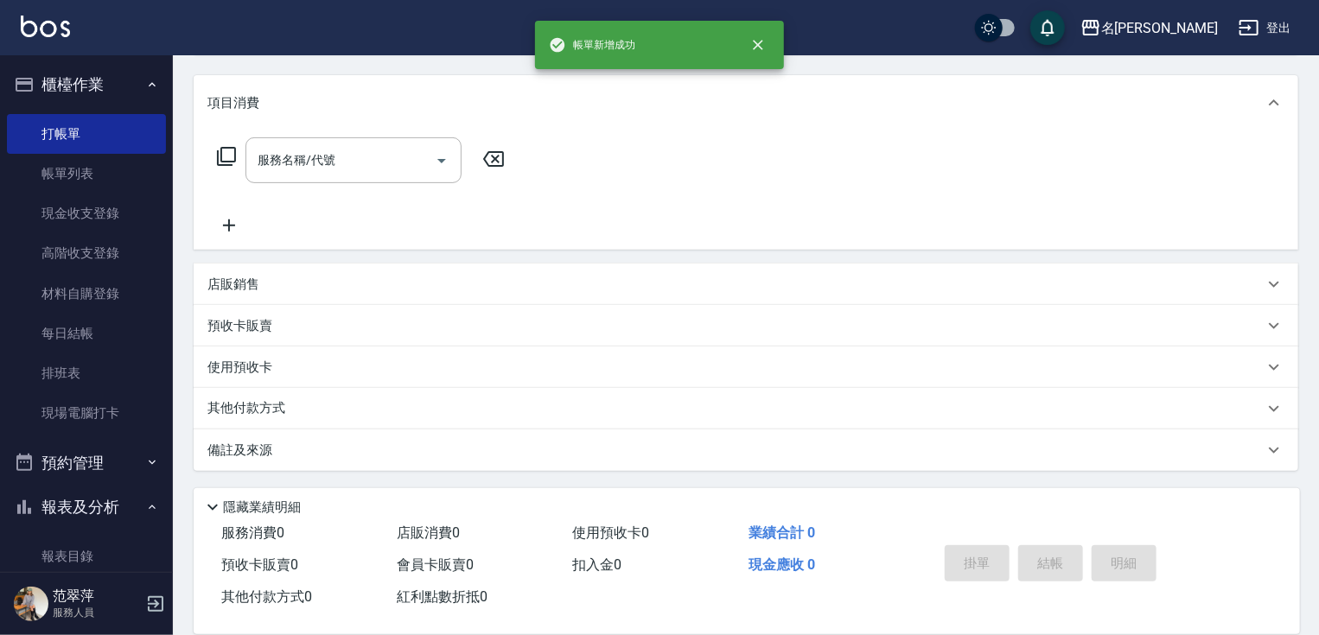
scroll to position [0, 0]
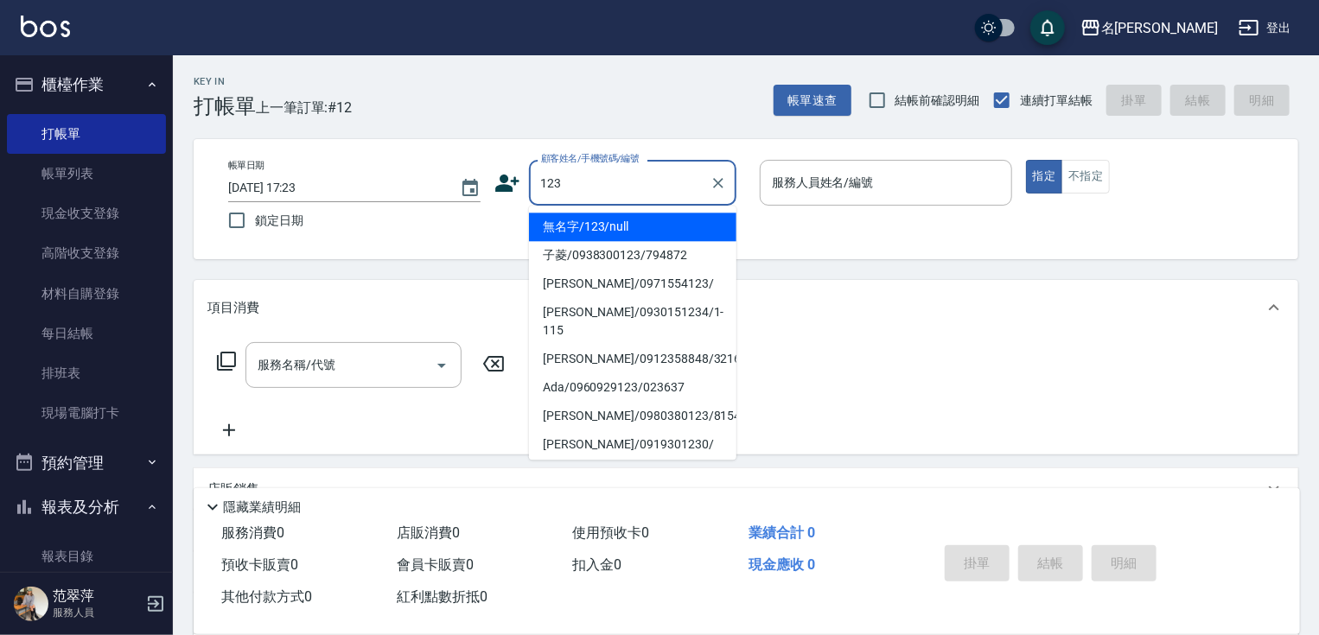
click at [674, 228] on li "無名字/123/null" at bounding box center [632, 227] width 207 height 29
type input "無名字/123/null"
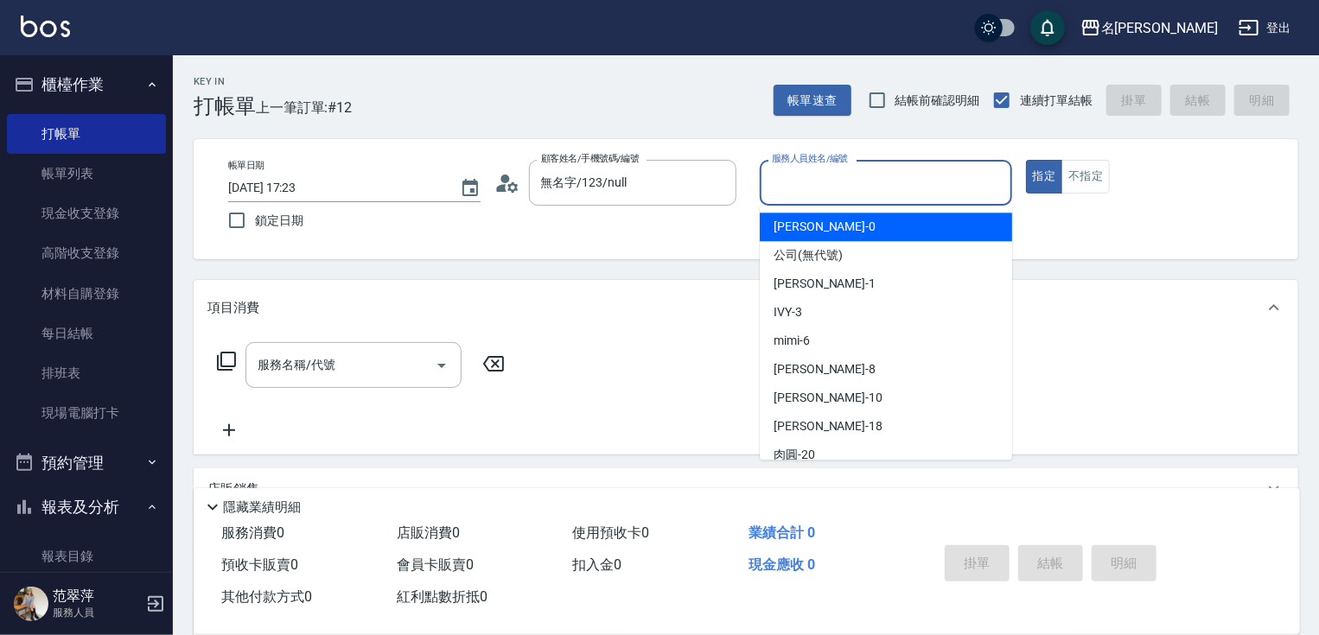
click at [795, 177] on input "服務人員姓名/編號" at bounding box center [886, 183] width 237 height 30
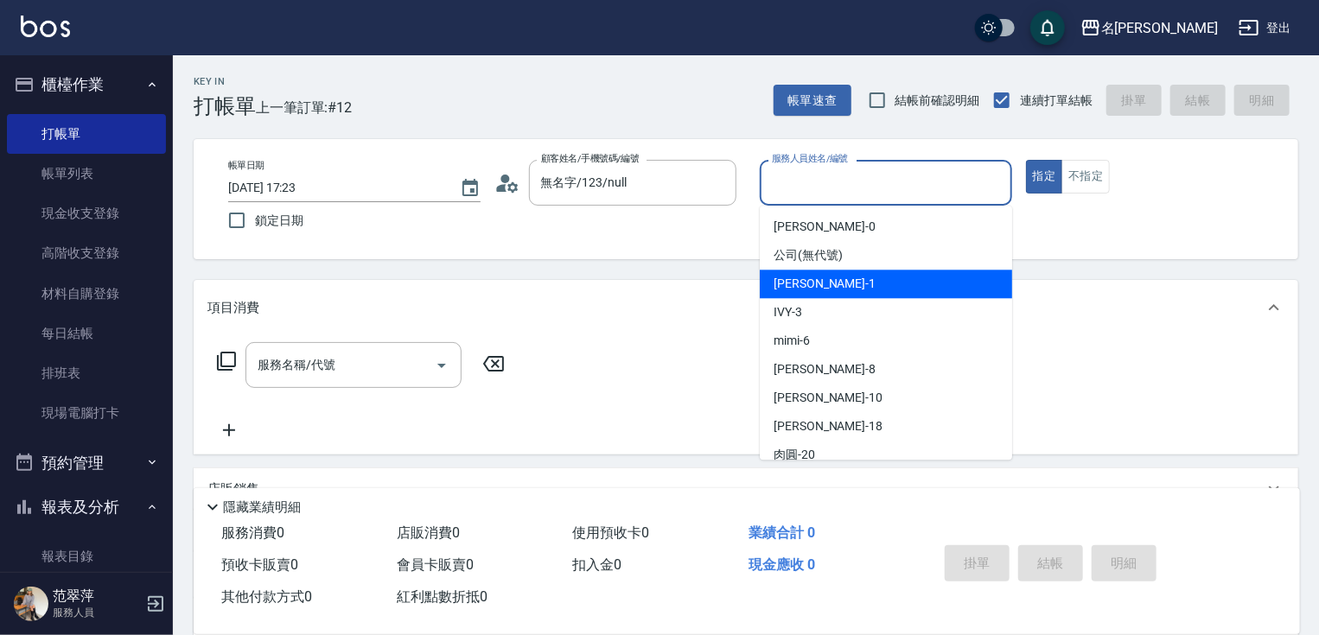
click at [800, 277] on span "[PERSON_NAME] -1" at bounding box center [825, 284] width 102 height 18
type input "Joanne-1"
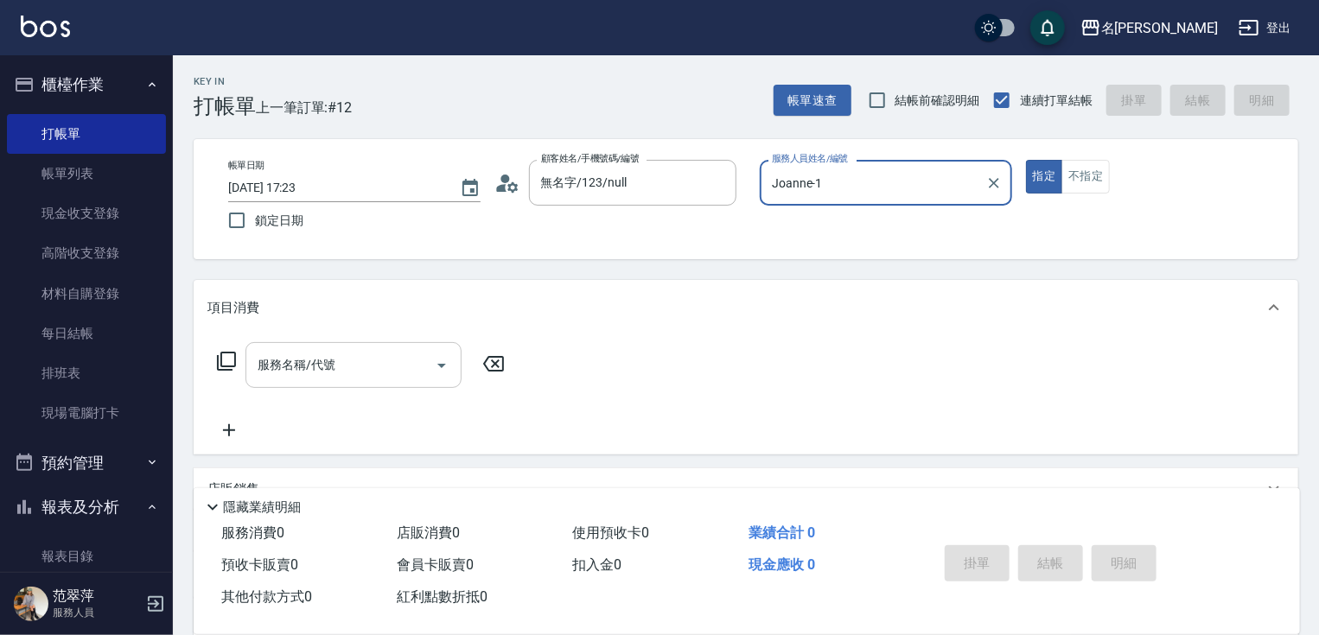
click at [386, 360] on input "服務名稱/代號" at bounding box center [340, 365] width 175 height 30
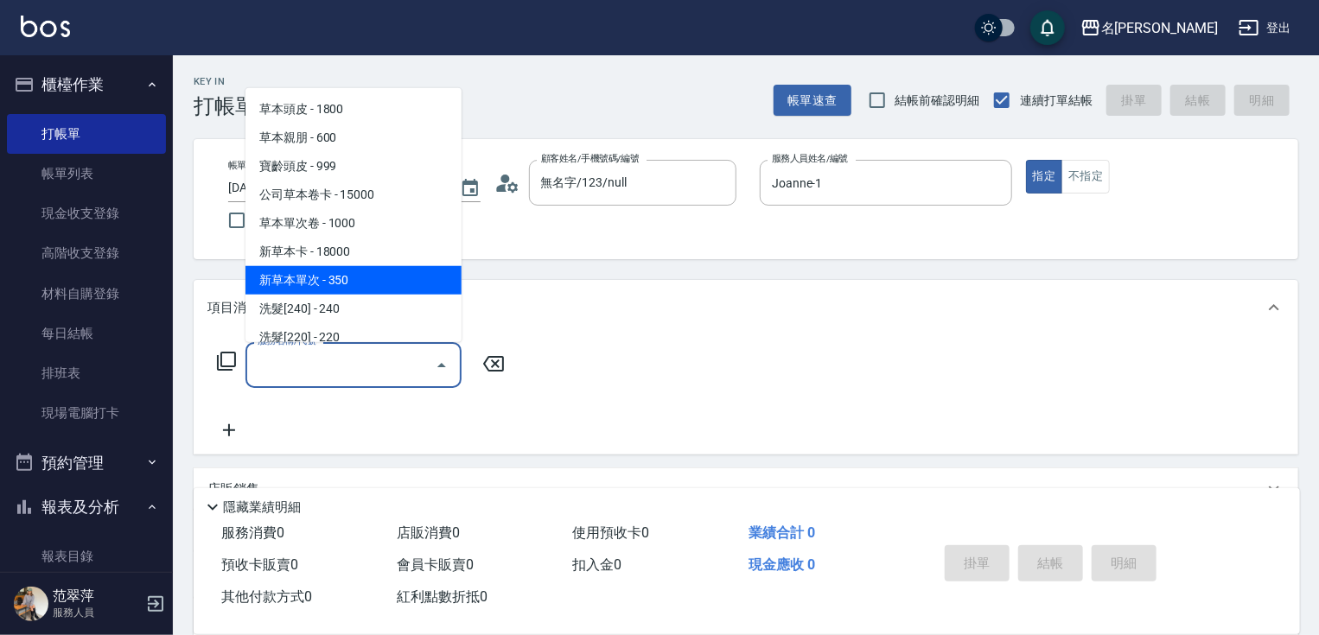
drag, startPoint x: 355, startPoint y: 275, endPoint x: 467, endPoint y: 329, distance: 124.1
click at [356, 275] on span "新草本單次 - 350" at bounding box center [353, 280] width 216 height 29
type input "新草本單次(109)"
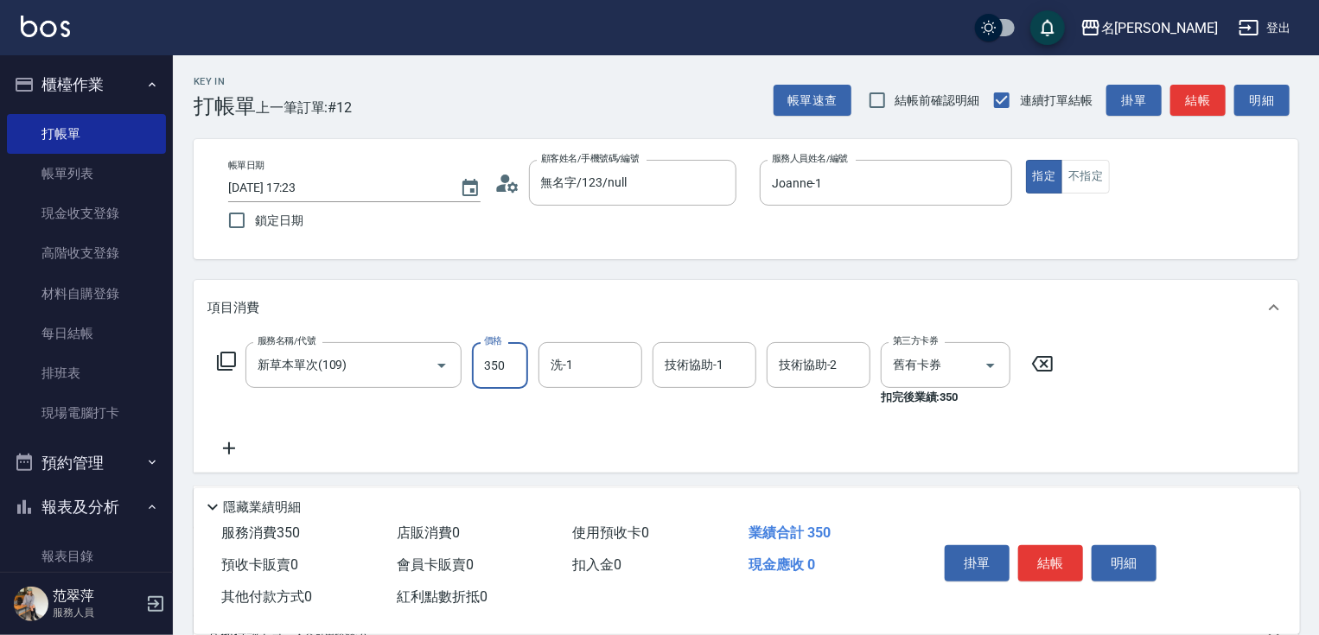
click at [494, 354] on input "350" at bounding box center [500, 365] width 56 height 47
type input "525"
type input "肉圓-20"
type input "Joanne-1"
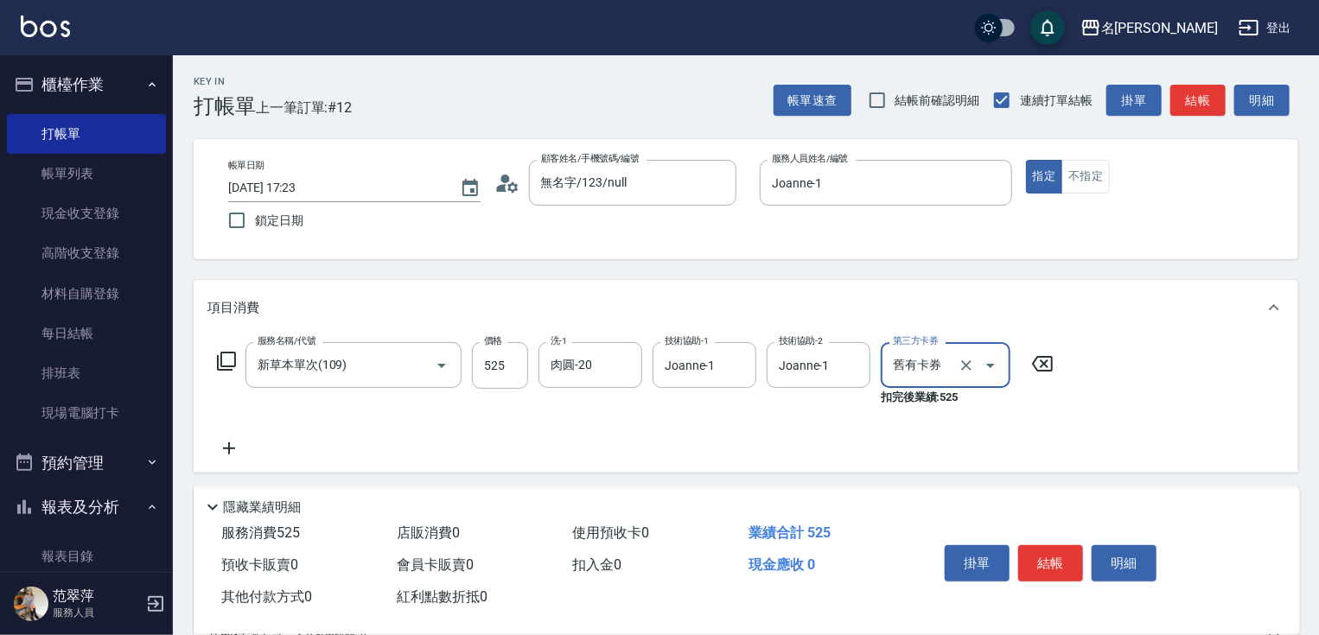
click at [229, 444] on icon at bounding box center [229, 449] width 12 height 12
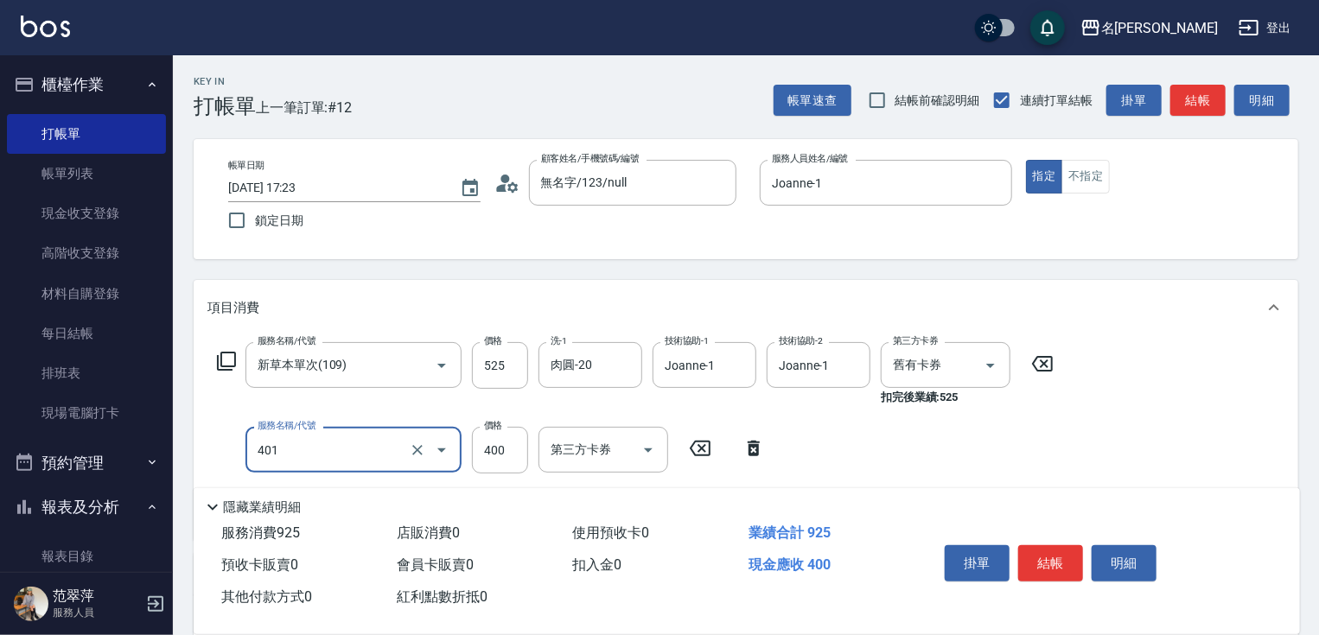
type input "剪髮(400)(401)"
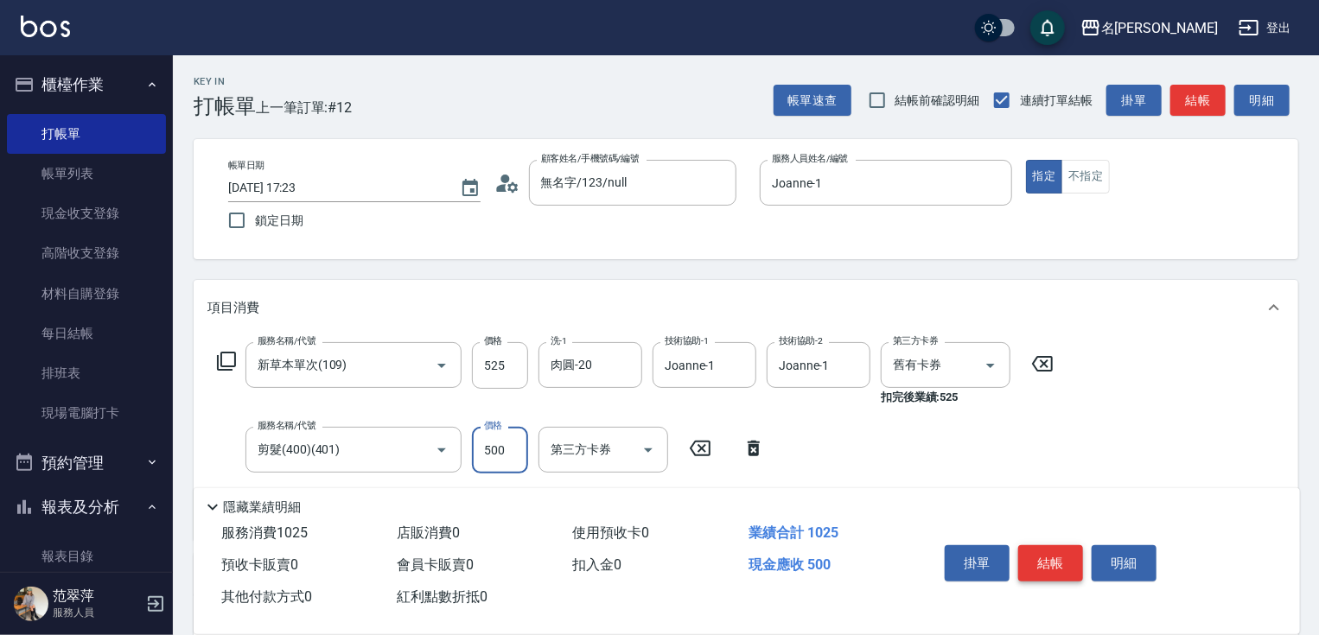
type input "500"
click at [1032, 549] on button "結帳" at bounding box center [1050, 563] width 65 height 36
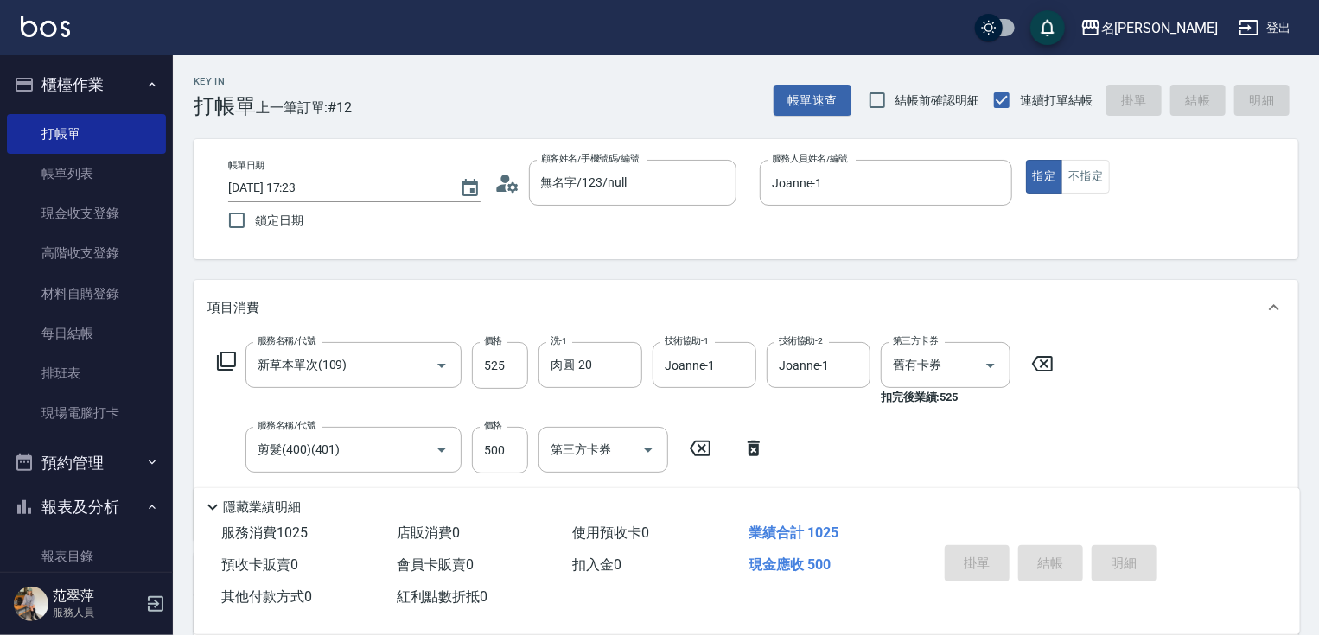
type input "[DATE] 17:24"
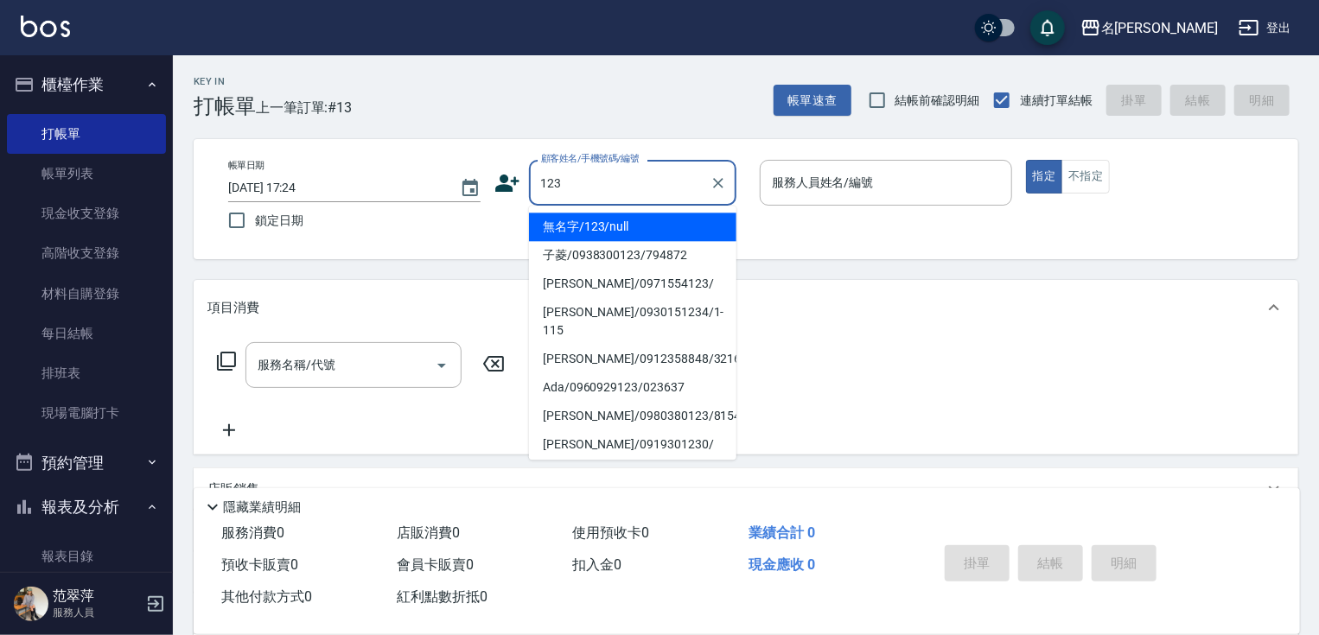
click at [644, 228] on li "無名字/123/null" at bounding box center [632, 227] width 207 height 29
type input "無名字/123/null"
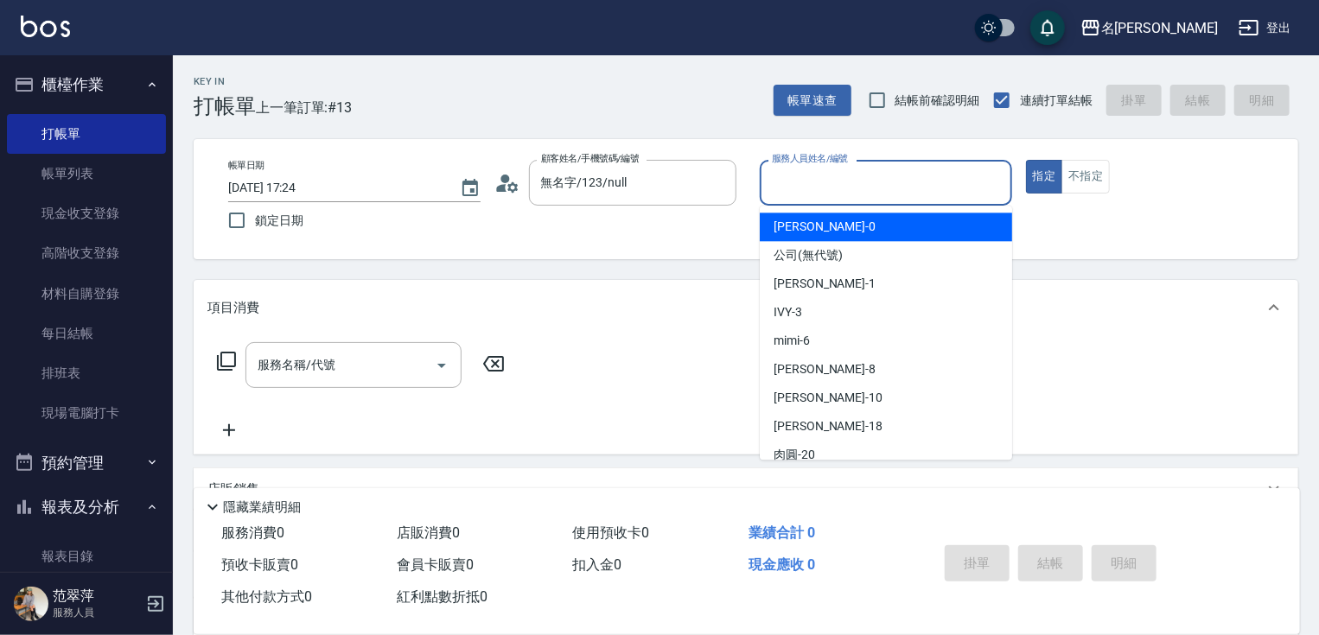
click at [806, 182] on input "服務人員姓名/編號" at bounding box center [886, 183] width 237 height 30
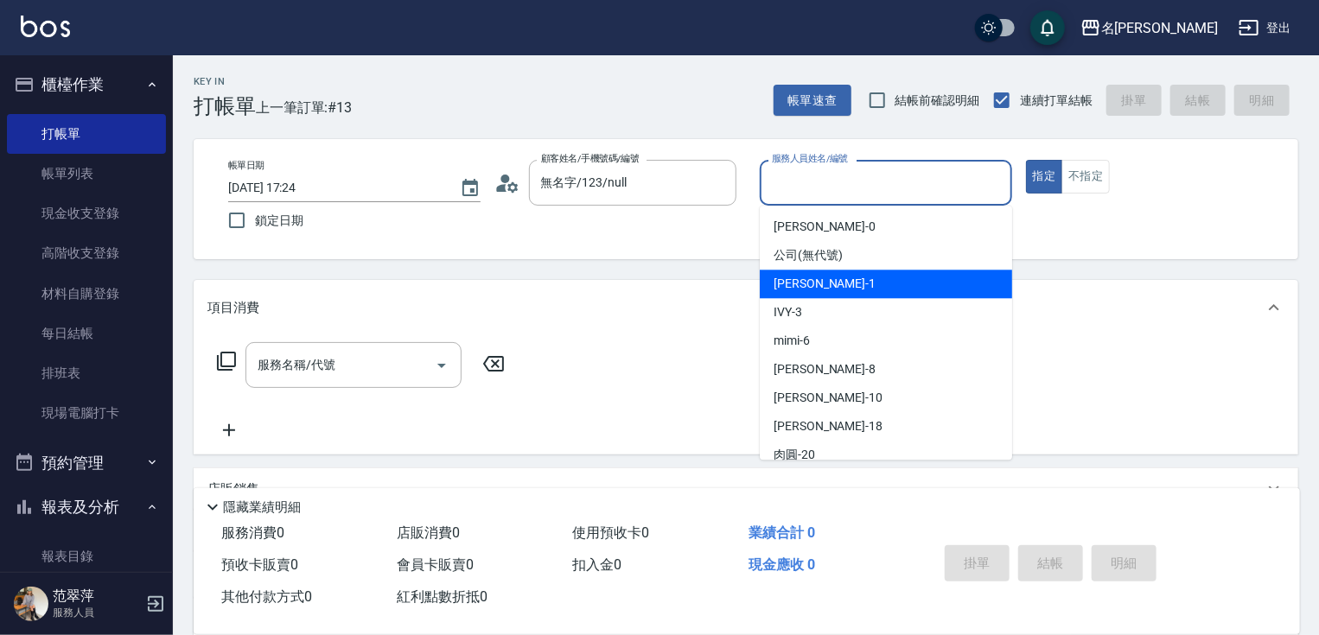
click at [798, 286] on span "[PERSON_NAME] -1" at bounding box center [825, 284] width 102 height 18
type input "Joanne-1"
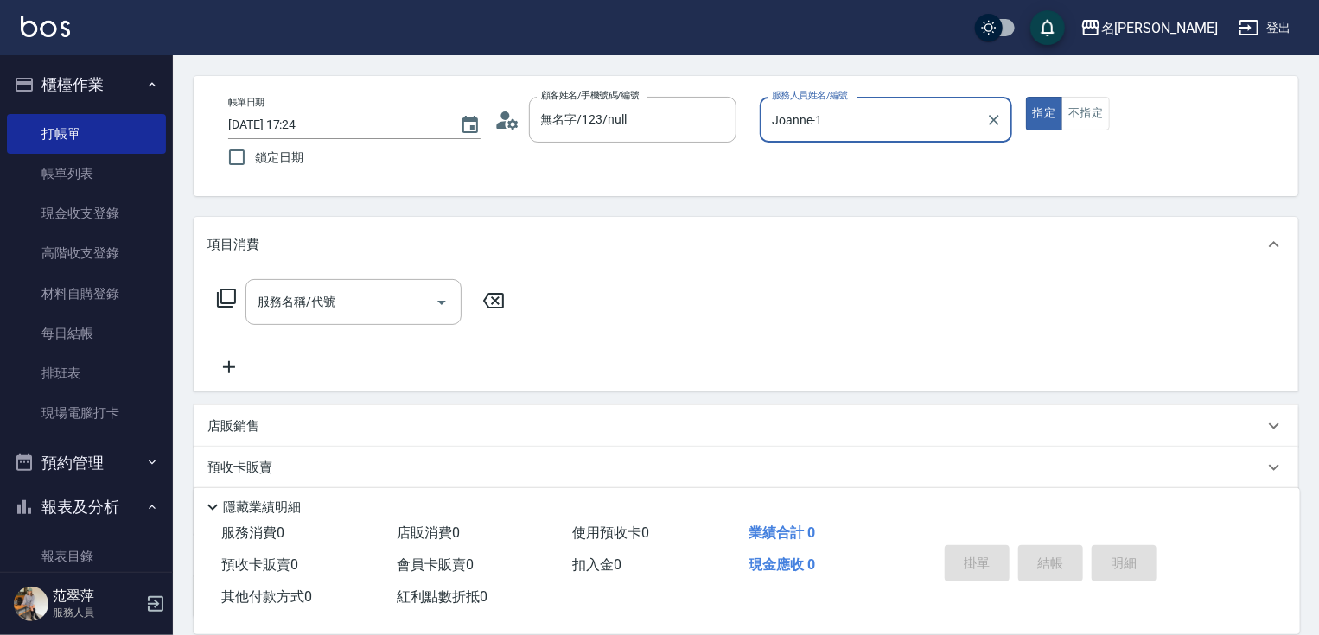
scroll to position [69, 0]
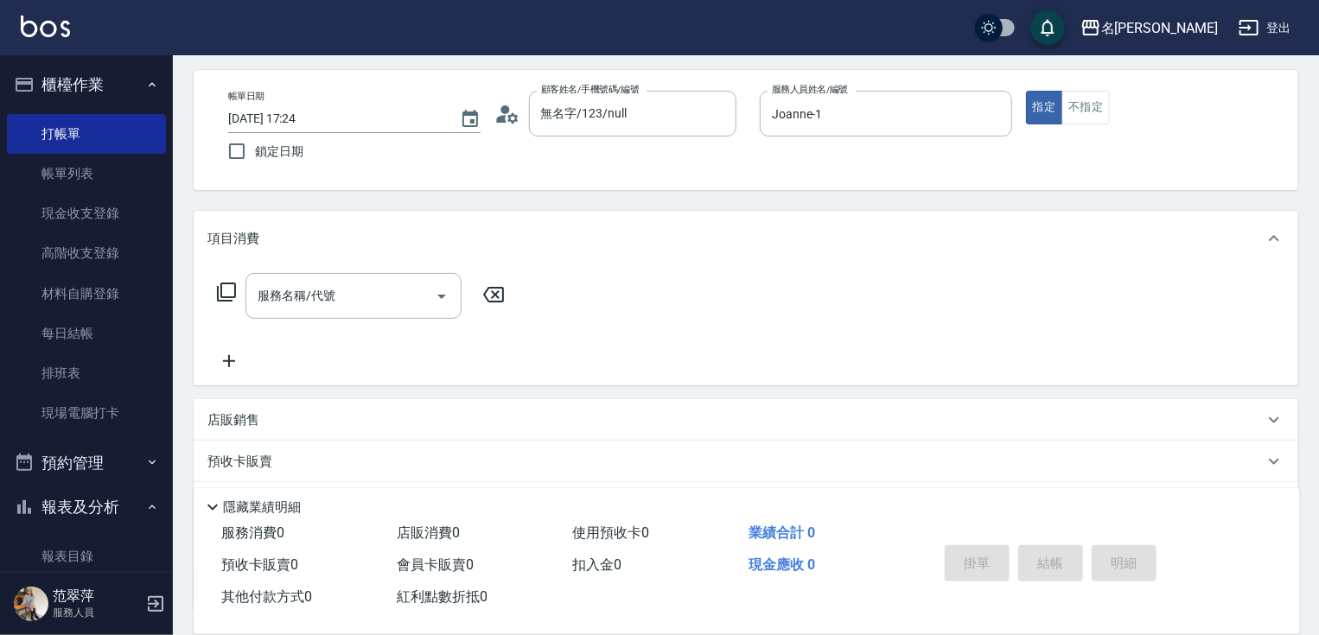
click at [233, 424] on p "店販銷售" at bounding box center [233, 420] width 52 height 18
click at [275, 468] on div "服務人員姓名/編號" at bounding box center [272, 485] width 130 height 46
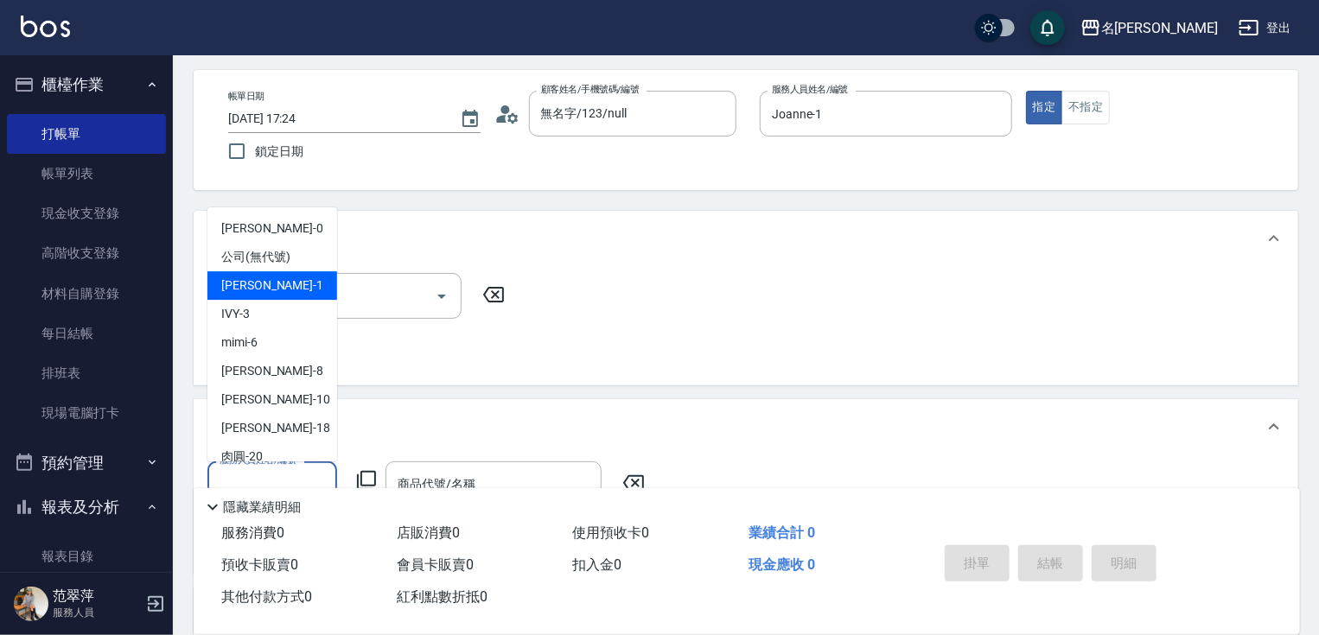
click at [289, 273] on div "[PERSON_NAME] -1" at bounding box center [272, 285] width 130 height 29
type input "Joanne-1"
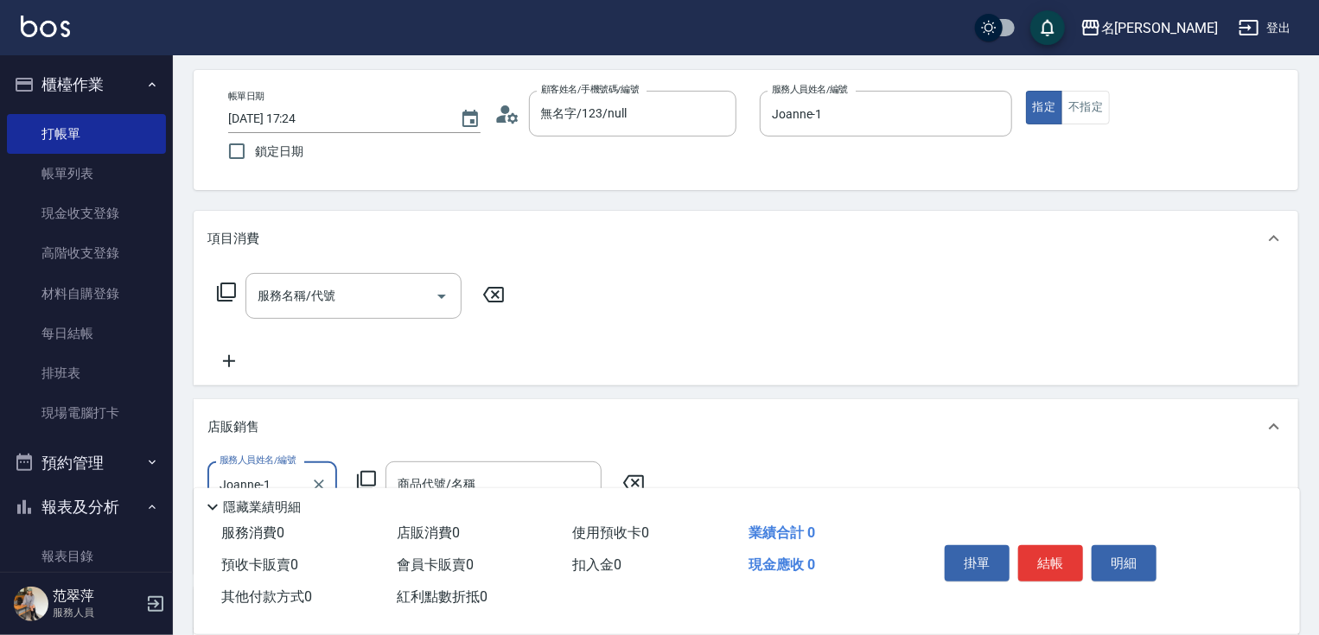
click at [366, 476] on icon at bounding box center [366, 480] width 21 height 21
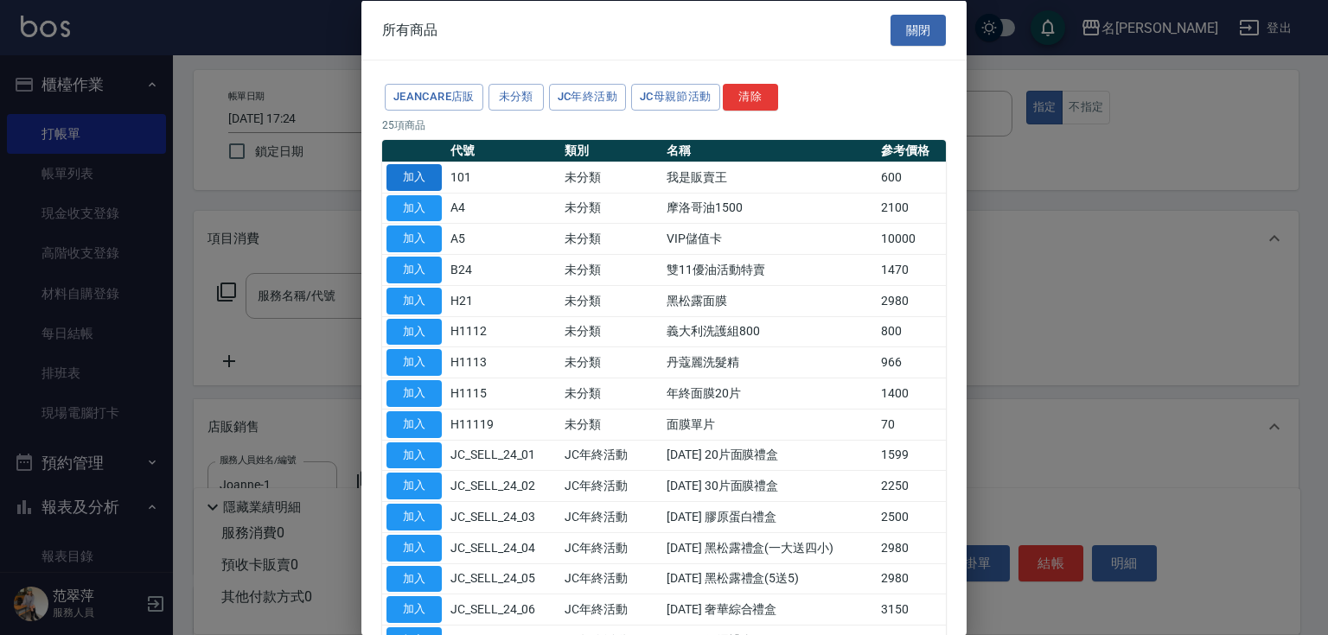
click at [429, 177] on button "加入" at bounding box center [413, 176] width 55 height 27
type input "我是販賣王"
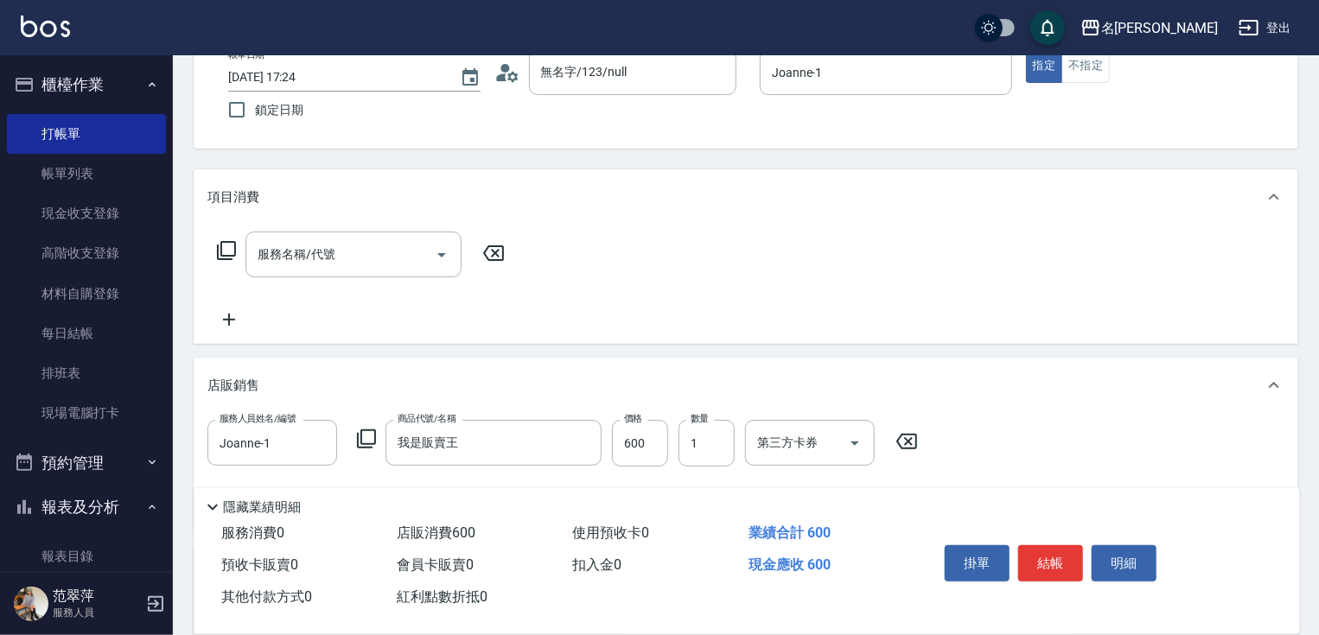
scroll to position [158, 0]
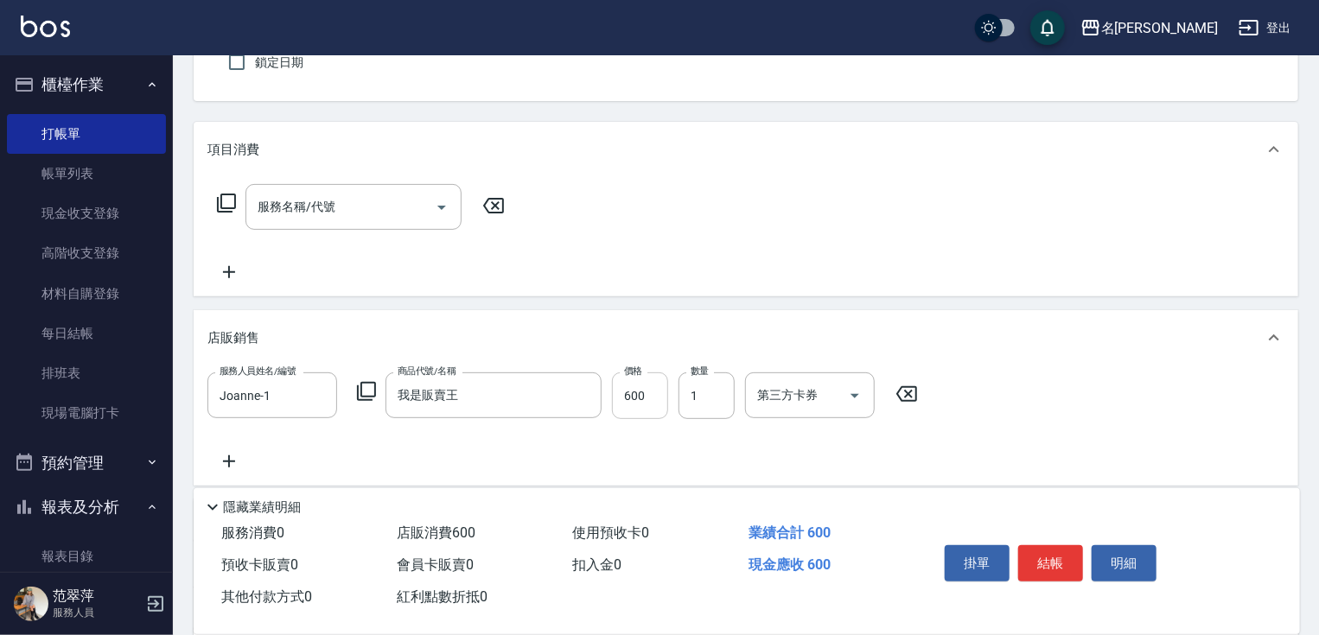
click at [635, 398] on input "600" at bounding box center [640, 396] width 56 height 47
type input "720"
click at [1057, 555] on button "結帳" at bounding box center [1050, 563] width 65 height 36
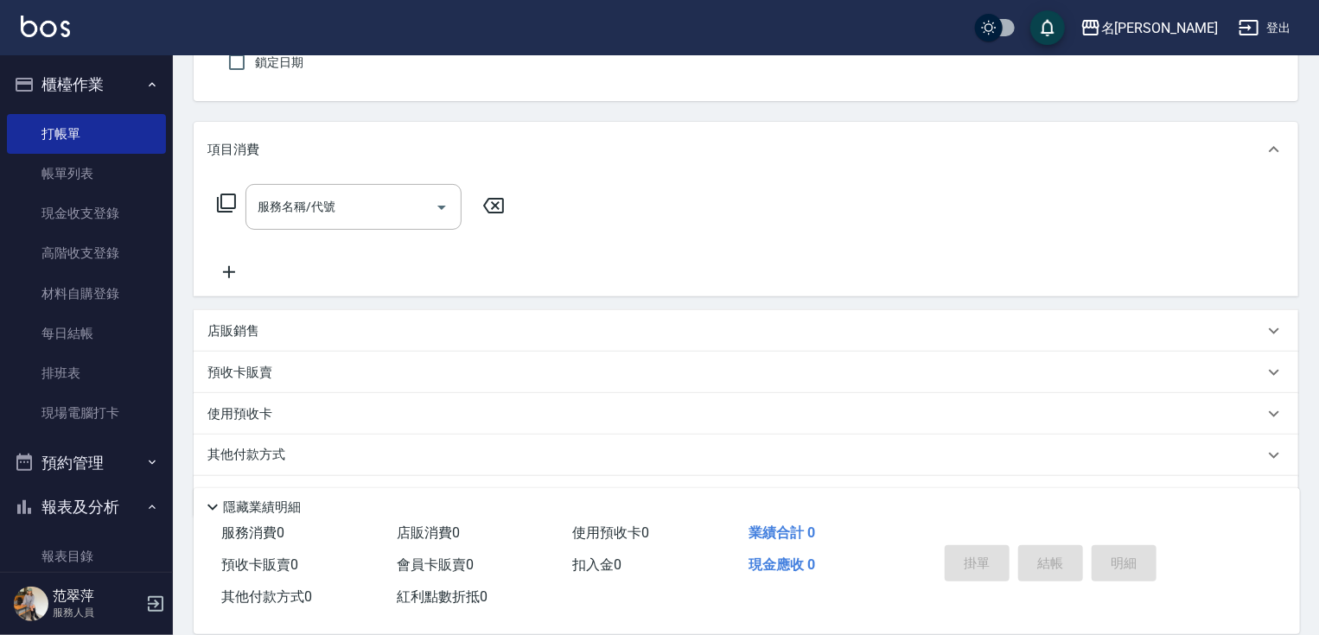
scroll to position [0, 0]
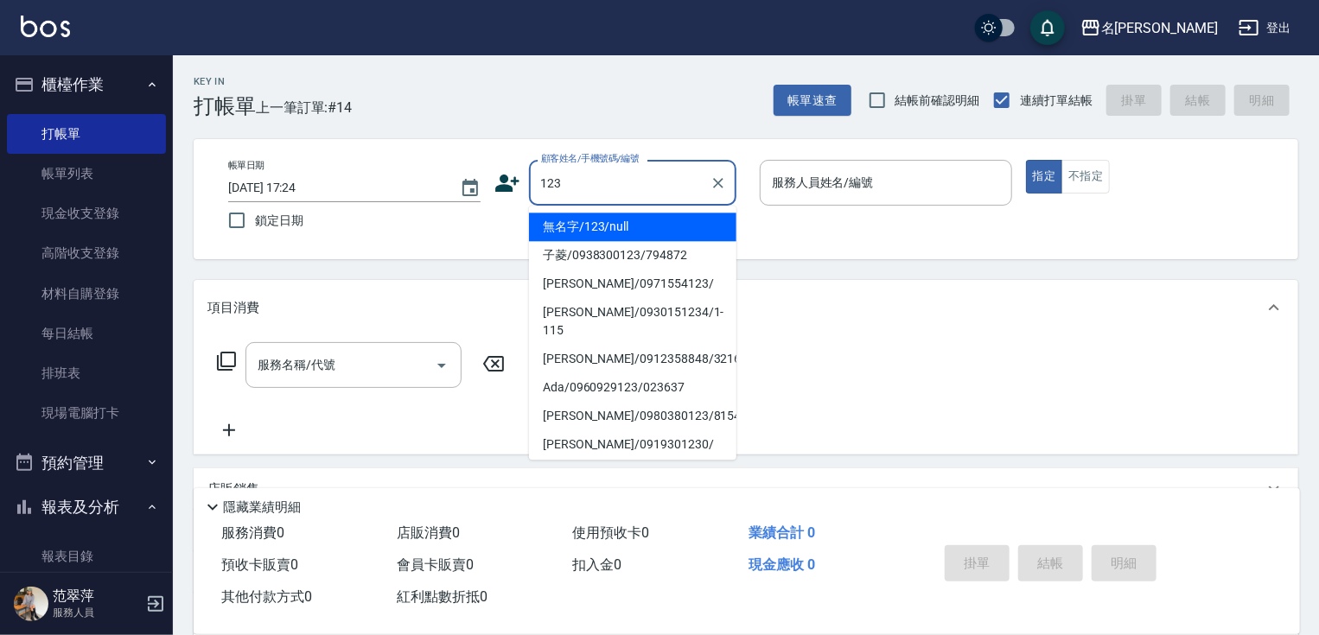
click at [634, 232] on li "無名字/123/null" at bounding box center [632, 227] width 207 height 29
type input "無名字/123/null"
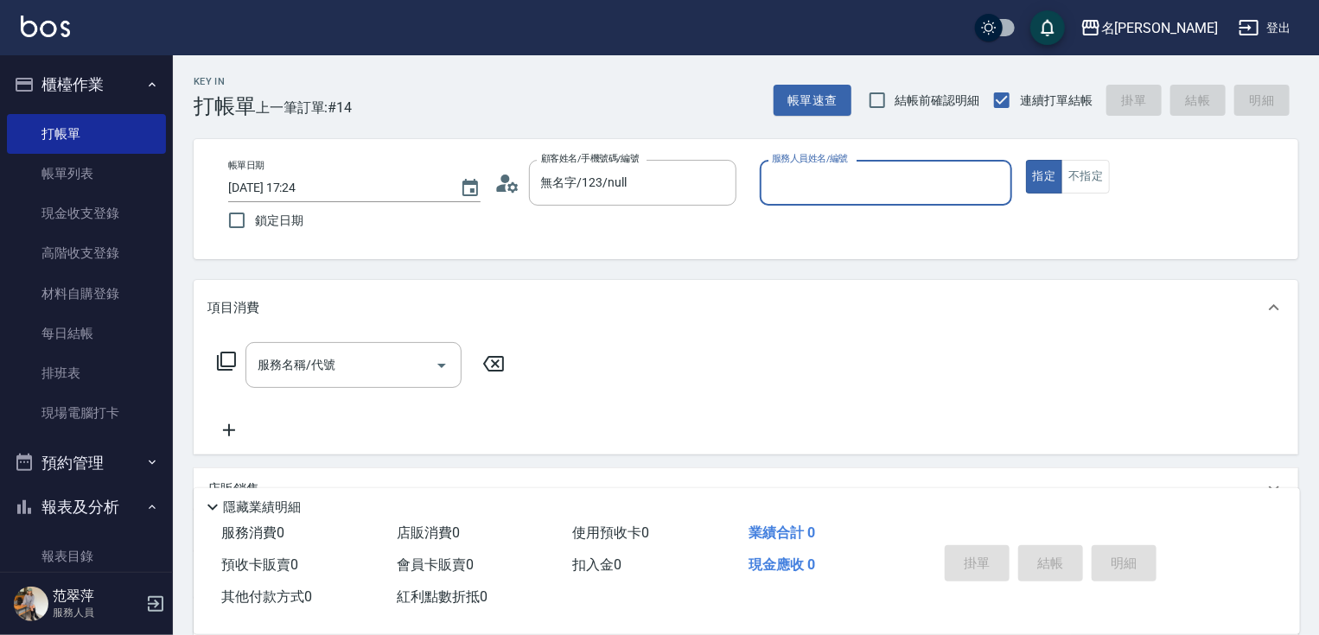
drag, startPoint x: 857, startPoint y: 161, endPoint x: 859, endPoint y: 197, distance: 36.3
click at [859, 179] on div "服務人員姓名/編號" at bounding box center [886, 183] width 252 height 46
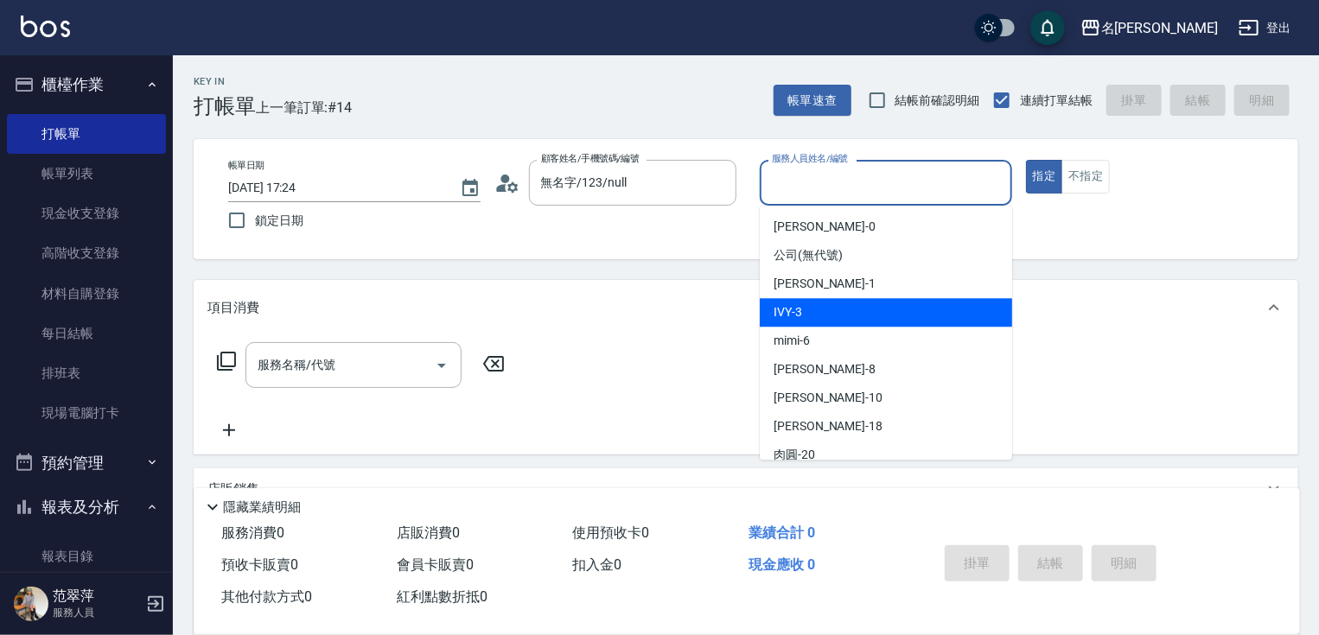
click at [811, 315] on div "IVY -3" at bounding box center [886, 312] width 252 height 29
type input "IVY-3"
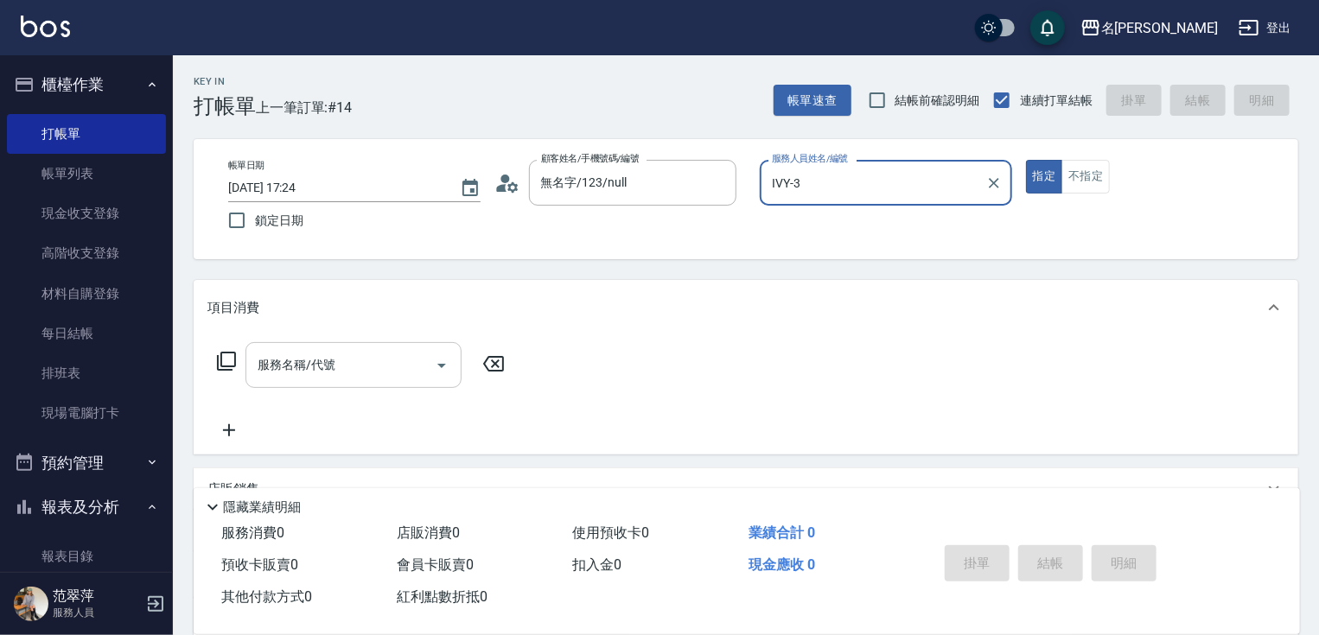
click at [387, 363] on input "服務名稱/代號" at bounding box center [340, 365] width 175 height 30
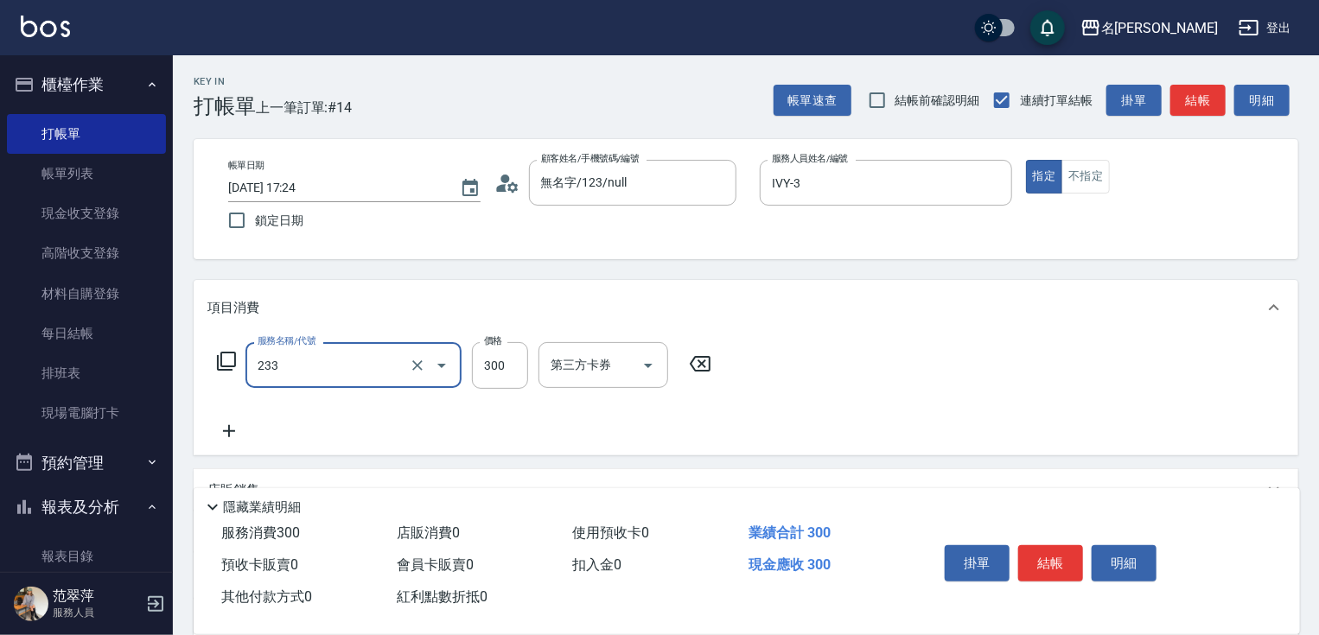
type input "洗髮300(233)"
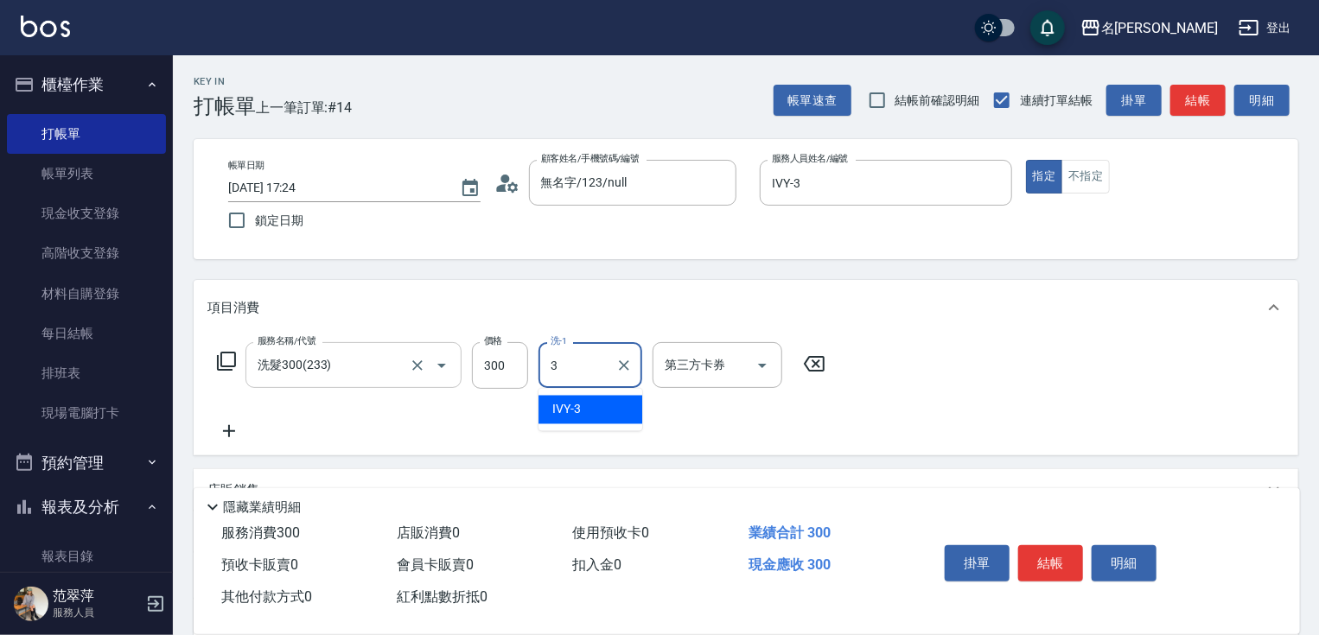
type input "IVY-3"
click at [1055, 545] on button "結帳" at bounding box center [1050, 563] width 65 height 36
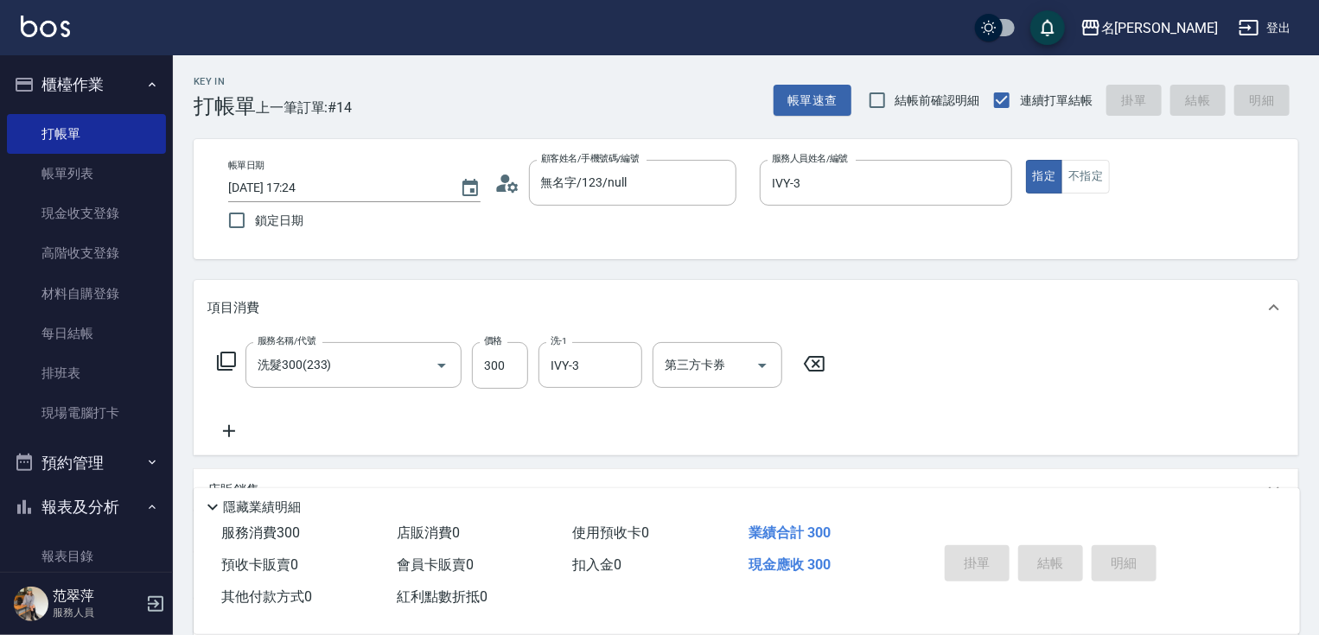
type input "[DATE] 17:25"
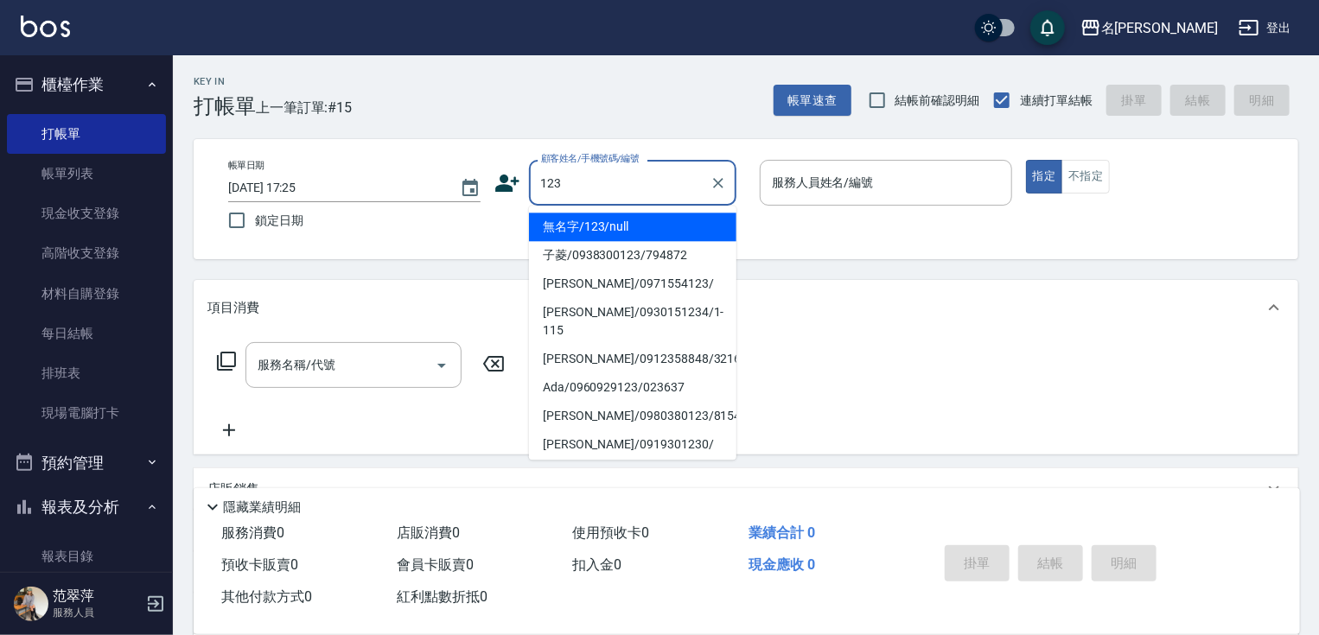
click at [680, 228] on li "無名字/123/null" at bounding box center [632, 227] width 207 height 29
type input "無名字/123/null"
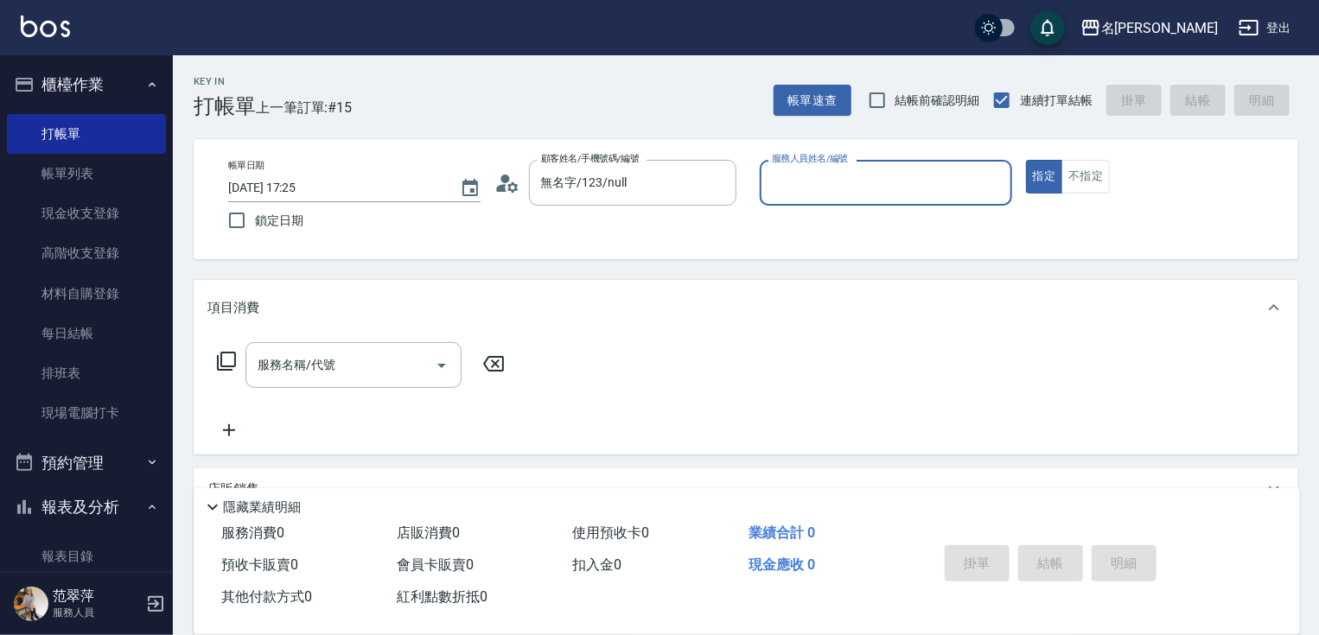
click at [809, 188] on input "服務人員姓名/編號" at bounding box center [886, 183] width 237 height 30
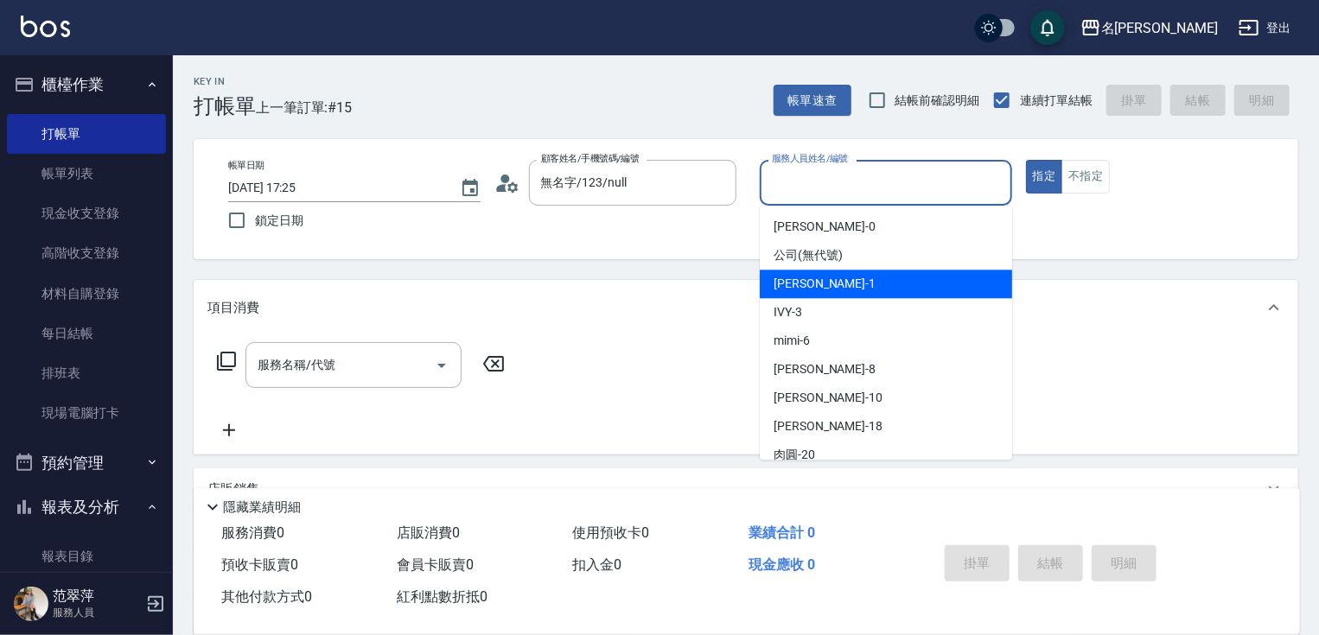
click at [798, 290] on span "[PERSON_NAME] -1" at bounding box center [825, 284] width 102 height 18
type input "Joanne-1"
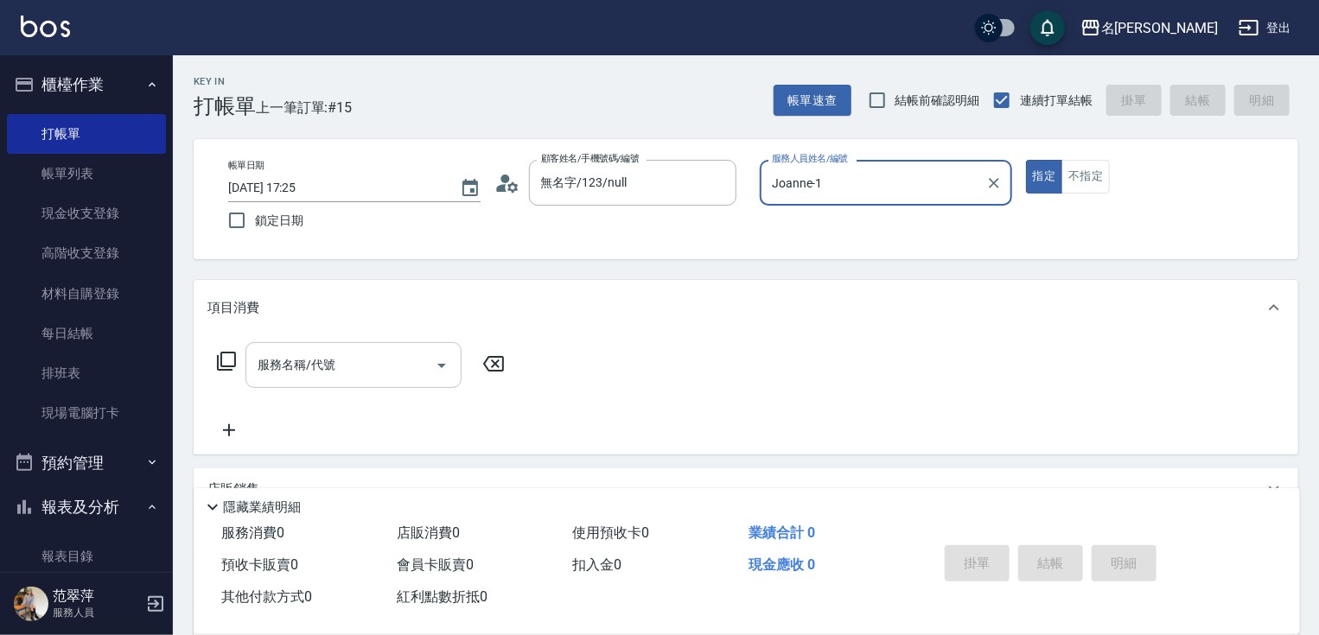
click at [377, 367] on input "服務名稱/代號" at bounding box center [340, 365] width 175 height 30
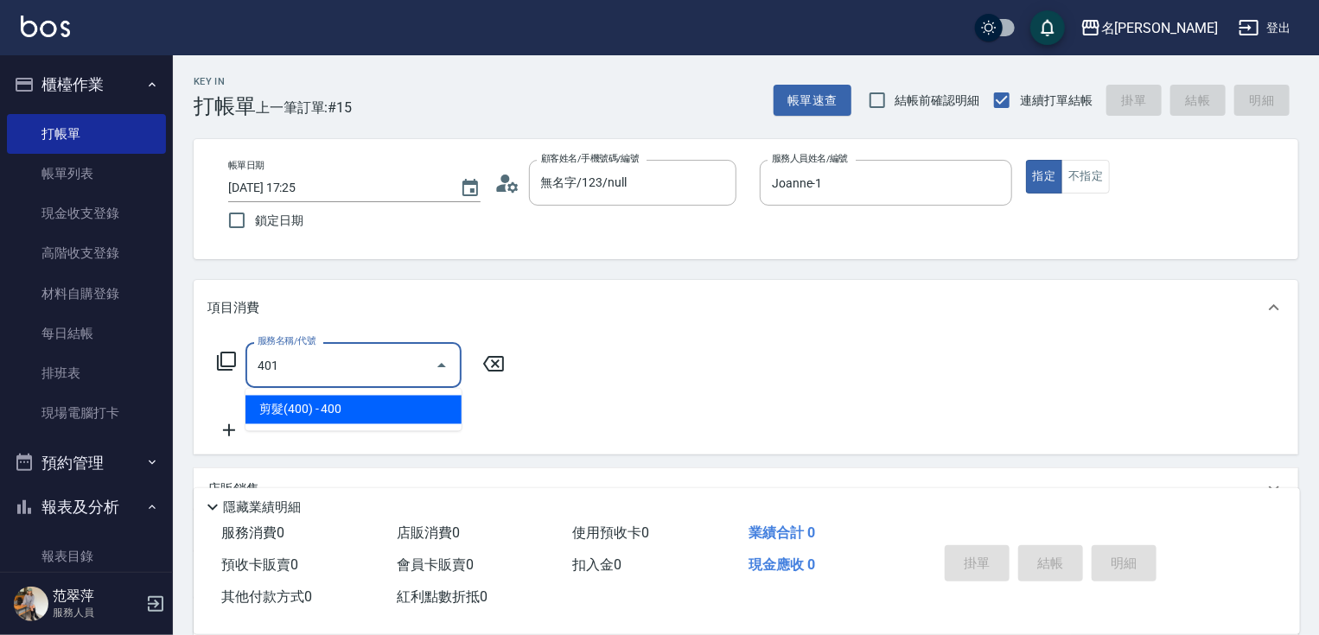
type input "剪髮(400)(401)"
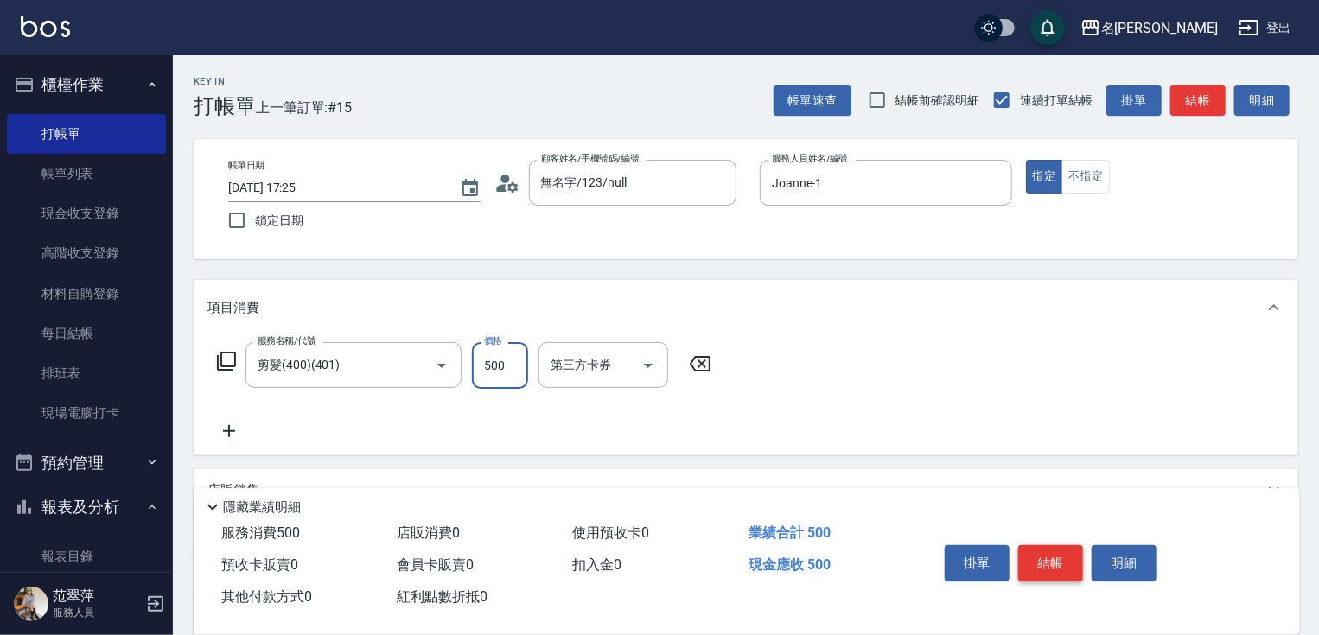
type input "500"
click at [1060, 560] on button "結帳" at bounding box center [1050, 563] width 65 height 36
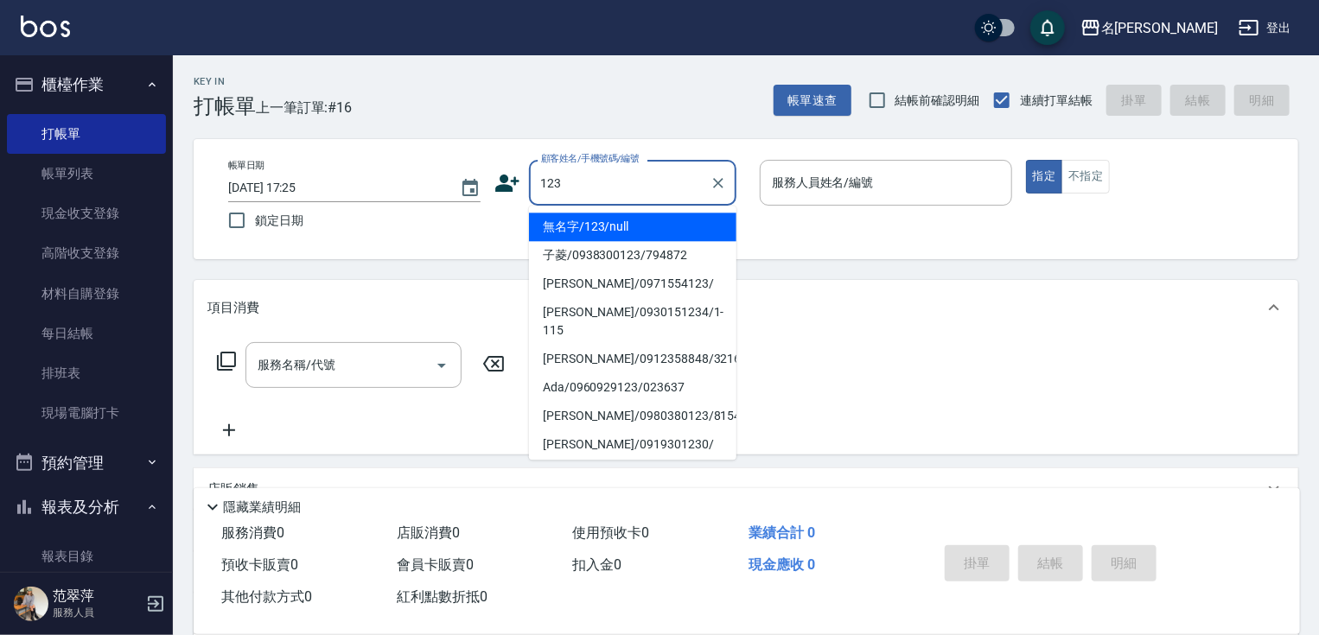
click at [642, 220] on li "無名字/123/null" at bounding box center [632, 227] width 207 height 29
type input "無名字/123/null"
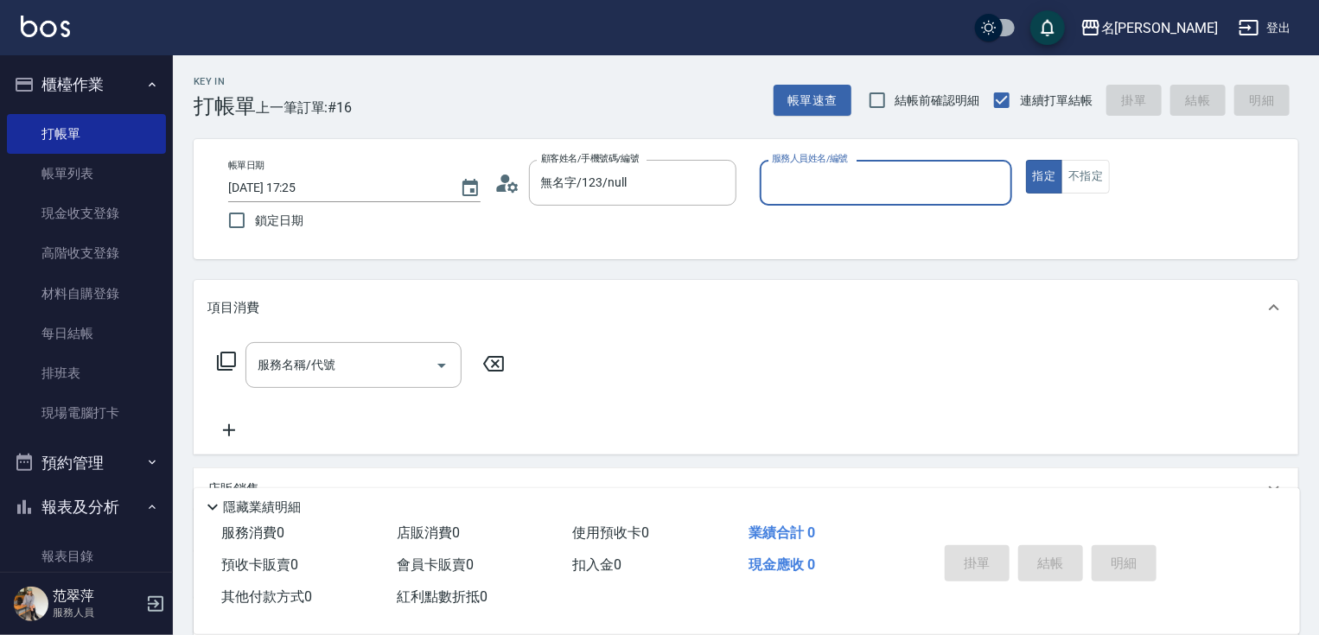
drag, startPoint x: 830, startPoint y: 182, endPoint x: 830, endPoint y: 201, distance: 18.2
click at [830, 183] on input "服務人員姓名/編號" at bounding box center [886, 183] width 237 height 30
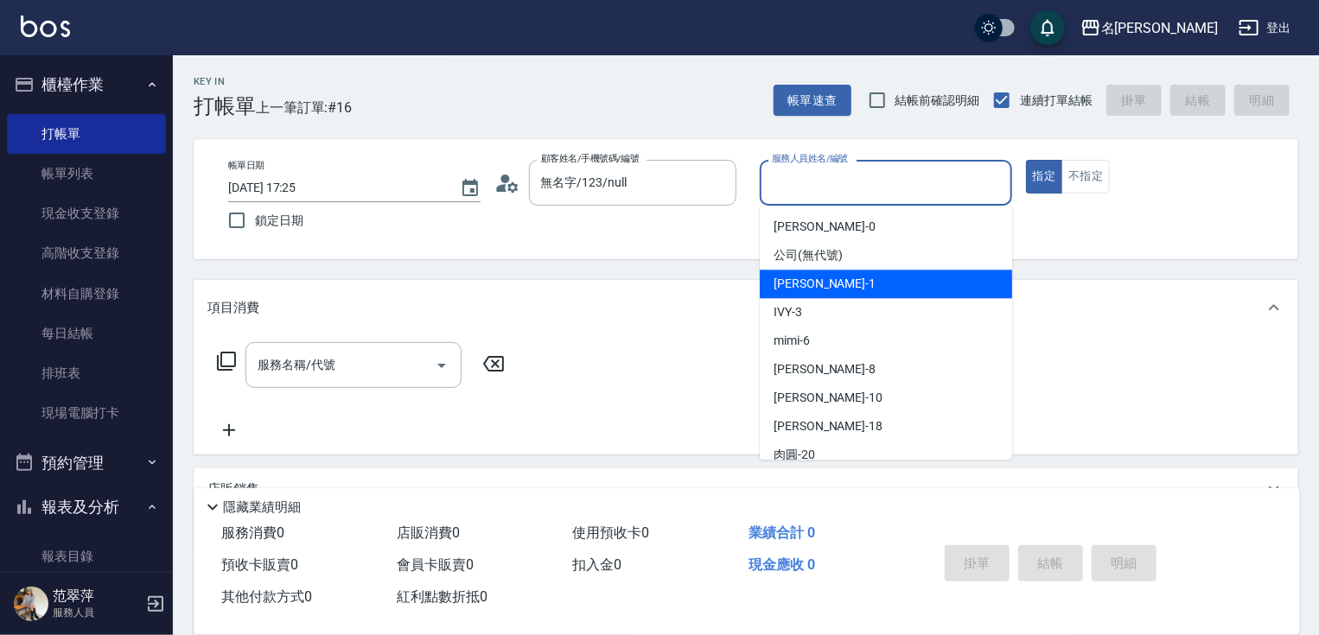
click at [824, 287] on div "[PERSON_NAME] -1" at bounding box center [886, 284] width 252 height 29
type input "Joanne-1"
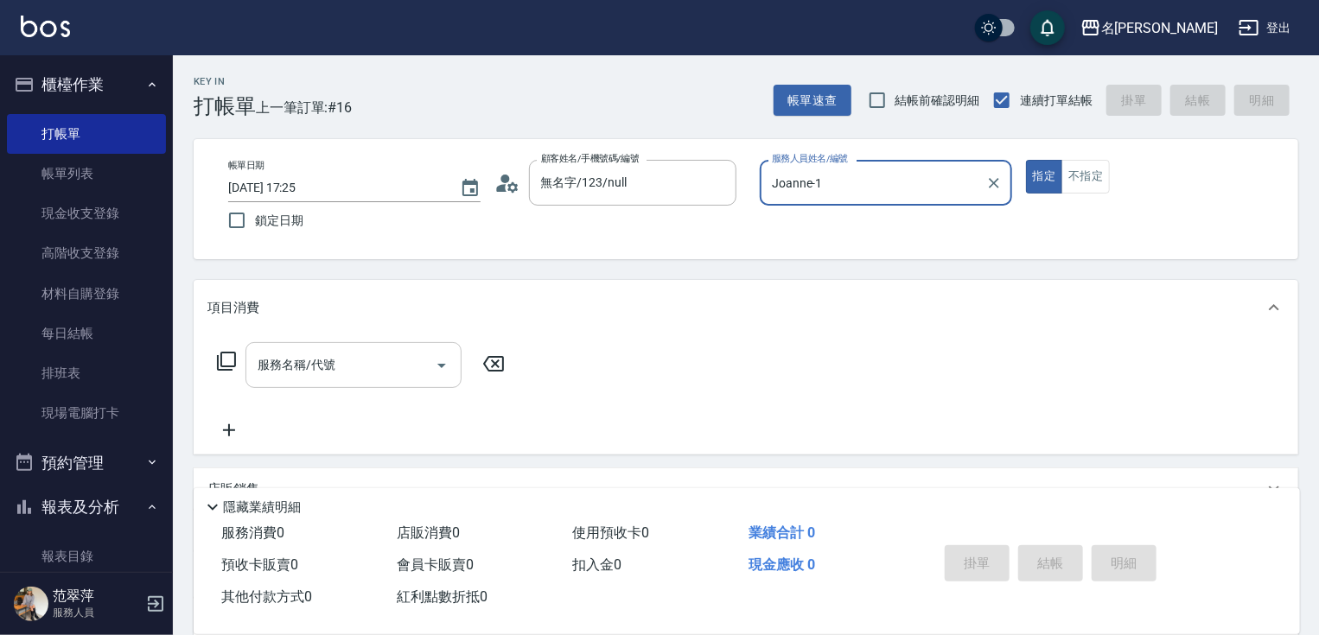
click at [362, 361] on input "服務名稱/代號" at bounding box center [340, 365] width 175 height 30
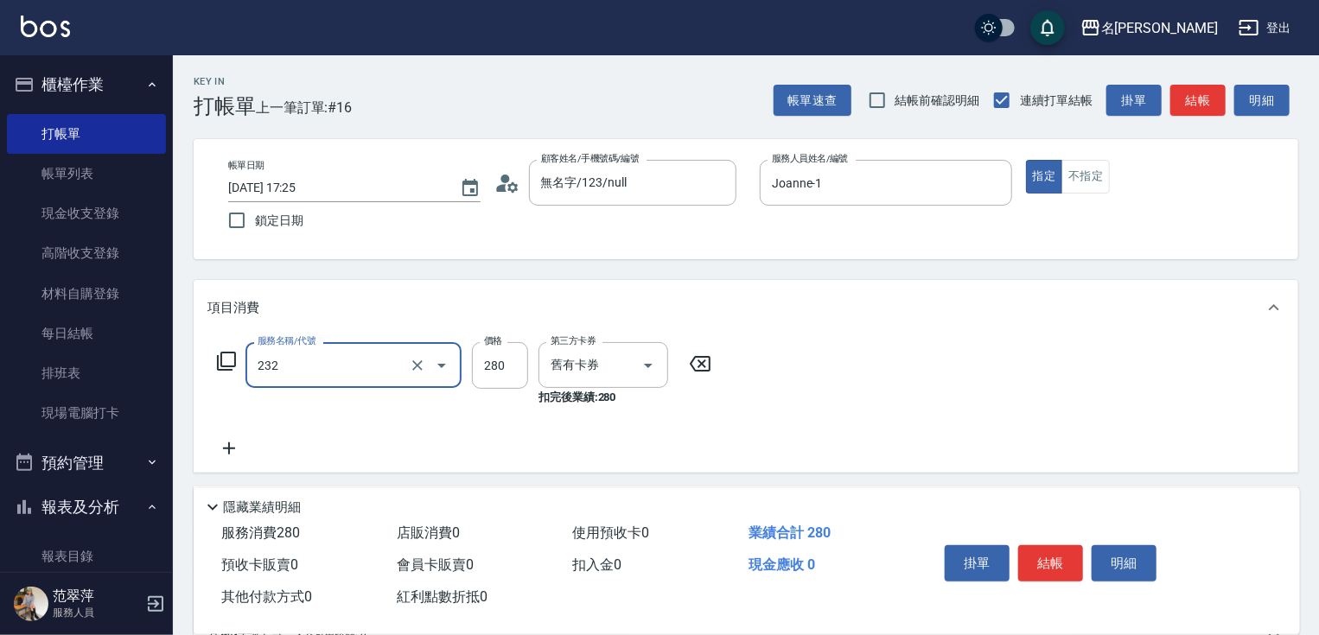
type input "洗髮卷280(232)"
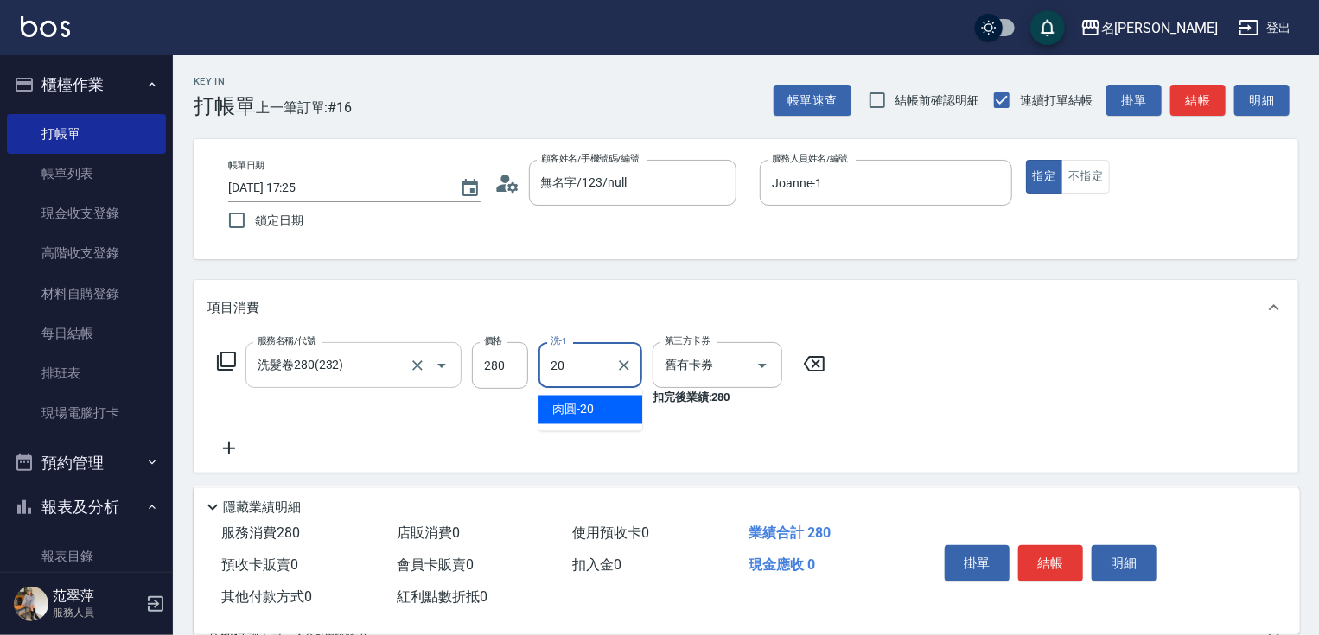
type input "肉圓-20"
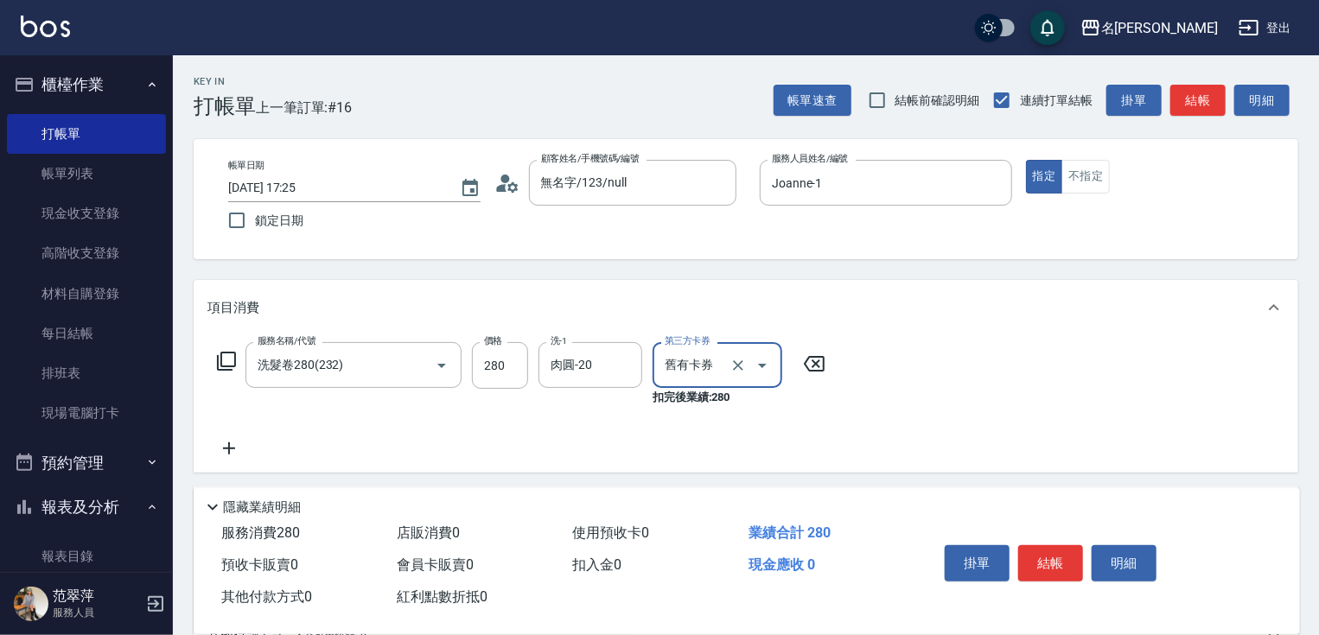
click at [1058, 555] on button "結帳" at bounding box center [1050, 563] width 65 height 36
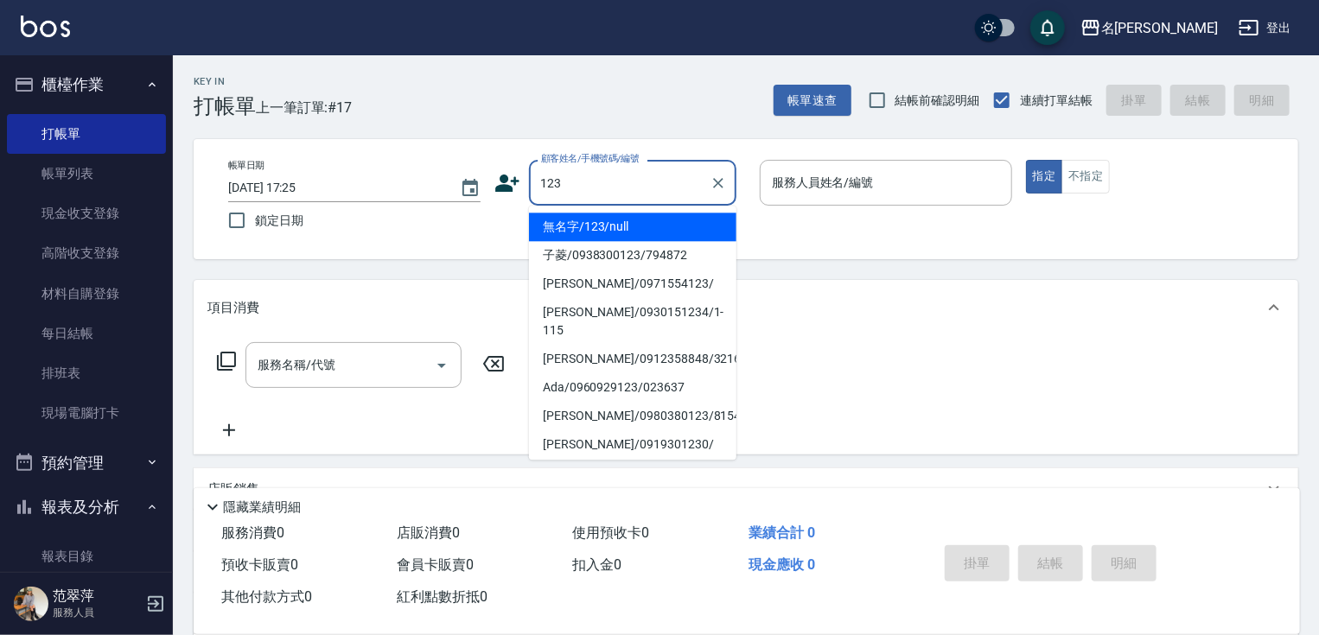
drag, startPoint x: 633, startPoint y: 229, endPoint x: 803, endPoint y: 194, distance: 173.9
click at [634, 228] on li "無名字/123/null" at bounding box center [632, 227] width 207 height 29
type input "無名字/123/null"
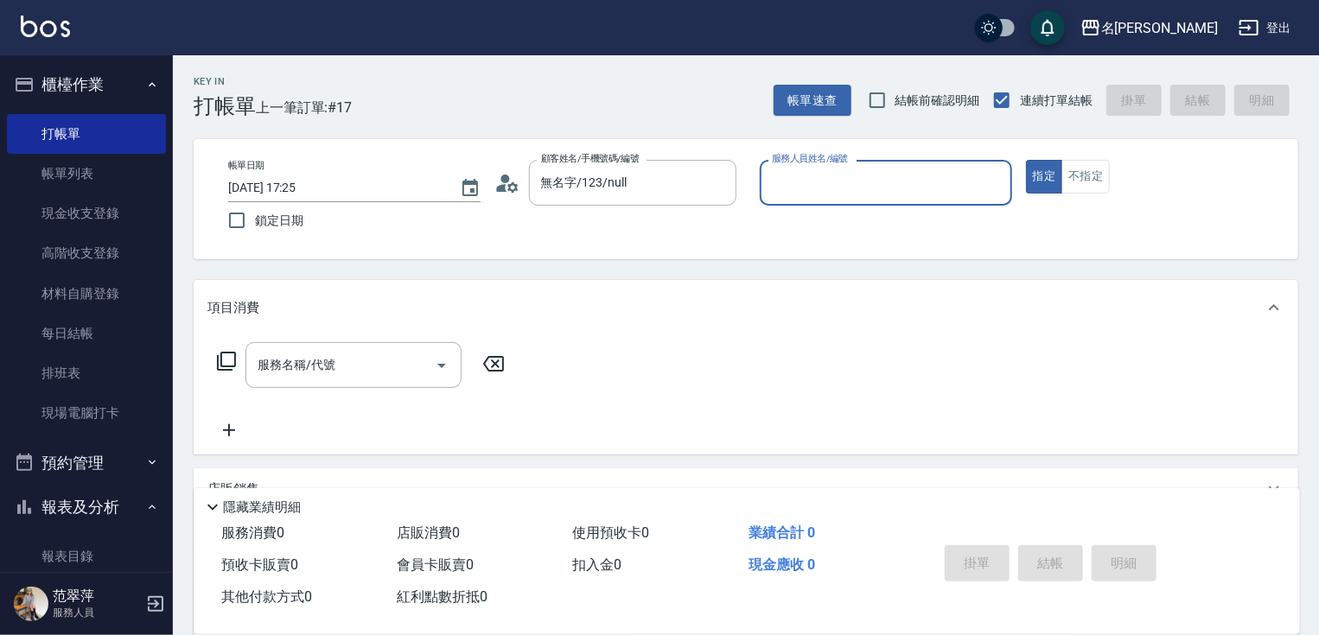
click at [819, 193] on input "服務人員姓名/編號" at bounding box center [886, 183] width 237 height 30
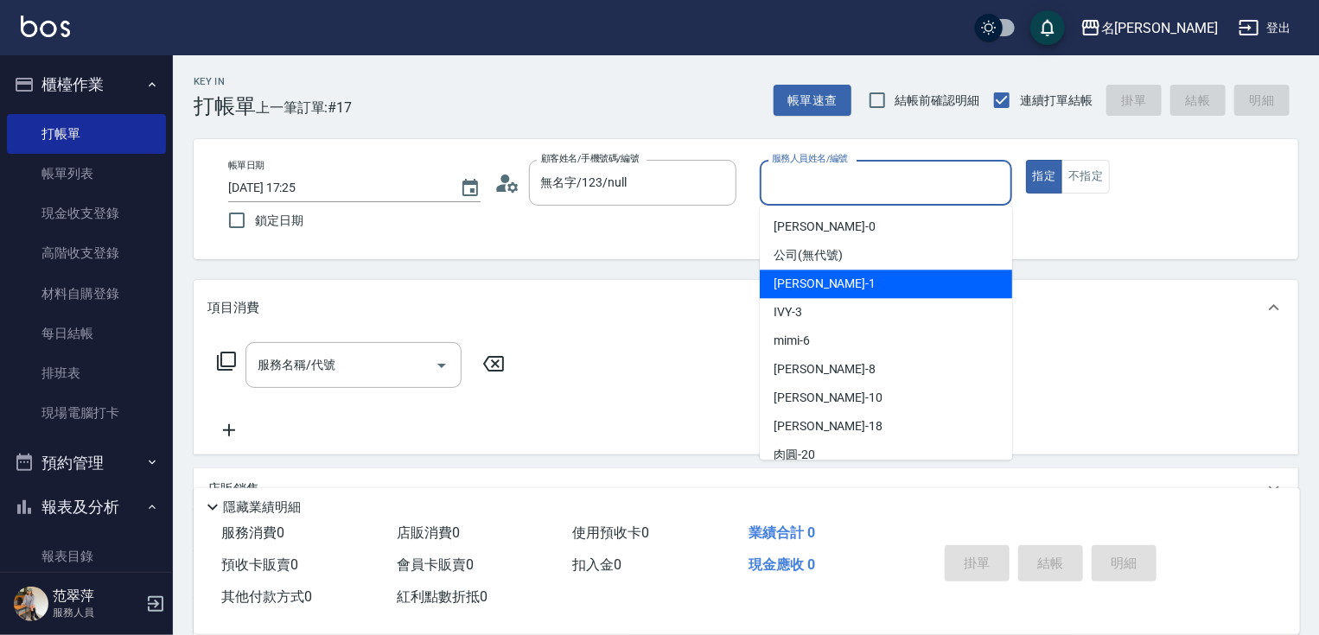
click at [811, 282] on span "[PERSON_NAME] -1" at bounding box center [825, 284] width 102 height 18
type input "Joanne-1"
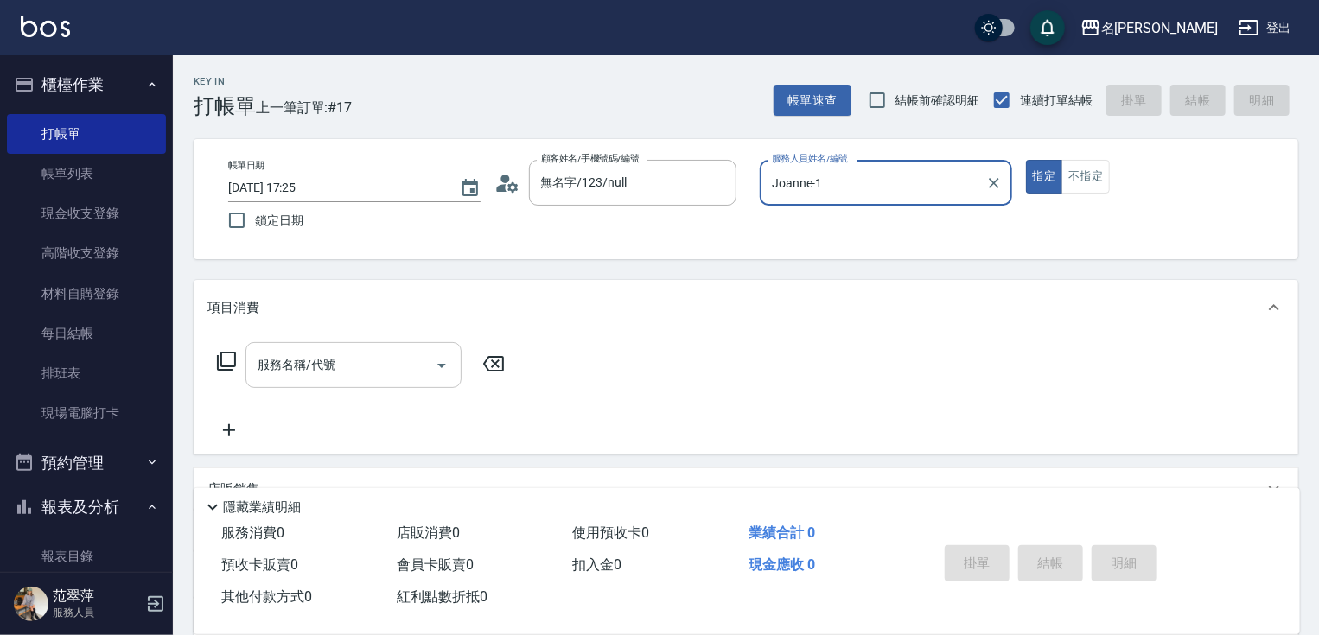
click at [354, 361] on input "服務名稱/代號" at bounding box center [340, 365] width 175 height 30
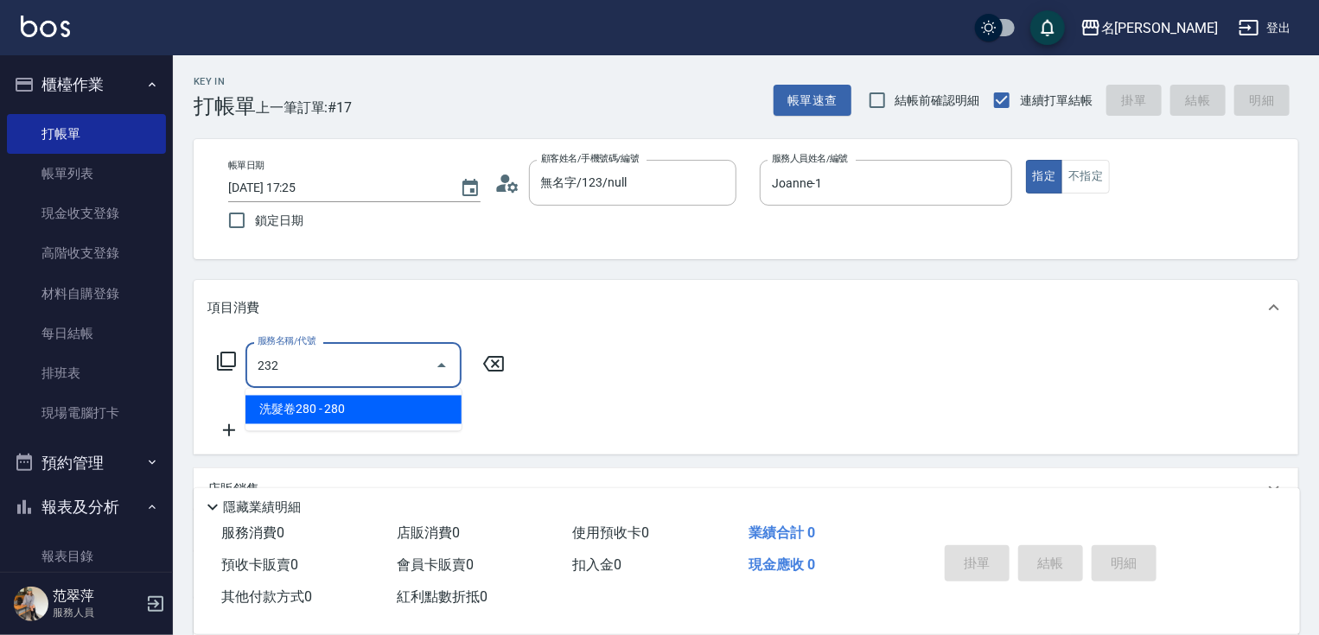
type input "洗髮卷280(232)"
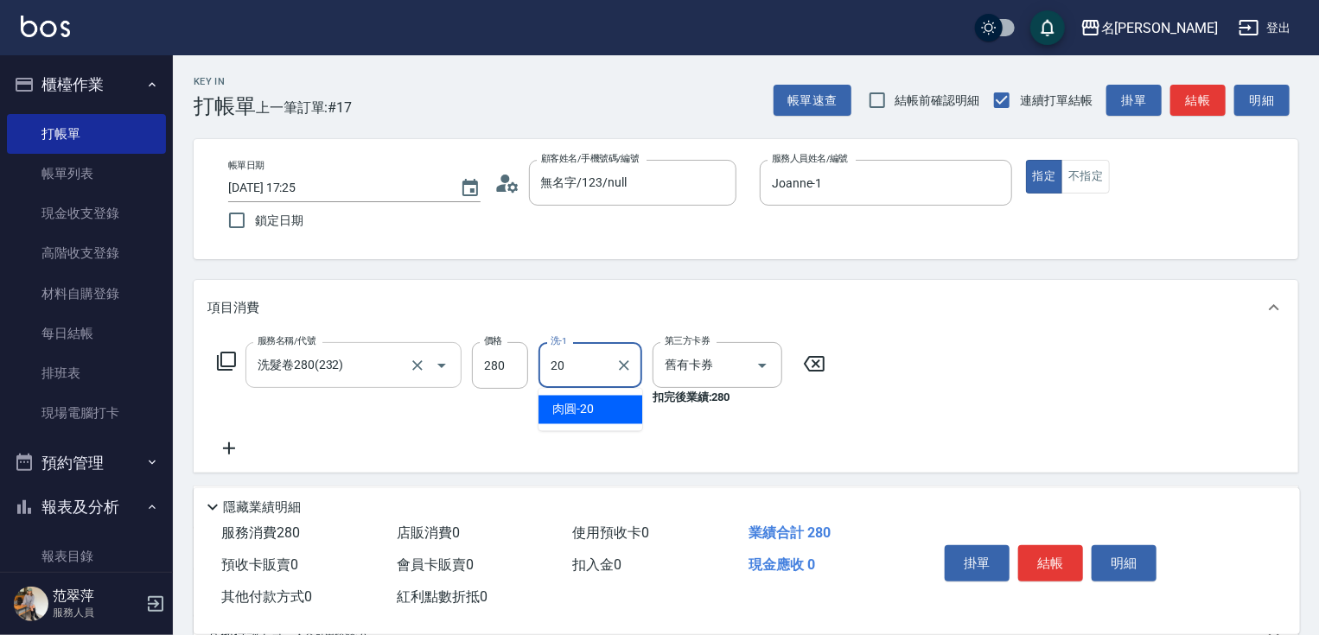
type input "肉圓-20"
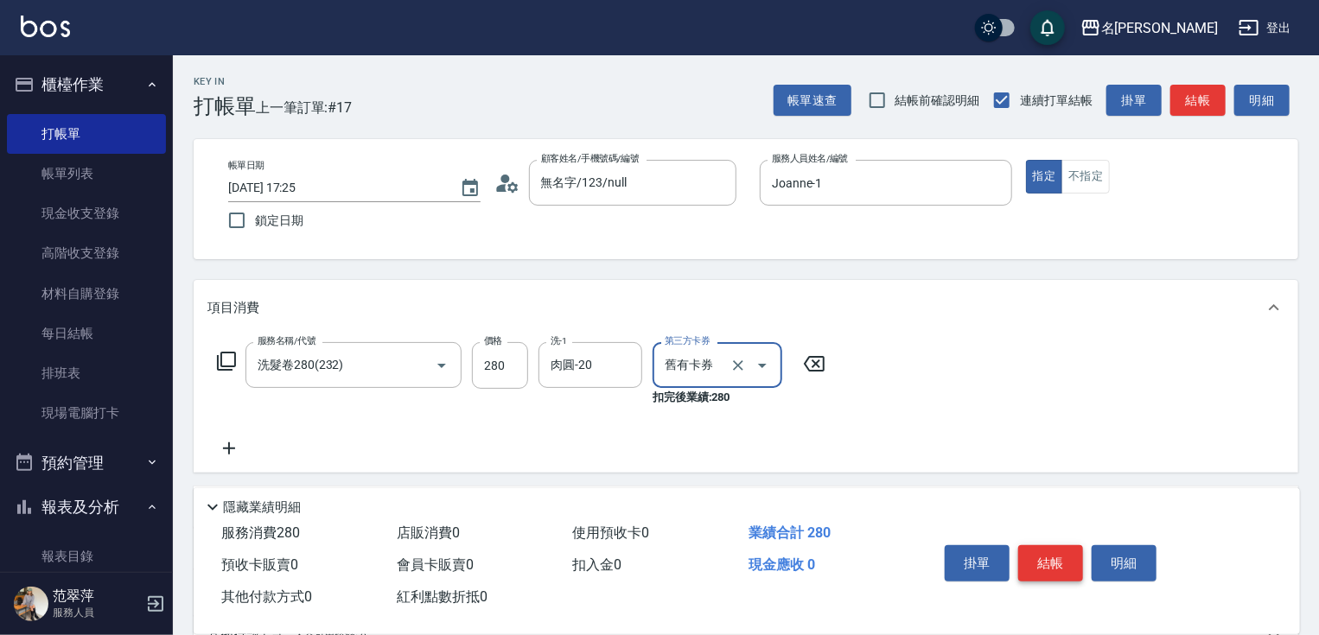
click at [1034, 559] on button "結帳" at bounding box center [1050, 563] width 65 height 36
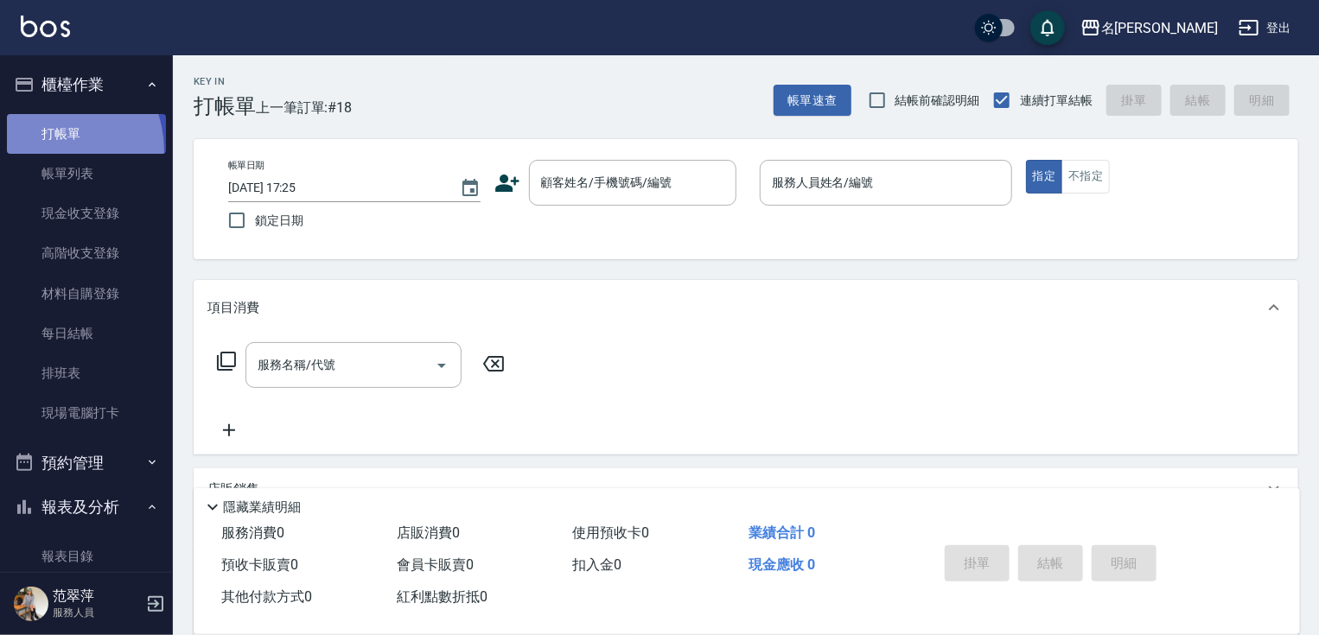
click at [42, 151] on link "打帳單" at bounding box center [86, 134] width 159 height 40
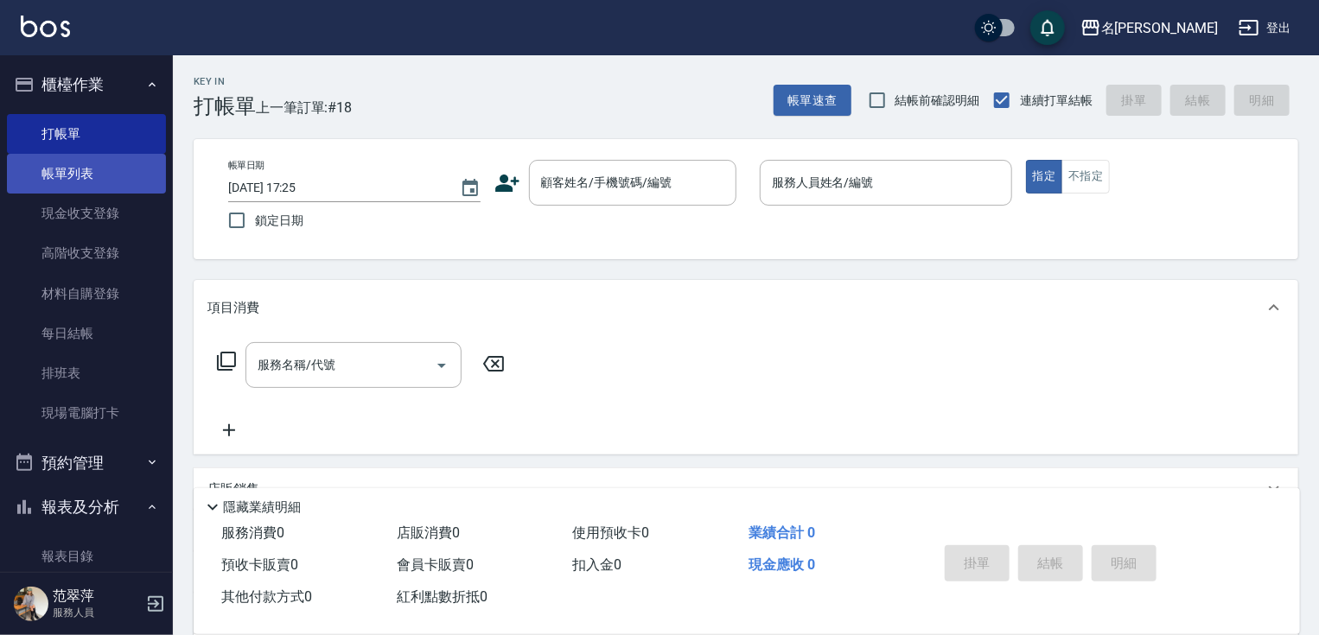
click at [55, 165] on link "帳單列表" at bounding box center [86, 174] width 159 height 40
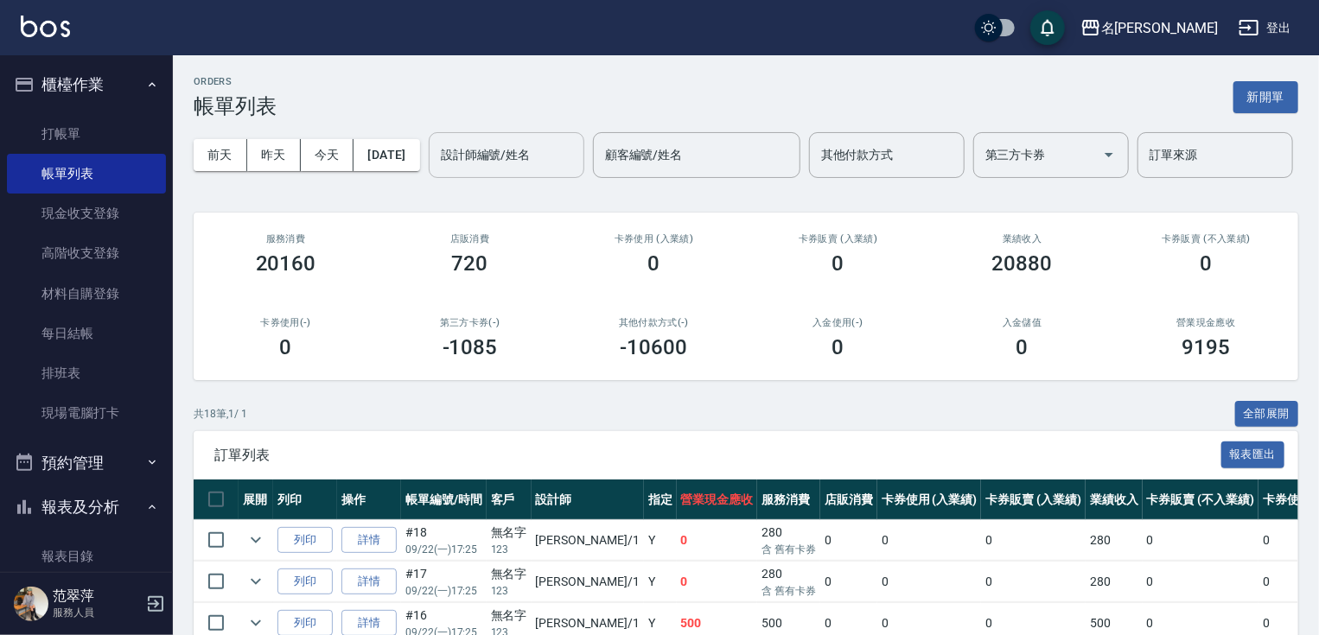
click at [437, 170] on input "設計師編號/姓名" at bounding box center [507, 155] width 140 height 30
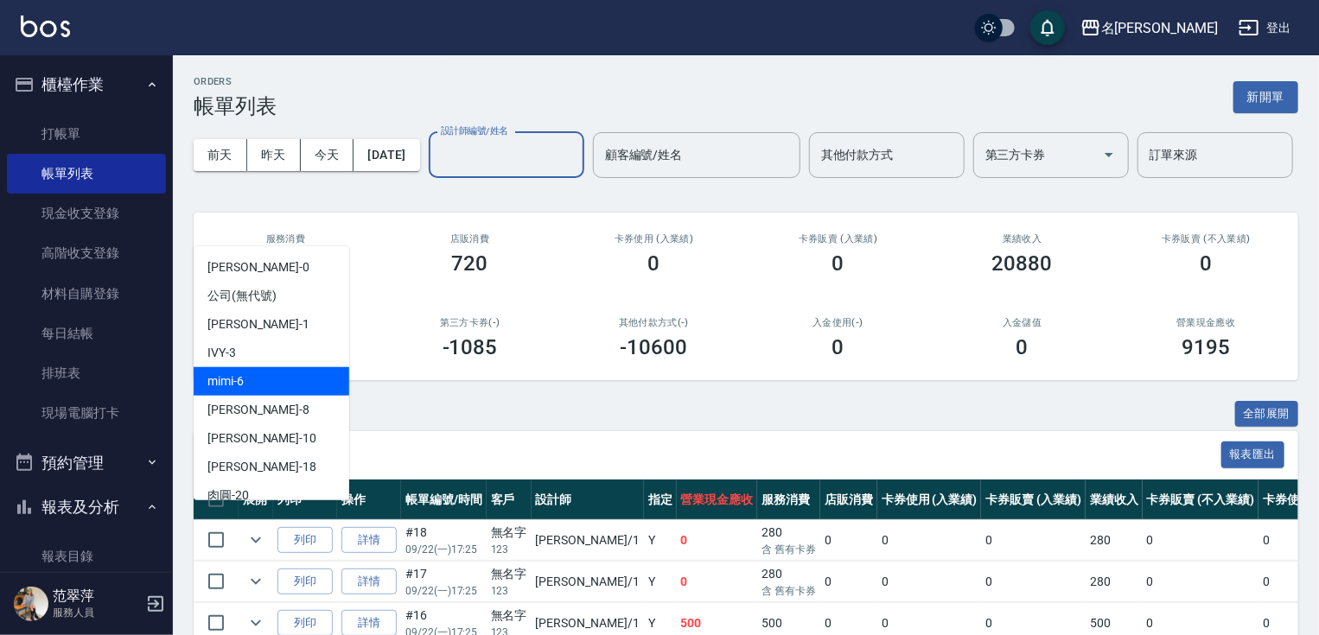
click at [264, 383] on div "mimi -6" at bounding box center [272, 381] width 156 height 29
type input "mimi-6"
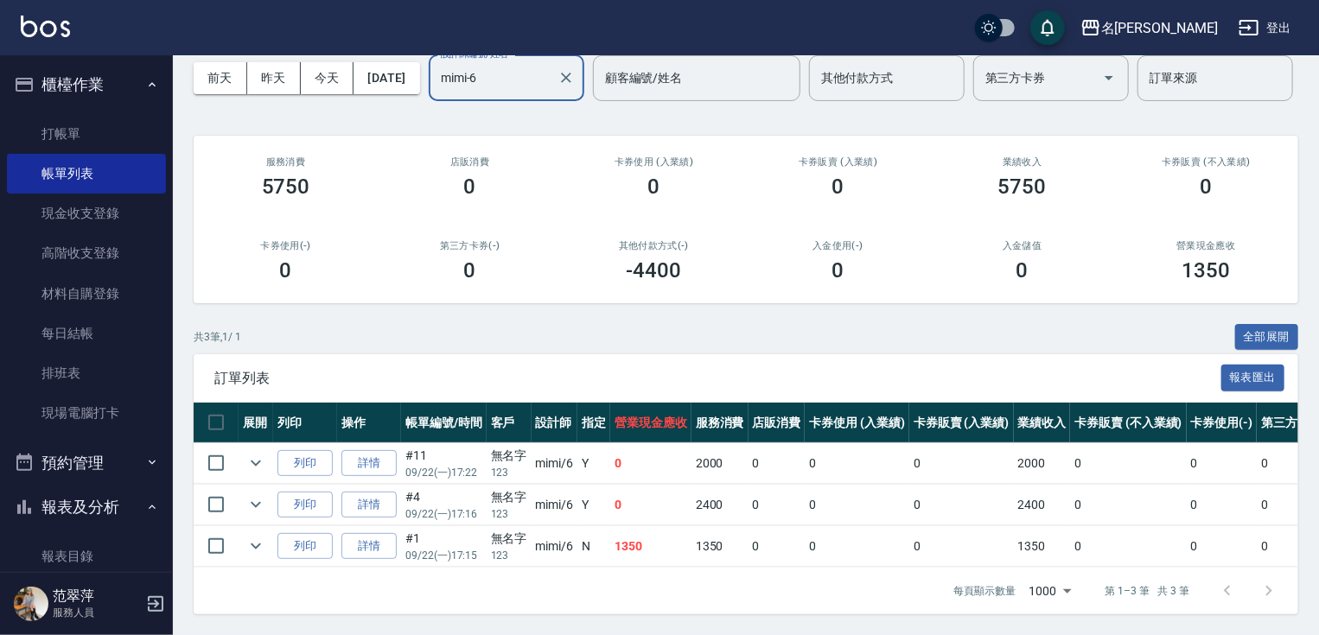
scroll to position [140, 0]
click at [51, 126] on link "打帳單" at bounding box center [86, 134] width 159 height 40
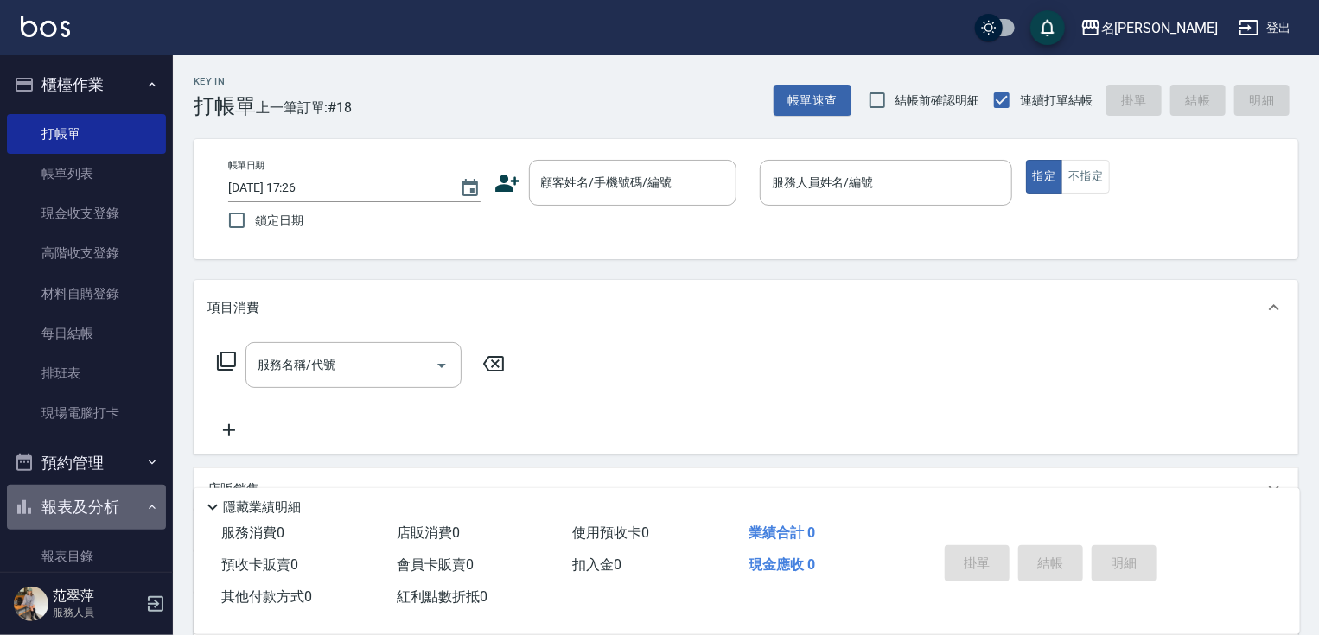
click at [91, 517] on button "報表及分析" at bounding box center [86, 507] width 159 height 45
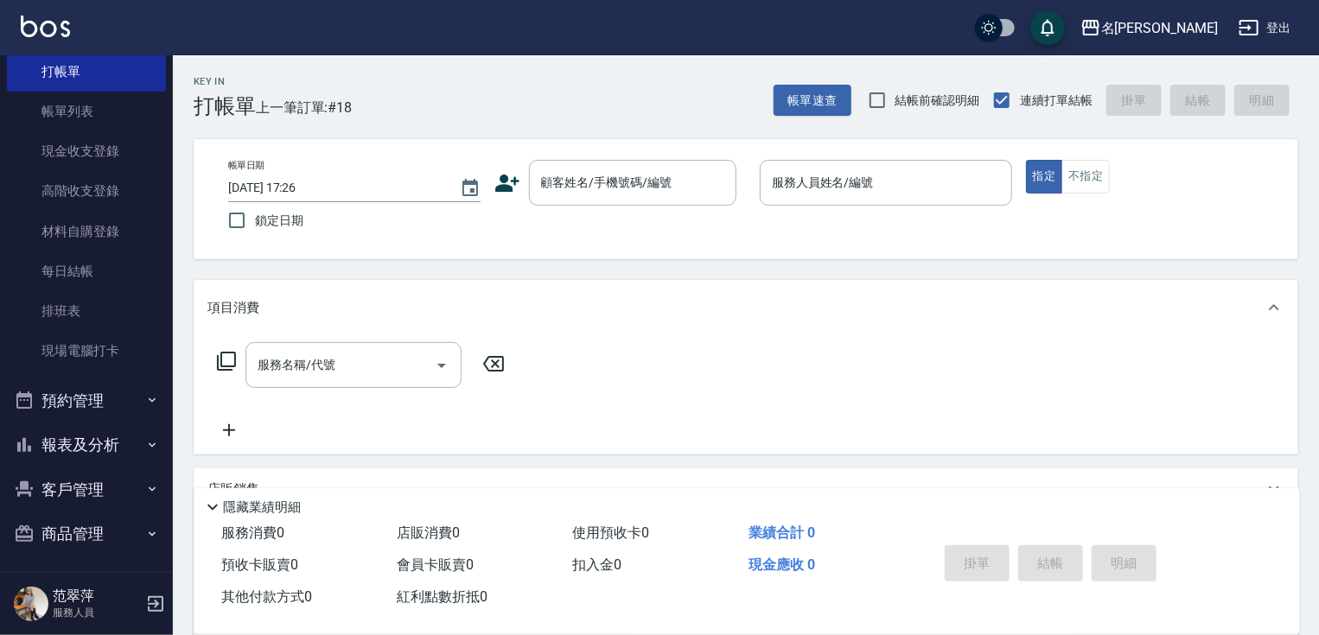
scroll to position [66, 0]
click at [97, 439] on button "報表及分析" at bounding box center [86, 441] width 159 height 45
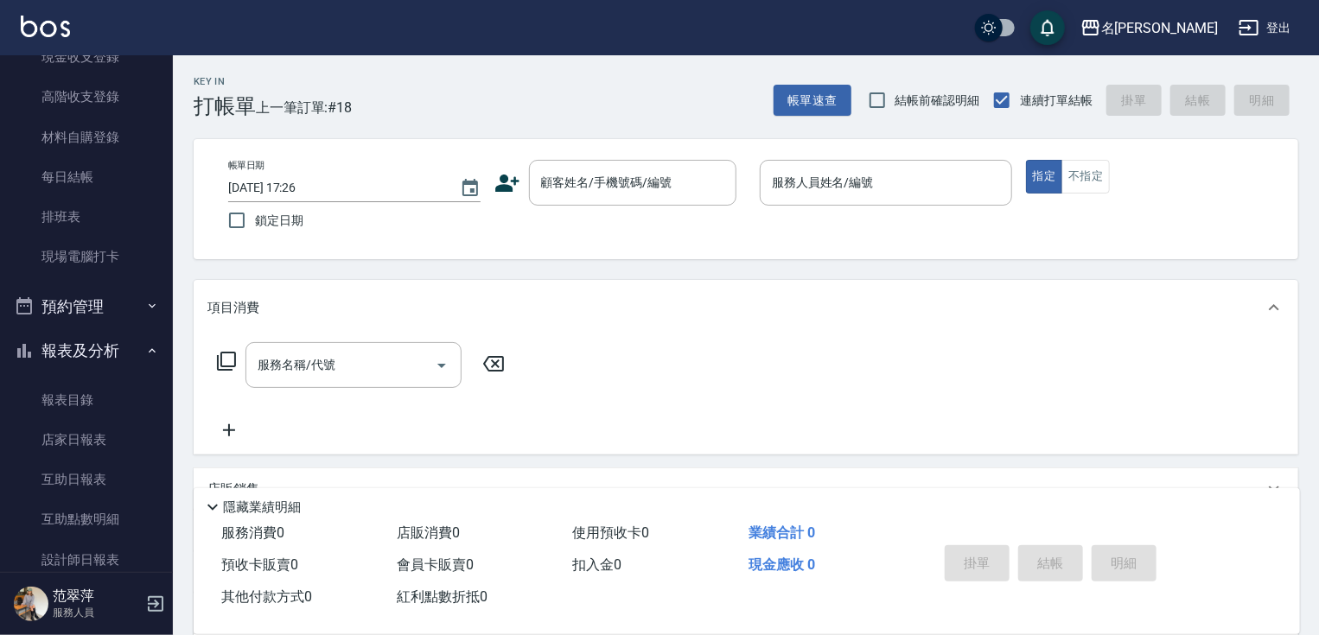
scroll to position [163, 0]
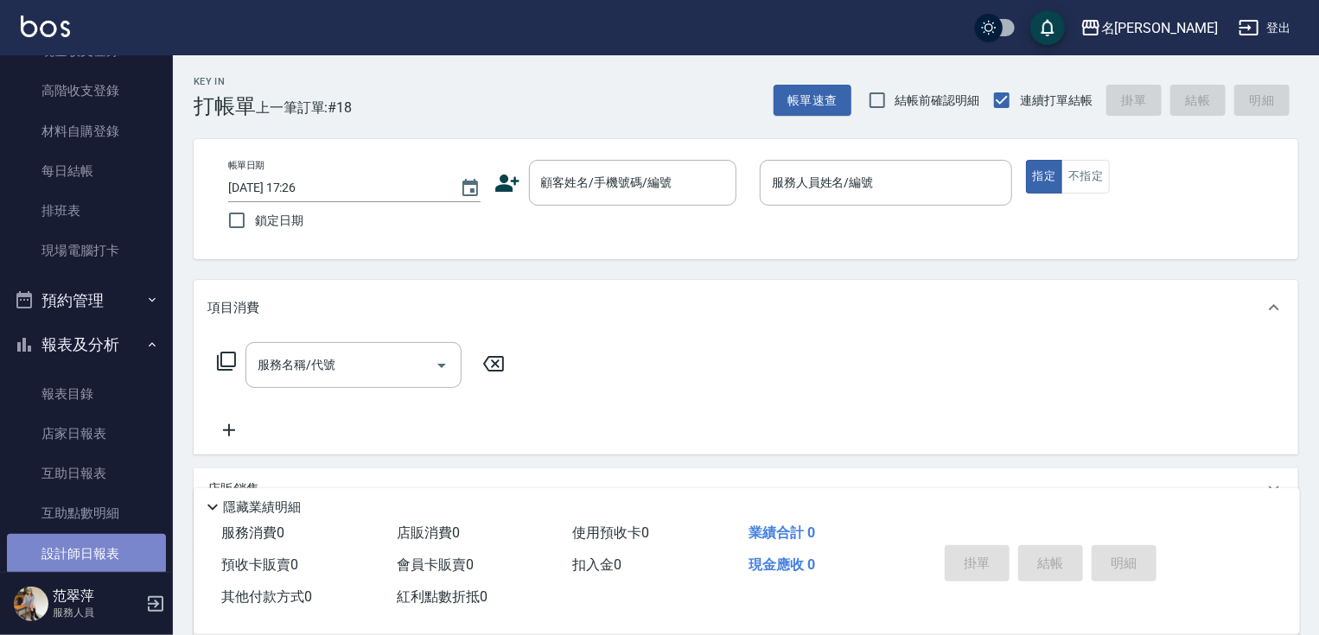
click at [96, 552] on link "設計師日報表" at bounding box center [86, 554] width 159 height 40
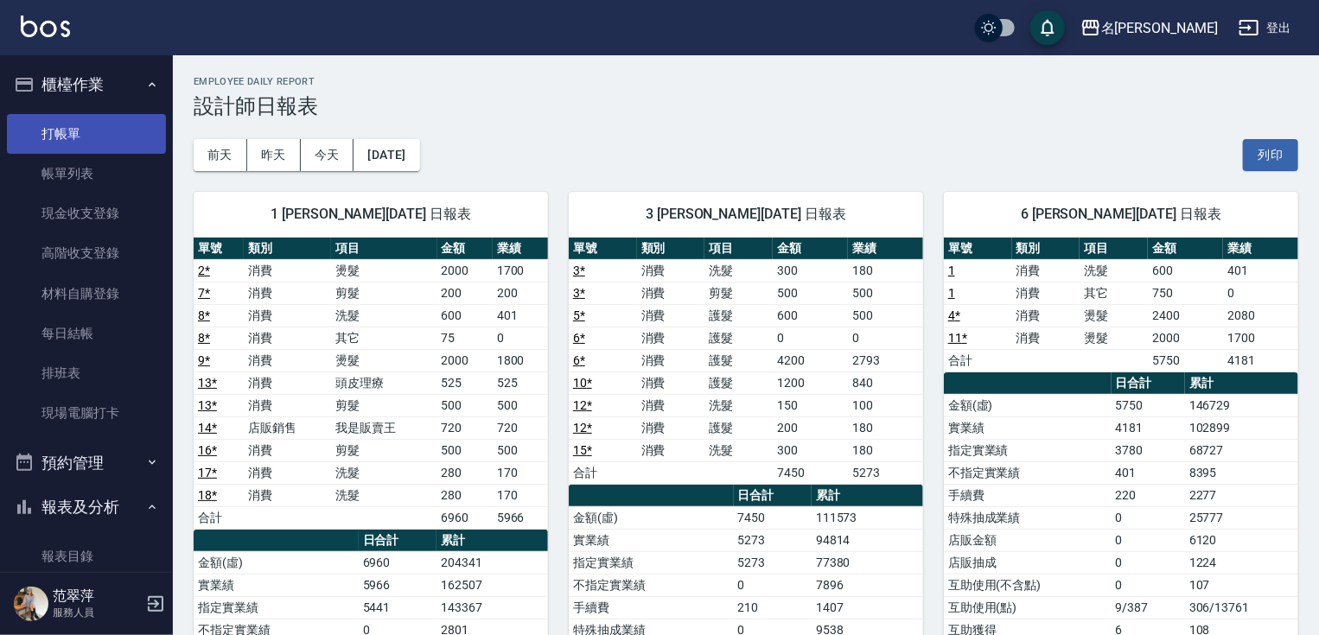
click at [70, 131] on link "打帳單" at bounding box center [86, 134] width 159 height 40
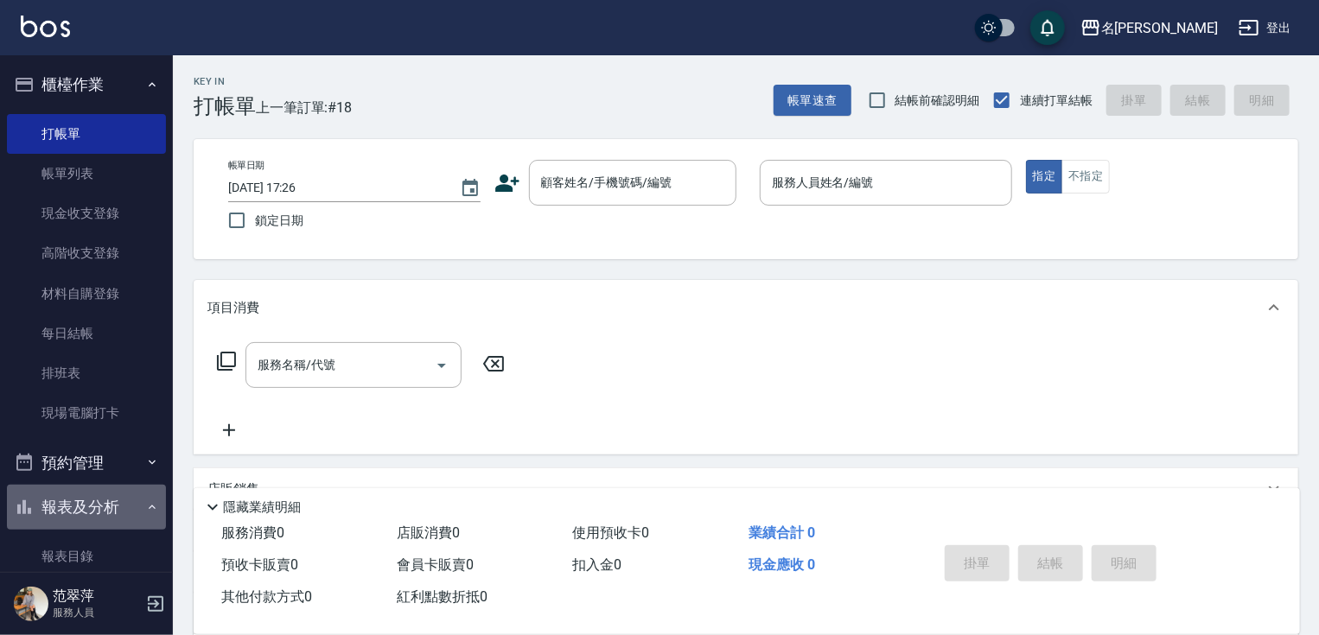
click at [145, 505] on icon "button" at bounding box center [152, 507] width 14 height 14
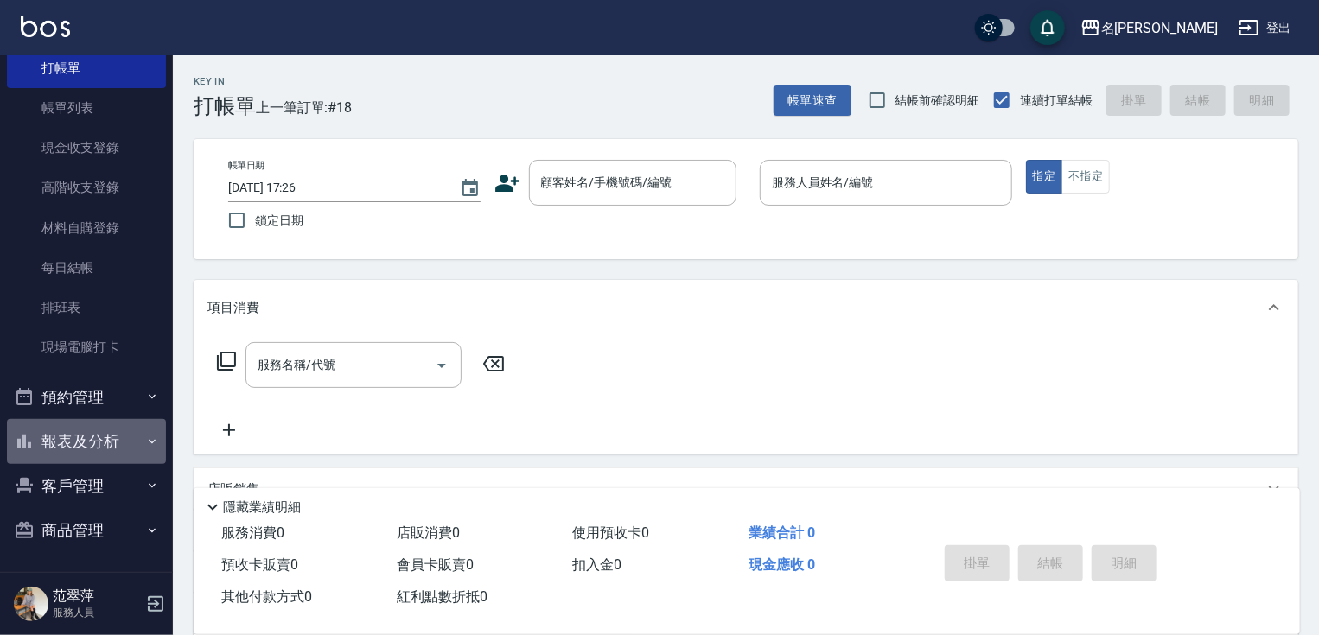
click at [107, 443] on button "報表及分析" at bounding box center [86, 441] width 159 height 45
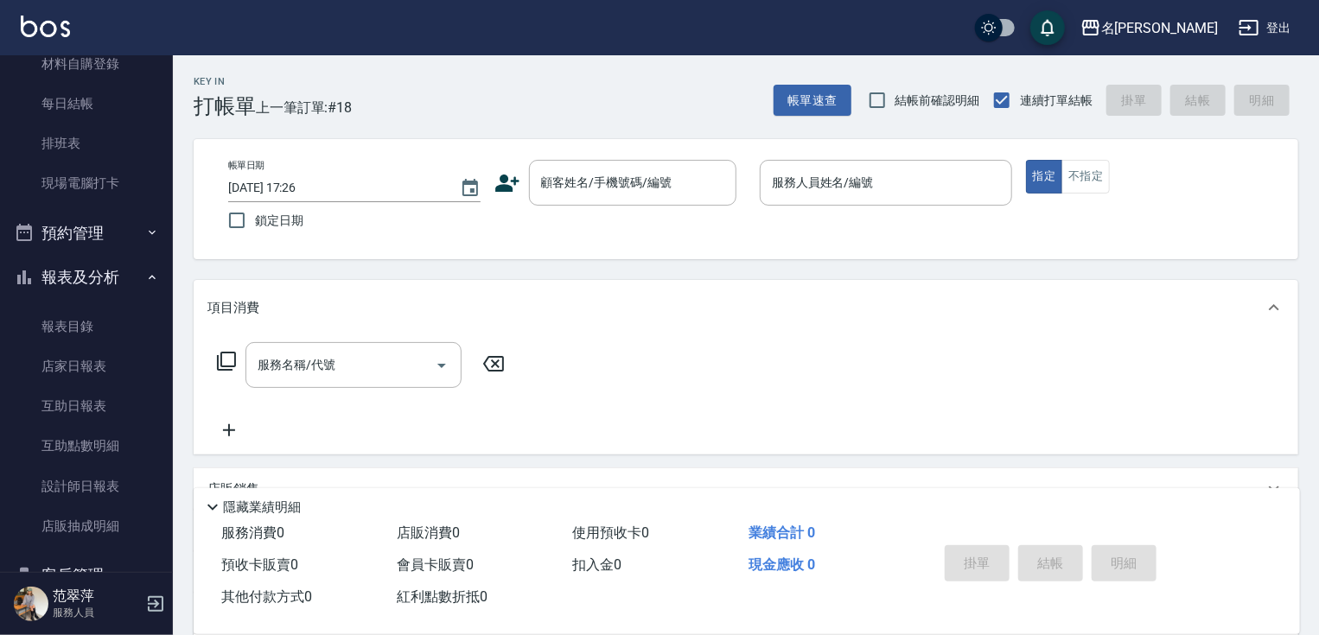
scroll to position [235, 0]
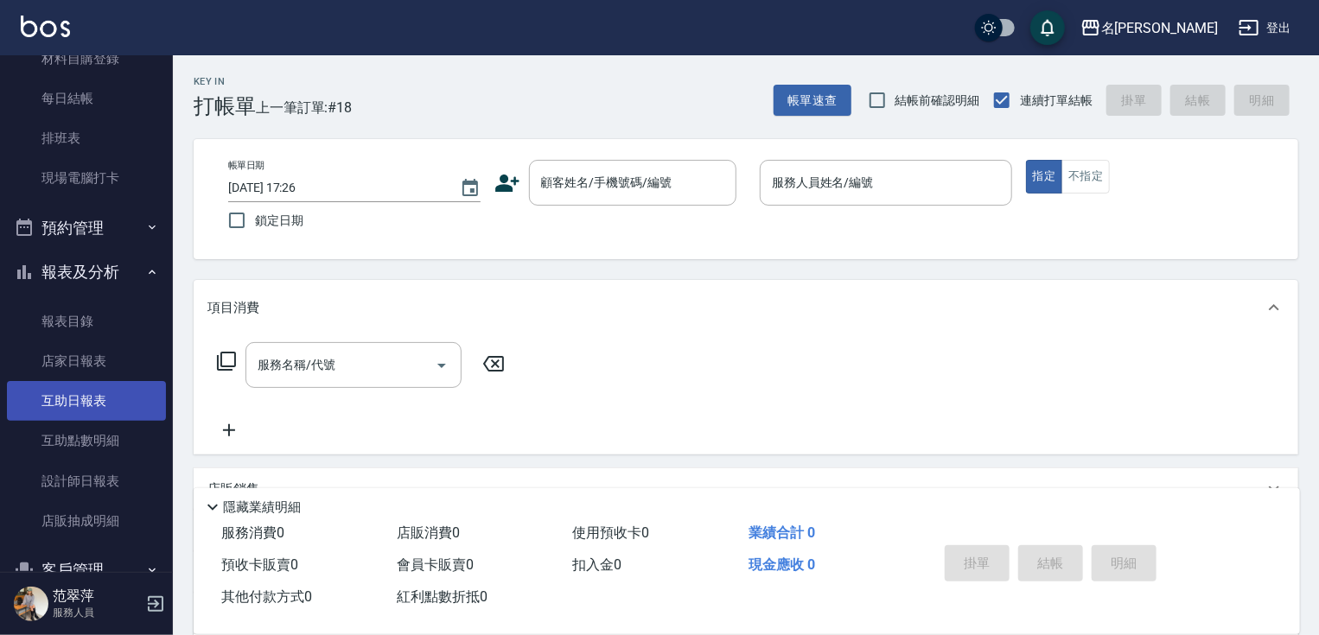
click at [87, 415] on link "互助日報表" at bounding box center [86, 401] width 159 height 40
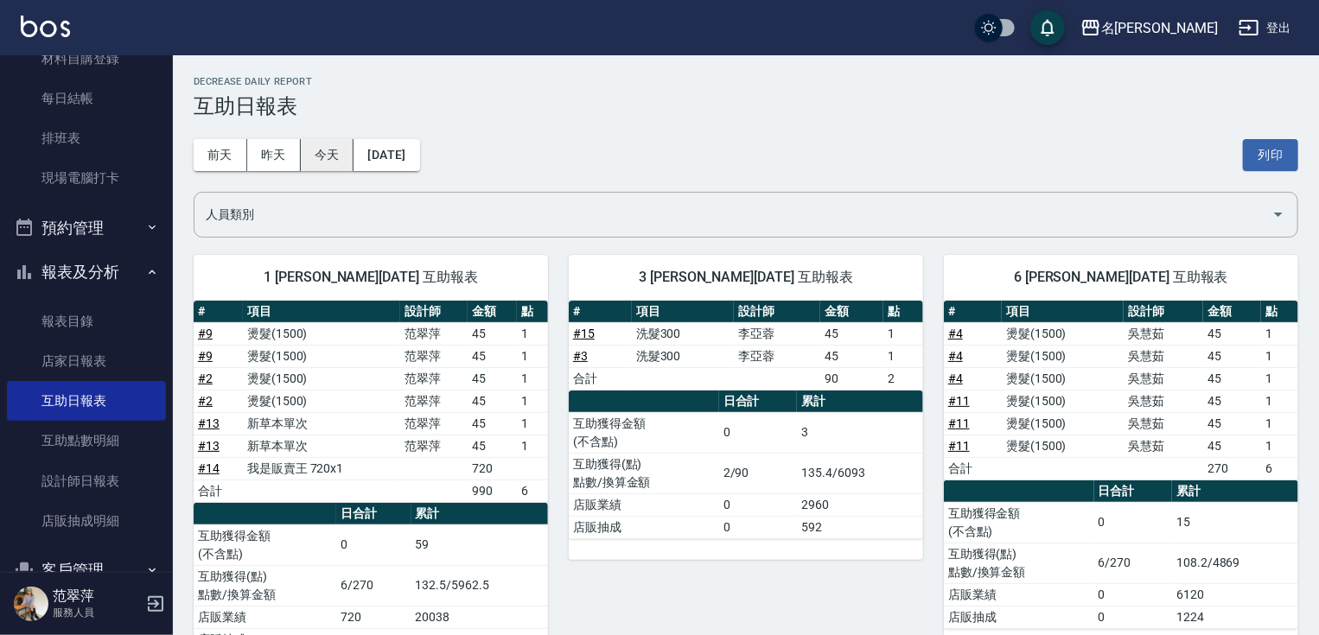
click at [313, 149] on button "今天" at bounding box center [328, 155] width 54 height 32
click at [112, 437] on link "互助點數明細" at bounding box center [86, 441] width 159 height 40
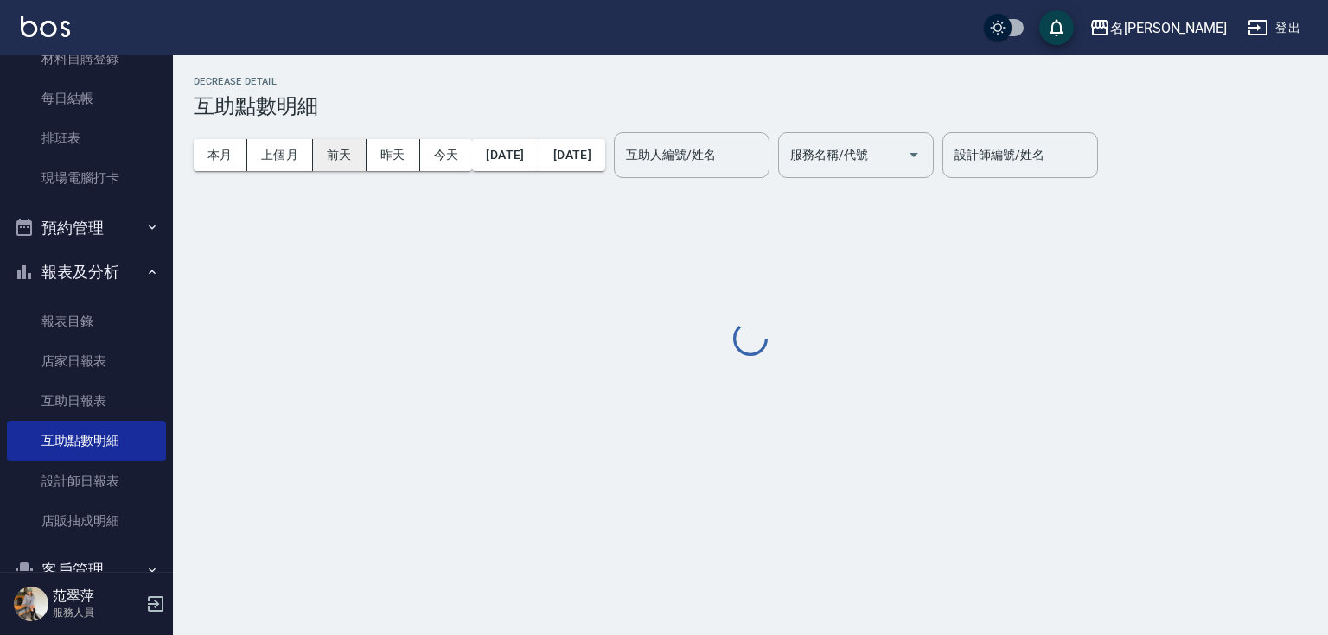
click at [344, 157] on button "前天" at bounding box center [340, 155] width 54 height 32
click at [380, 155] on button "昨天" at bounding box center [393, 155] width 54 height 32
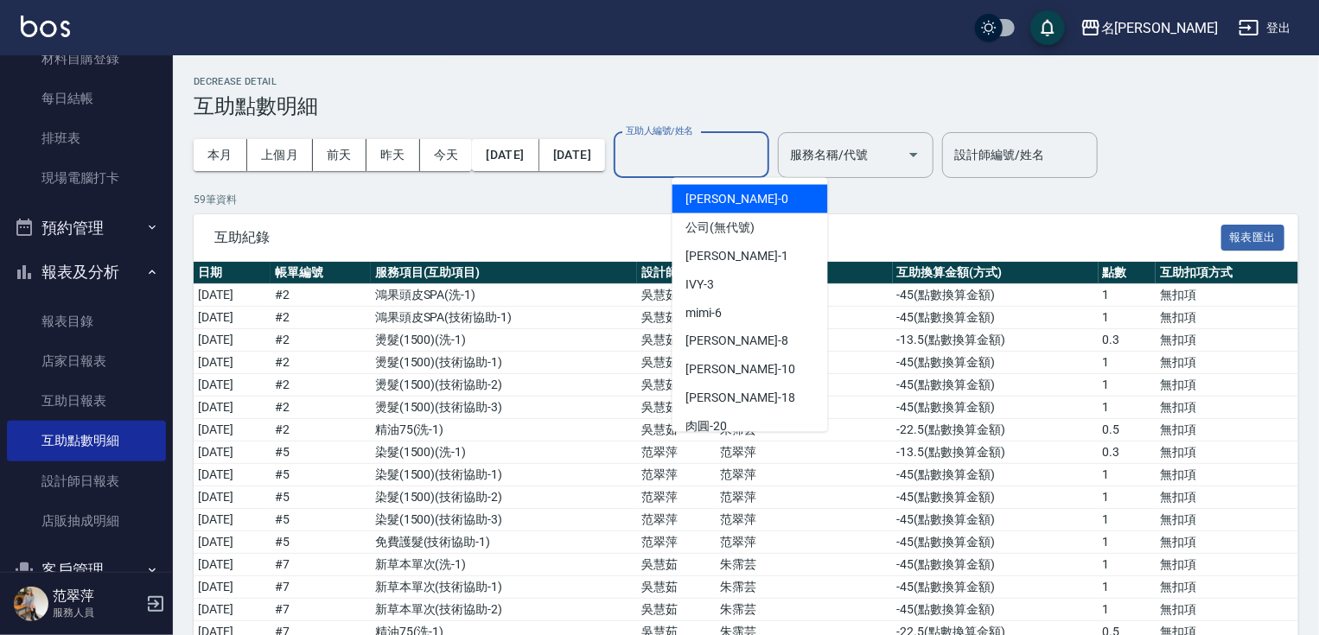
click at [719, 166] on input "互助人編號/姓名" at bounding box center [691, 155] width 140 height 30
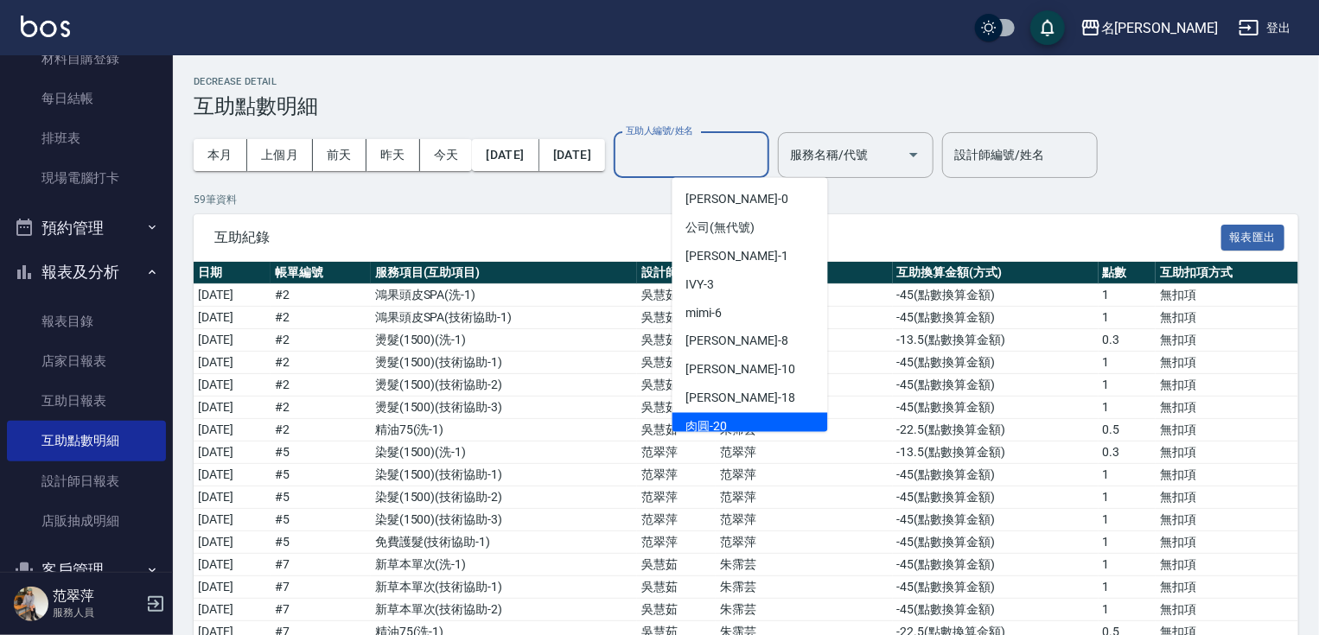
click at [742, 422] on div "肉圓 -20" at bounding box center [750, 427] width 156 height 29
type input "肉圓-20"
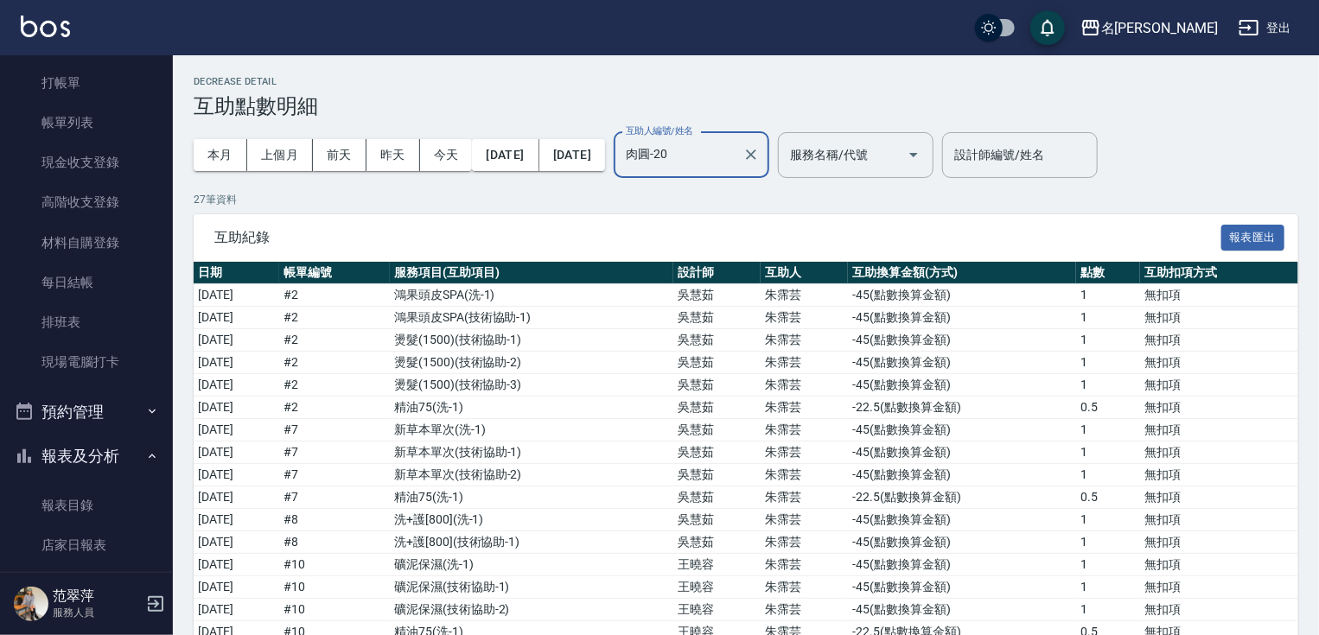
scroll to position [9, 0]
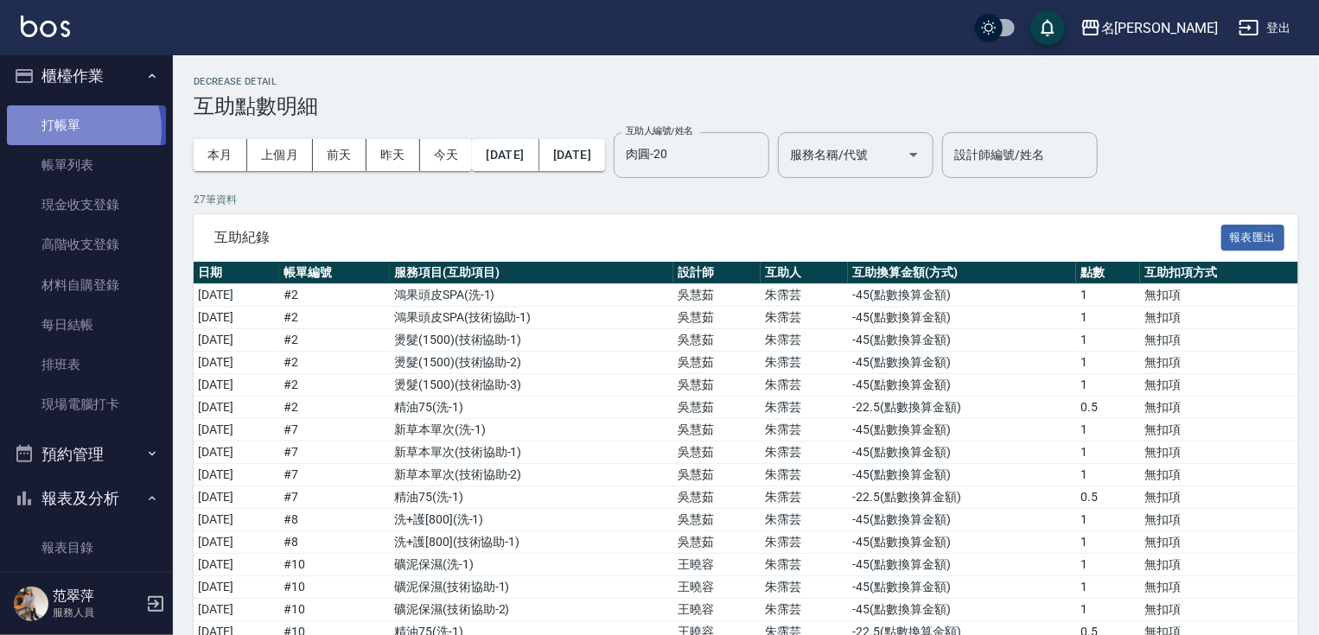
click at [70, 130] on link "打帳單" at bounding box center [86, 125] width 159 height 40
